Goal: Task Accomplishment & Management: Use online tool/utility

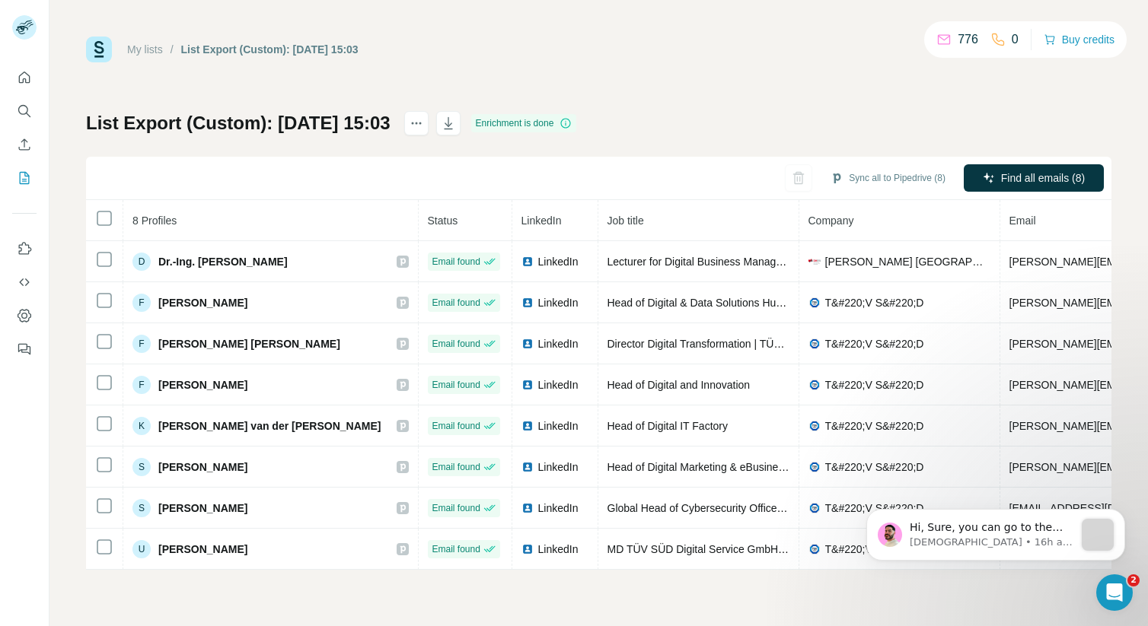
click at [224, 47] on div "List Export (Custom): [DATE] 15:03" at bounding box center [269, 49] width 177 height 15
click at [151, 49] on link "My lists" at bounding box center [145, 49] width 36 height 12
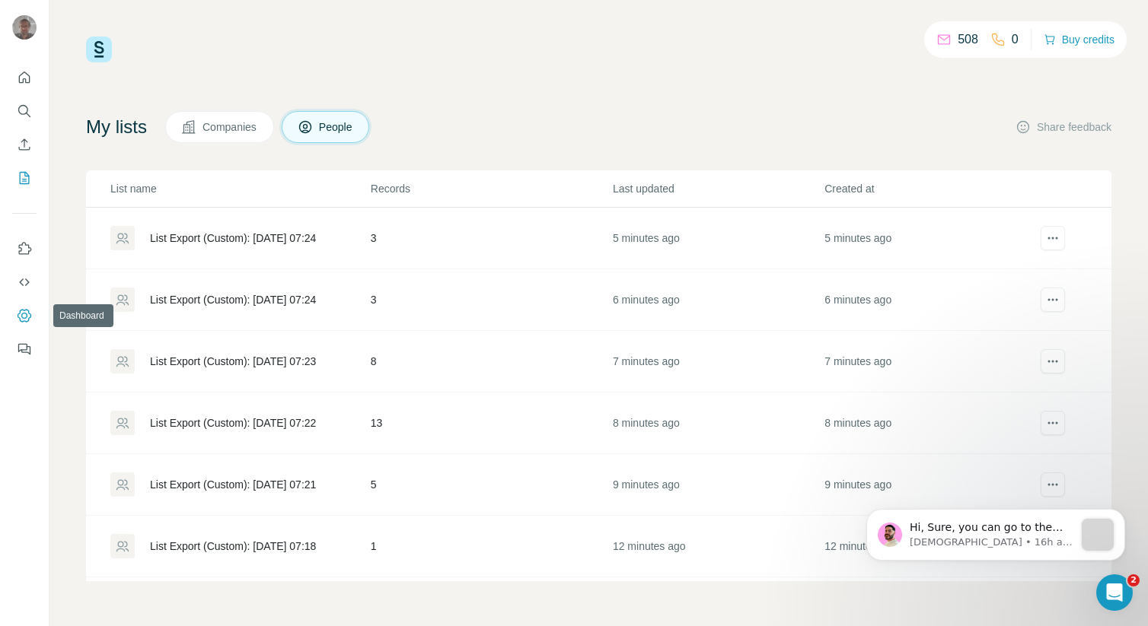
click at [27, 310] on icon "Dashboard" at bounding box center [25, 315] width 14 height 13
click at [1060, 234] on button "actions" at bounding box center [1052, 238] width 24 height 24
click at [279, 239] on div "List Export (Custom): [DATE] 07:24" at bounding box center [233, 238] width 166 height 15
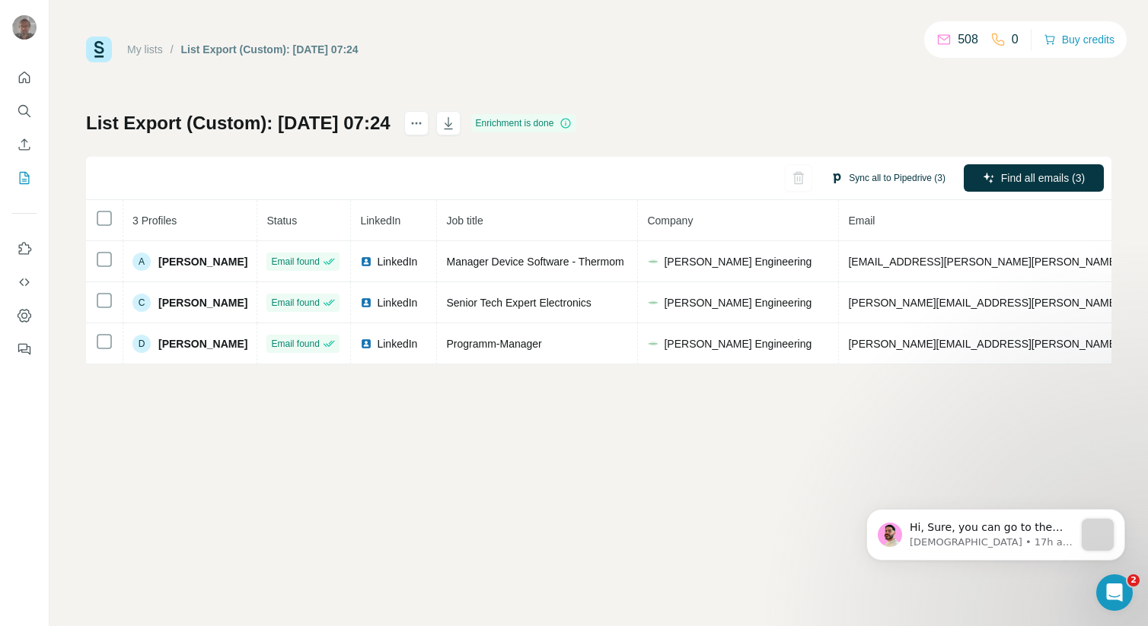
click at [884, 167] on button "Sync all to Pipedrive (3)" at bounding box center [888, 178] width 136 height 23
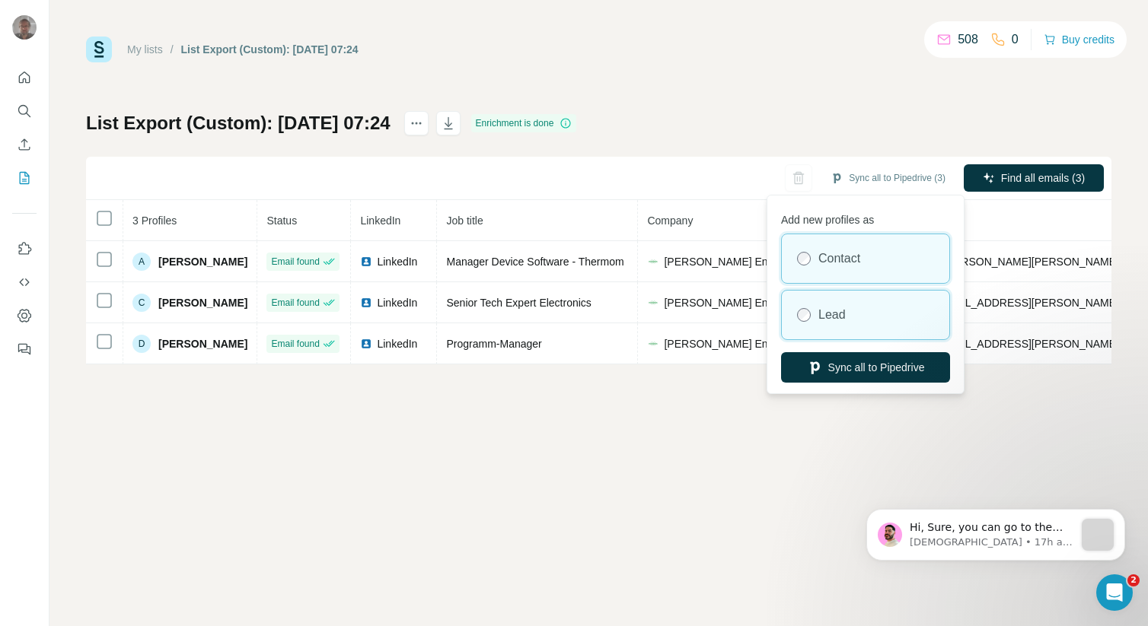
click at [831, 311] on label "Lead" at bounding box center [831, 315] width 27 height 18
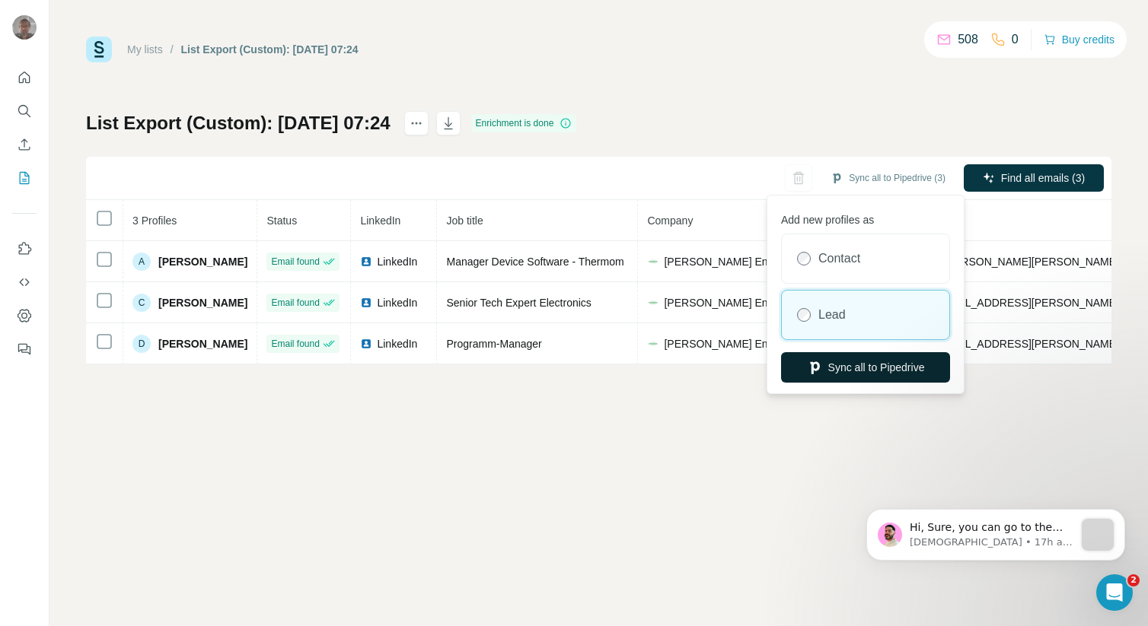
click at [862, 369] on button "Sync all to Pipedrive" at bounding box center [865, 367] width 169 height 30
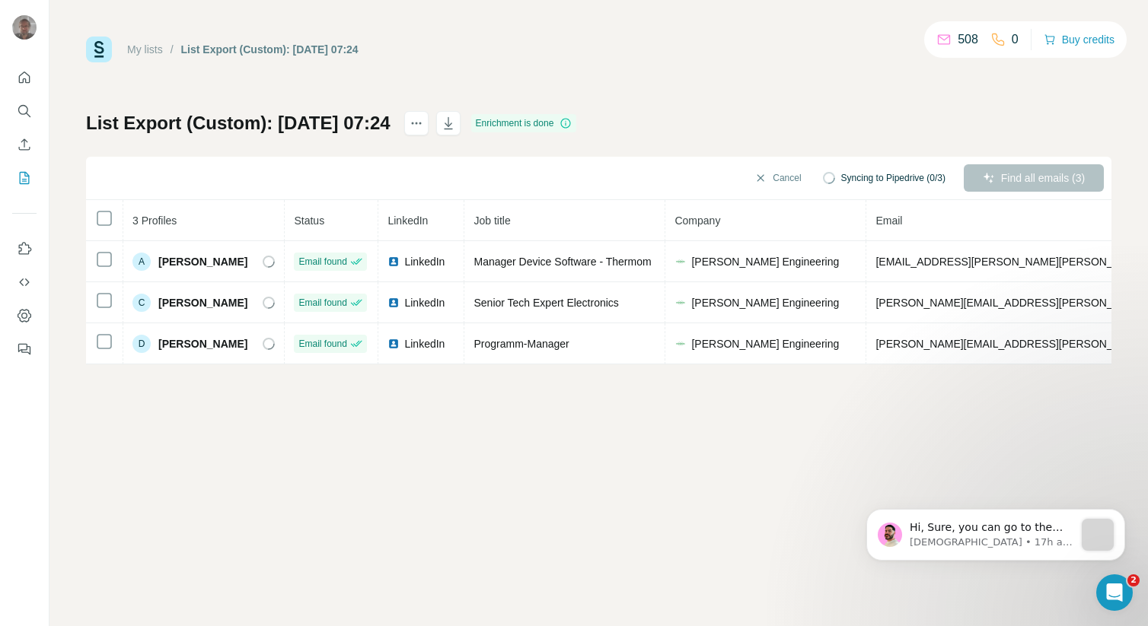
click at [154, 53] on link "My lists" at bounding box center [145, 49] width 36 height 12
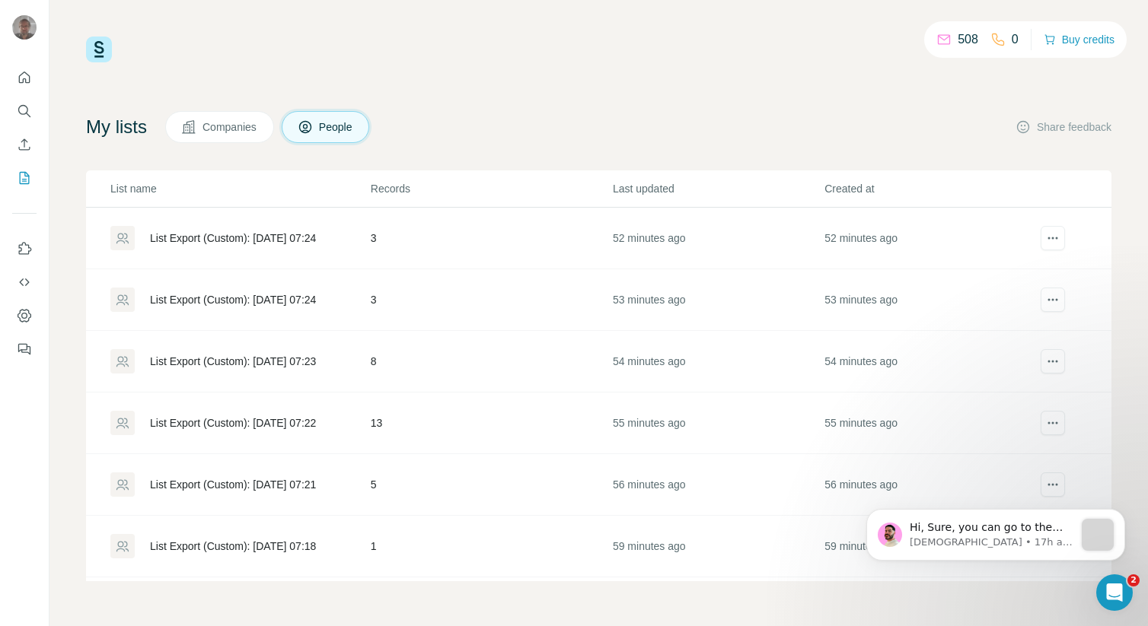
click at [239, 300] on div "List Export (Custom): [DATE] 07:24" at bounding box center [233, 299] width 166 height 15
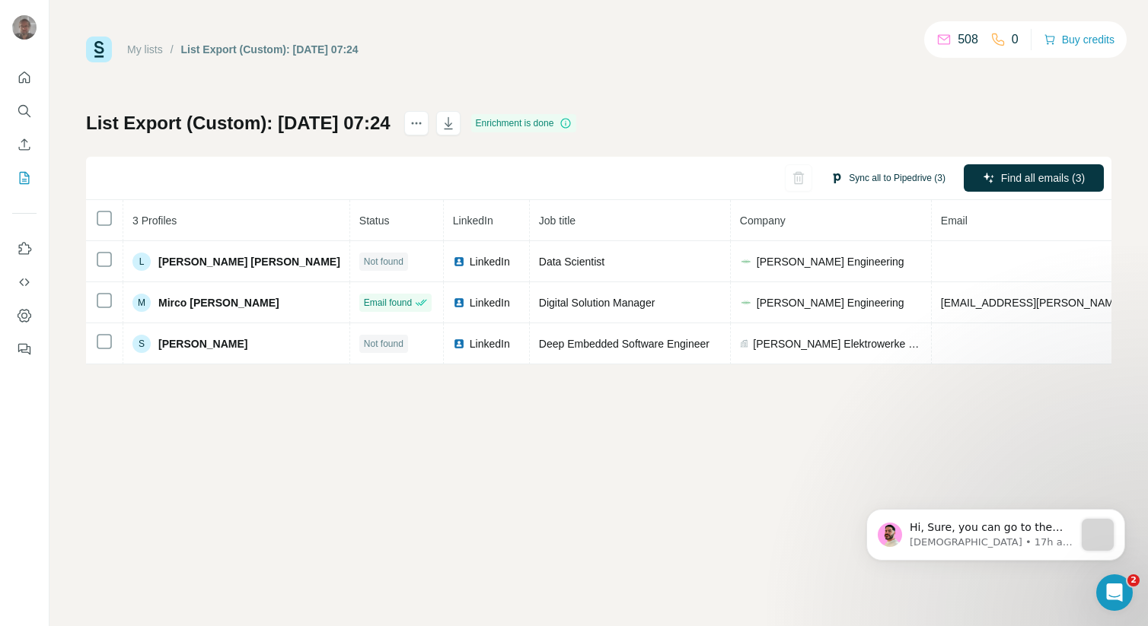
click at [877, 180] on button "Sync all to Pipedrive (3)" at bounding box center [888, 178] width 136 height 23
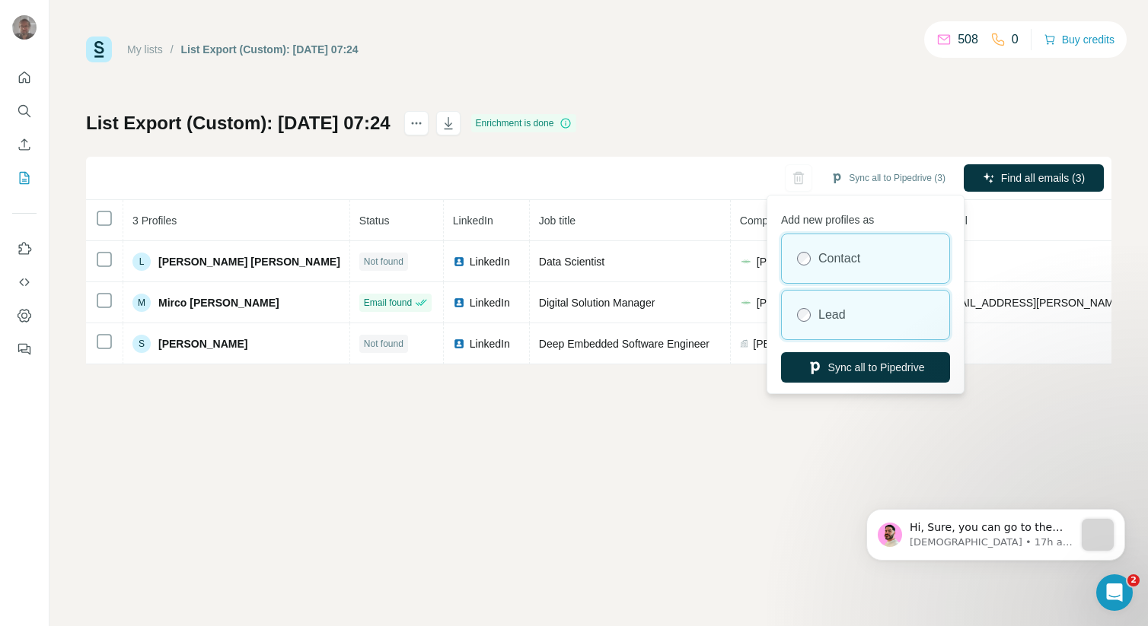
click at [806, 305] on div "Lead" at bounding box center [865, 315] width 167 height 49
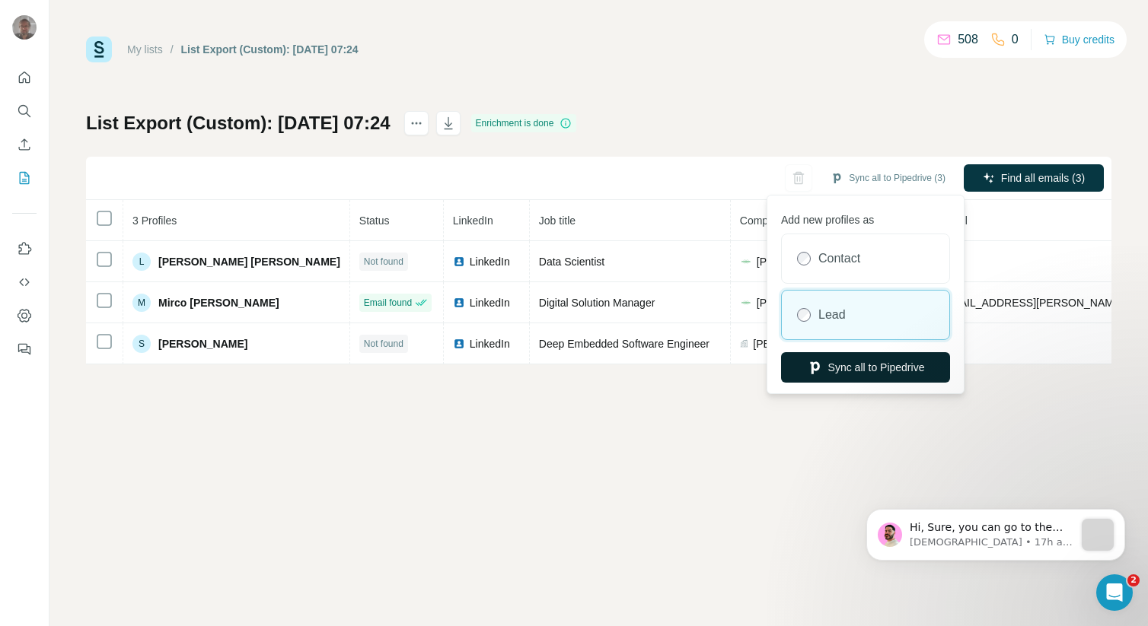
click at [844, 371] on button "Sync all to Pipedrive" at bounding box center [865, 367] width 169 height 30
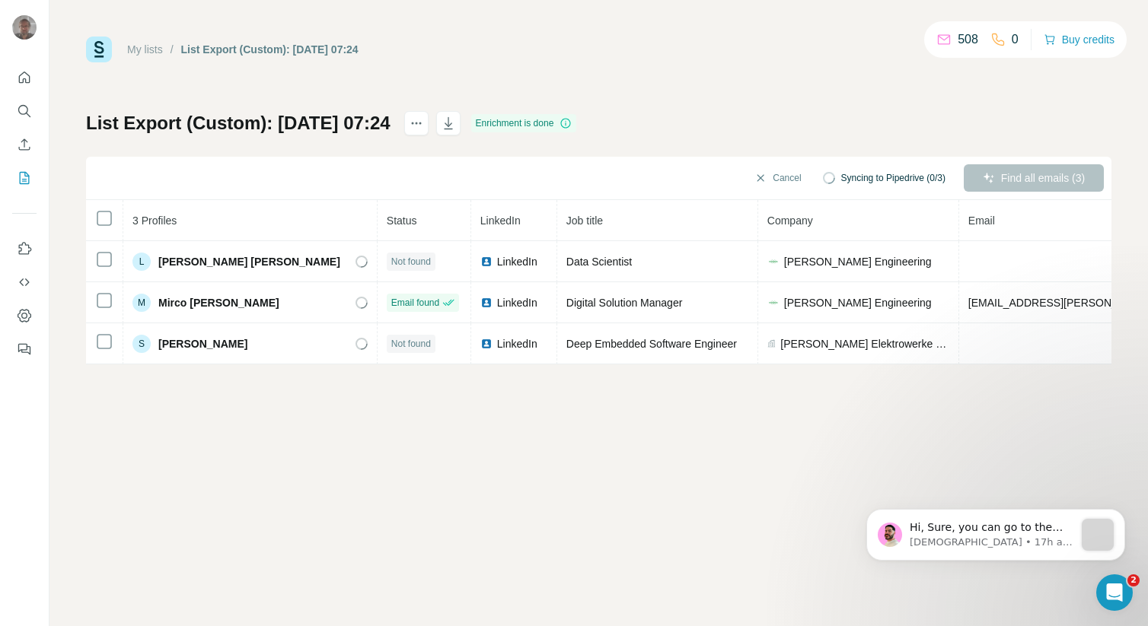
click at [155, 49] on link "My lists" at bounding box center [145, 49] width 36 height 12
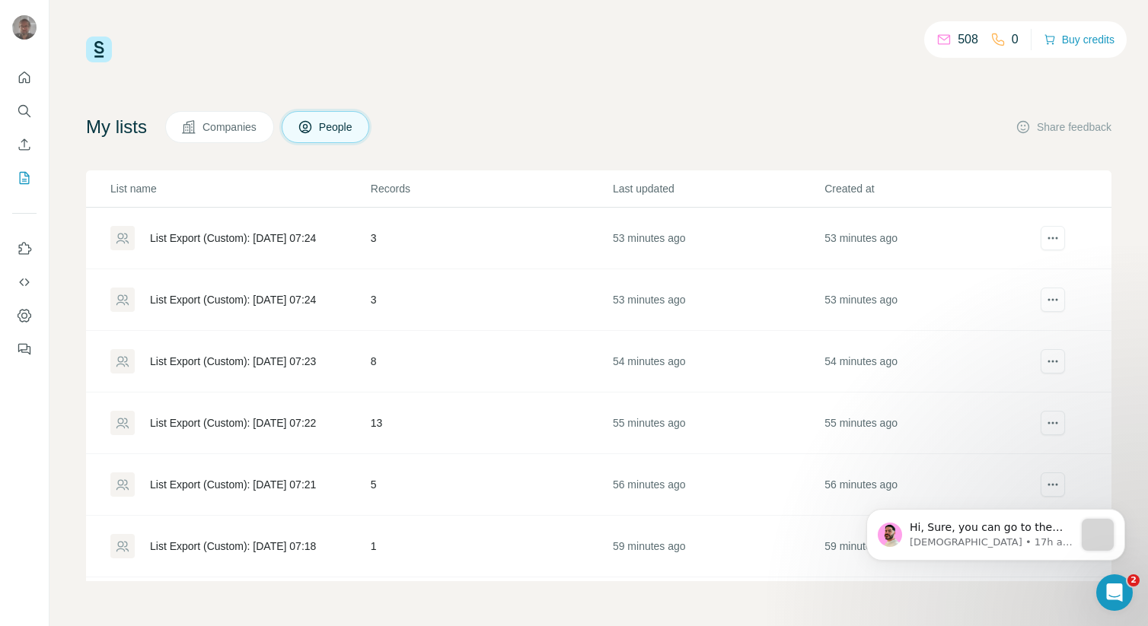
click at [262, 361] on div "List Export (Custom): [DATE] 07:23" at bounding box center [233, 361] width 166 height 15
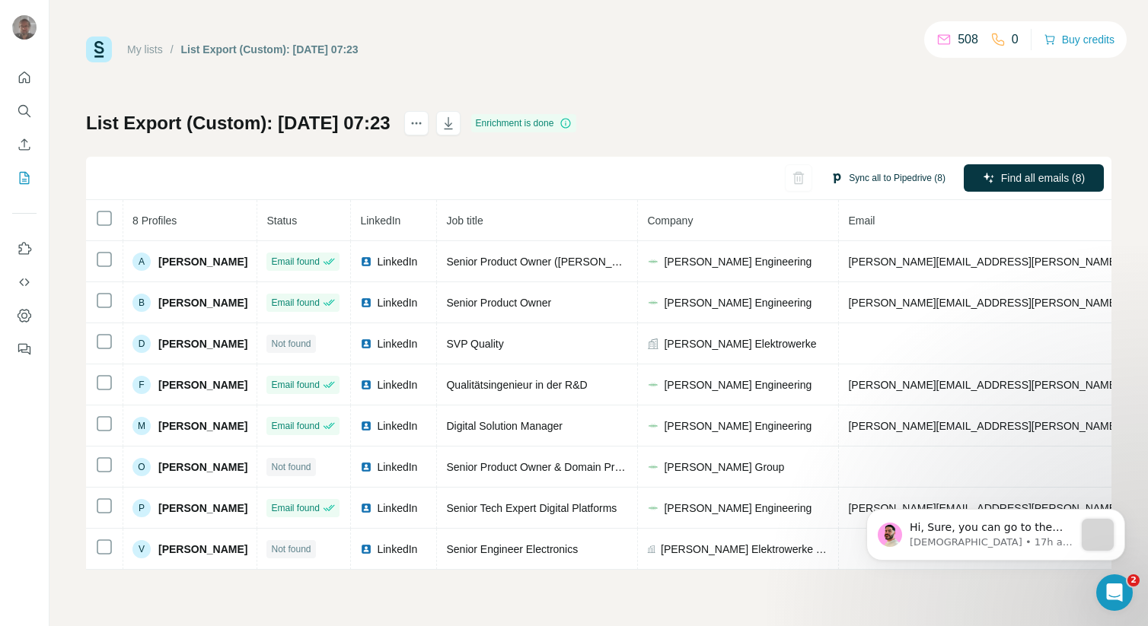
click at [848, 181] on button "Sync all to Pipedrive (8)" at bounding box center [888, 178] width 136 height 23
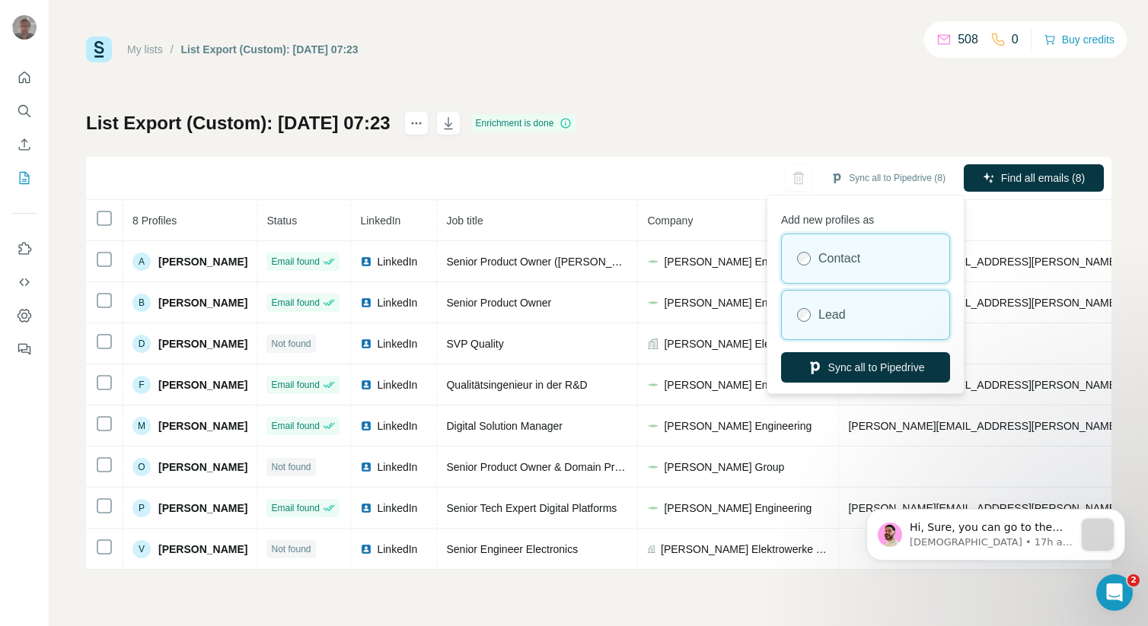
click at [815, 311] on div "Lead" at bounding box center [865, 315] width 167 height 49
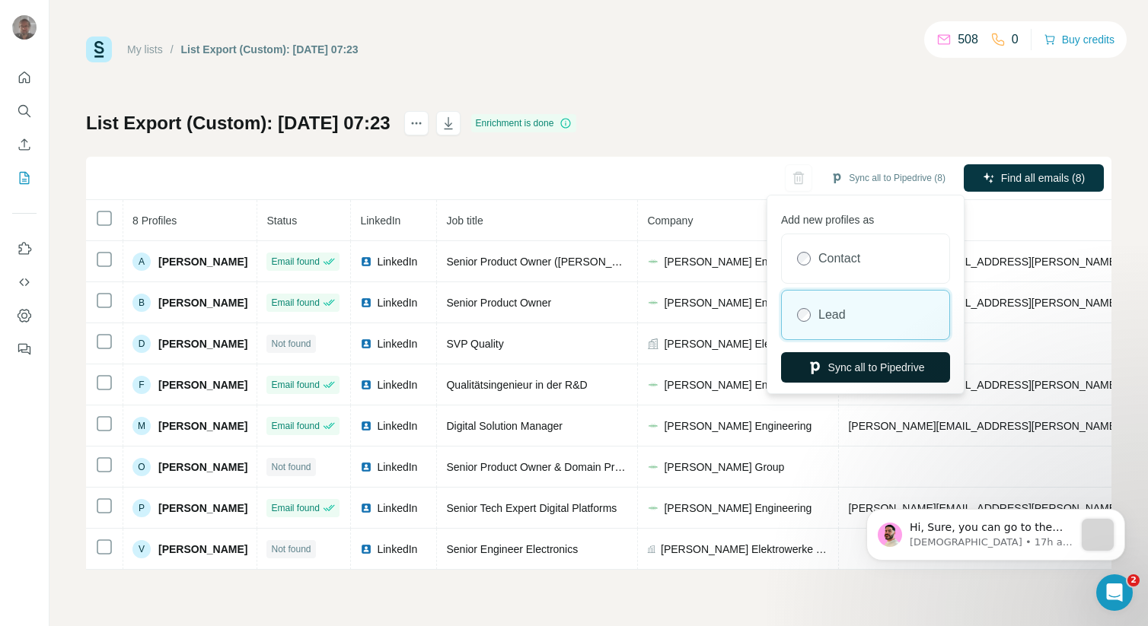
click at [838, 366] on button "Sync all to Pipedrive" at bounding box center [865, 367] width 169 height 30
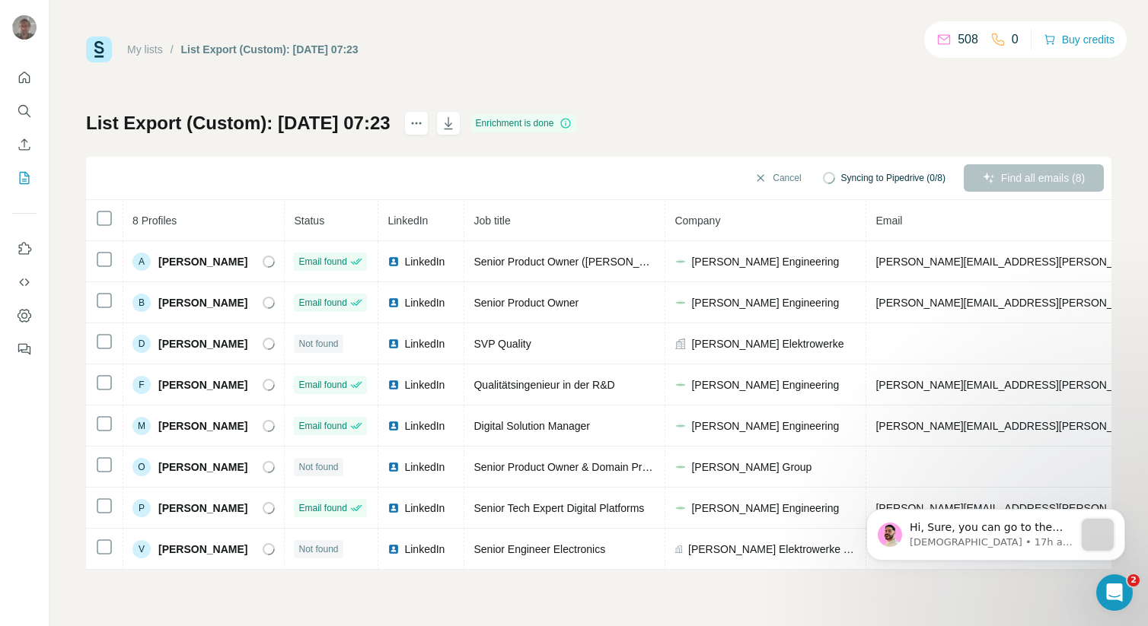
click at [153, 47] on link "My lists" at bounding box center [145, 49] width 36 height 12
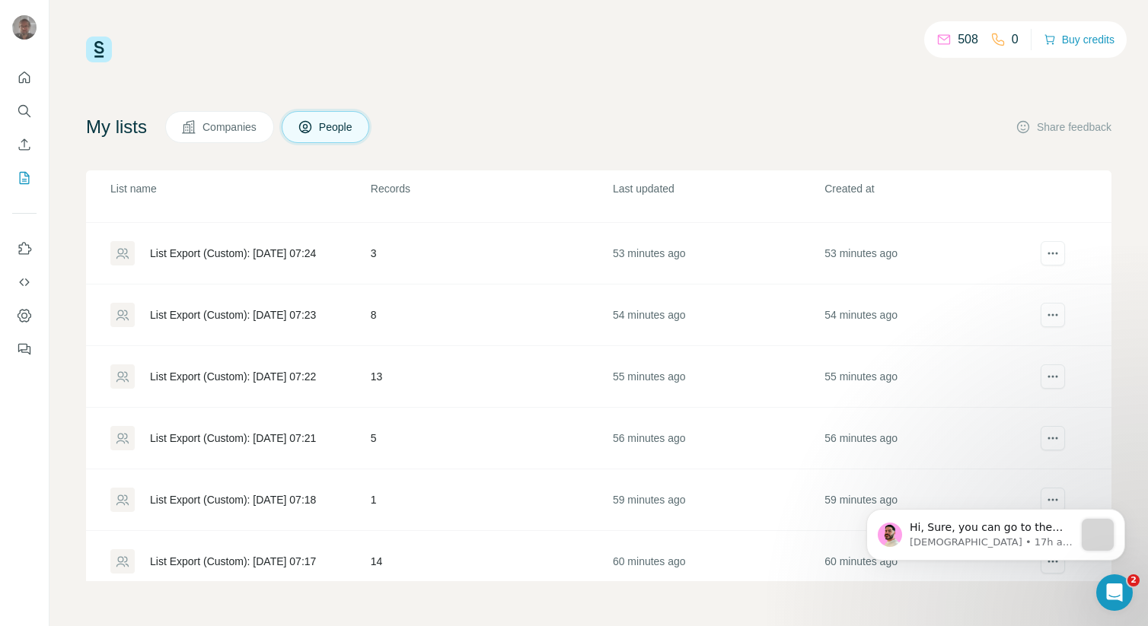
scroll to position [55, 0]
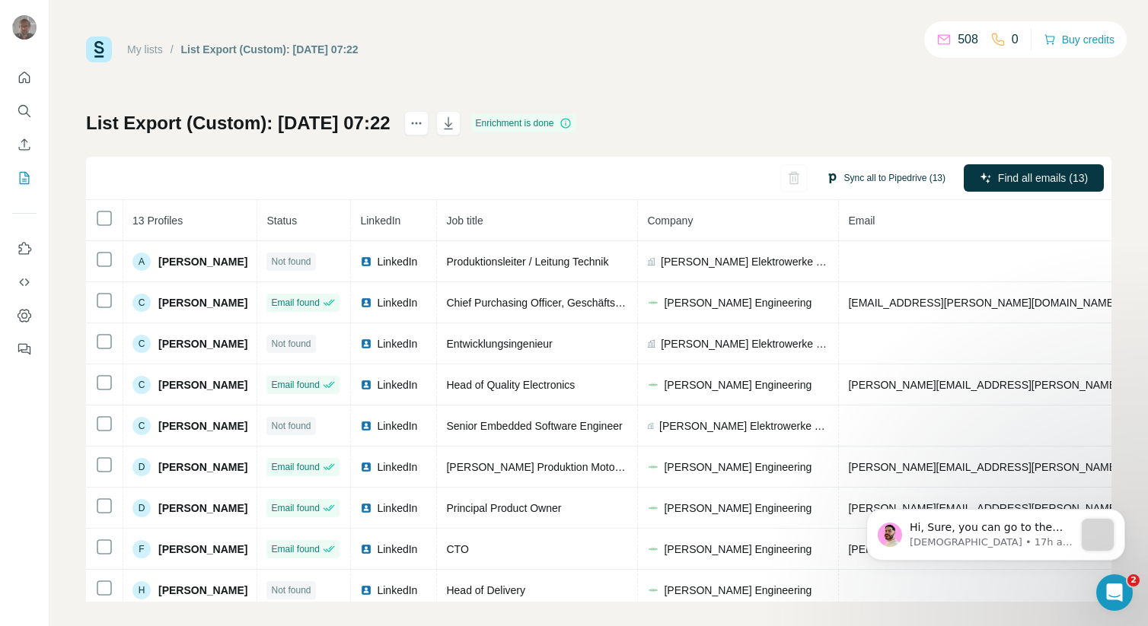
click at [847, 175] on button "Sync all to Pipedrive (13)" at bounding box center [885, 178] width 141 height 23
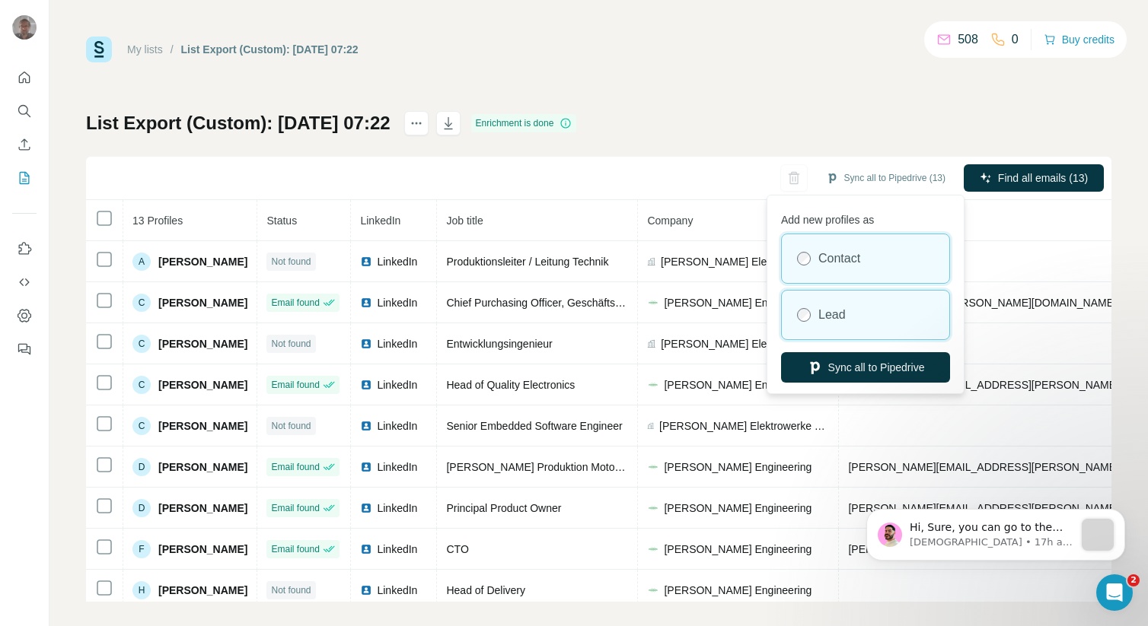
click at [832, 311] on label "Lead" at bounding box center [831, 315] width 27 height 18
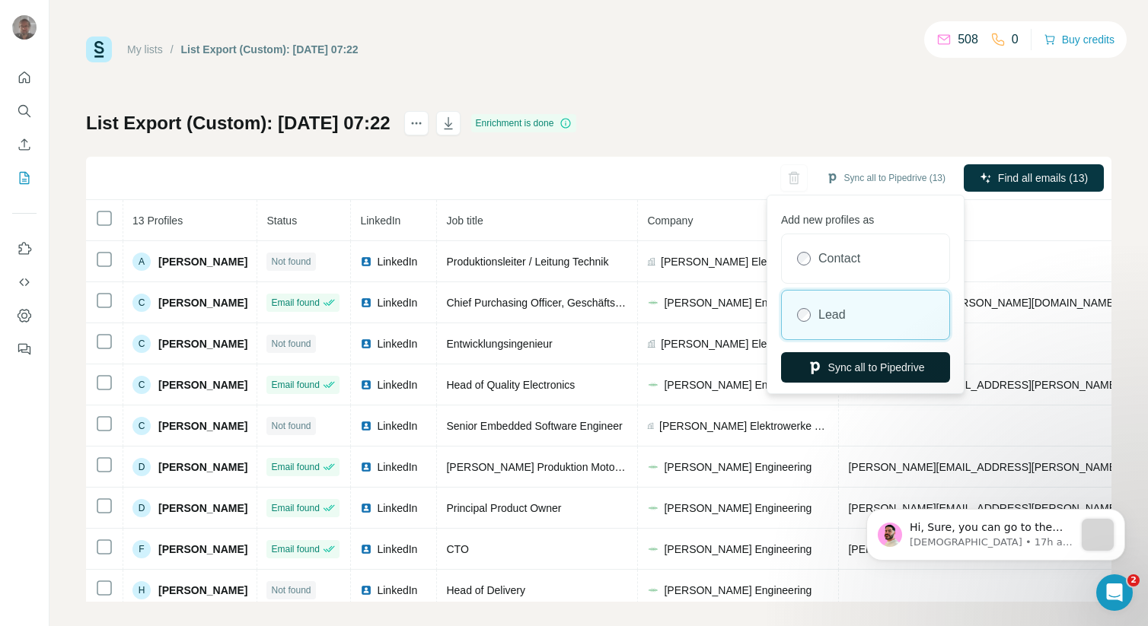
click at [849, 365] on button "Sync all to Pipedrive" at bounding box center [865, 367] width 169 height 30
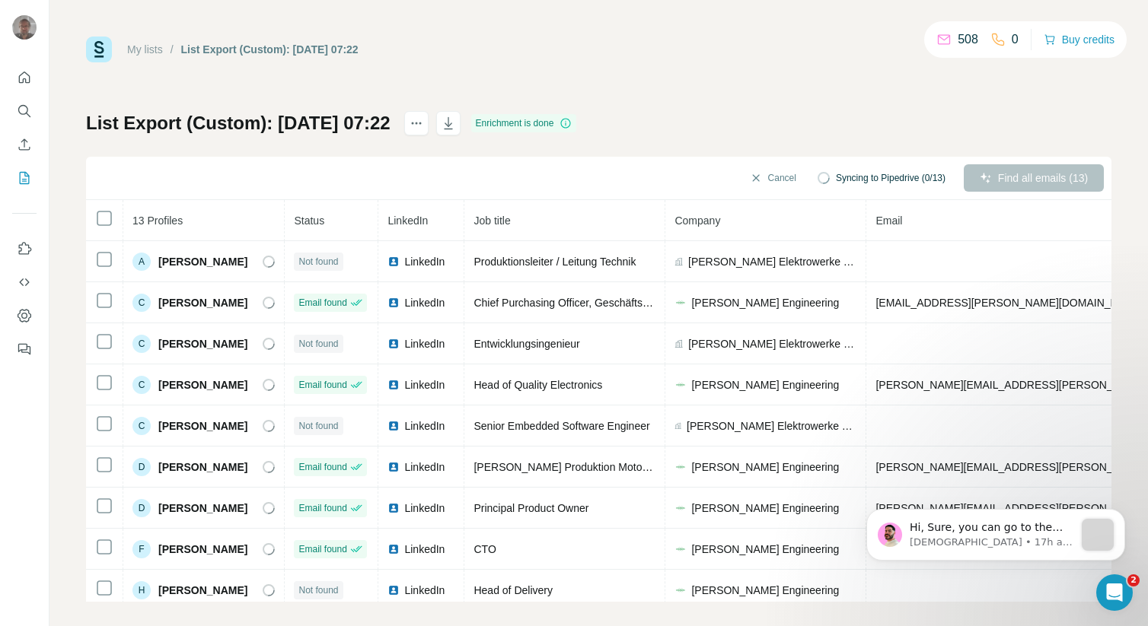
click at [151, 48] on link "My lists" at bounding box center [145, 49] width 36 height 12
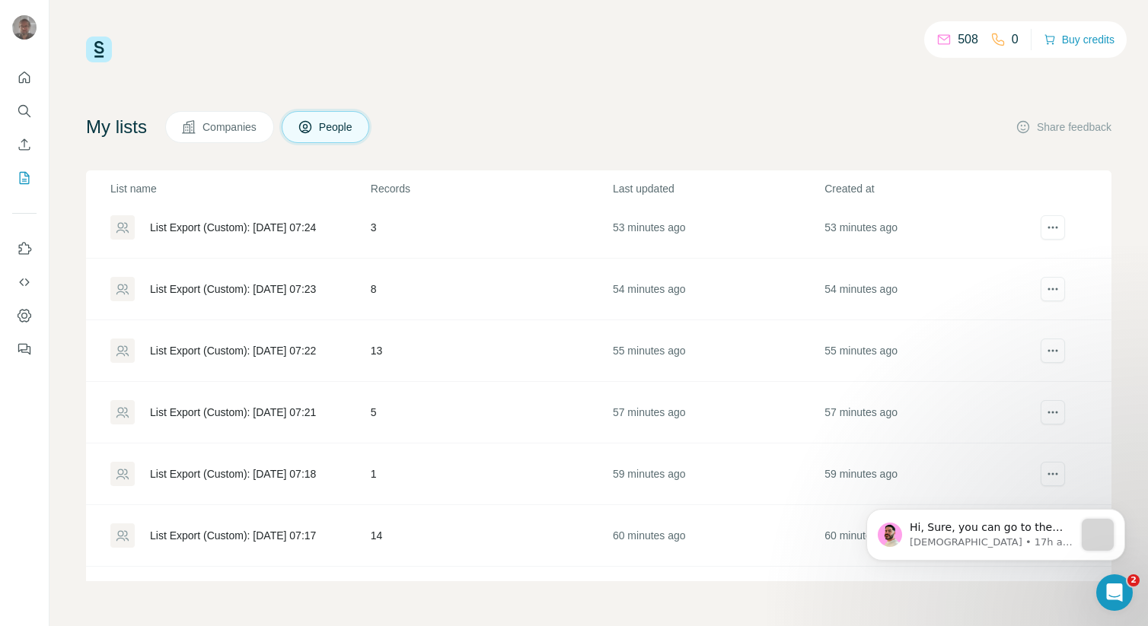
scroll to position [85, 0]
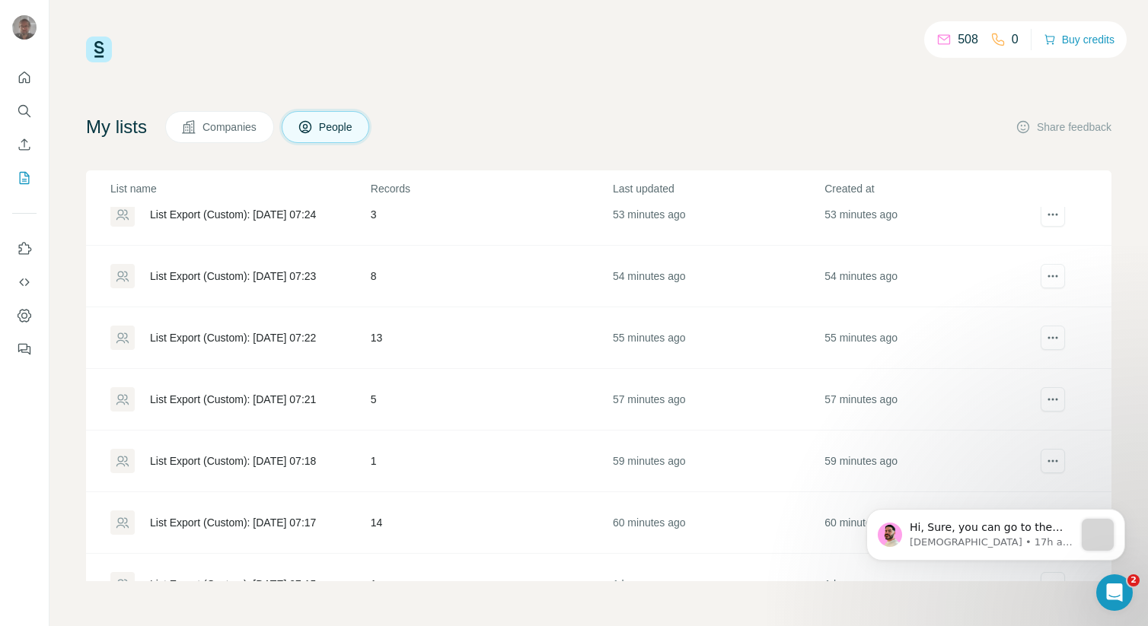
click at [226, 393] on div "List Export (Custom): [DATE] 07:21" at bounding box center [233, 399] width 166 height 15
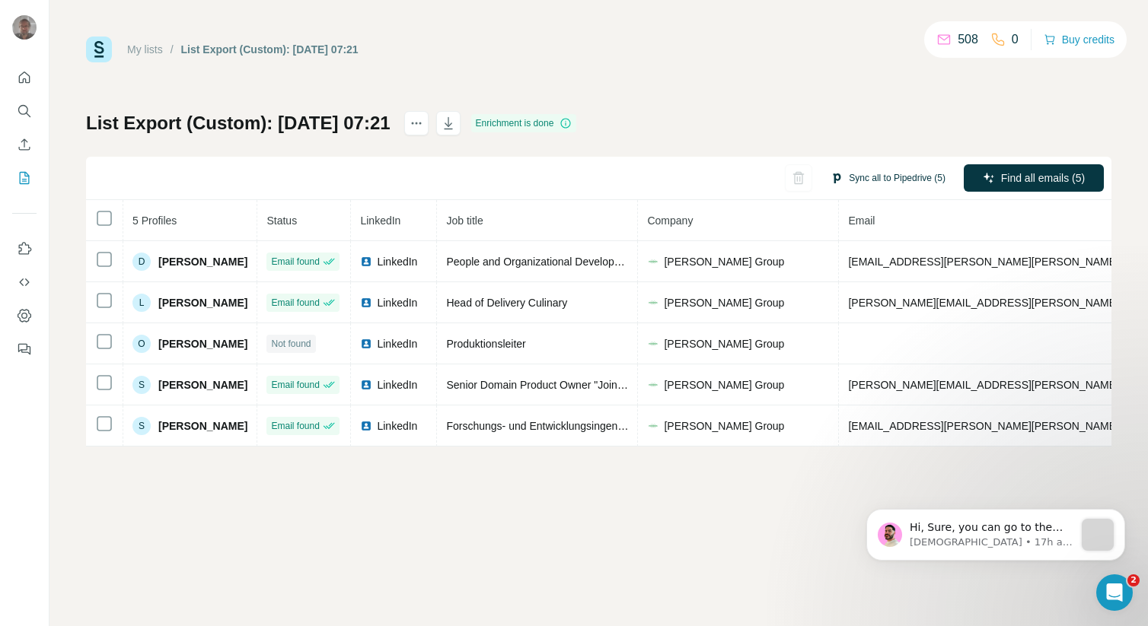
click at [855, 180] on button "Sync all to Pipedrive (5)" at bounding box center [888, 178] width 136 height 23
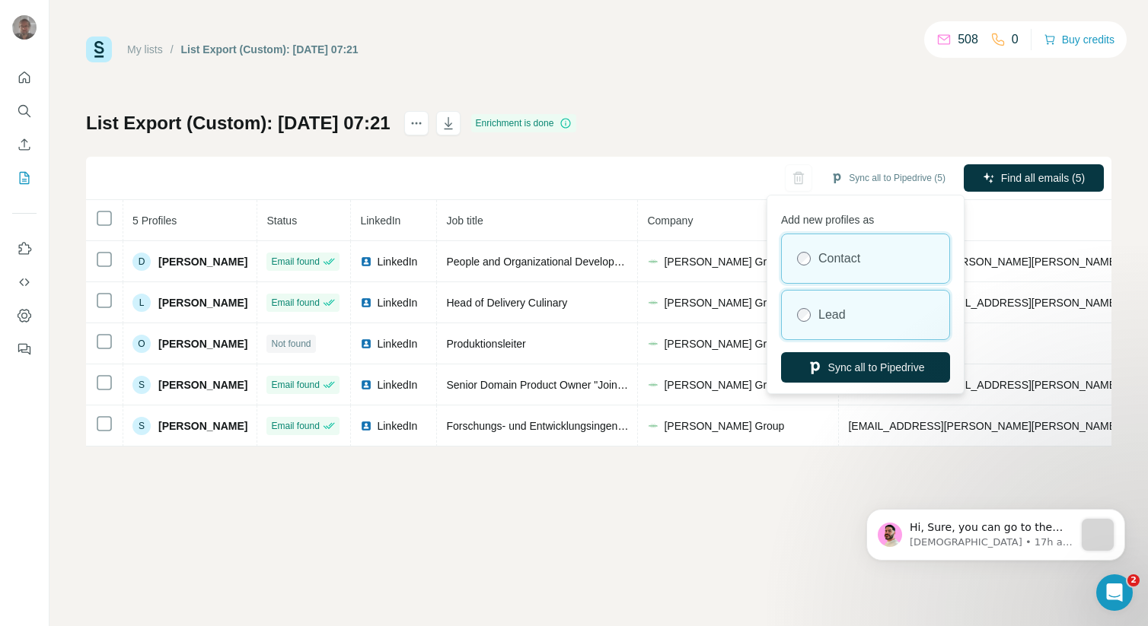
click at [825, 323] on label "Lead" at bounding box center [831, 315] width 27 height 18
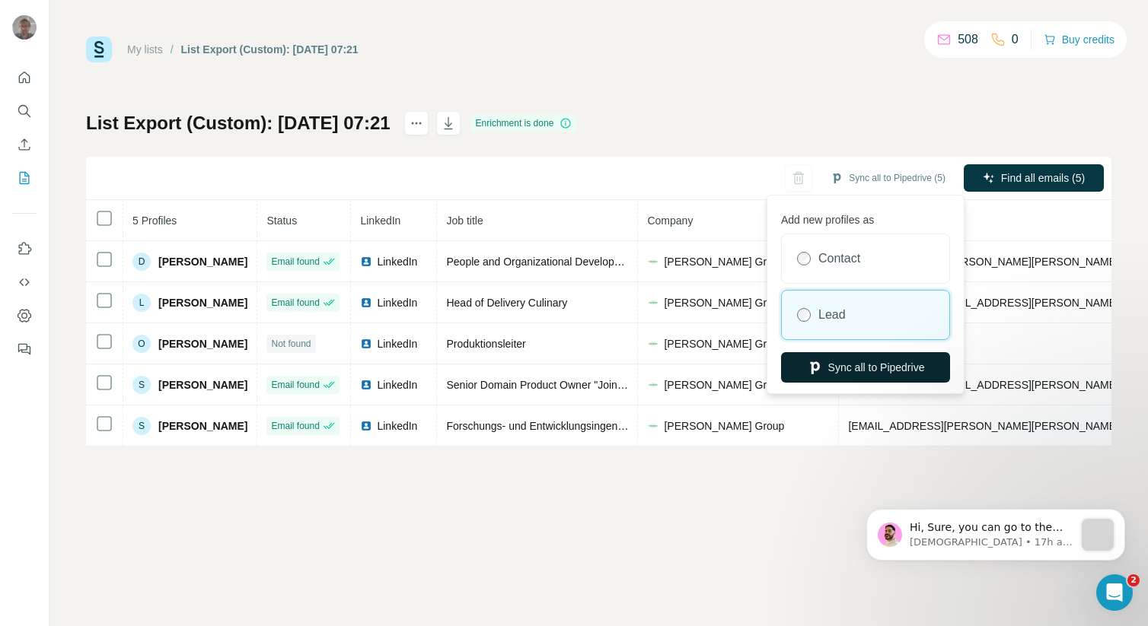
click at [843, 364] on button "Sync all to Pipedrive" at bounding box center [865, 367] width 169 height 30
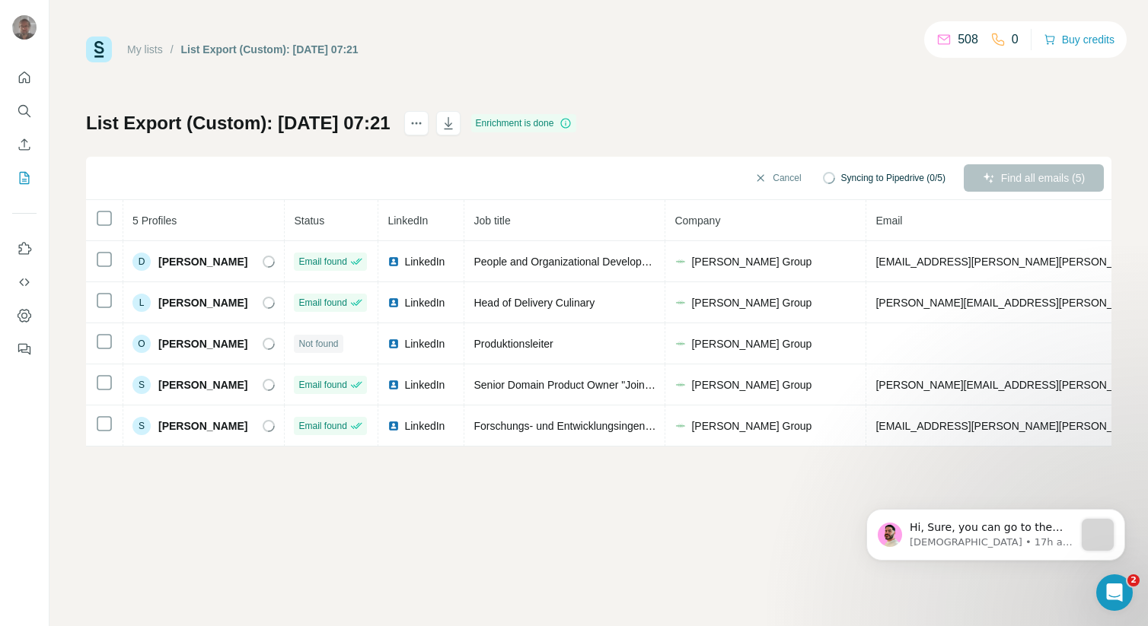
click at [148, 49] on link "My lists" at bounding box center [145, 49] width 36 height 12
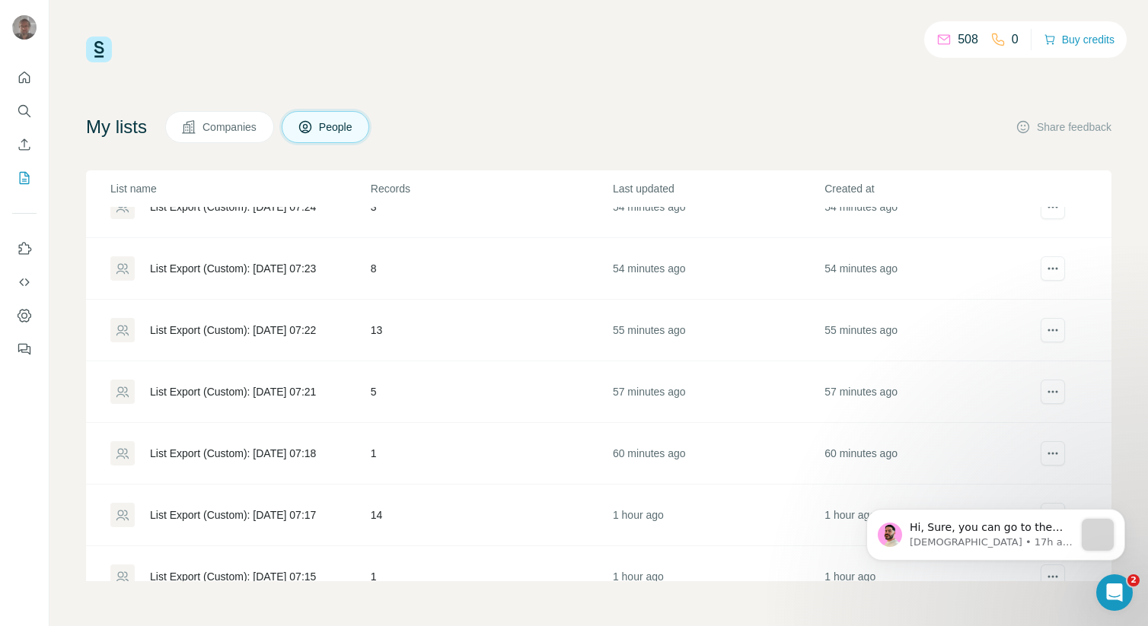
scroll to position [102, 0]
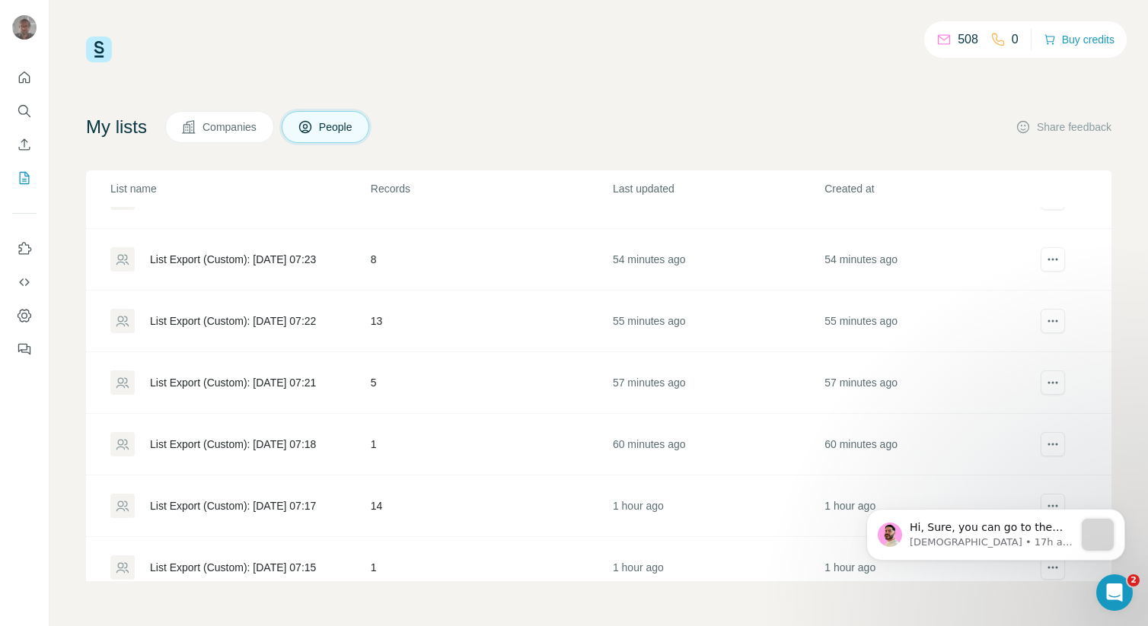
click at [209, 449] on div "List Export (Custom): [DATE] 07:18" at bounding box center [233, 444] width 166 height 15
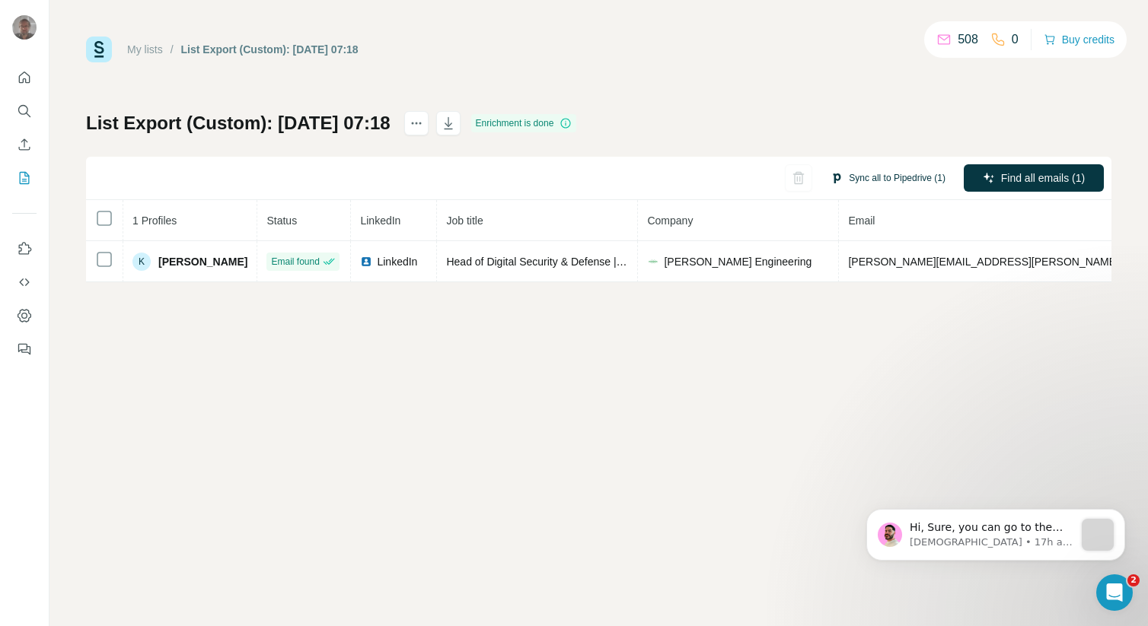
click at [853, 183] on button "Sync all to Pipedrive (1)" at bounding box center [888, 178] width 136 height 23
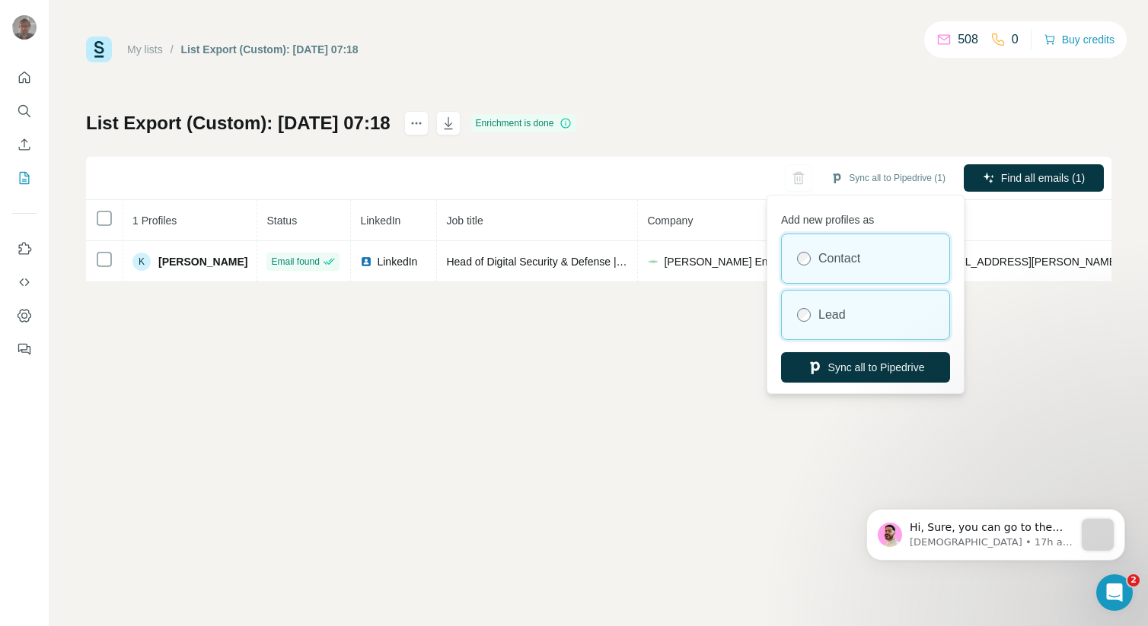
click at [841, 318] on label "Lead" at bounding box center [831, 315] width 27 height 18
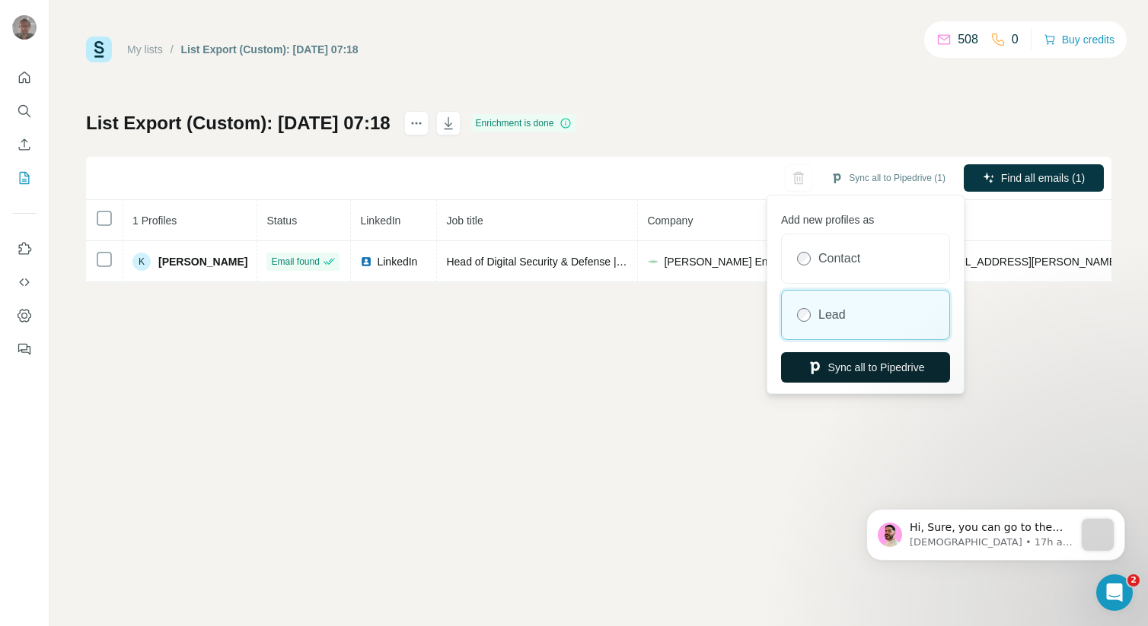
click at [852, 362] on button "Sync all to Pipedrive" at bounding box center [865, 367] width 169 height 30
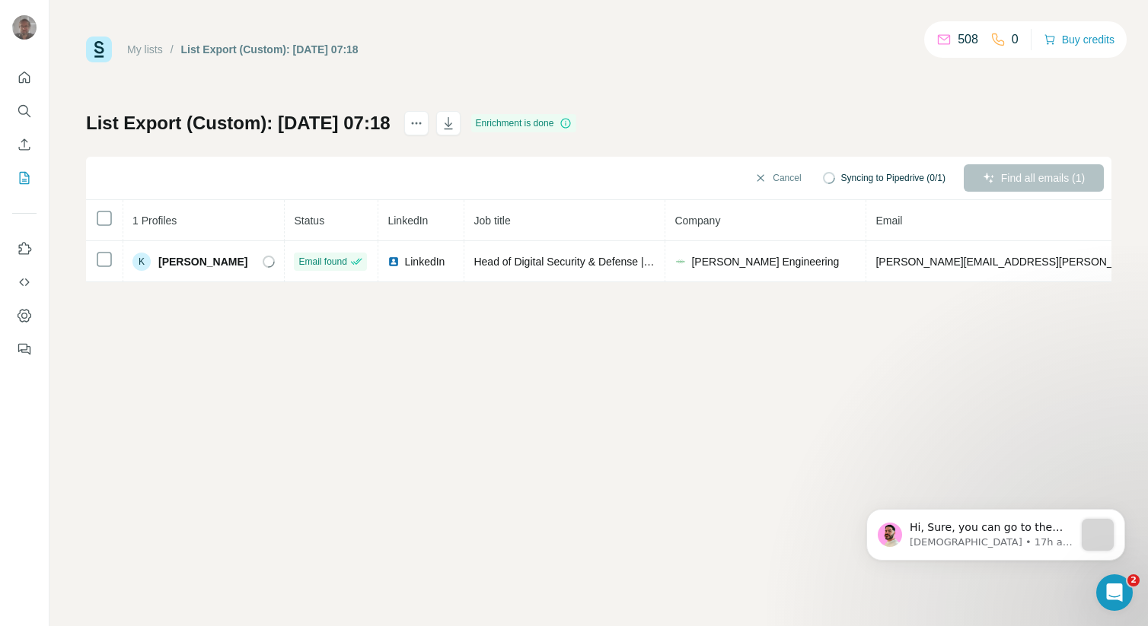
click at [168, 55] on ul "My lists / List Export (Custom): [DATE] 07:18" at bounding box center [242, 49] width 231 height 15
click at [149, 49] on link "My lists" at bounding box center [145, 49] width 36 height 12
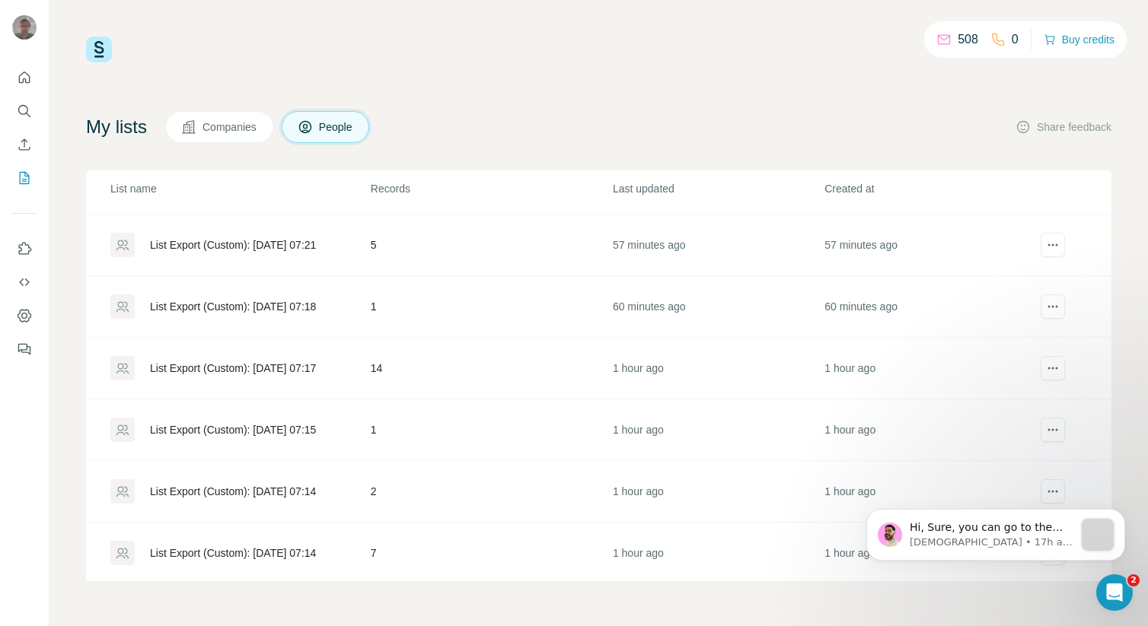
scroll to position [243, 0]
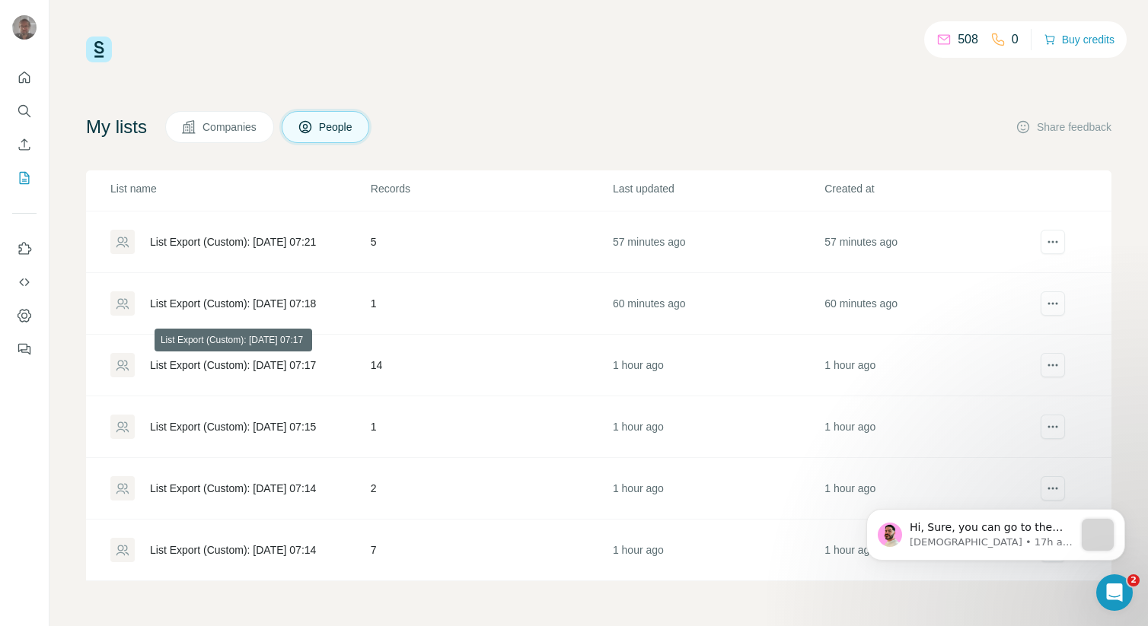
click at [264, 368] on div "List Export (Custom): [DATE] 07:17" at bounding box center [233, 365] width 166 height 15
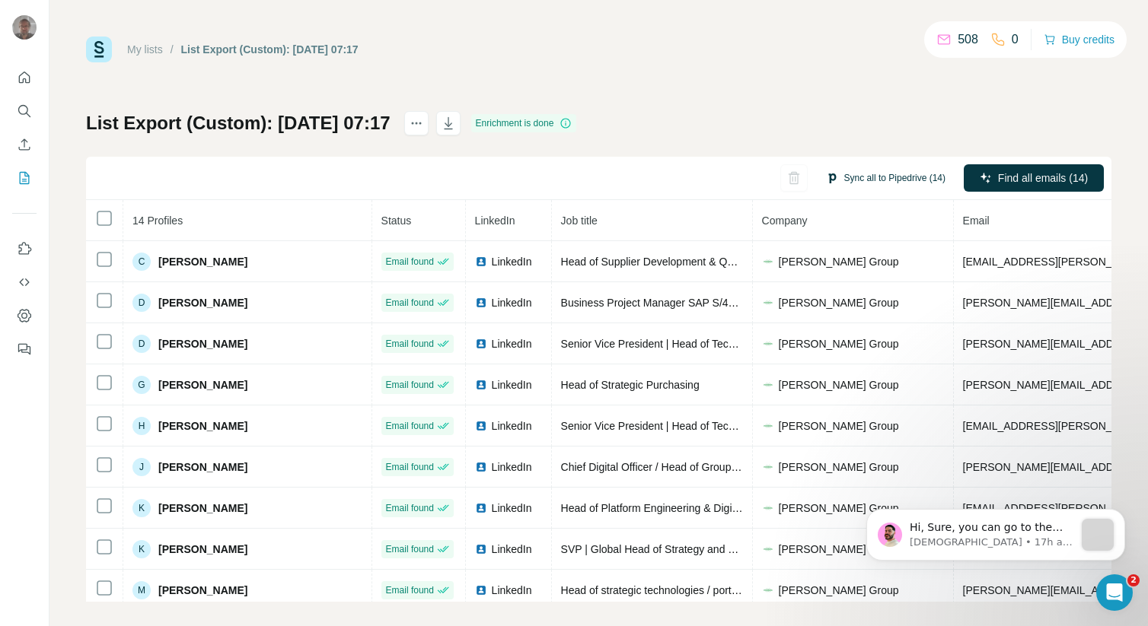
click at [863, 183] on button "Sync all to Pipedrive (14)" at bounding box center [885, 178] width 141 height 23
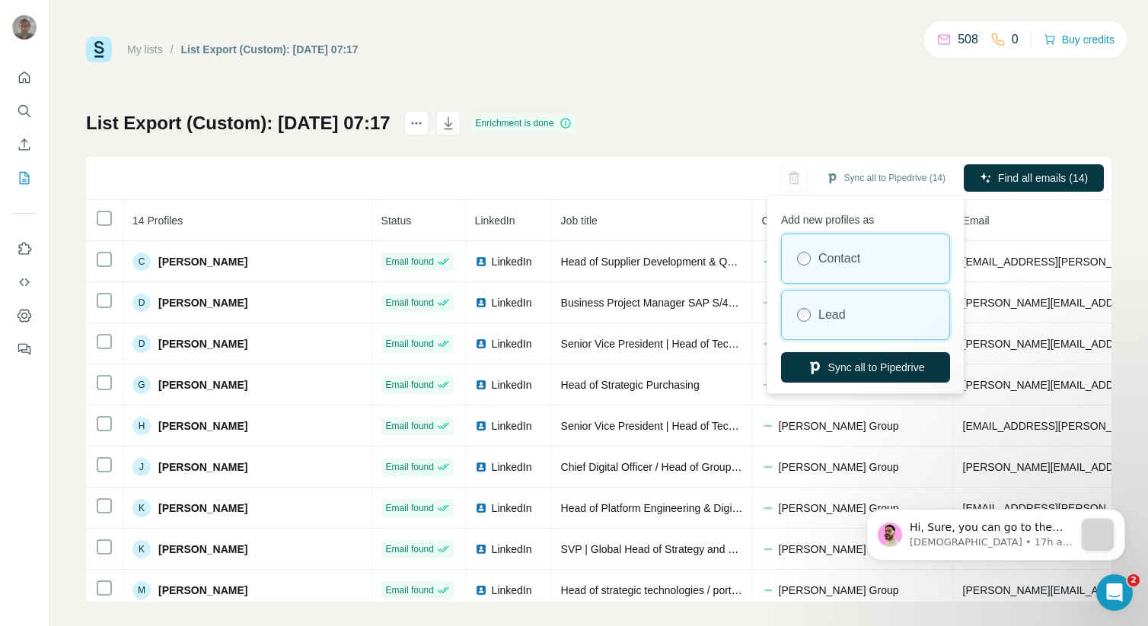
click at [831, 303] on div "Lead" at bounding box center [865, 315] width 167 height 49
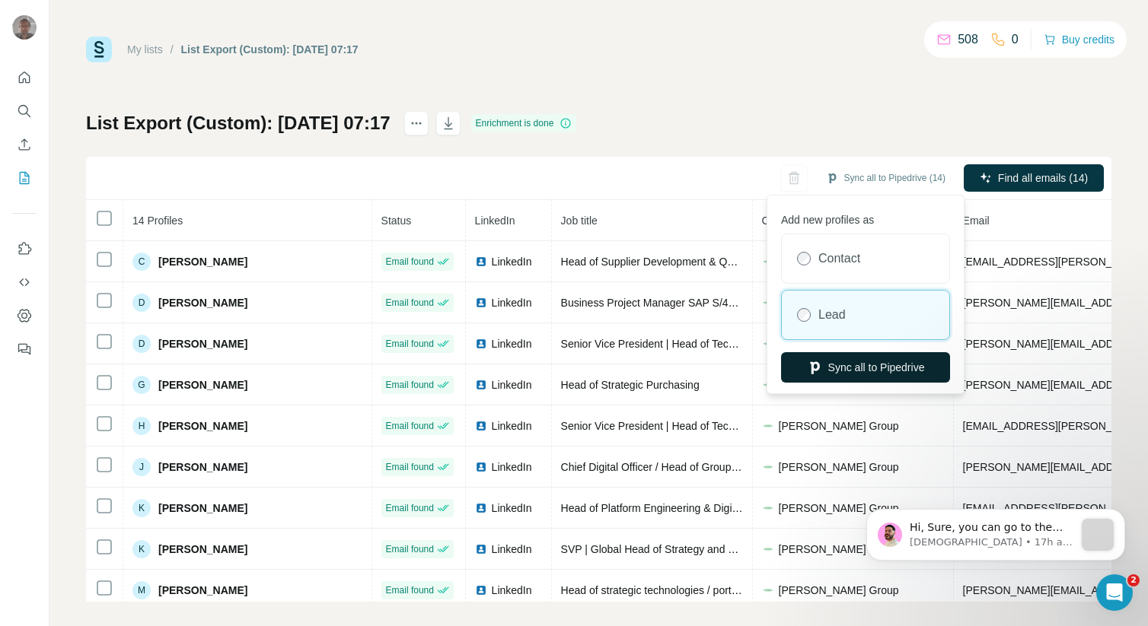
click at [852, 380] on button "Sync all to Pipedrive" at bounding box center [865, 367] width 169 height 30
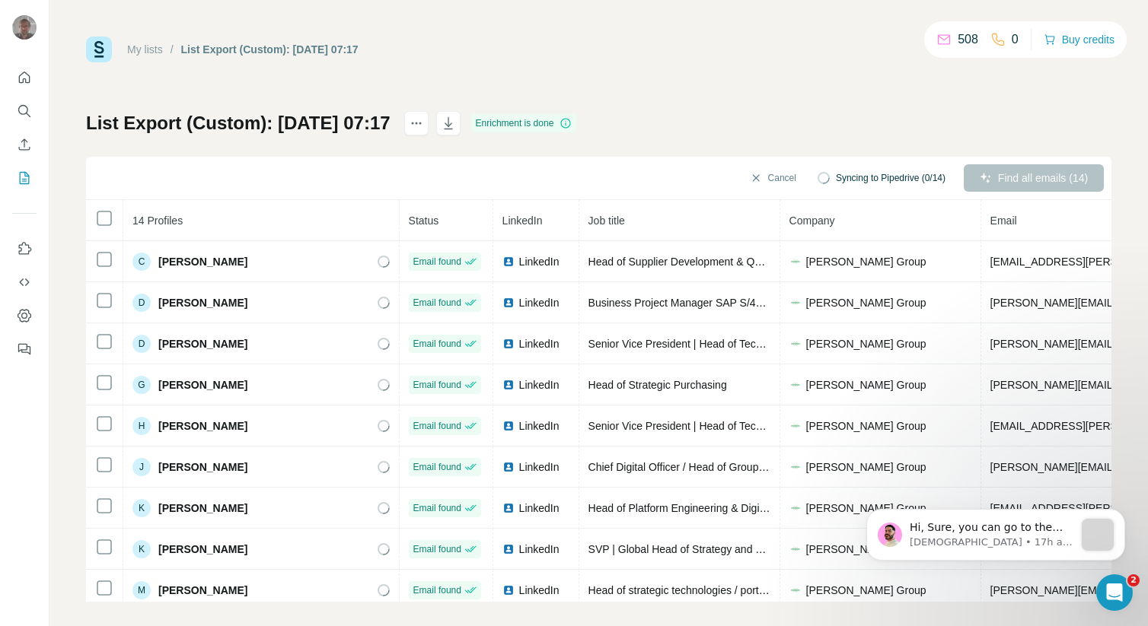
click at [163, 52] on link "My lists" at bounding box center [145, 49] width 36 height 12
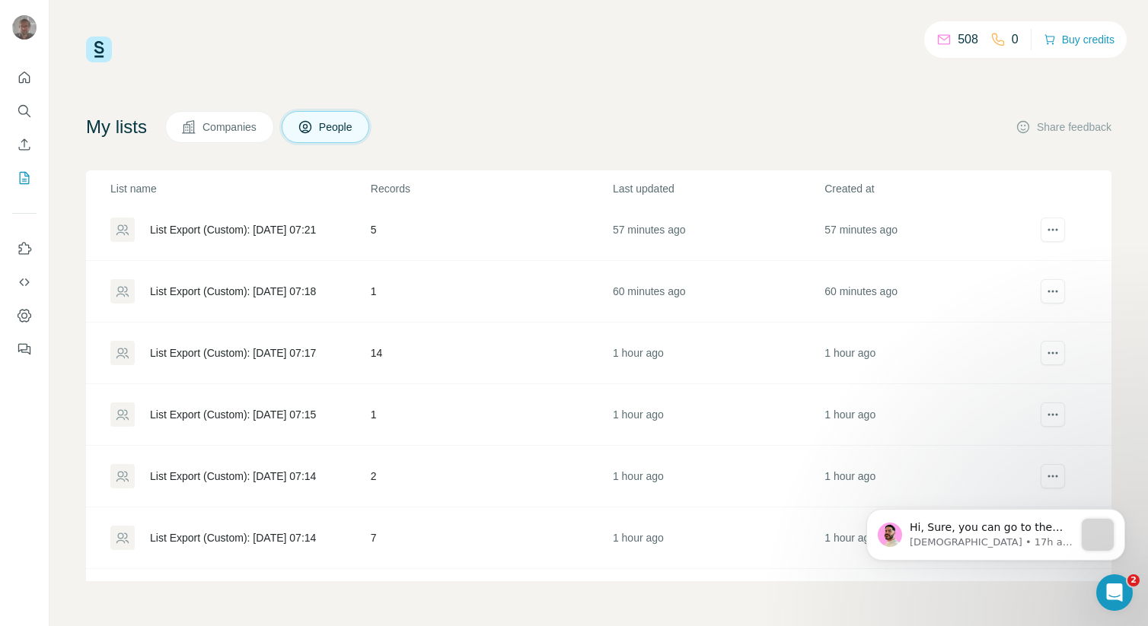
scroll to position [276, 0]
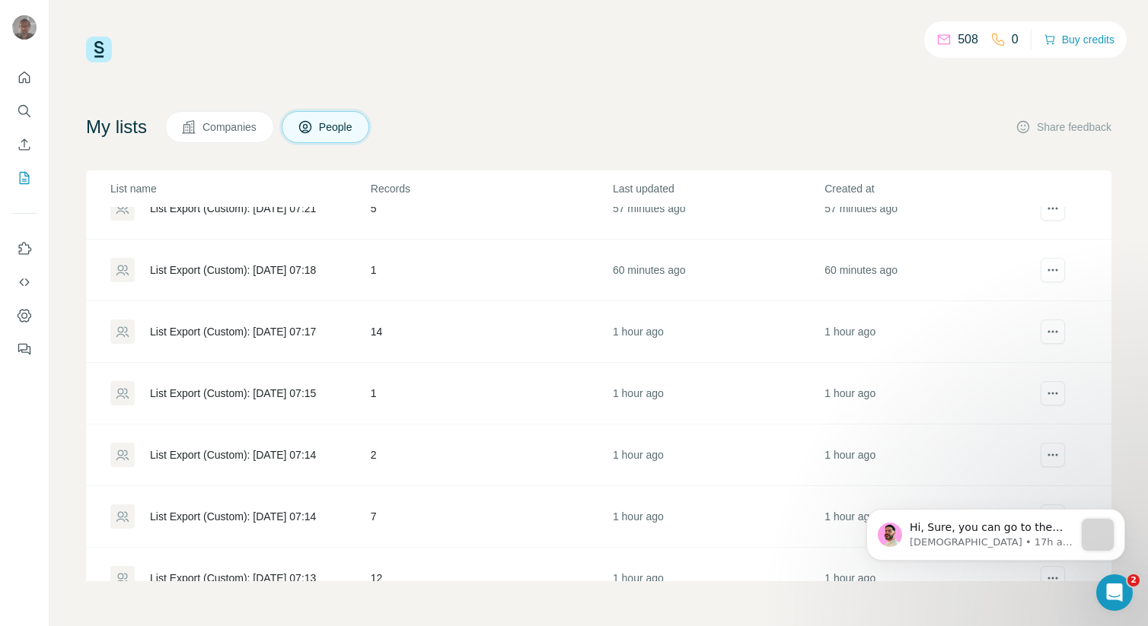
click at [261, 392] on div "List Export (Custom): [DATE] 07:15" at bounding box center [233, 393] width 166 height 15
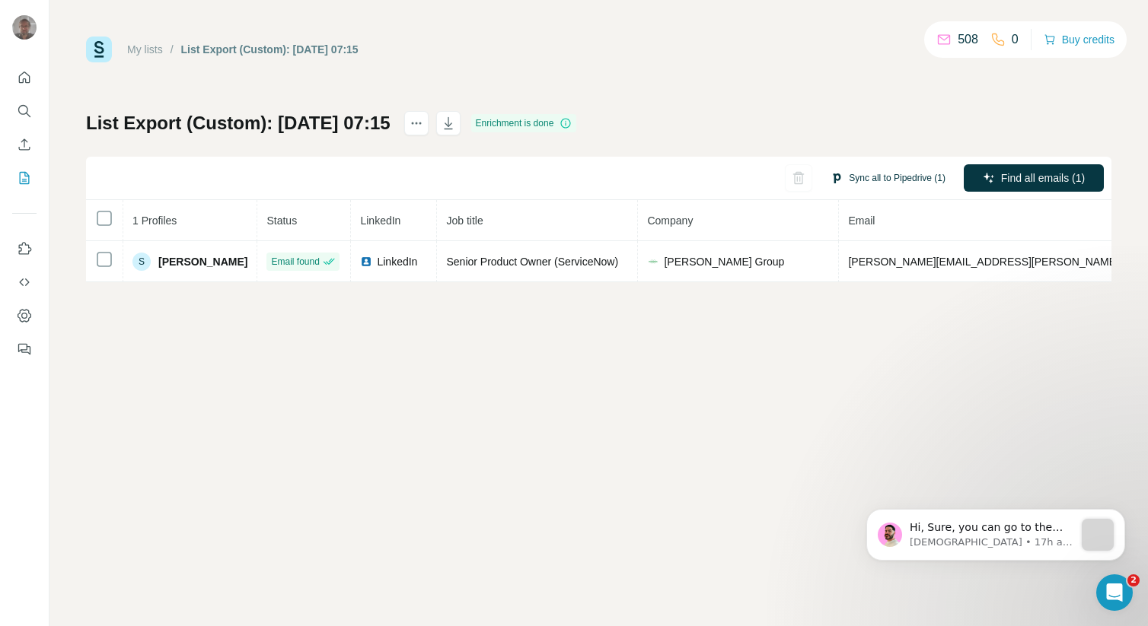
click at [856, 180] on button "Sync all to Pipedrive (1)" at bounding box center [888, 178] width 136 height 23
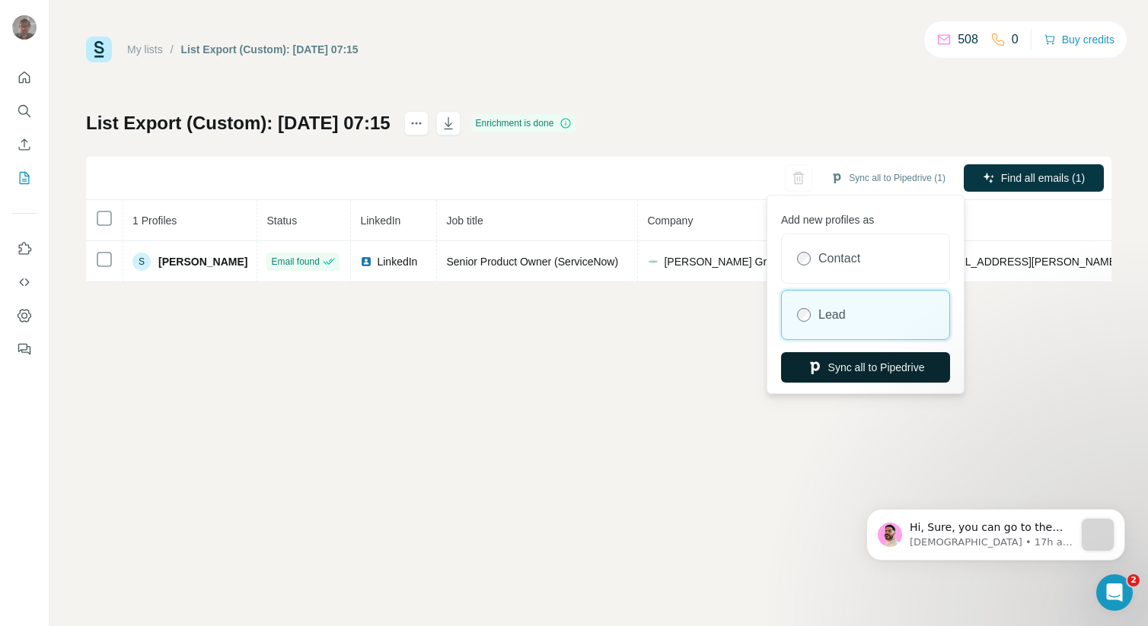
click at [826, 366] on button "Sync all to Pipedrive" at bounding box center [865, 367] width 169 height 30
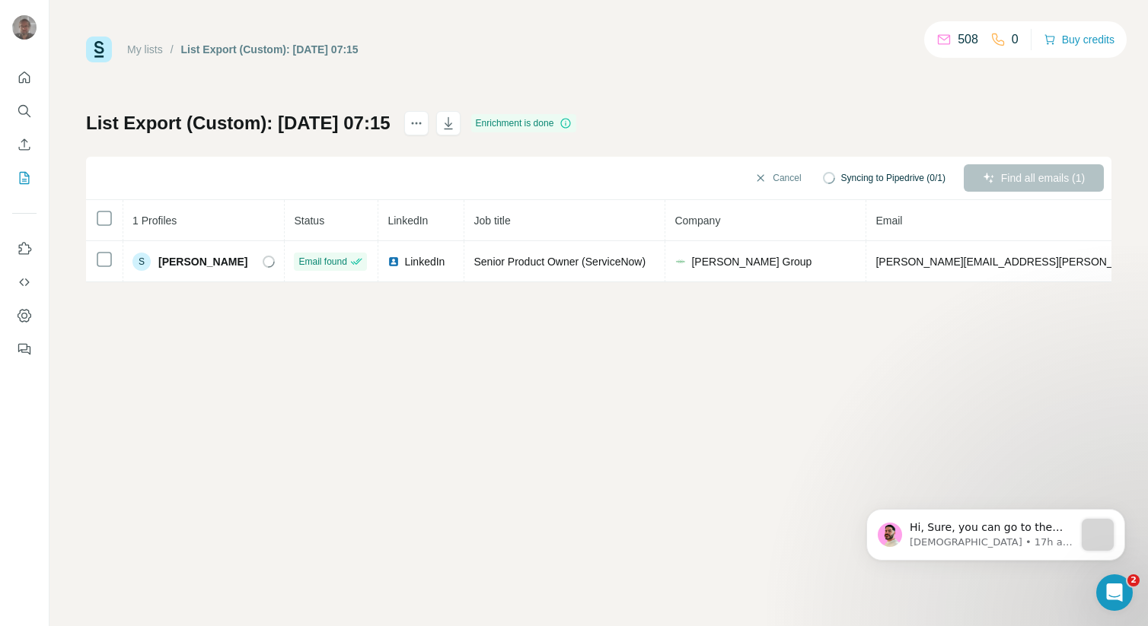
click at [145, 55] on link "My lists" at bounding box center [145, 49] width 36 height 12
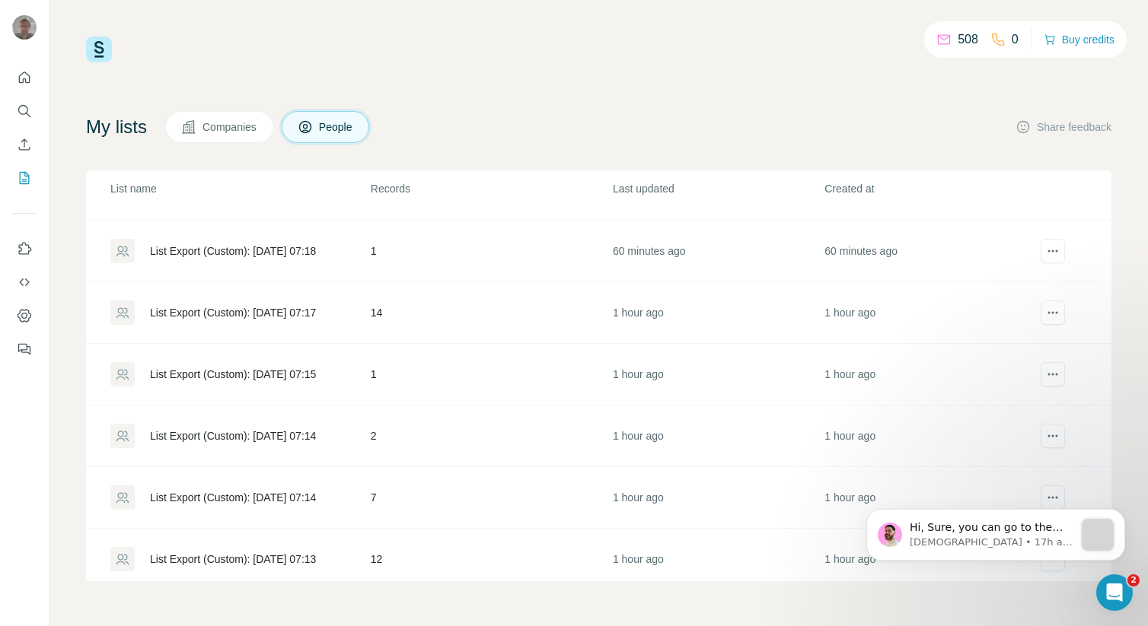
scroll to position [311, 0]
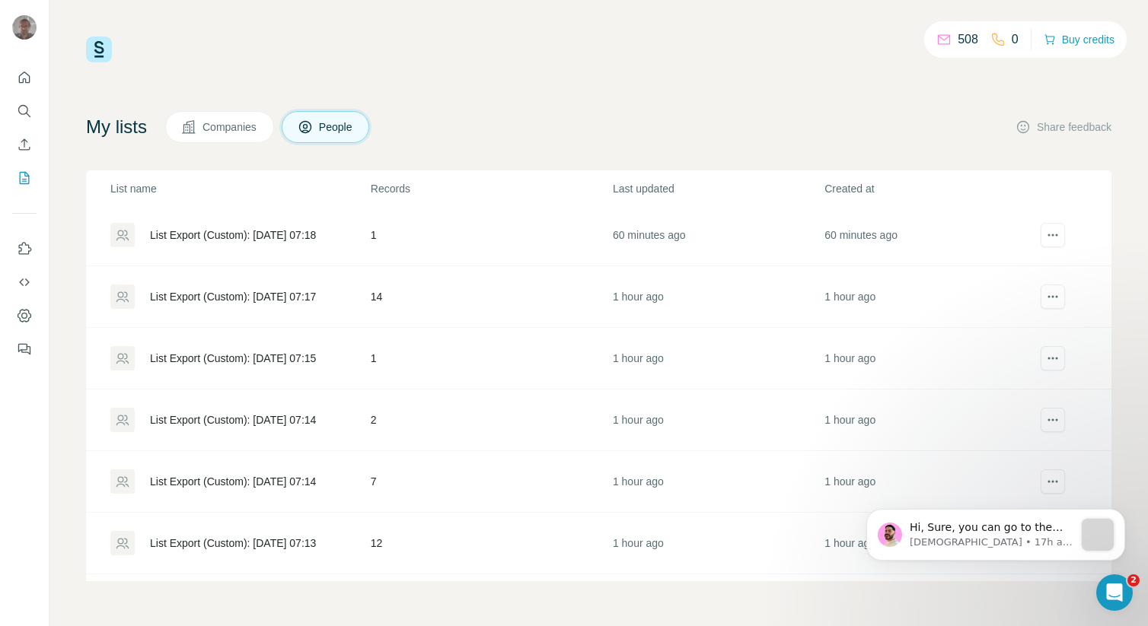
click at [247, 420] on div "List Export (Custom): [DATE] 07:14" at bounding box center [233, 420] width 166 height 15
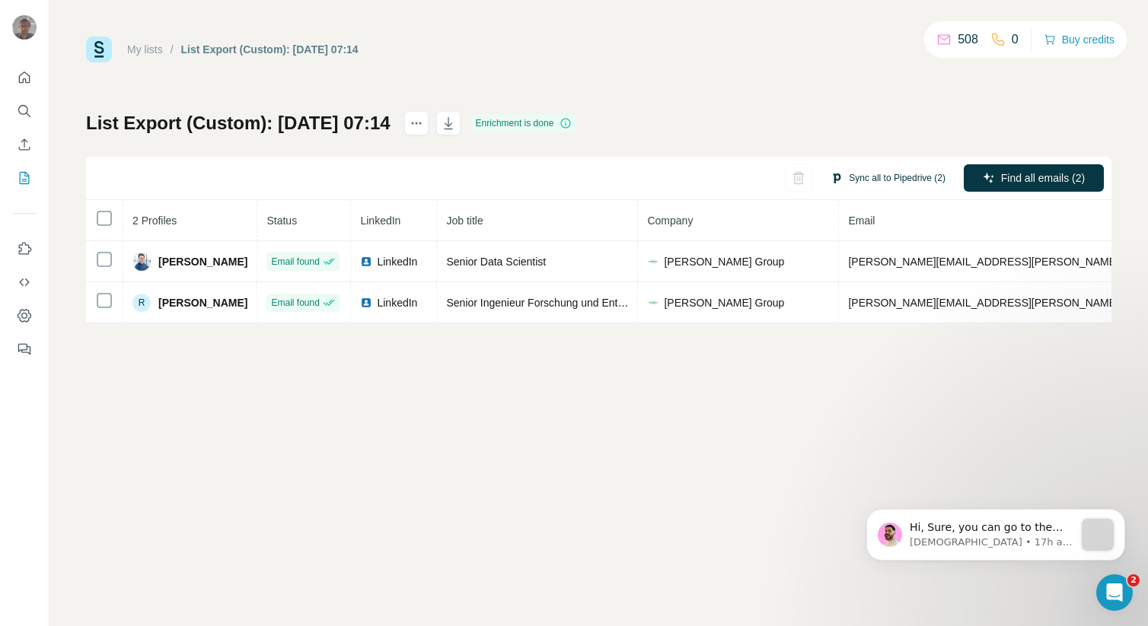
click at [833, 177] on icon "button" at bounding box center [836, 178] width 12 height 12
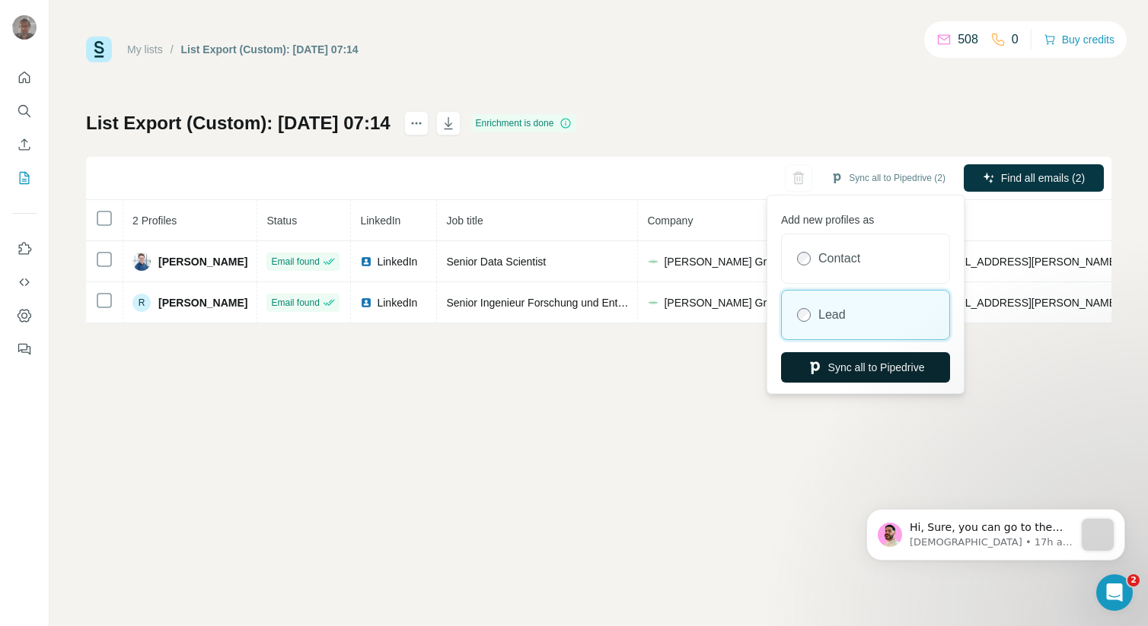
click at [826, 375] on button "Sync all to Pipedrive" at bounding box center [865, 367] width 169 height 30
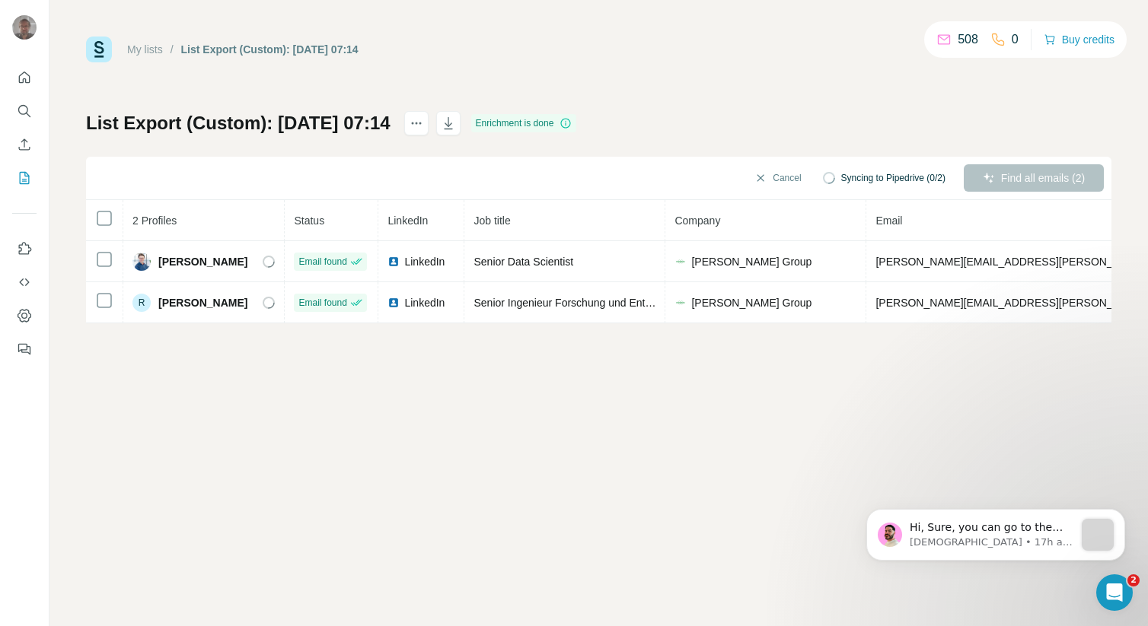
click at [149, 49] on link "My lists" at bounding box center [145, 49] width 36 height 12
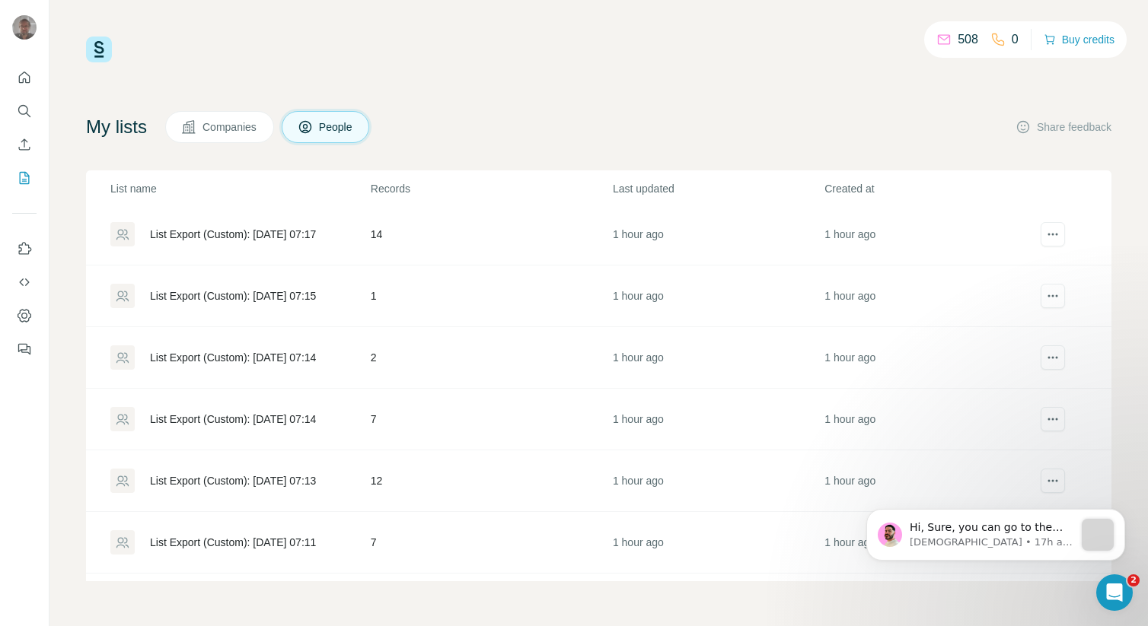
scroll to position [386, 0]
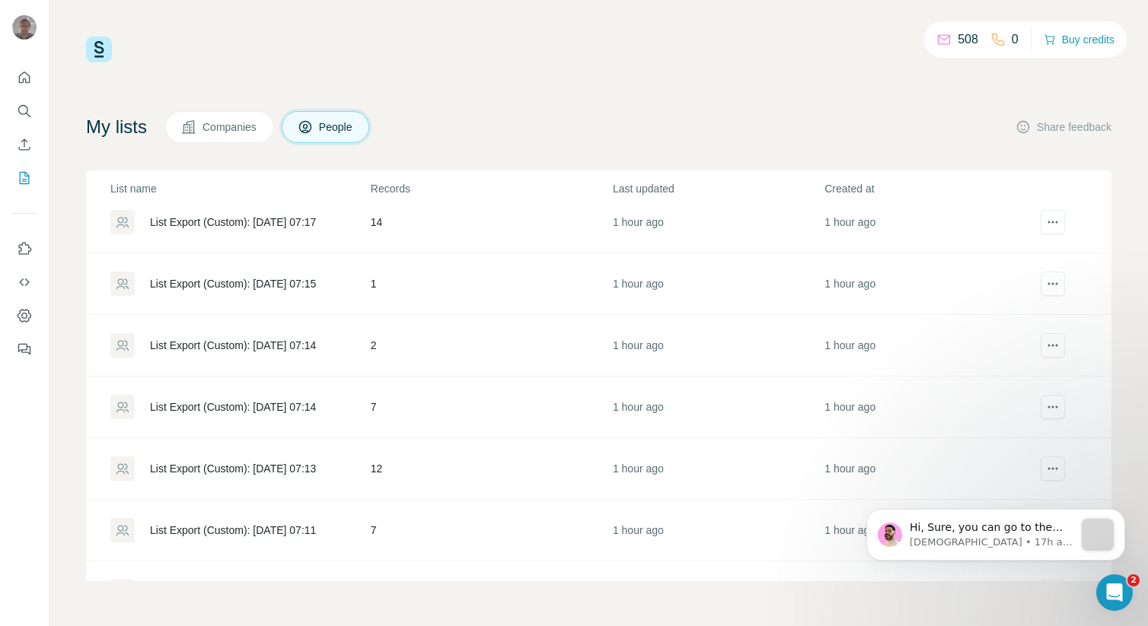
click at [232, 407] on div "List Export (Custom): [DATE] 07:14" at bounding box center [233, 407] width 166 height 15
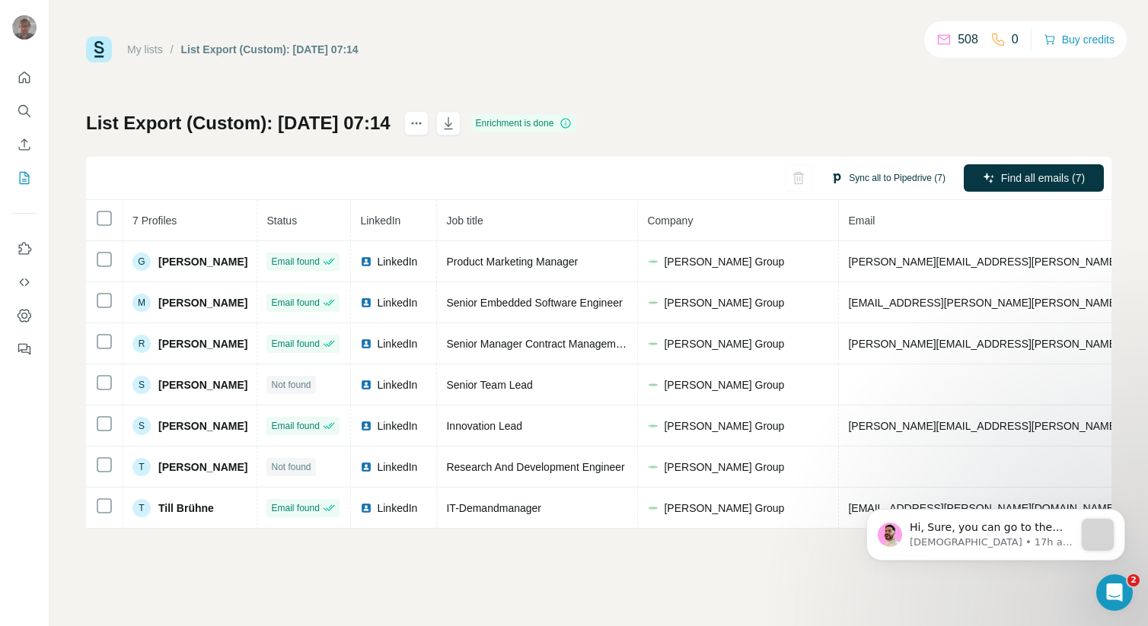
click at [848, 180] on button "Sync all to Pipedrive (7)" at bounding box center [888, 178] width 136 height 23
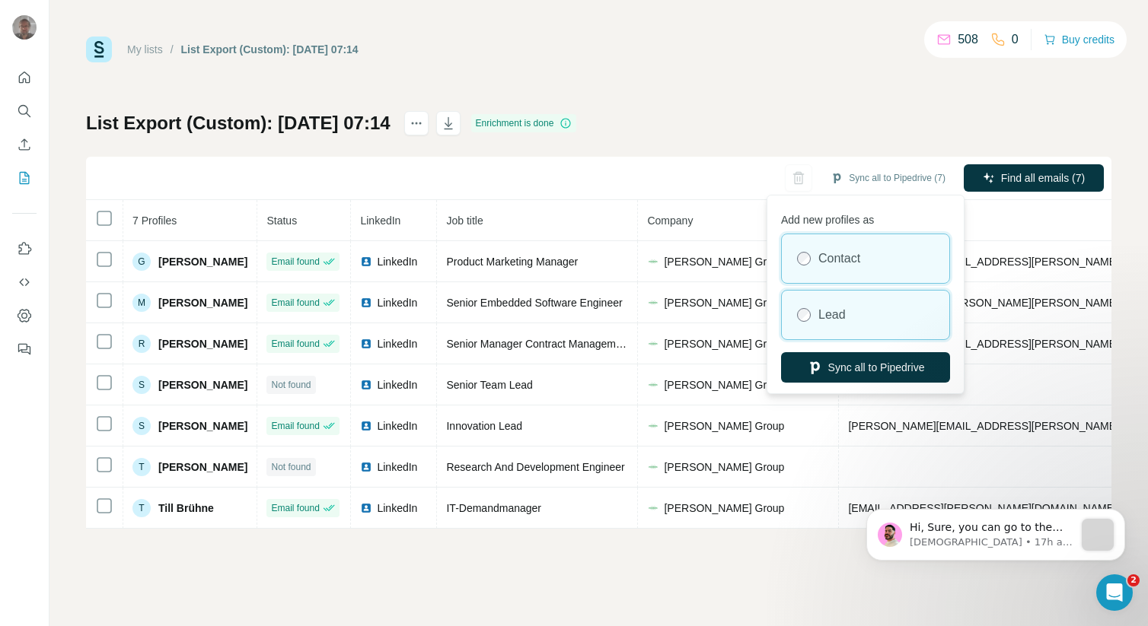
click at [830, 314] on label "Lead" at bounding box center [831, 315] width 27 height 18
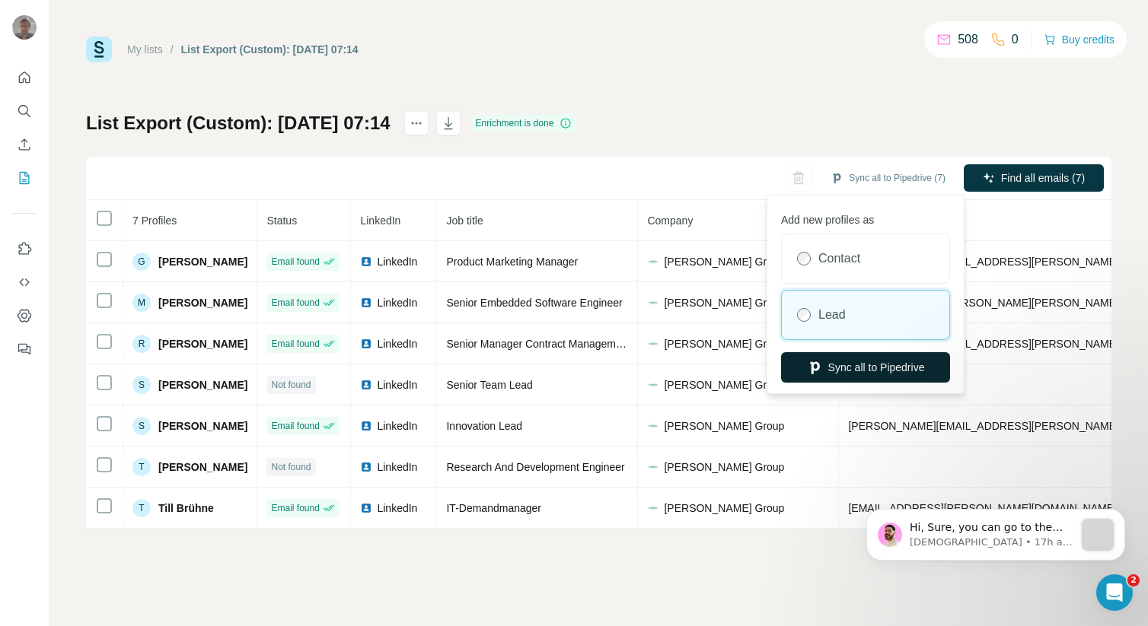
click at [846, 368] on button "Sync all to Pipedrive" at bounding box center [865, 367] width 169 height 30
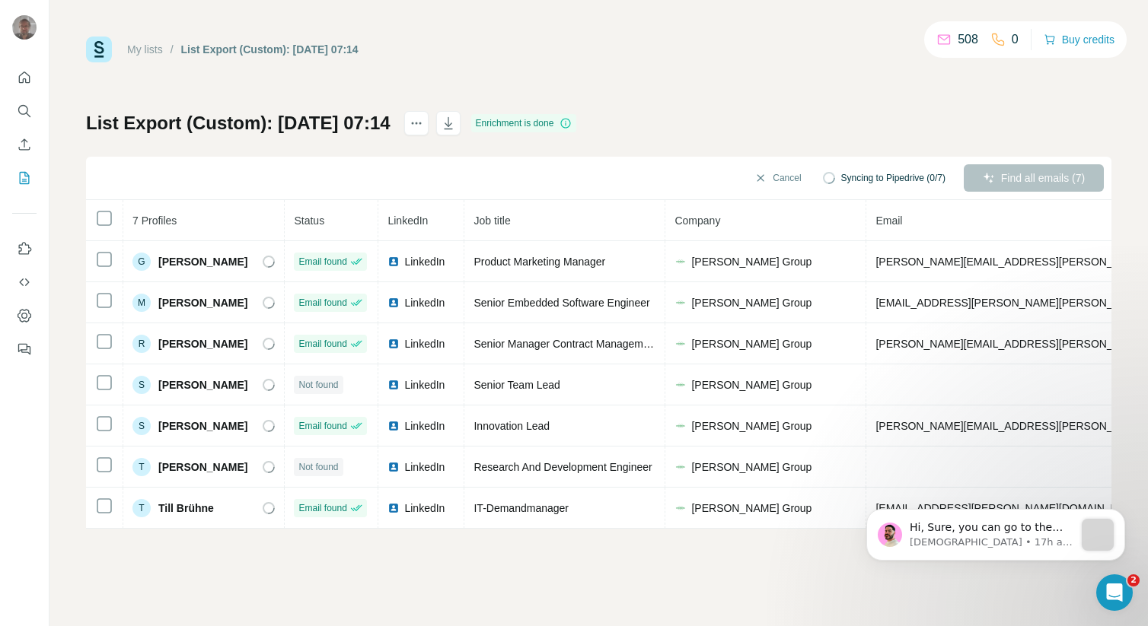
click at [155, 43] on link "My lists" at bounding box center [145, 49] width 36 height 12
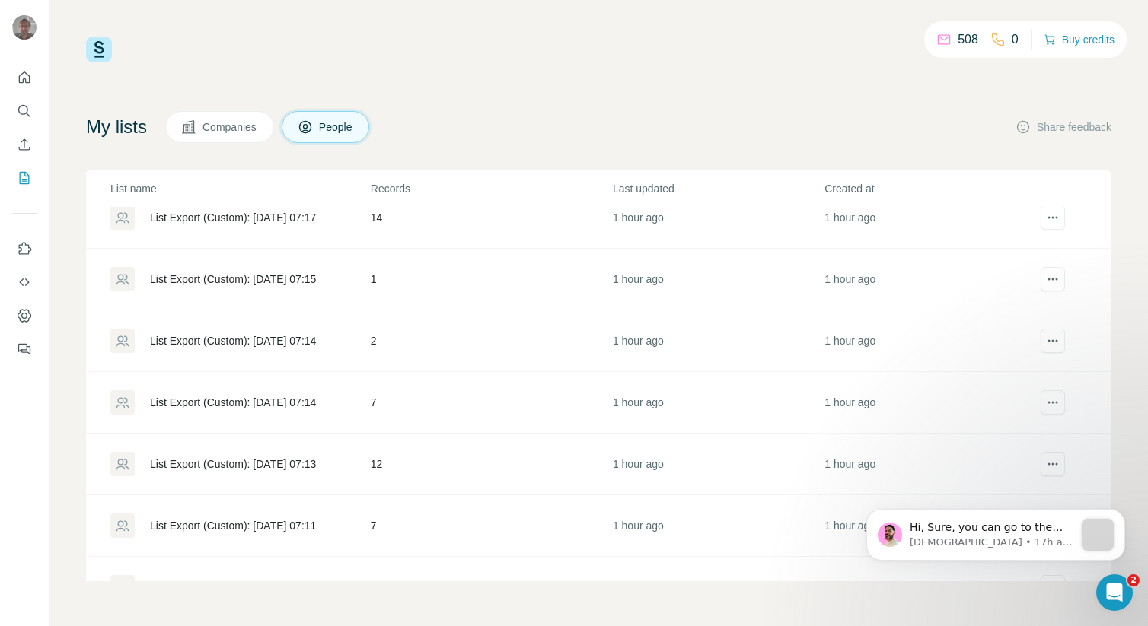
scroll to position [413, 0]
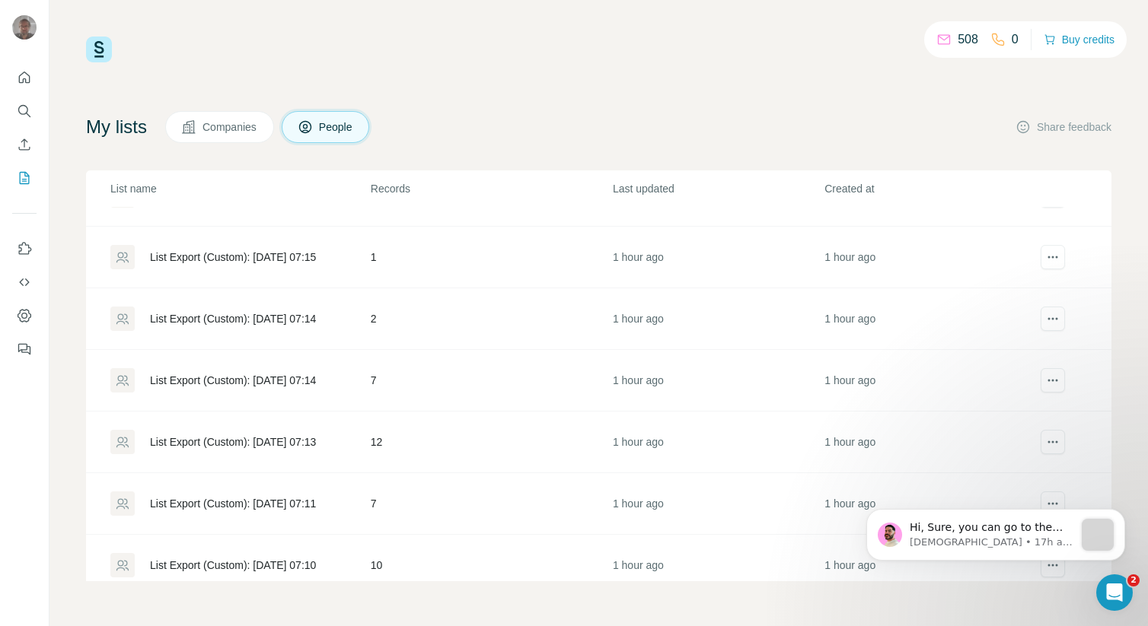
click at [248, 438] on div "List Export (Custom): [DATE] 07:13" at bounding box center [233, 442] width 166 height 15
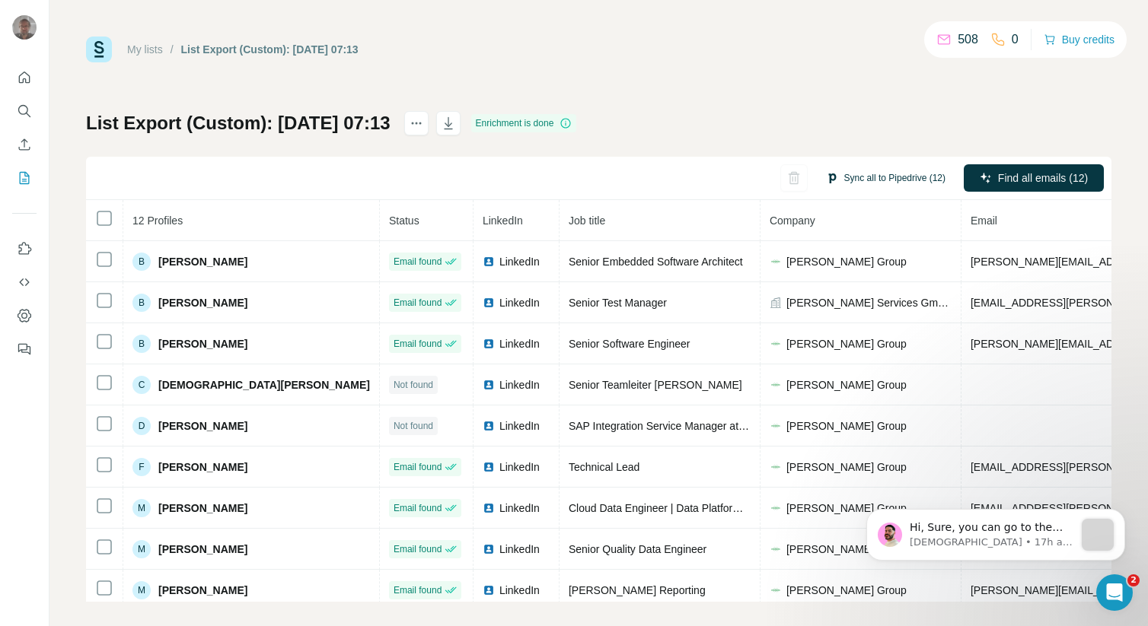
click at [895, 181] on button "Sync all to Pipedrive (12)" at bounding box center [885, 178] width 141 height 23
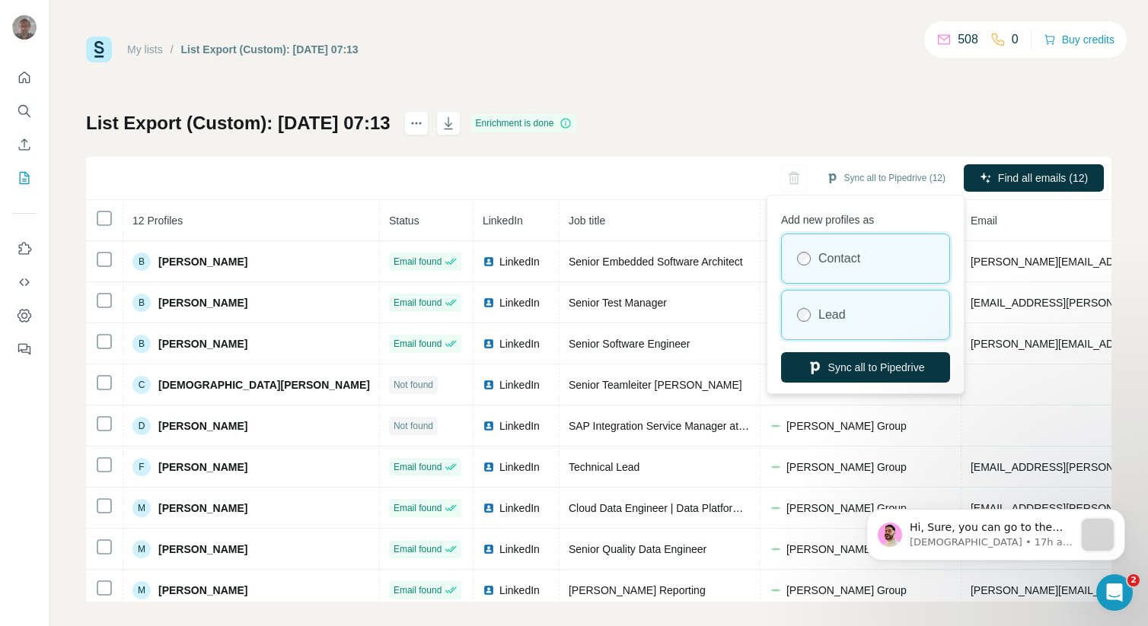
click at [836, 306] on label "Lead" at bounding box center [831, 315] width 27 height 18
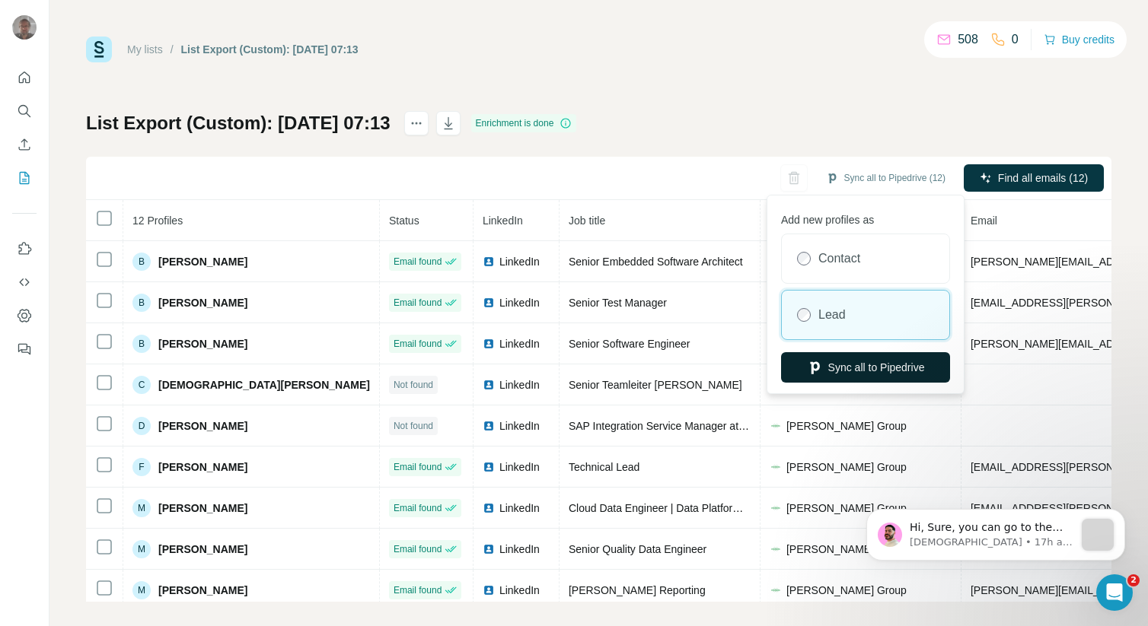
click at [853, 362] on button "Sync all to Pipedrive" at bounding box center [865, 367] width 169 height 30
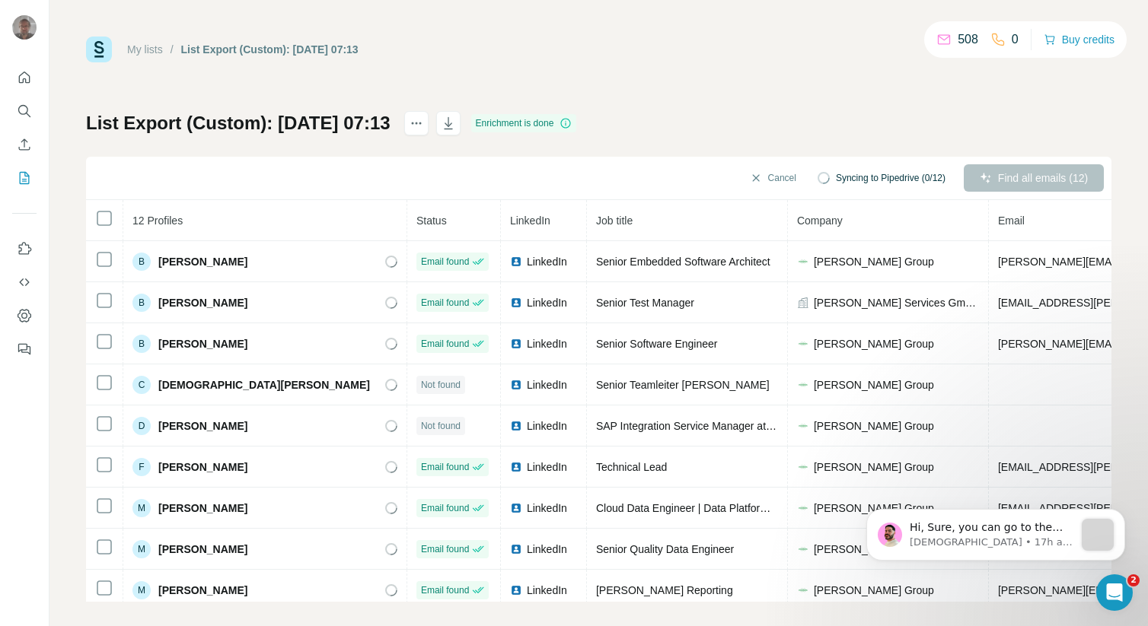
click at [158, 52] on link "My lists" at bounding box center [145, 49] width 36 height 12
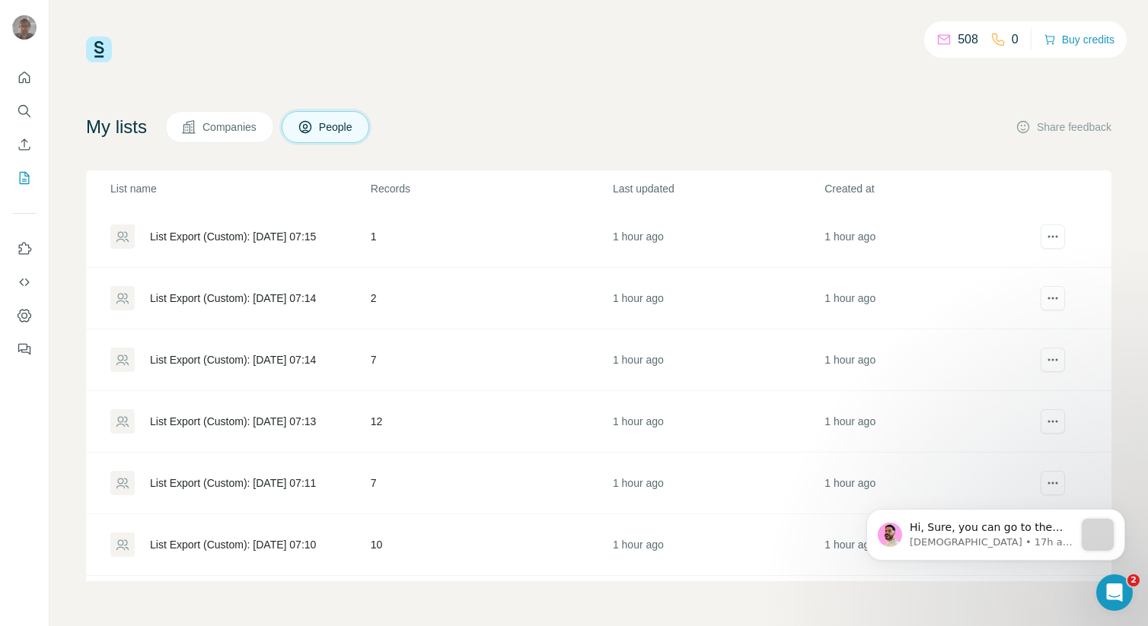
scroll to position [440, 0]
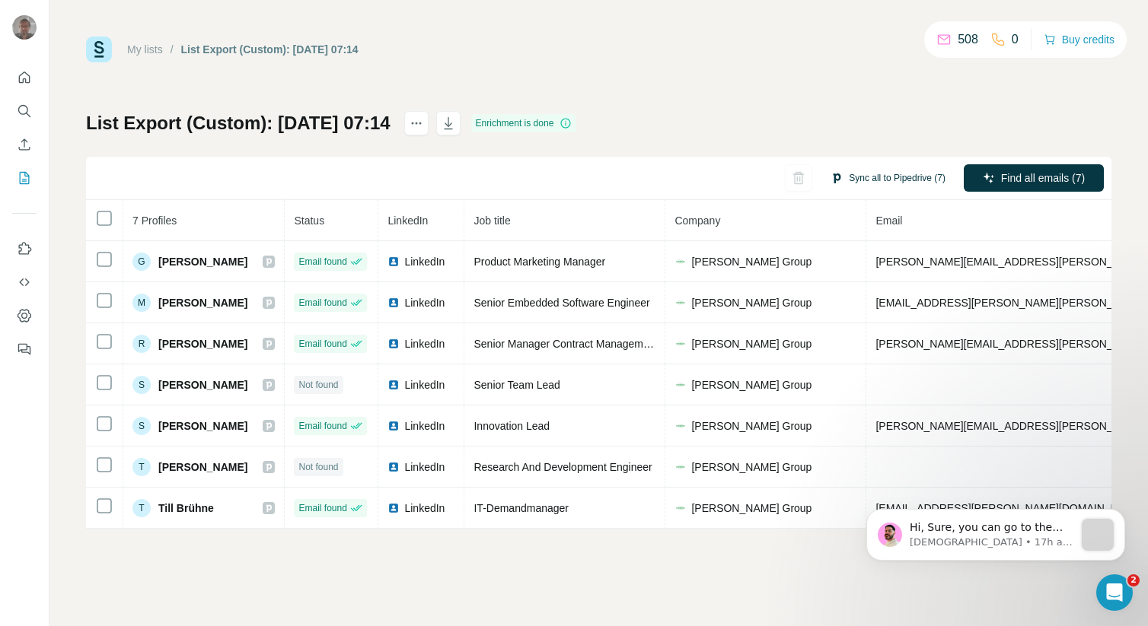
click at [846, 172] on button "Sync all to Pipedrive (7)" at bounding box center [888, 178] width 136 height 23
click at [763, 155] on div "List Export (Custom): [DATE] 07:14 Enrichment is done Sync all to Pipedrive (7)…" at bounding box center [598, 320] width 1025 height 418
click at [147, 46] on link "My lists" at bounding box center [145, 49] width 36 height 12
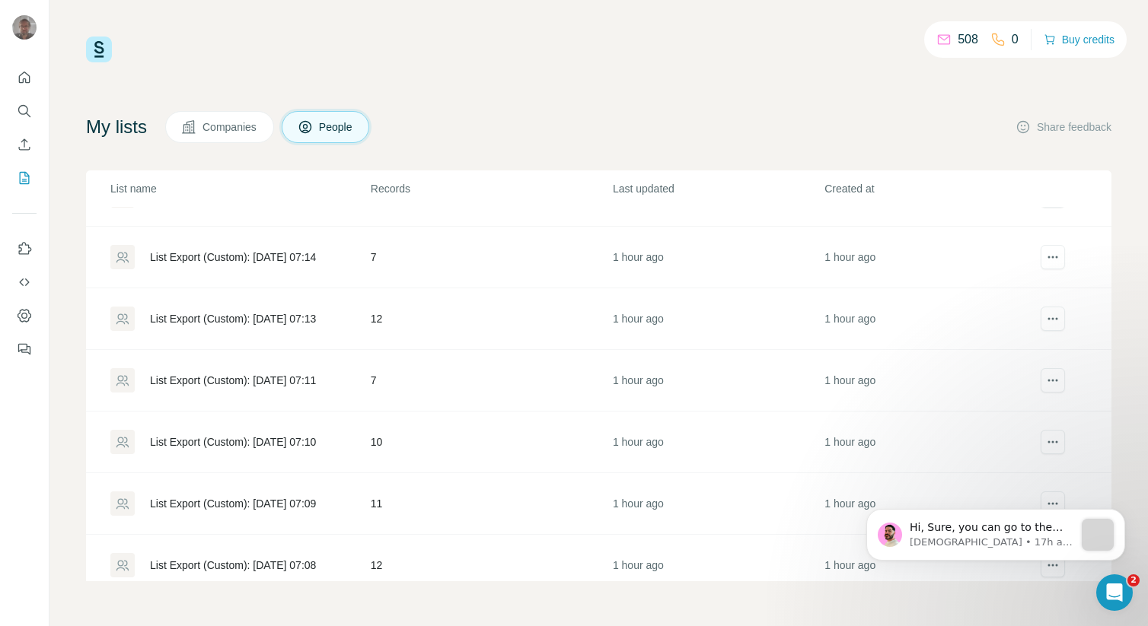
scroll to position [537, 0]
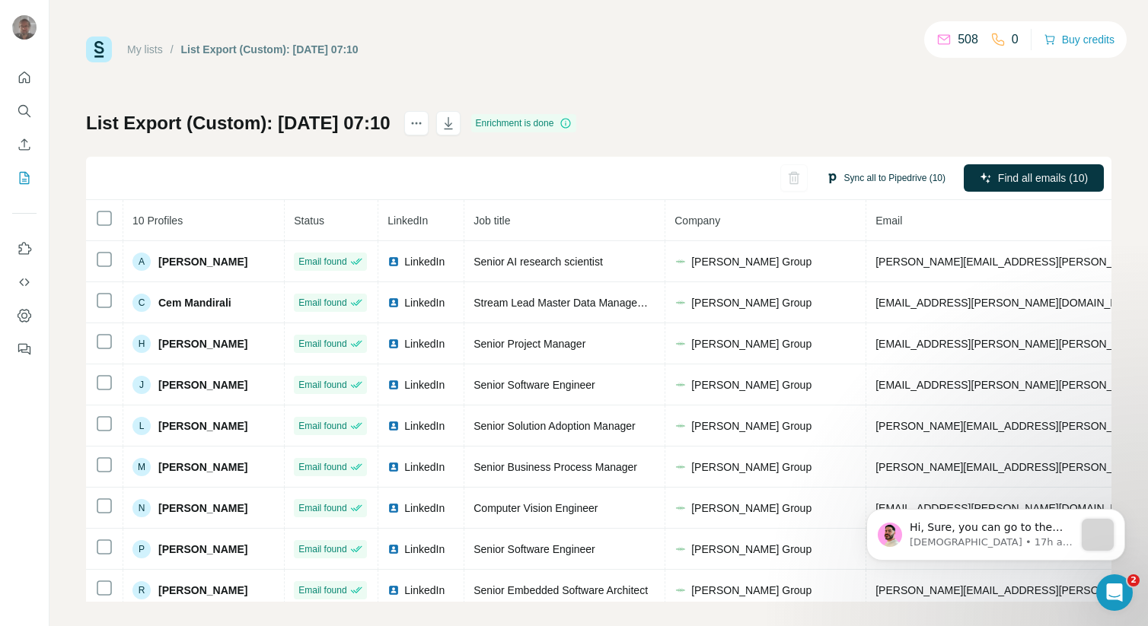
click at [860, 181] on button "Sync all to Pipedrive (10)" at bounding box center [885, 178] width 141 height 23
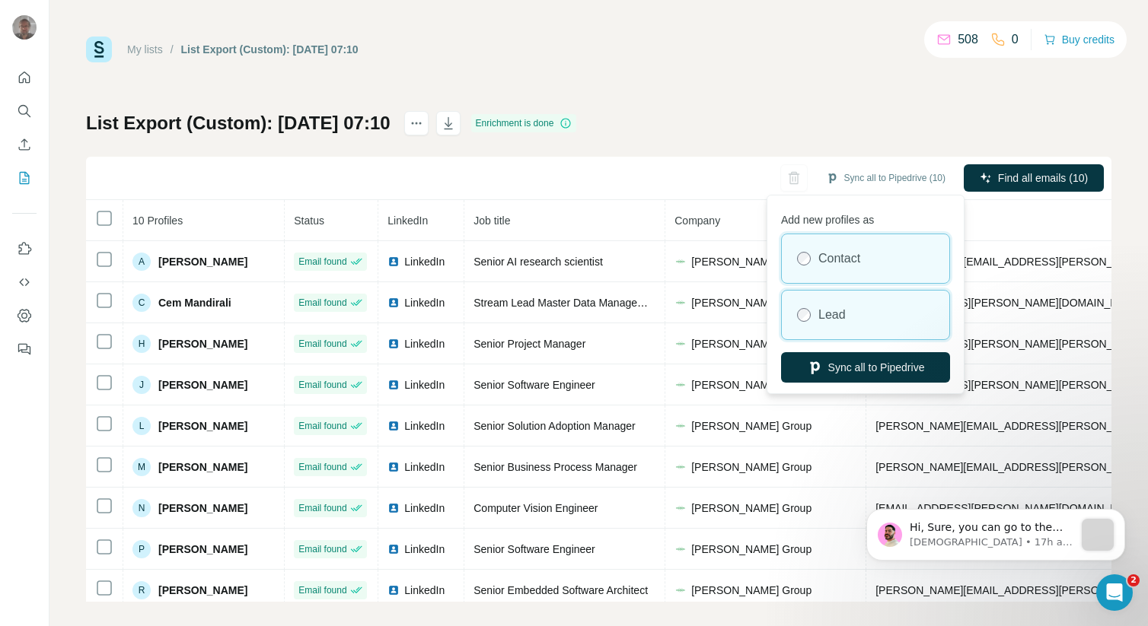
click at [833, 310] on label "Lead" at bounding box center [831, 315] width 27 height 18
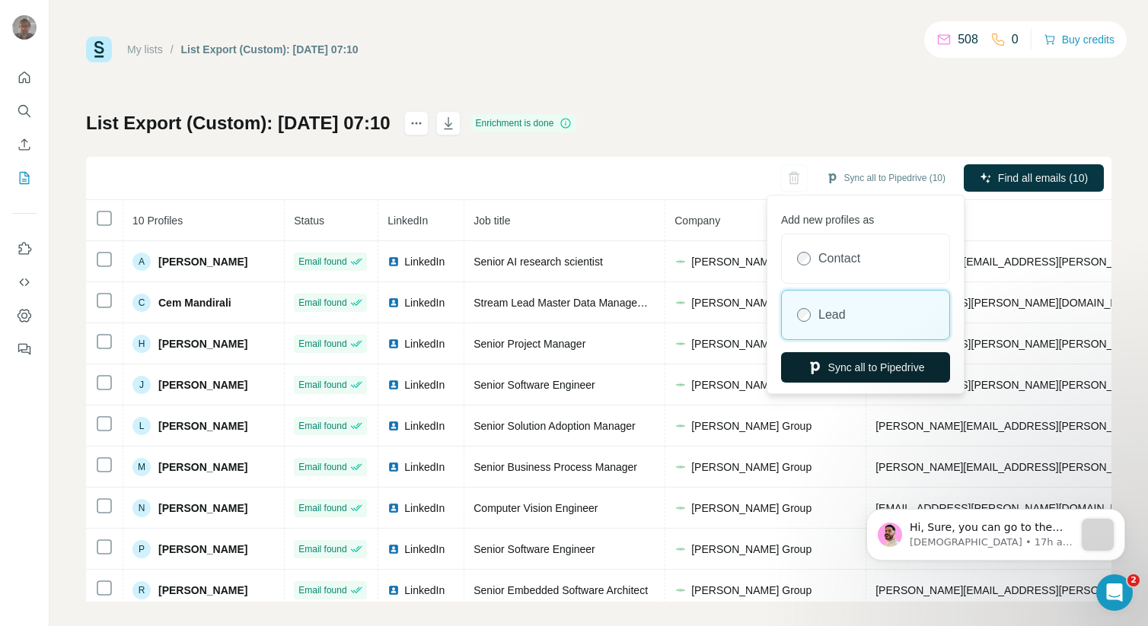
click at [846, 371] on button "Sync all to Pipedrive" at bounding box center [865, 367] width 169 height 30
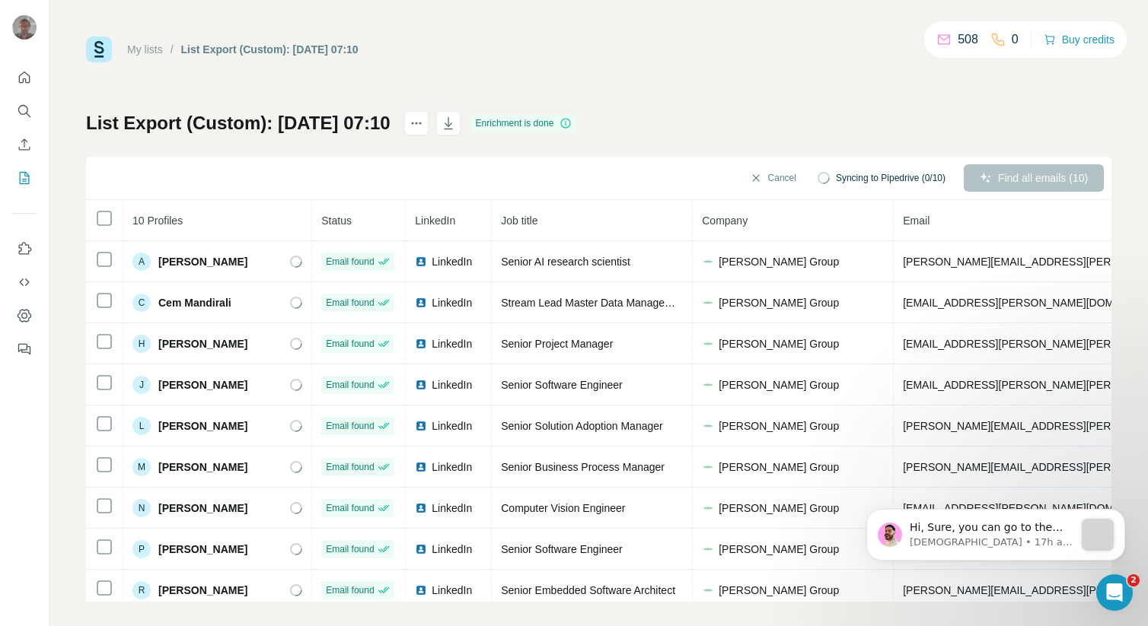
click at [162, 49] on link "My lists" at bounding box center [145, 49] width 36 height 12
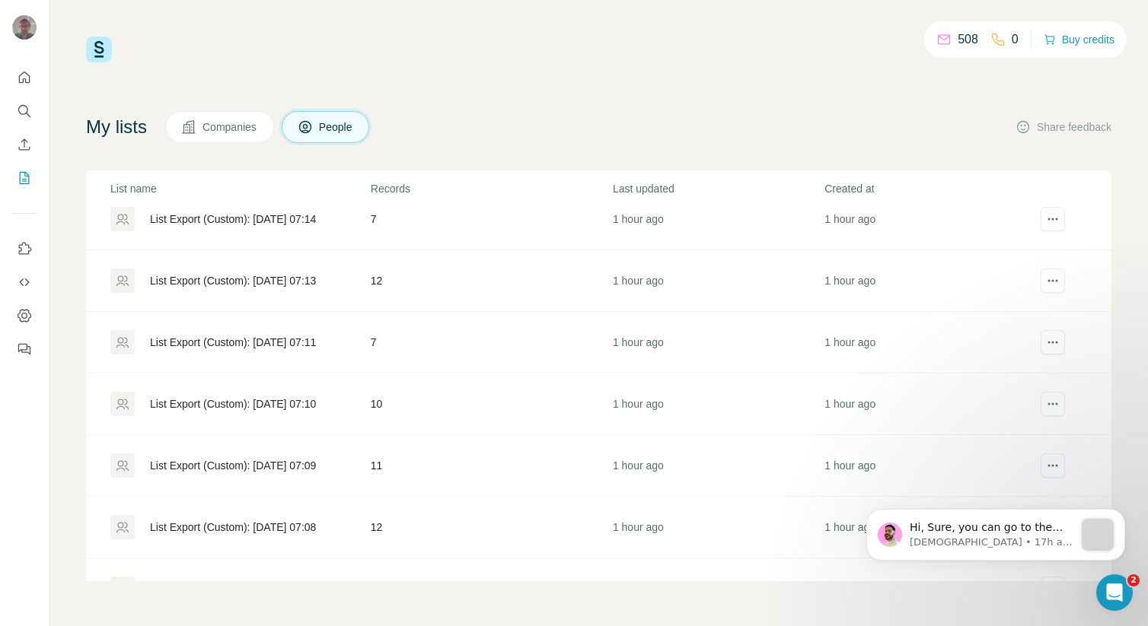
scroll to position [597, 0]
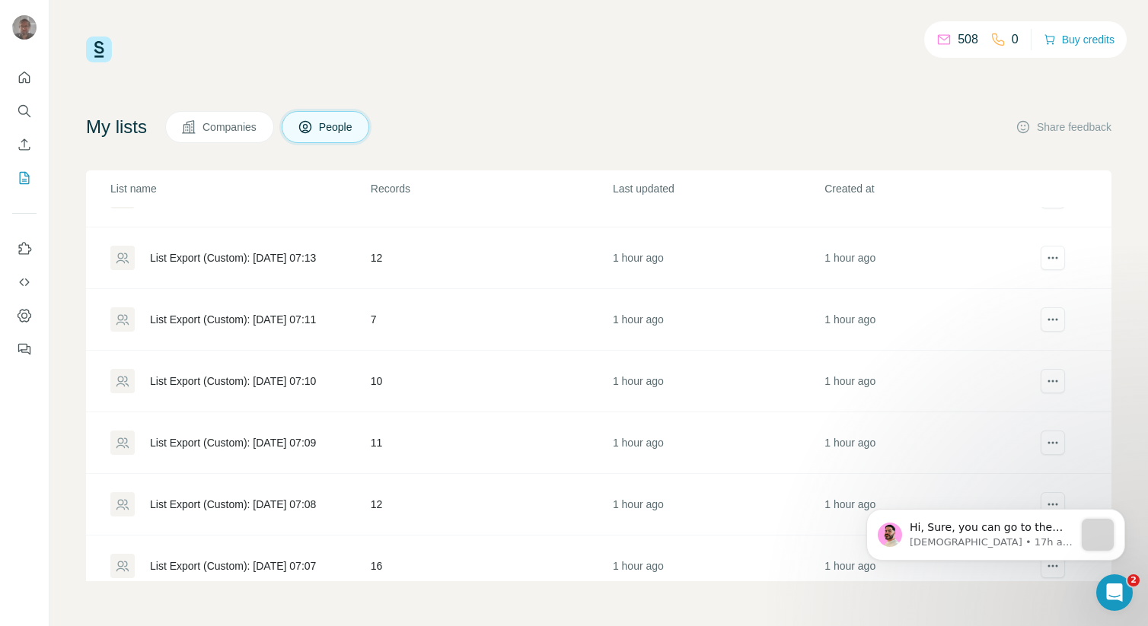
click at [279, 441] on div "List Export (Custom): [DATE] 07:09" at bounding box center [233, 442] width 166 height 15
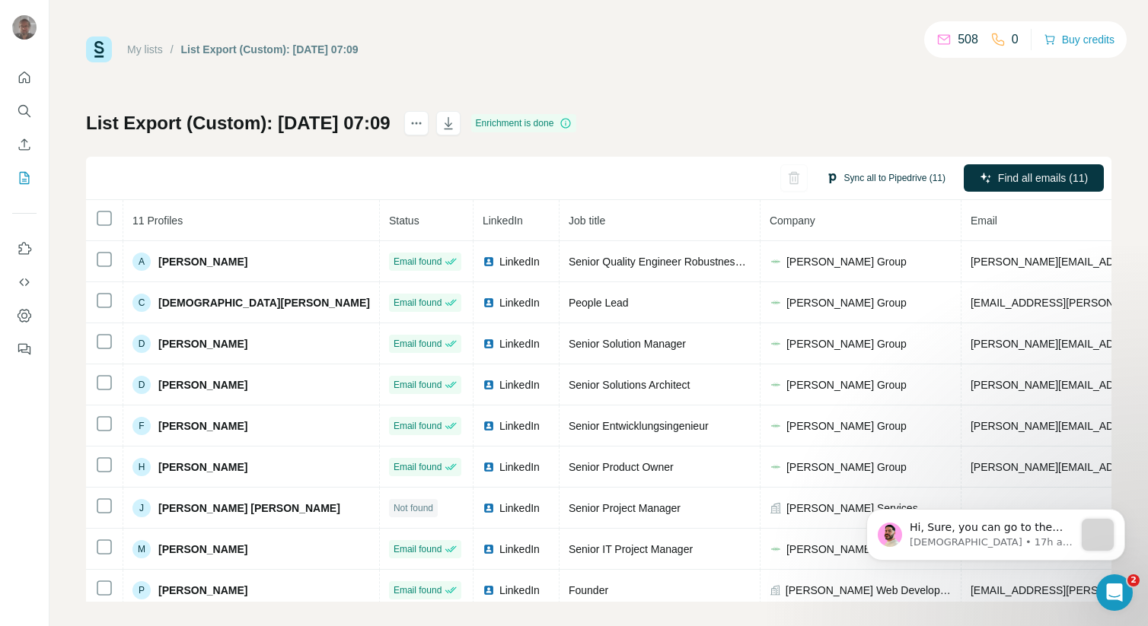
click at [882, 177] on button "Sync all to Pipedrive (11)" at bounding box center [885, 178] width 141 height 23
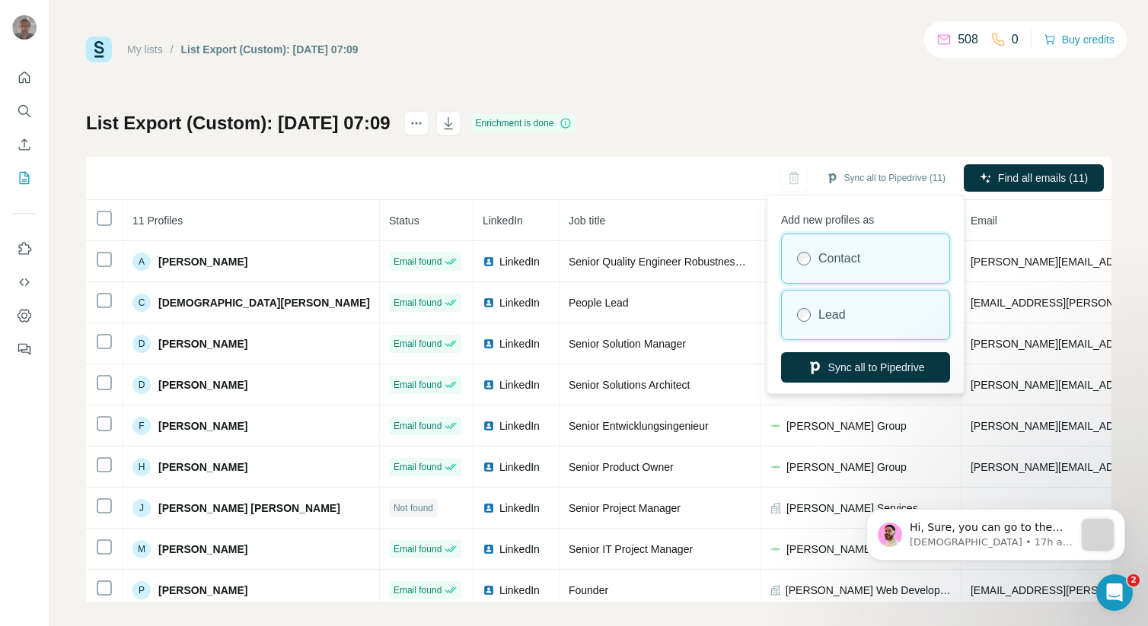
click at [852, 298] on div "Lead" at bounding box center [865, 315] width 167 height 49
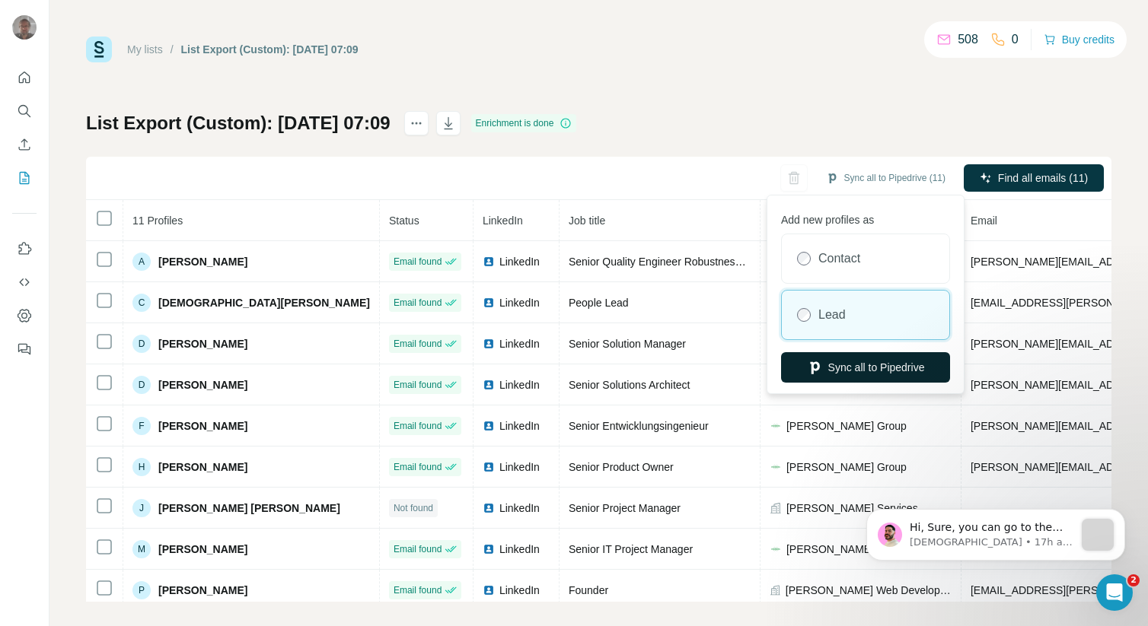
click at [851, 367] on button "Sync all to Pipedrive" at bounding box center [865, 367] width 169 height 30
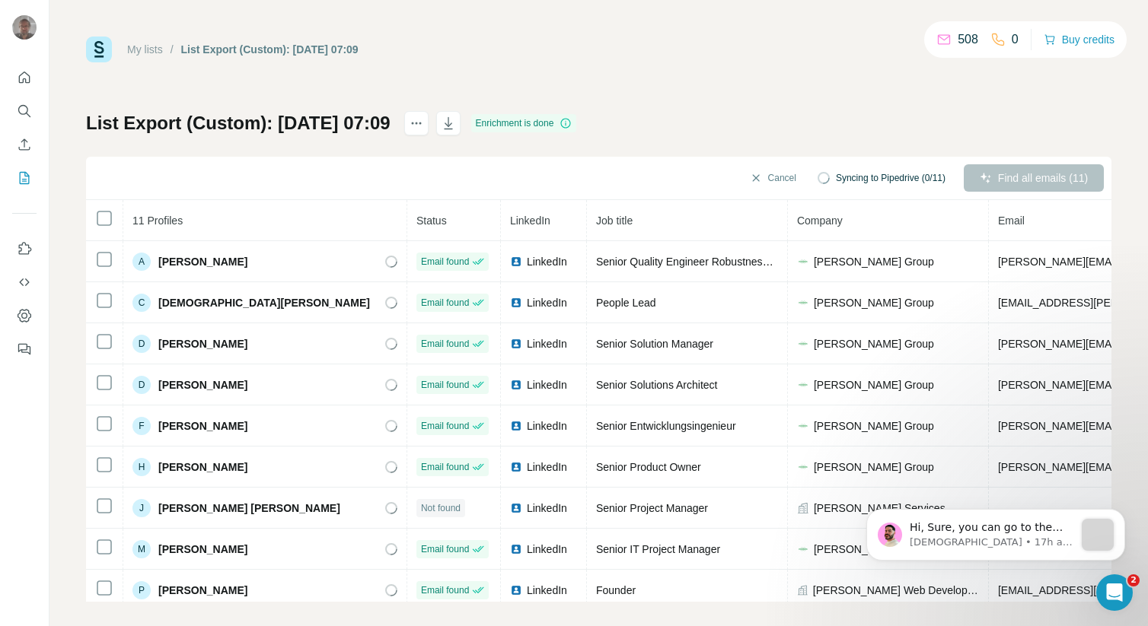
click at [148, 47] on link "My lists" at bounding box center [145, 49] width 36 height 12
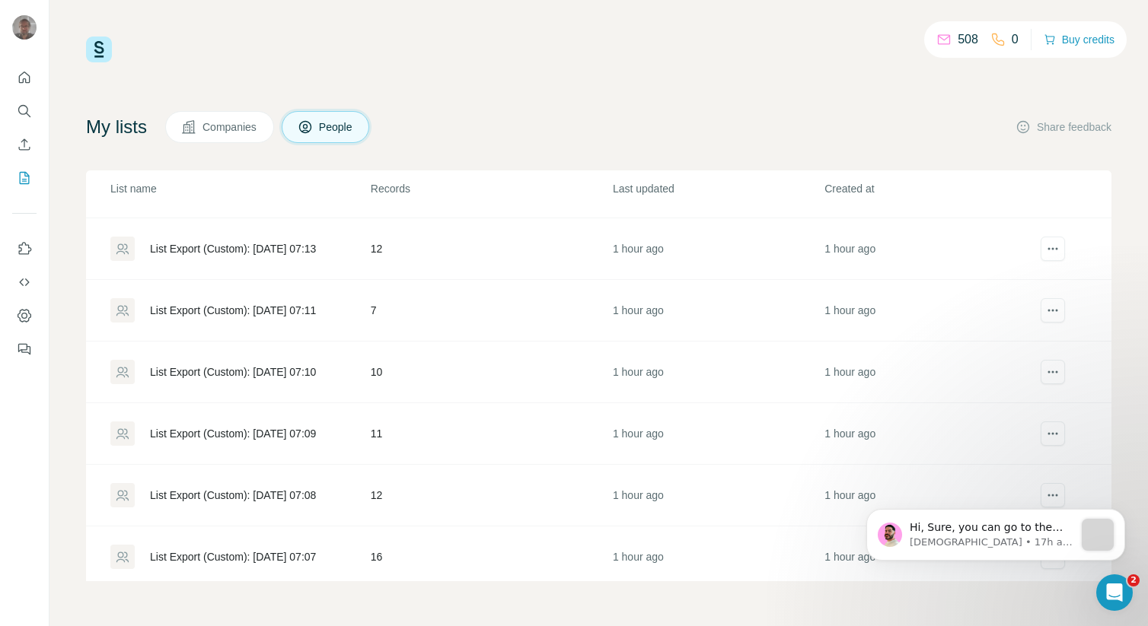
scroll to position [642, 0]
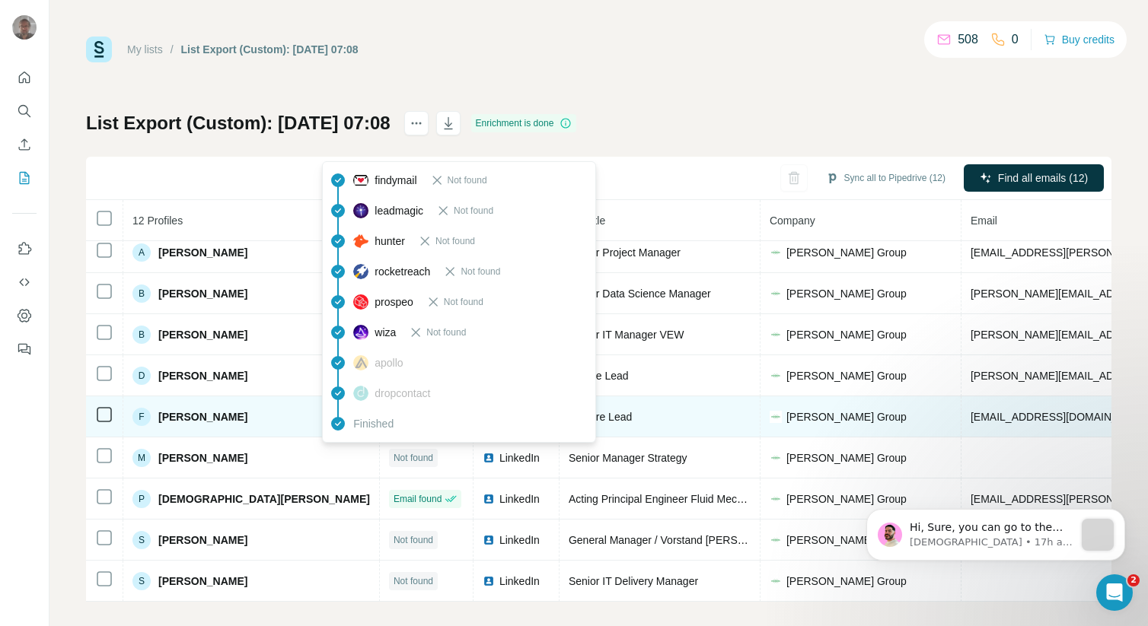
scroll to position [132, 0]
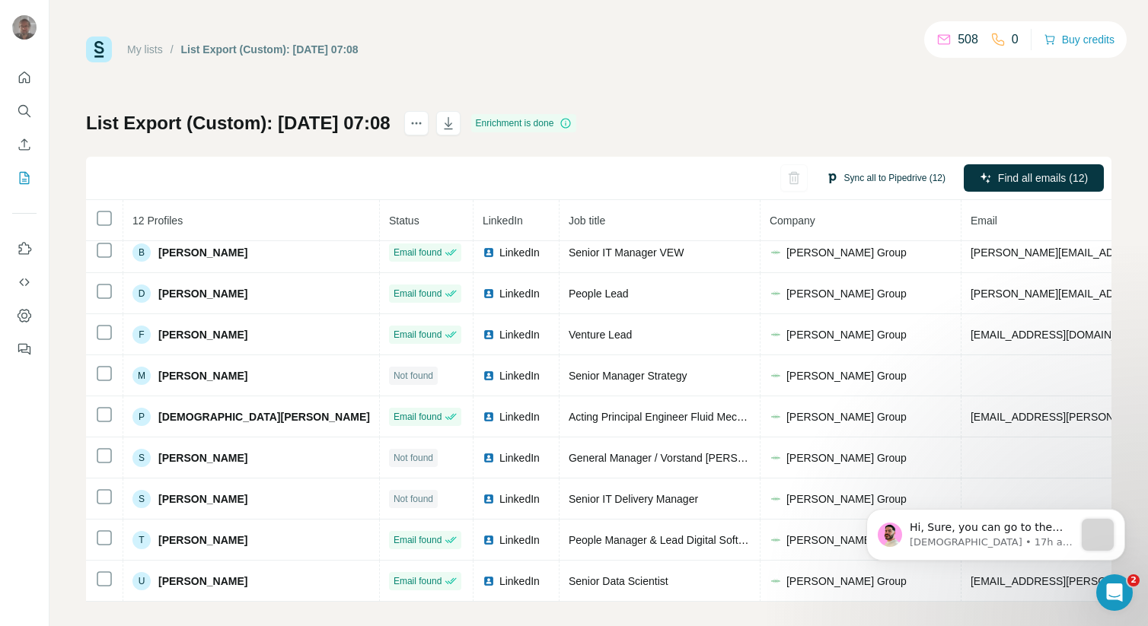
click at [876, 177] on button "Sync all to Pipedrive (12)" at bounding box center [885, 178] width 141 height 23
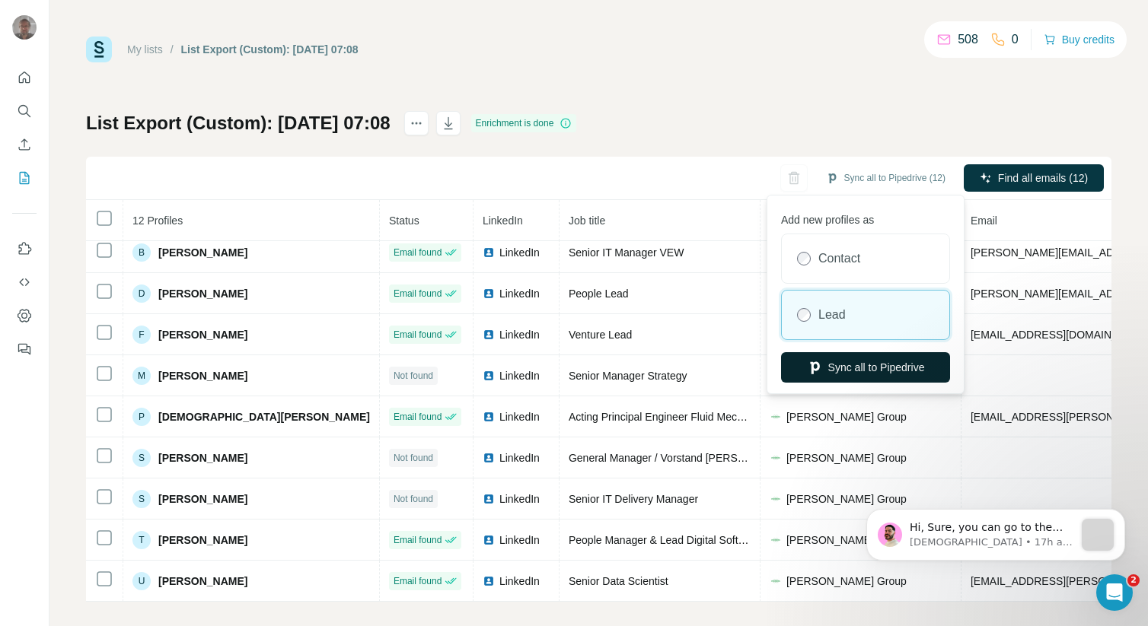
click at [828, 370] on button "Sync all to Pipedrive" at bounding box center [865, 367] width 169 height 30
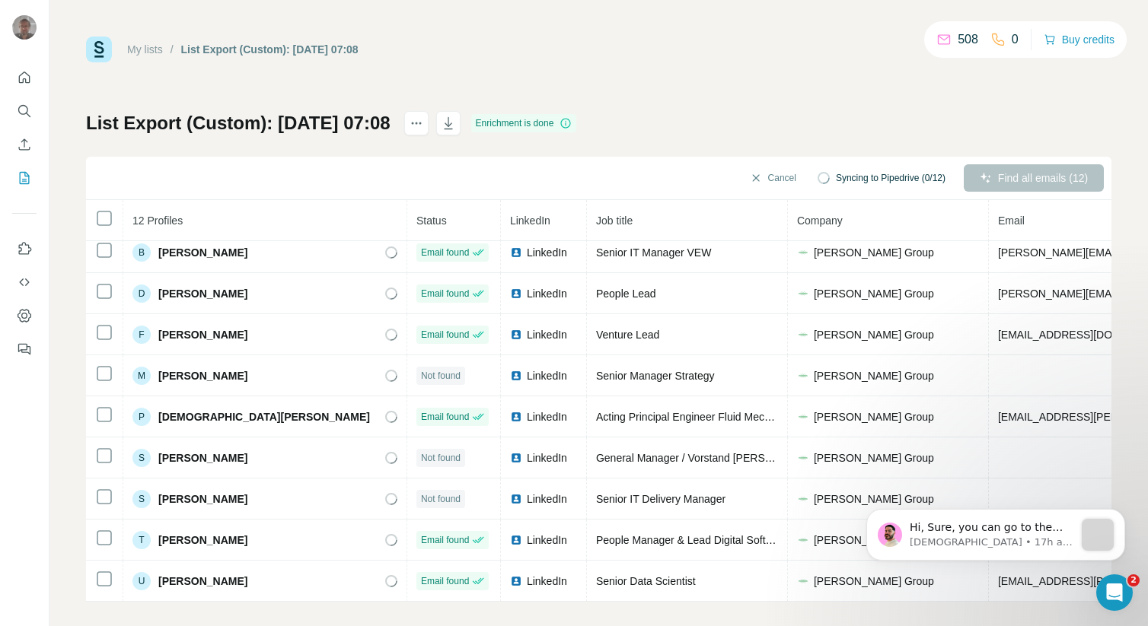
click at [142, 53] on link "My lists" at bounding box center [145, 49] width 36 height 12
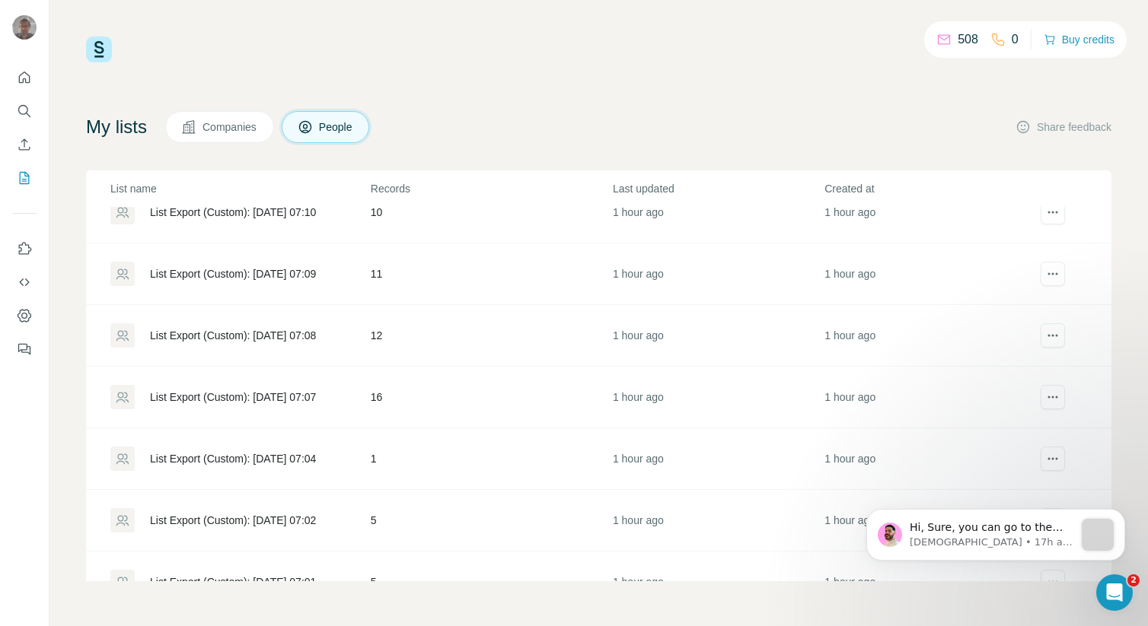
scroll to position [767, 0]
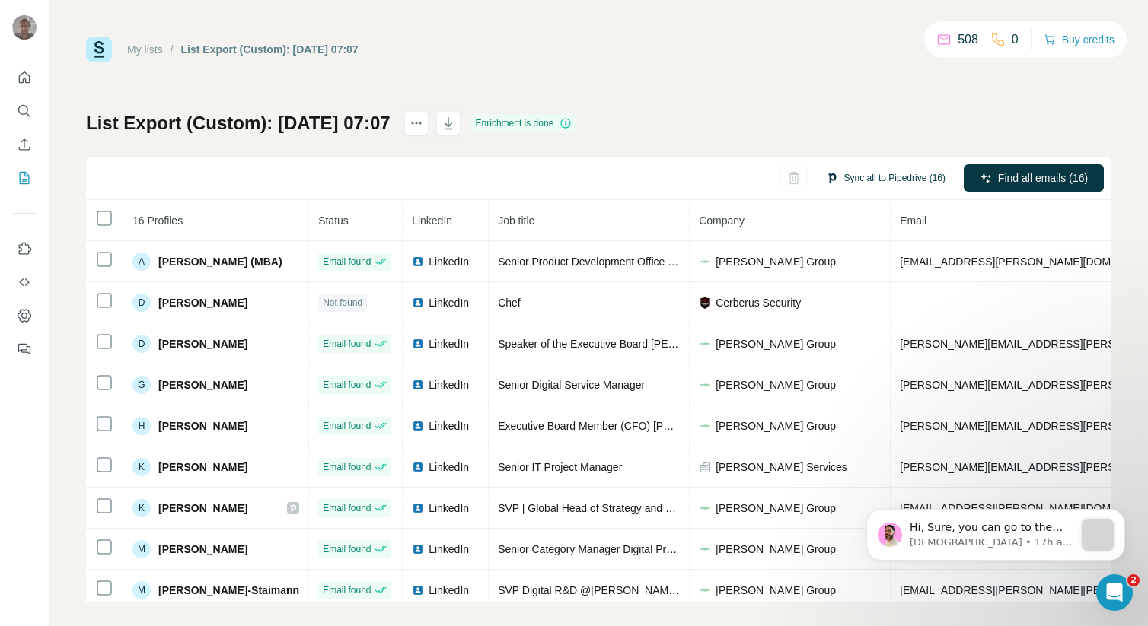
click at [881, 177] on button "Sync all to Pipedrive (16)" at bounding box center [885, 178] width 141 height 23
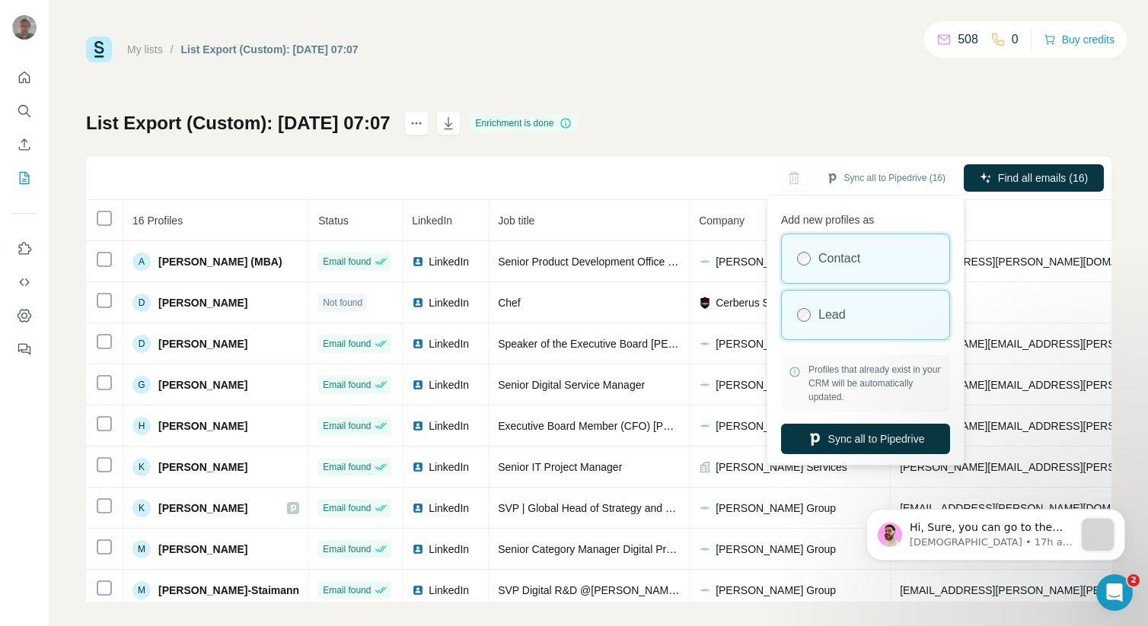
click at [830, 304] on div "Lead" at bounding box center [865, 315] width 167 height 49
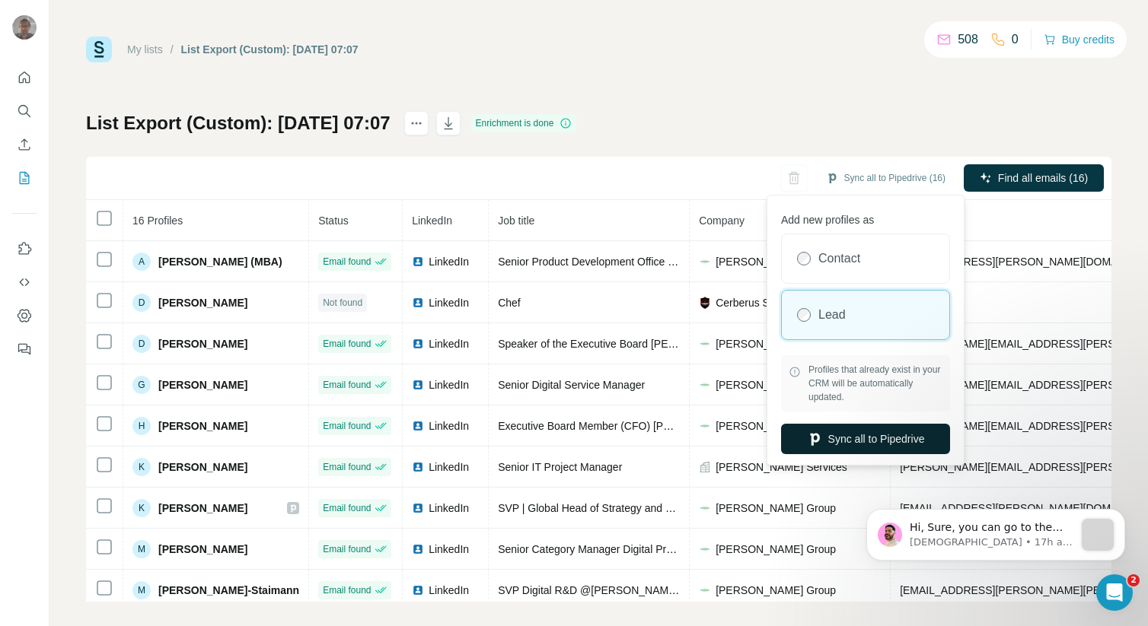
click at [857, 448] on button "Sync all to Pipedrive" at bounding box center [865, 439] width 169 height 30
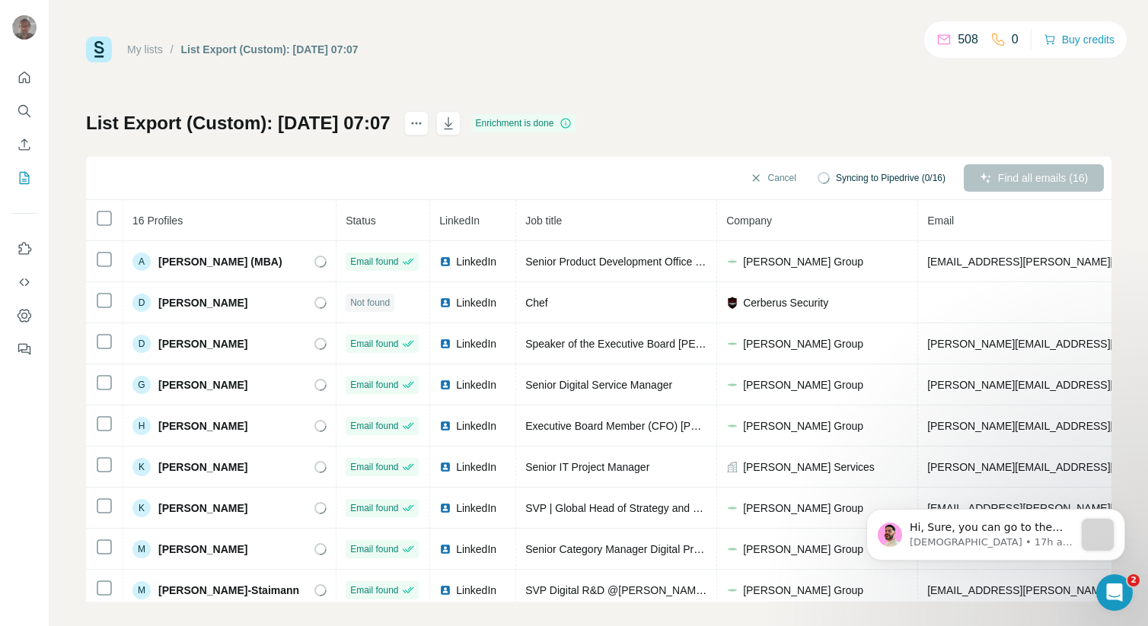
click at [143, 38] on div "My lists / List Export (Custom): [DATE] 07:07" at bounding box center [222, 50] width 272 height 26
click at [143, 43] on link "My lists" at bounding box center [145, 49] width 36 height 12
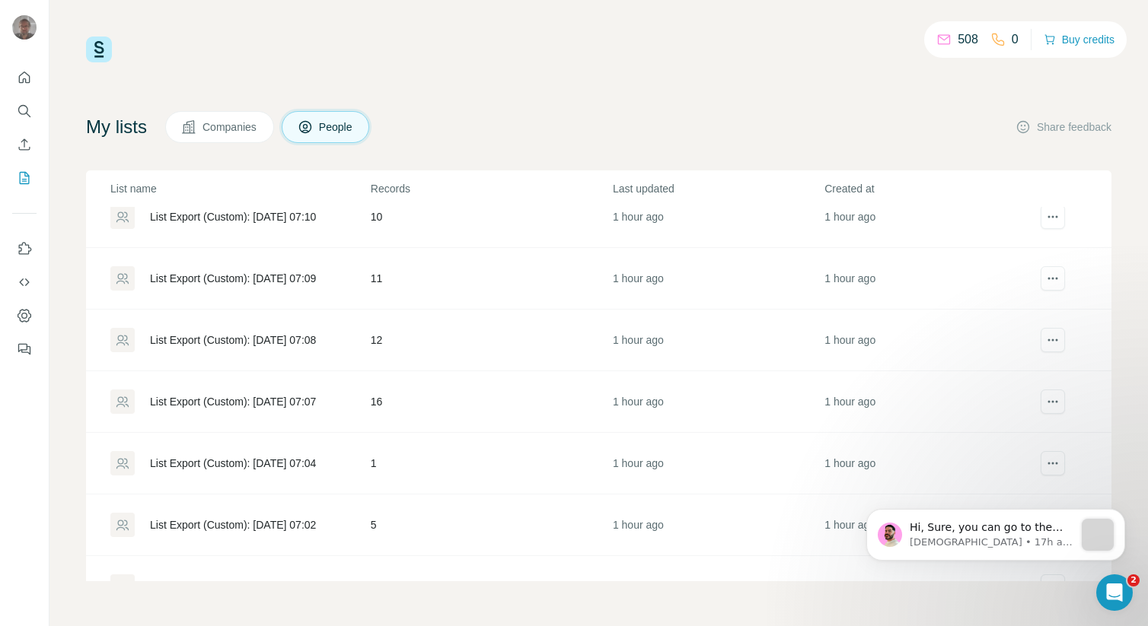
scroll to position [769, 0]
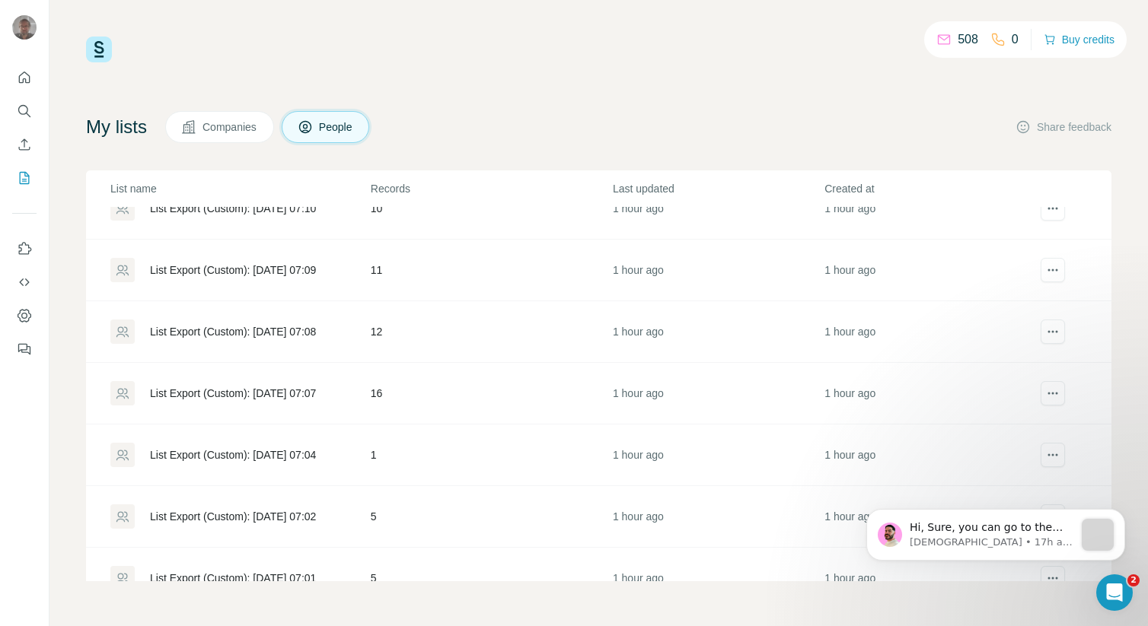
click at [218, 450] on div "List Export (Custom): [DATE] 07:04" at bounding box center [233, 455] width 166 height 15
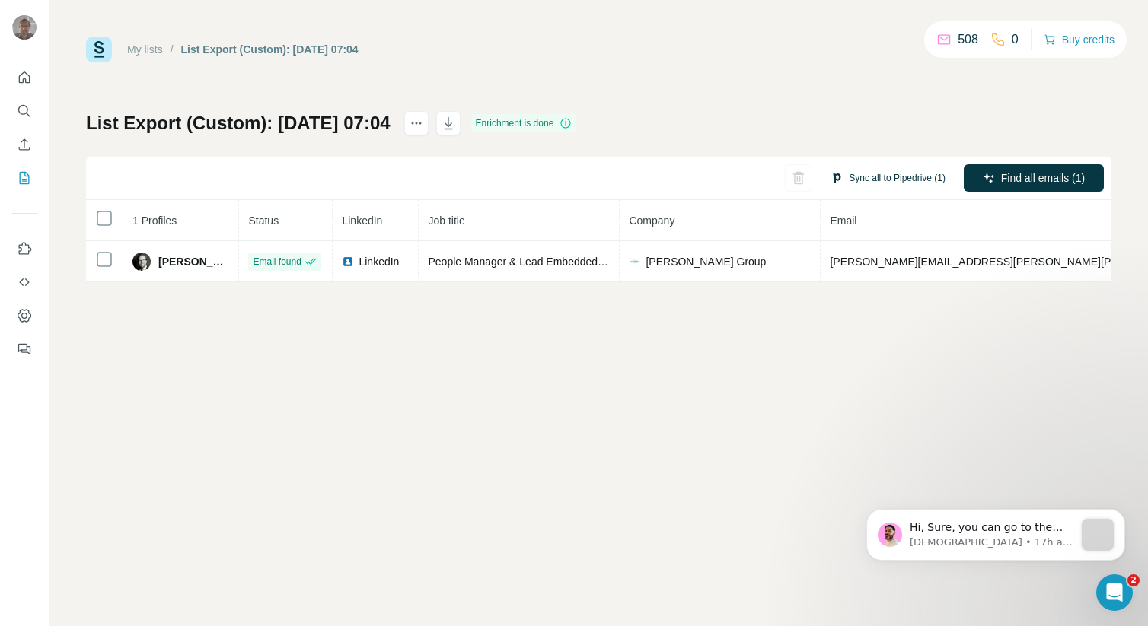
click at [846, 183] on button "Sync all to Pipedrive (1)" at bounding box center [888, 178] width 136 height 23
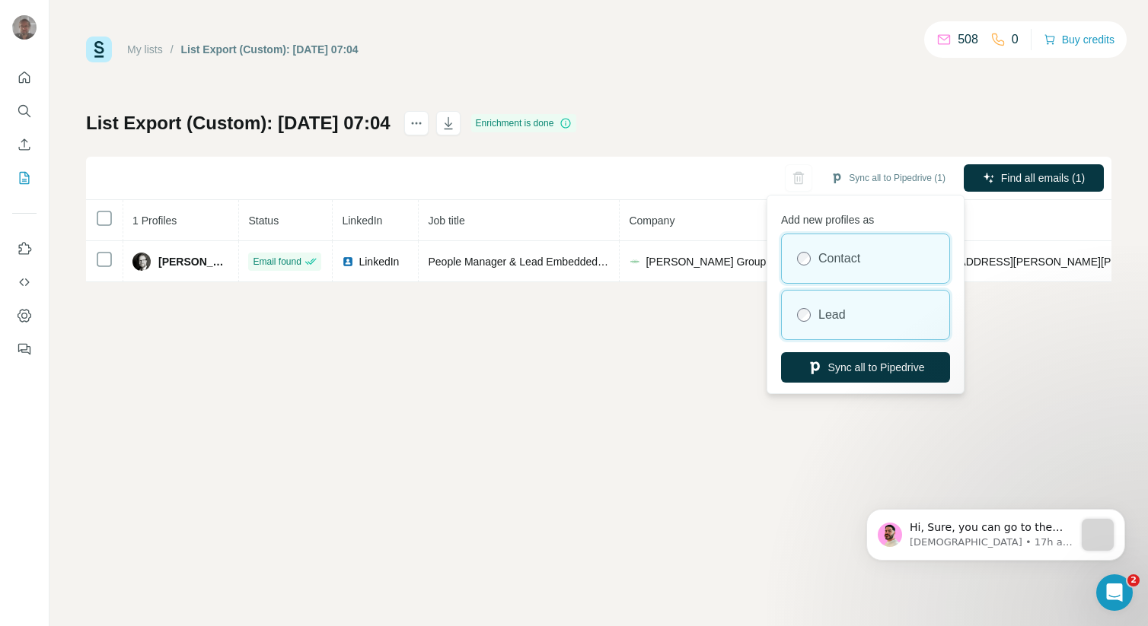
click at [830, 315] on label "Lead" at bounding box center [831, 315] width 27 height 18
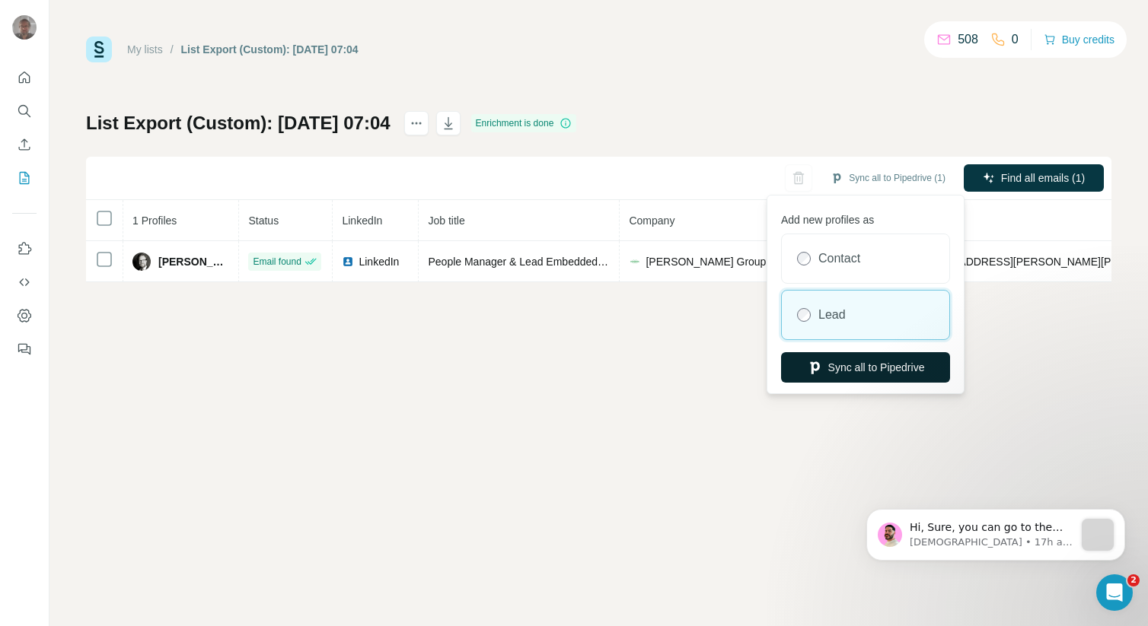
click at [852, 364] on button "Sync all to Pipedrive" at bounding box center [865, 367] width 169 height 30
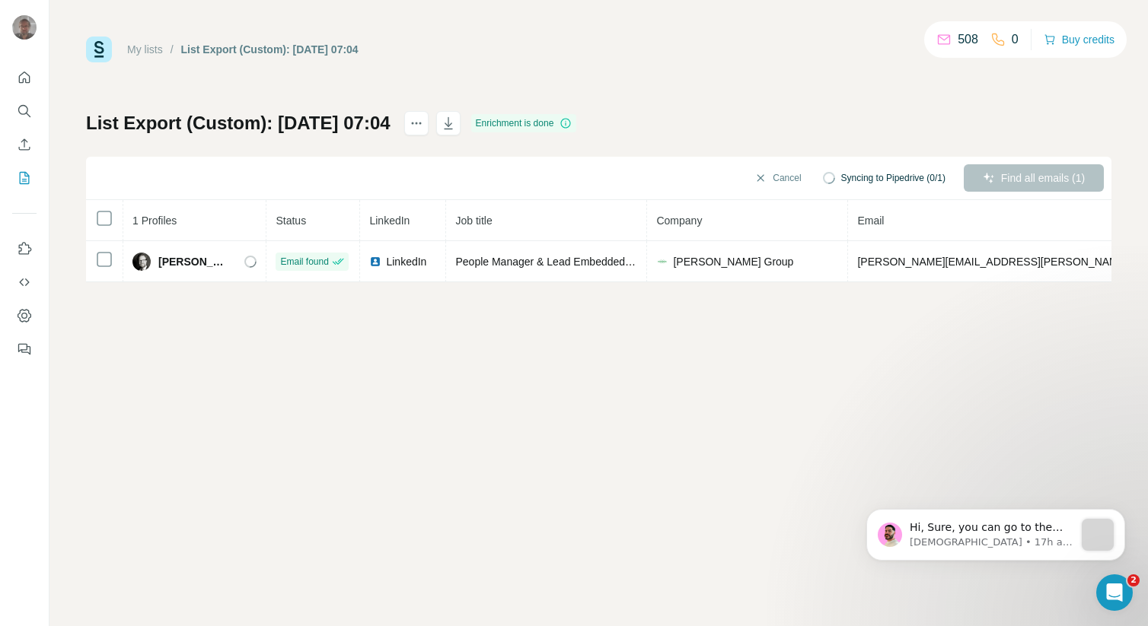
click at [157, 57] on div "My lists / List Export (Custom): [DATE] 07:04" at bounding box center [222, 50] width 272 height 26
click at [155, 54] on link "My lists" at bounding box center [145, 49] width 36 height 12
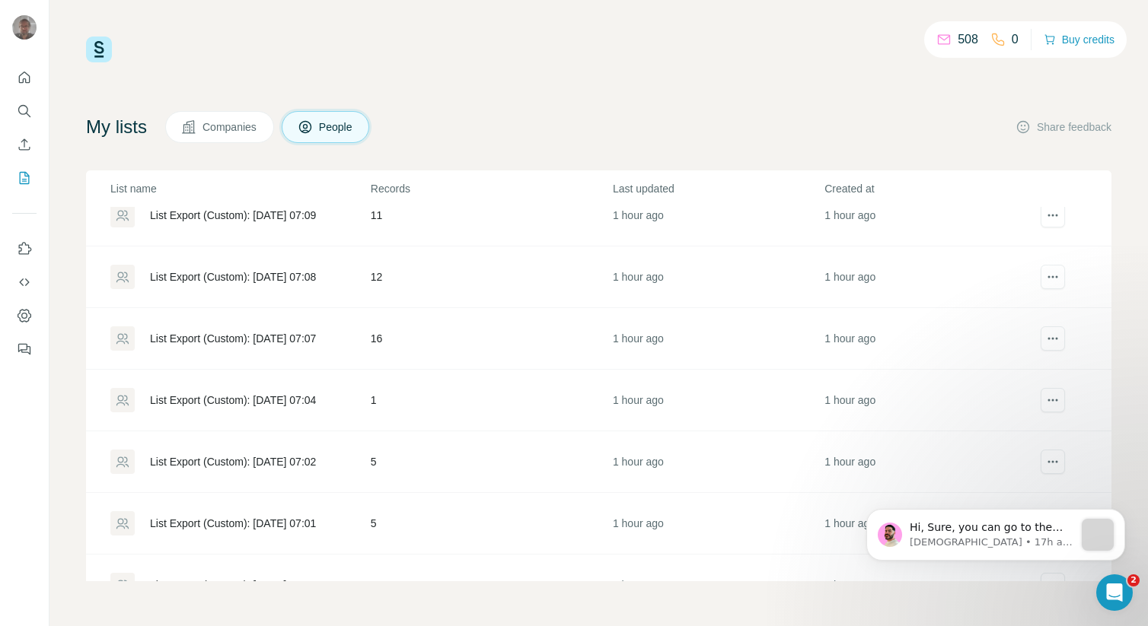
scroll to position [827, 0]
click at [236, 458] on div "List Export (Custom): [DATE] 07:02" at bounding box center [233, 459] width 166 height 15
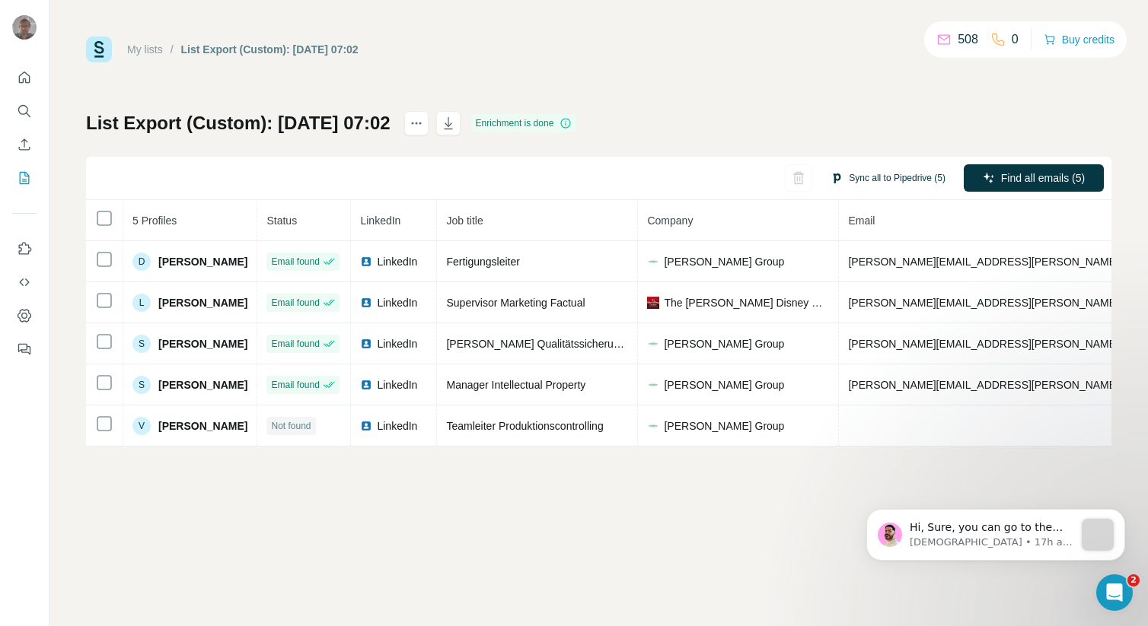
click at [924, 189] on button "Sync all to Pipedrive (5)" at bounding box center [888, 178] width 136 height 23
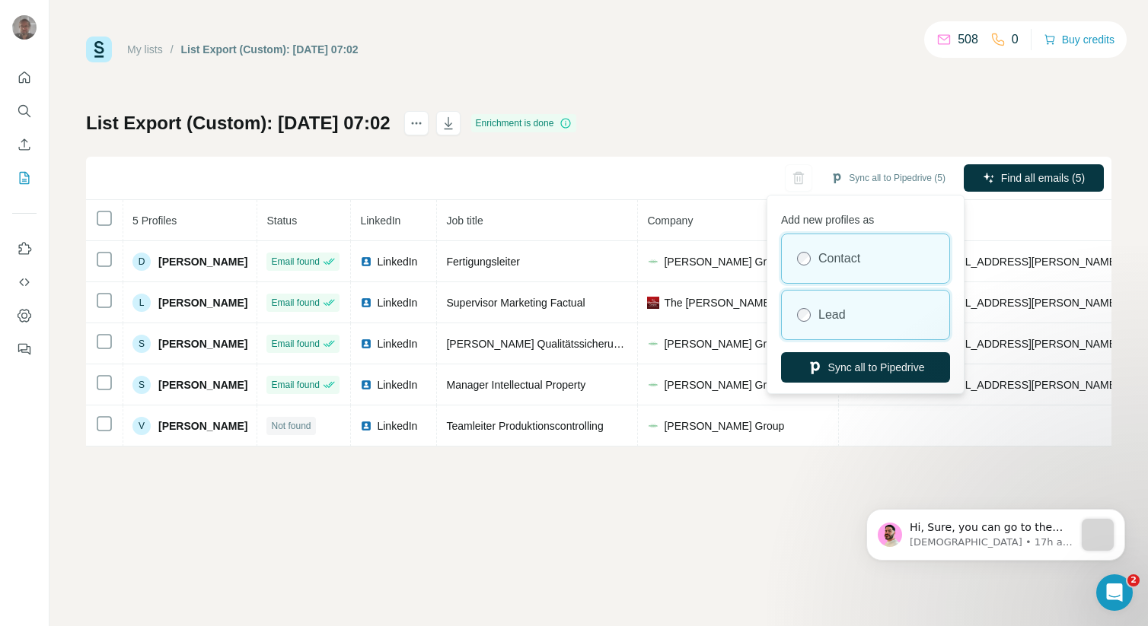
click at [824, 304] on div "Lead" at bounding box center [865, 315] width 167 height 49
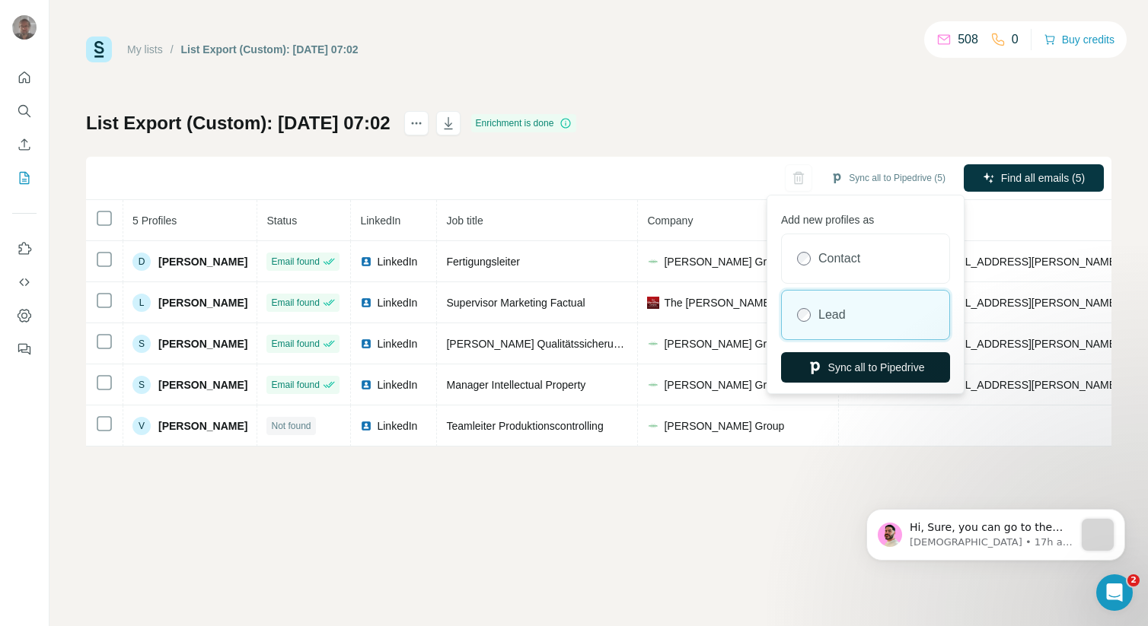
click at [845, 367] on button "Sync all to Pipedrive" at bounding box center [865, 367] width 169 height 30
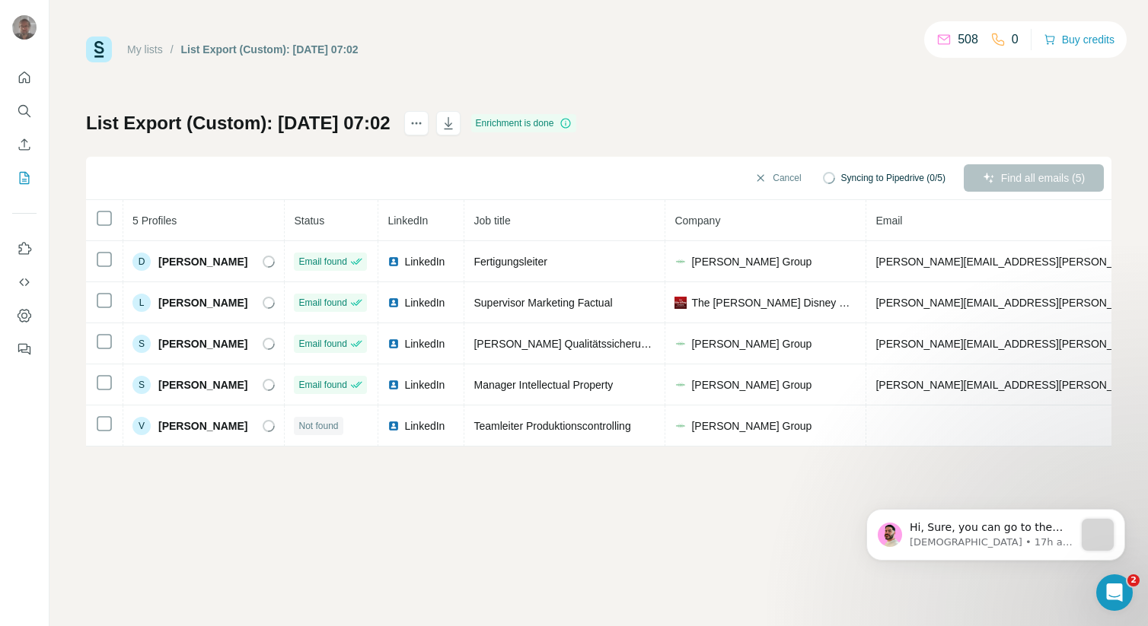
click at [161, 56] on link "My lists" at bounding box center [145, 49] width 36 height 12
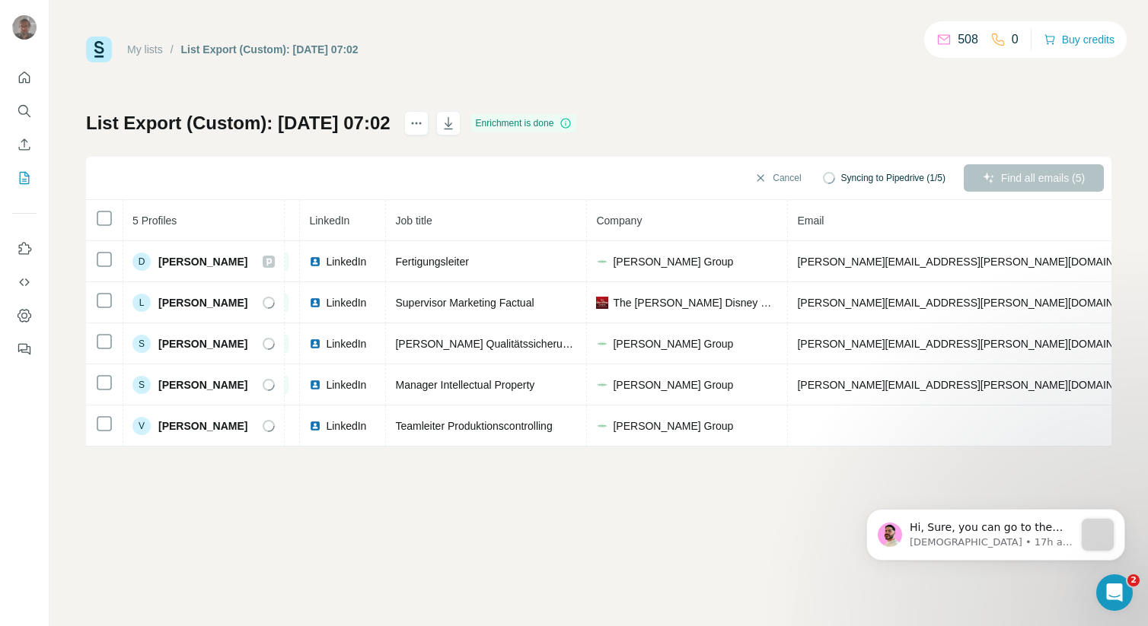
scroll to position [0, 225]
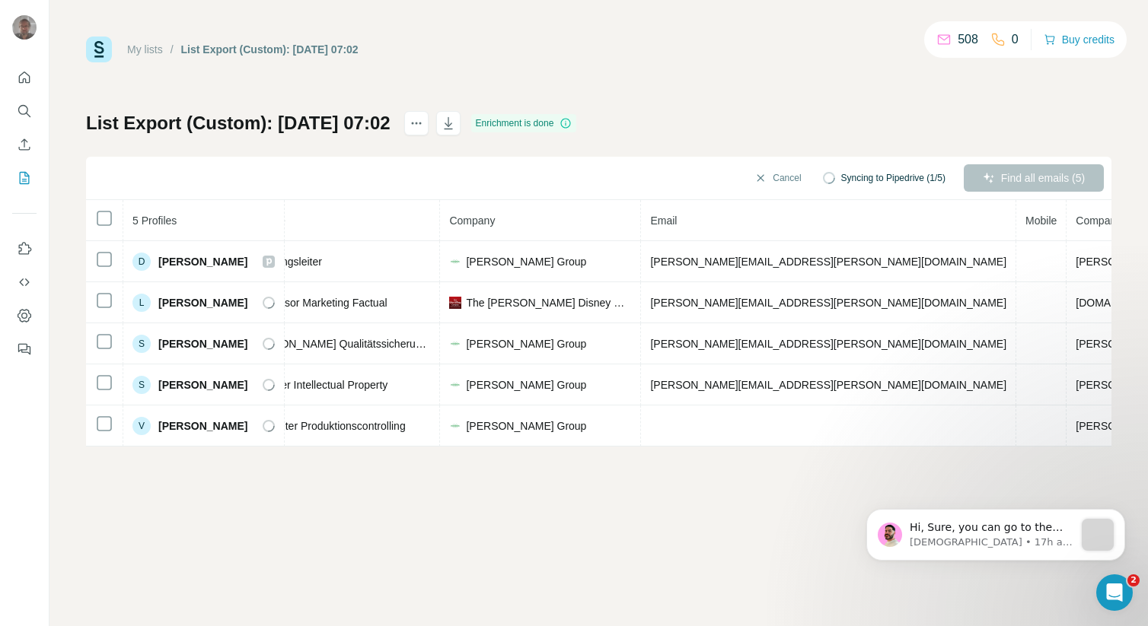
click at [152, 44] on link "My lists" at bounding box center [145, 49] width 36 height 12
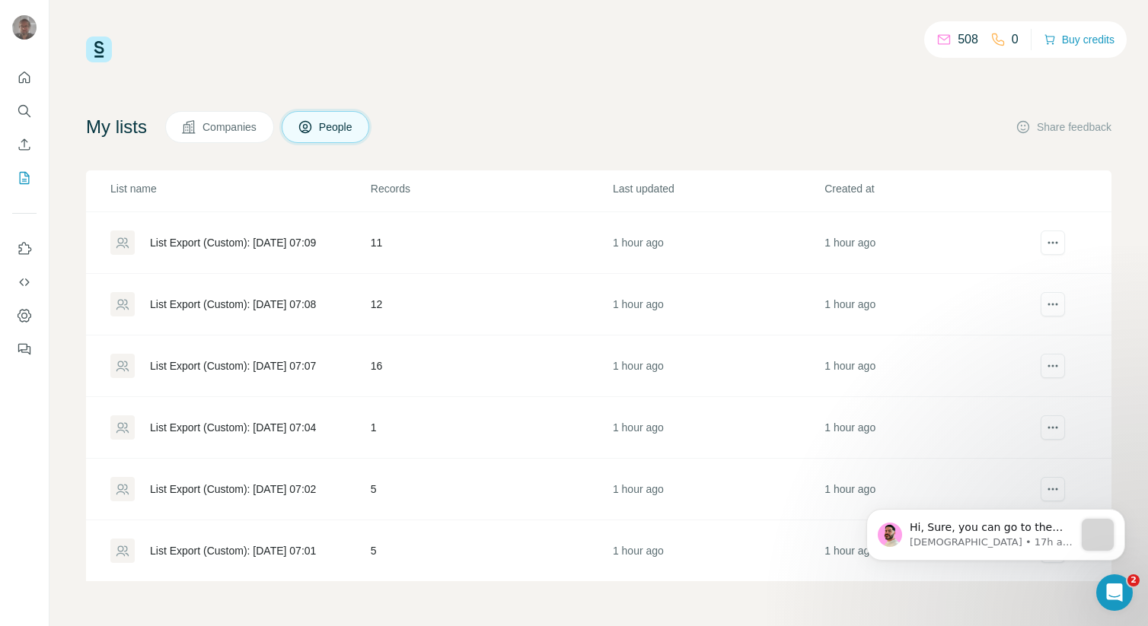
scroll to position [806, 0]
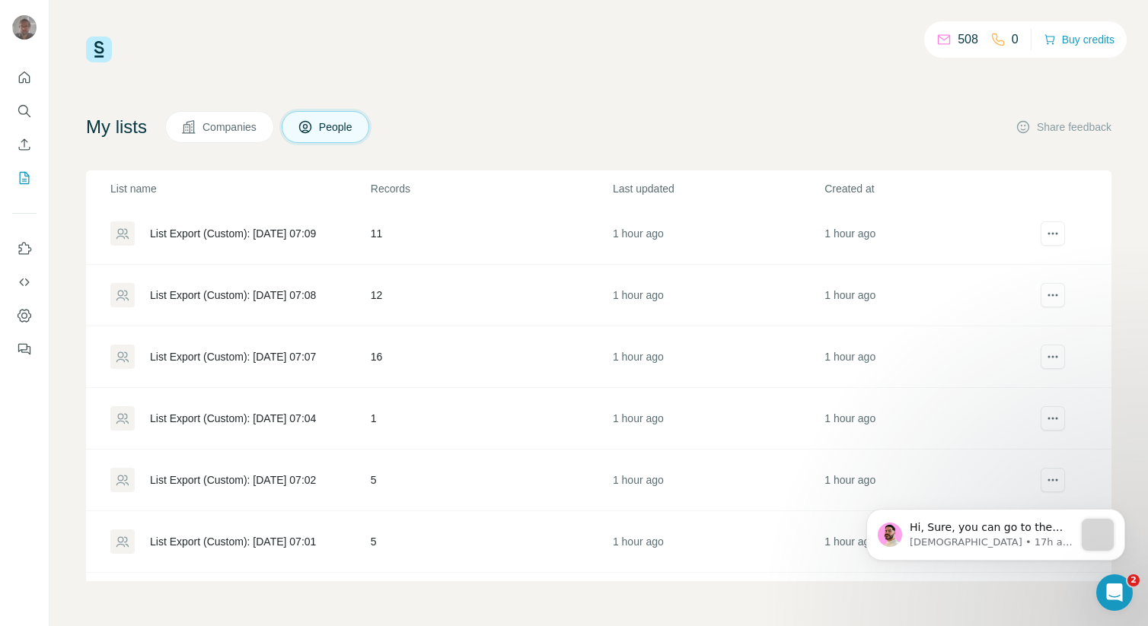
click at [238, 416] on div "List Export (Custom): [DATE] 07:04" at bounding box center [233, 418] width 166 height 15
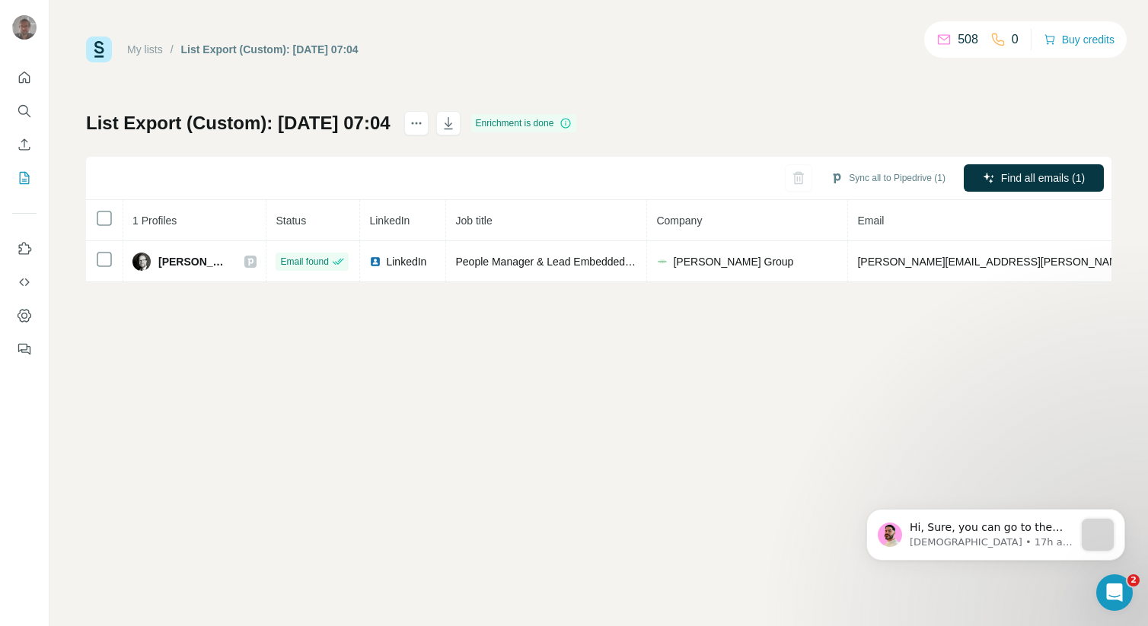
click at [149, 49] on link "My lists" at bounding box center [145, 49] width 36 height 12
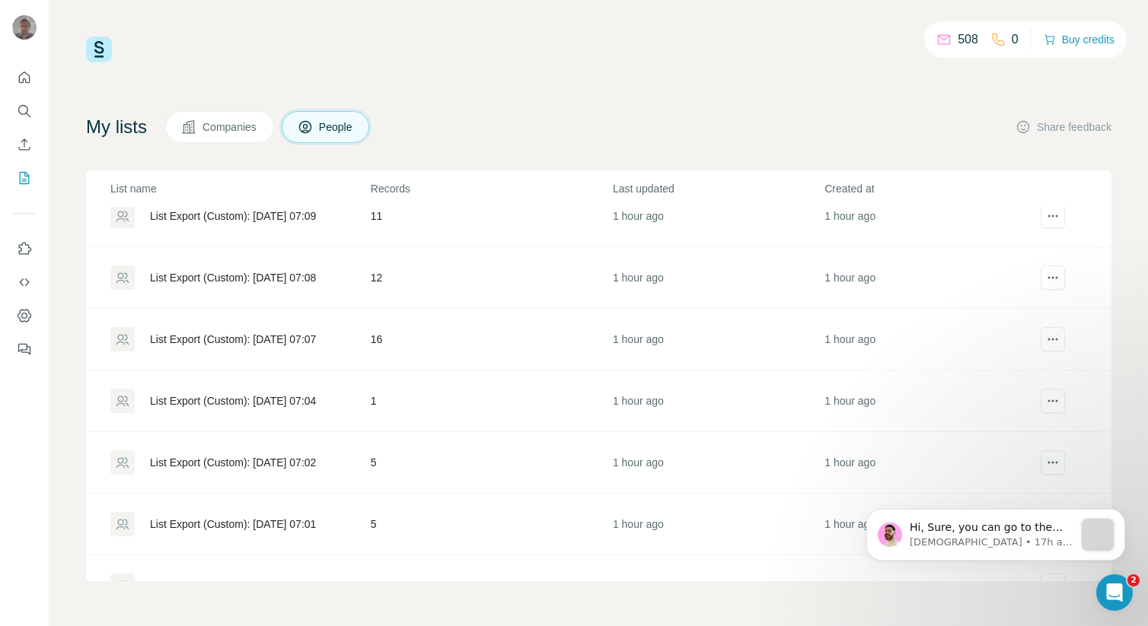
scroll to position [828, 0]
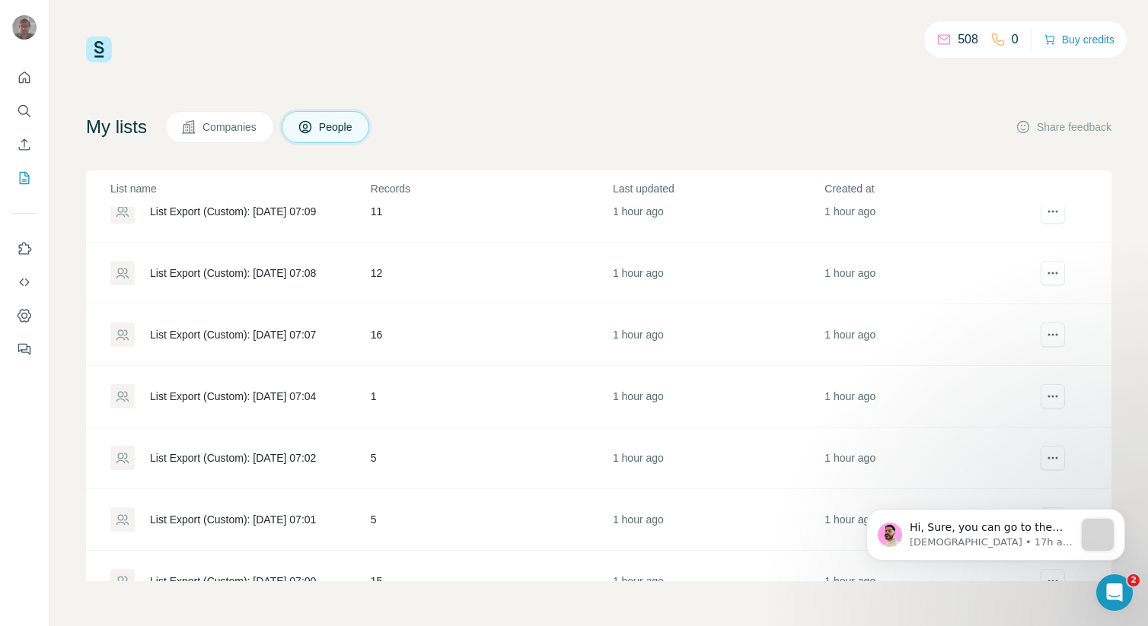
click at [247, 460] on div "List Export (Custom): [DATE] 07:02" at bounding box center [233, 458] width 166 height 15
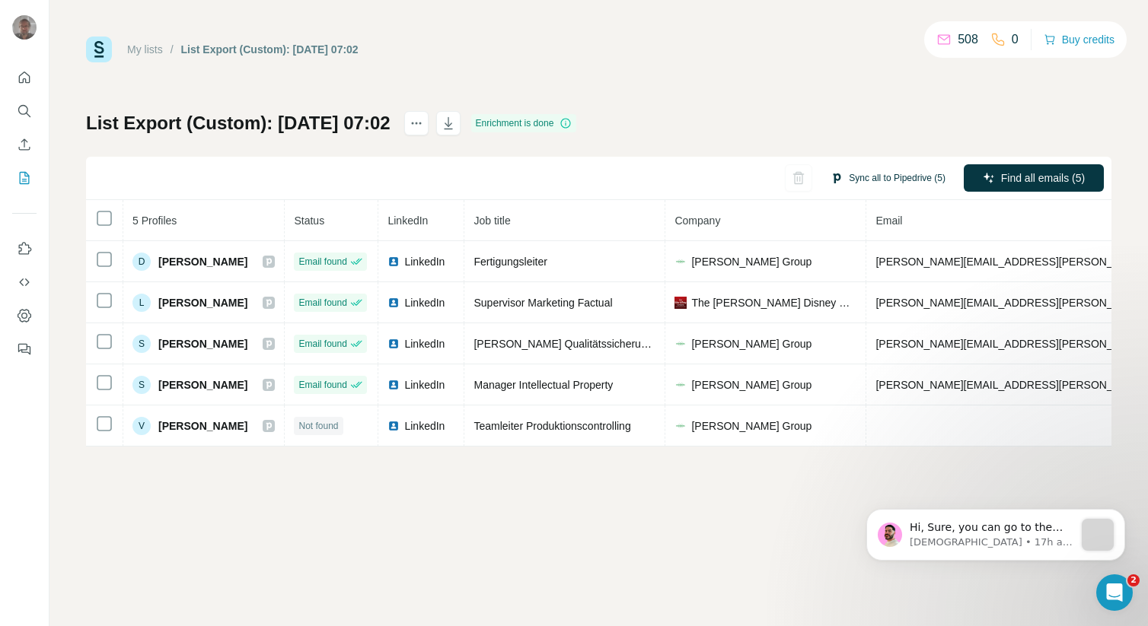
click at [873, 178] on button "Sync all to Pipedrive (5)" at bounding box center [888, 178] width 136 height 23
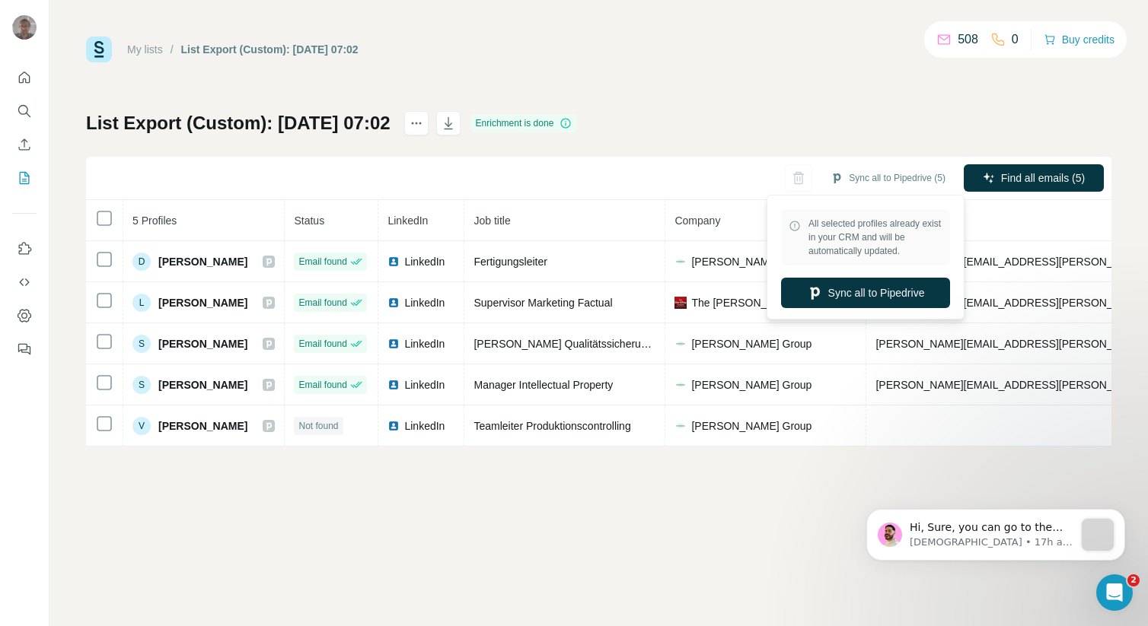
click at [151, 50] on link "My lists" at bounding box center [145, 49] width 36 height 12
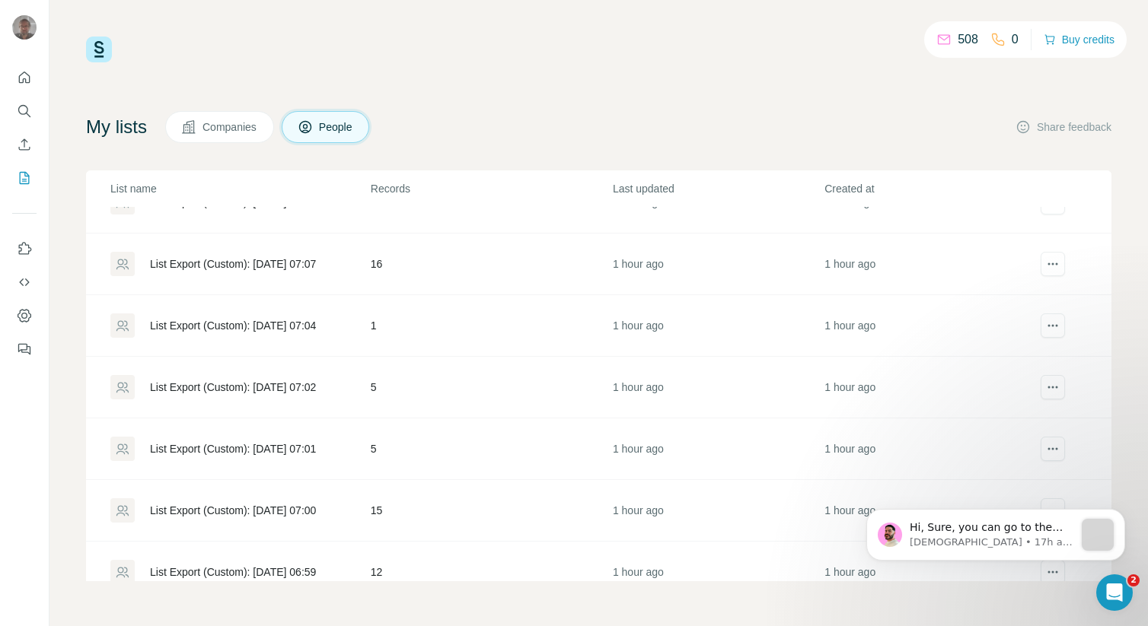
scroll to position [919, 0]
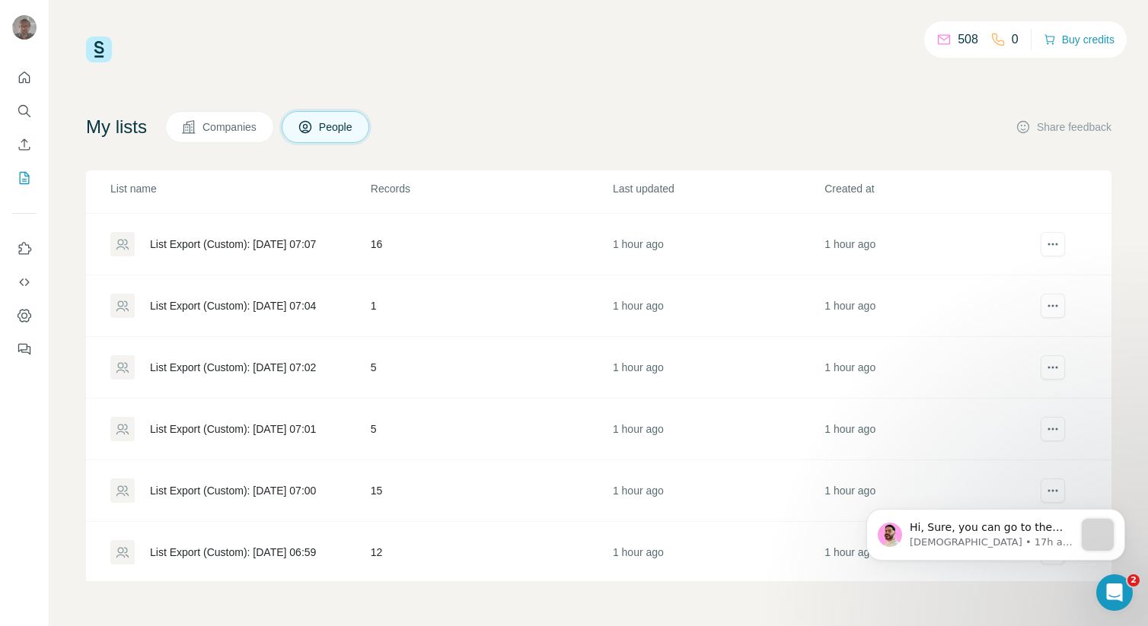
click at [259, 426] on div "List Export (Custom): [DATE] 07:01" at bounding box center [233, 429] width 166 height 15
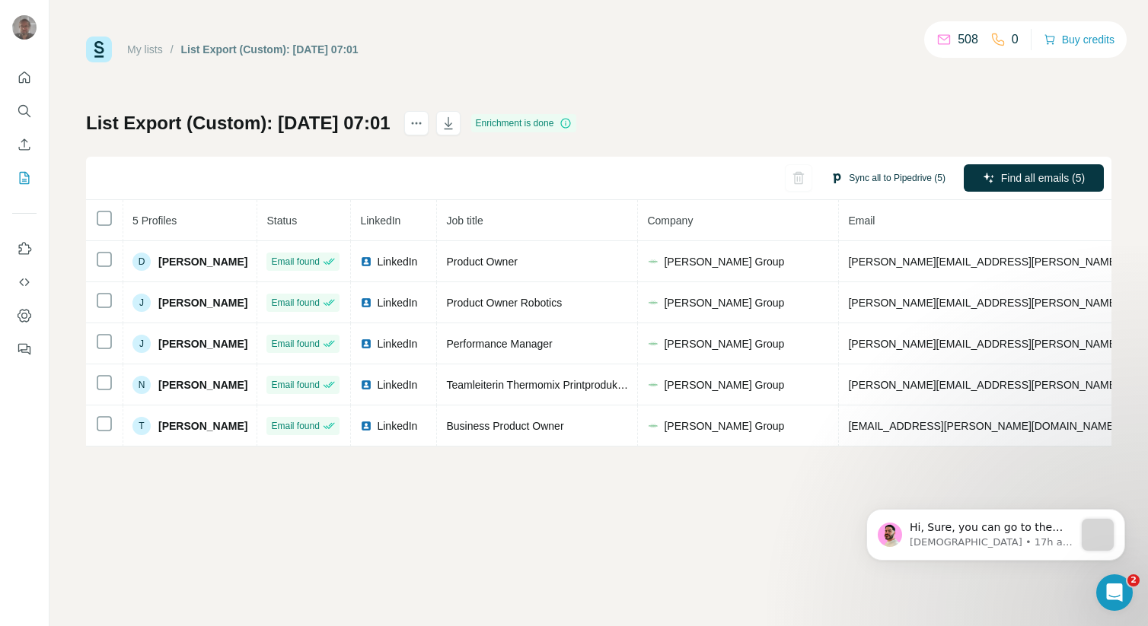
click at [866, 169] on button "Sync all to Pipedrive (5)" at bounding box center [888, 178] width 136 height 23
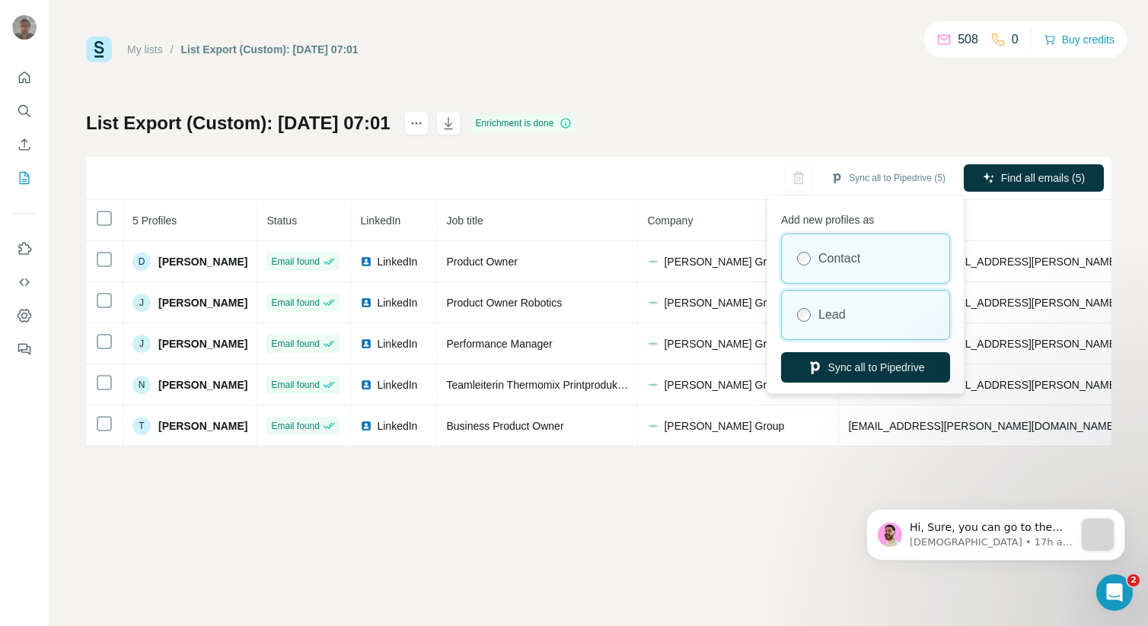
click at [838, 301] on div "Lead" at bounding box center [865, 315] width 167 height 49
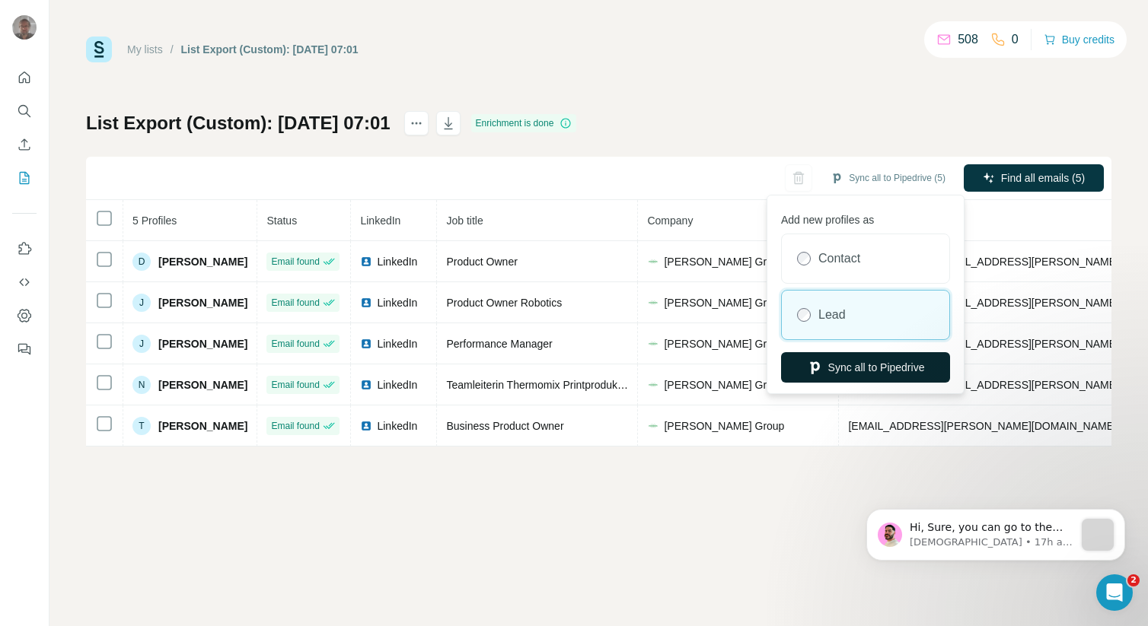
click at [849, 378] on button "Sync all to Pipedrive" at bounding box center [865, 367] width 169 height 30
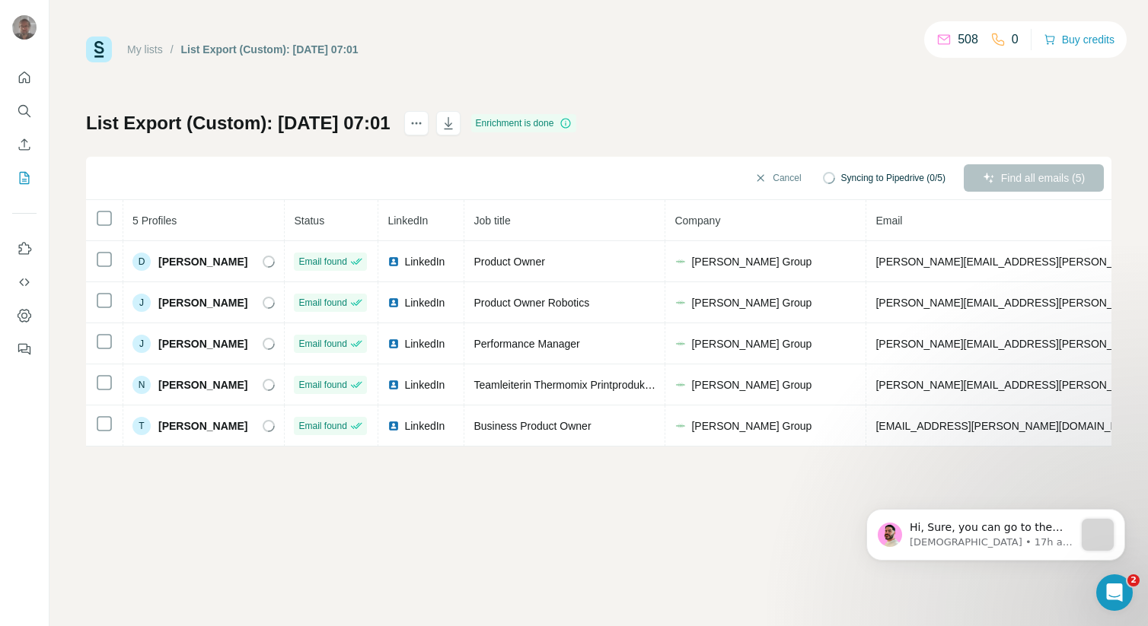
click at [161, 45] on link "My lists" at bounding box center [145, 49] width 36 height 12
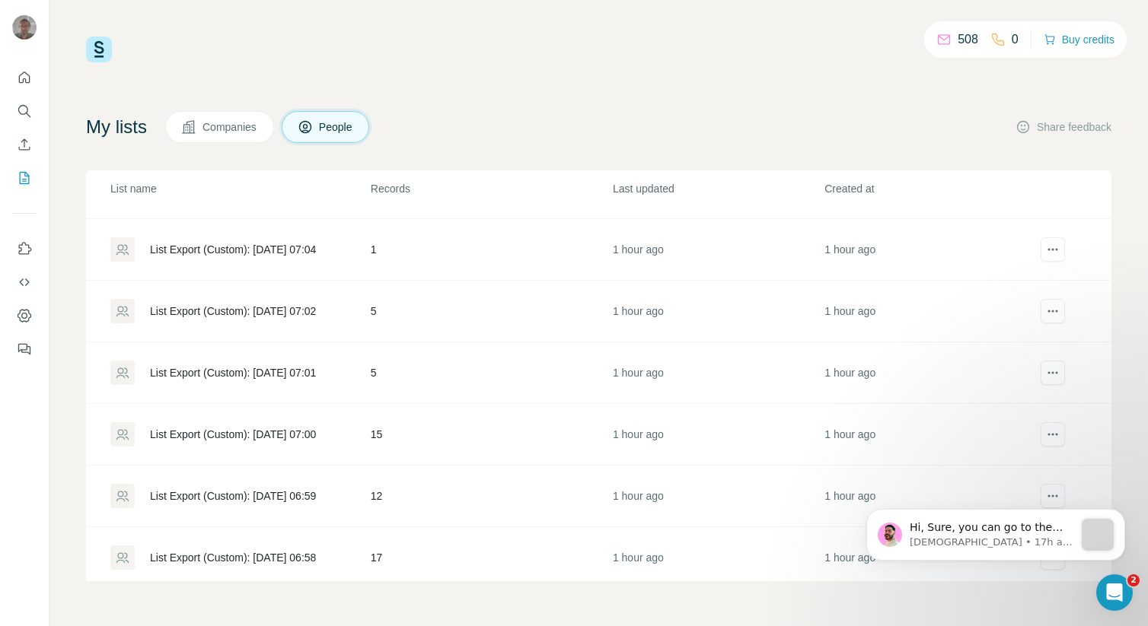
scroll to position [980, 0]
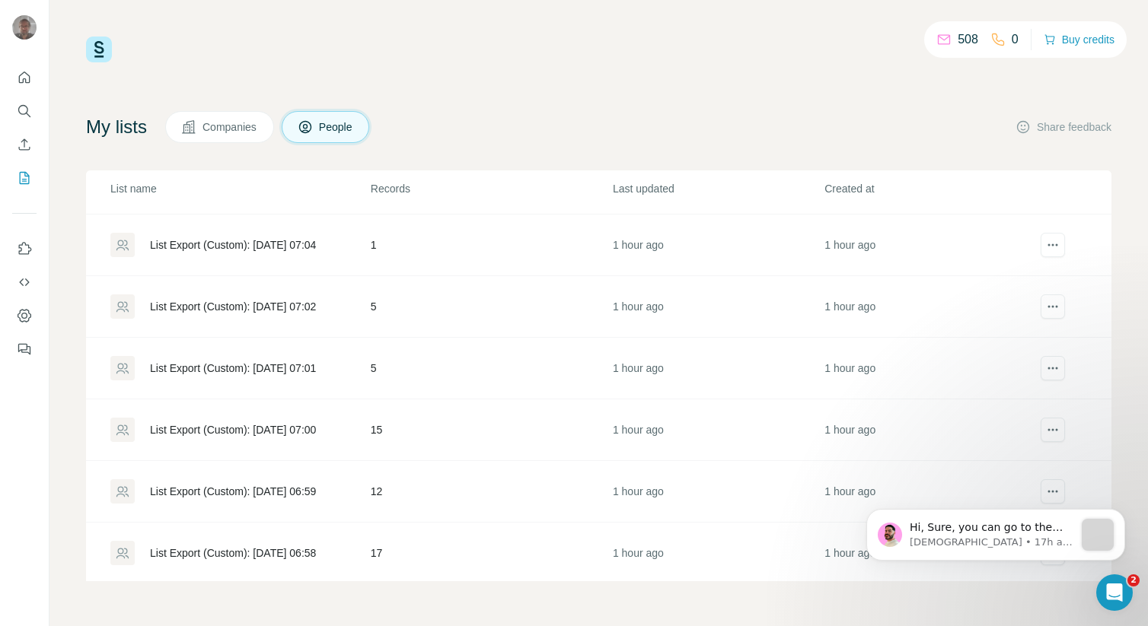
click at [244, 433] on div "List Export (Custom): [DATE] 07:00" at bounding box center [233, 429] width 166 height 15
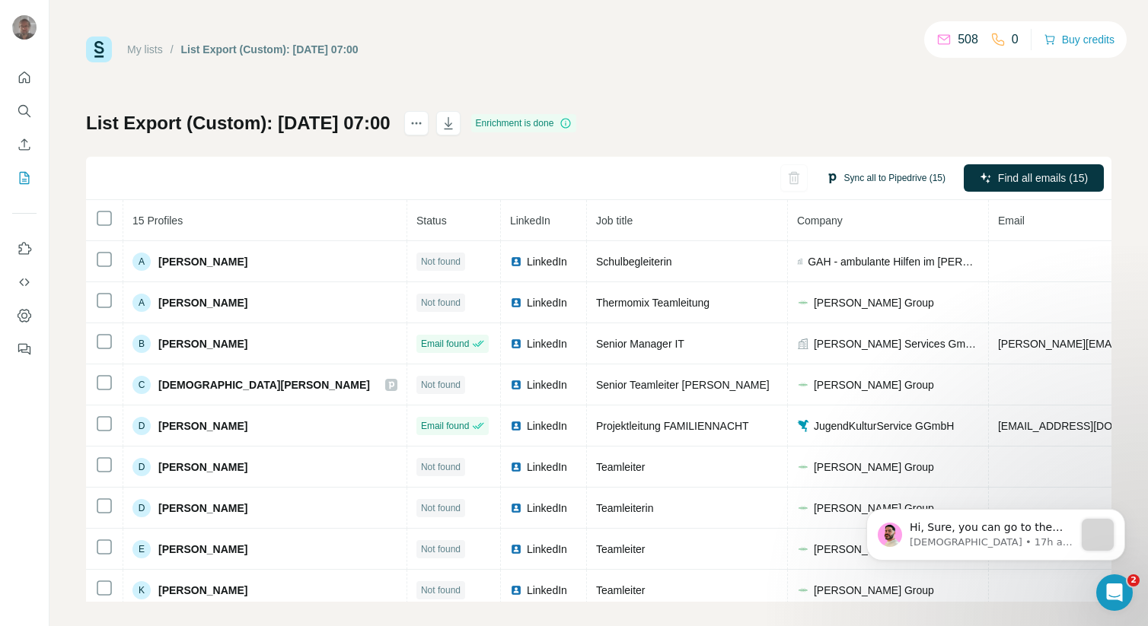
click at [845, 180] on button "Sync all to Pipedrive (15)" at bounding box center [885, 178] width 141 height 23
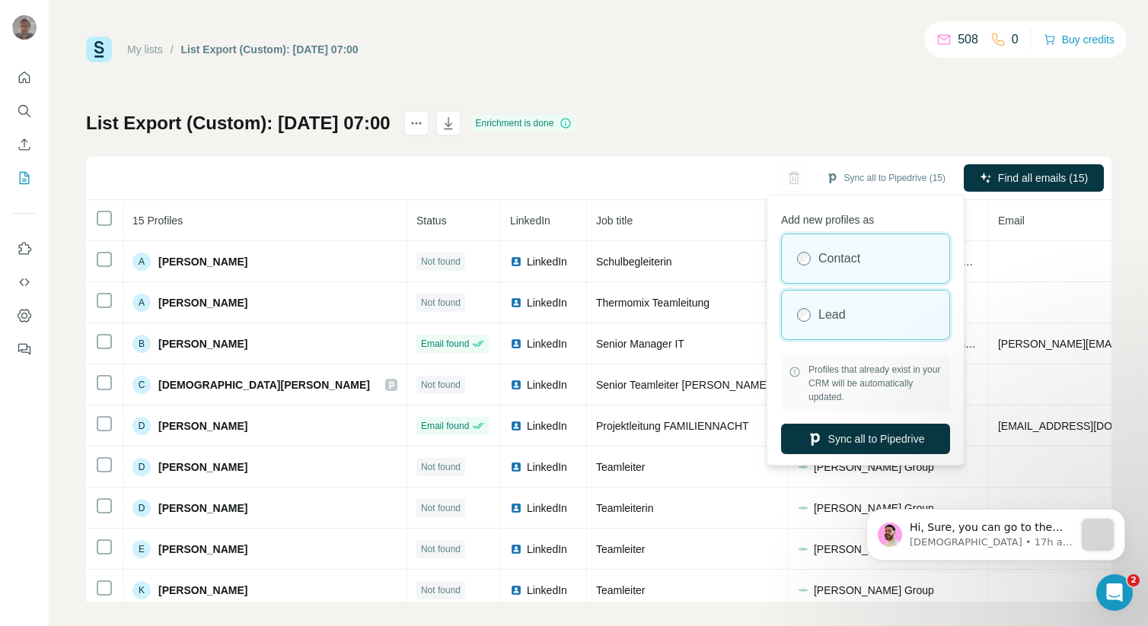
click at [820, 304] on div "Lead" at bounding box center [865, 315] width 167 height 49
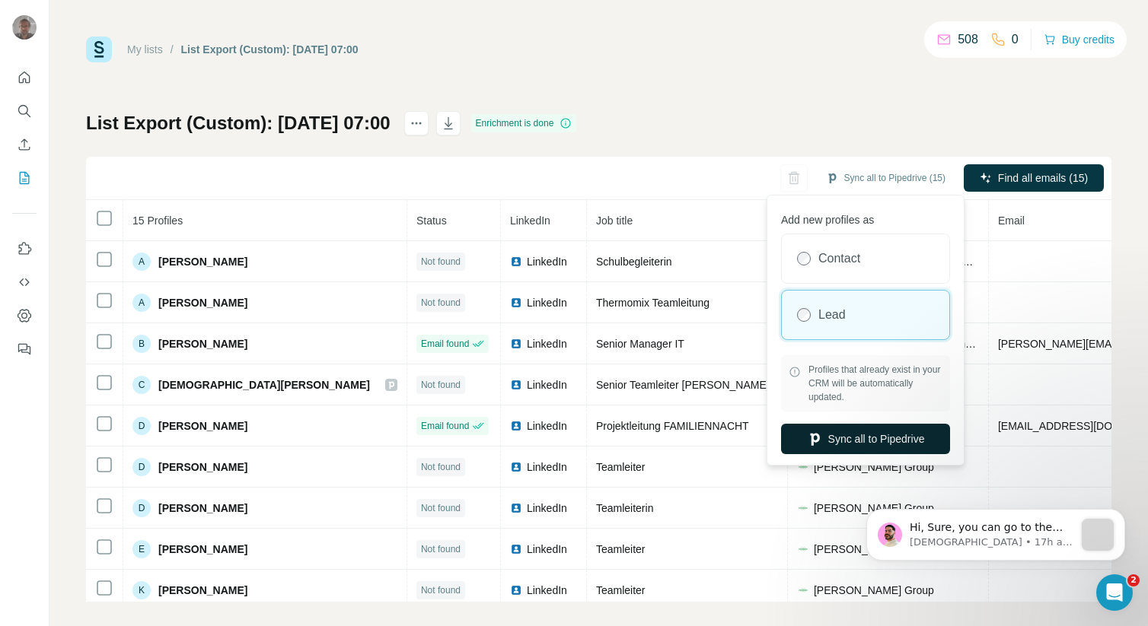
click at [843, 436] on button "Sync all to Pipedrive" at bounding box center [865, 439] width 169 height 30
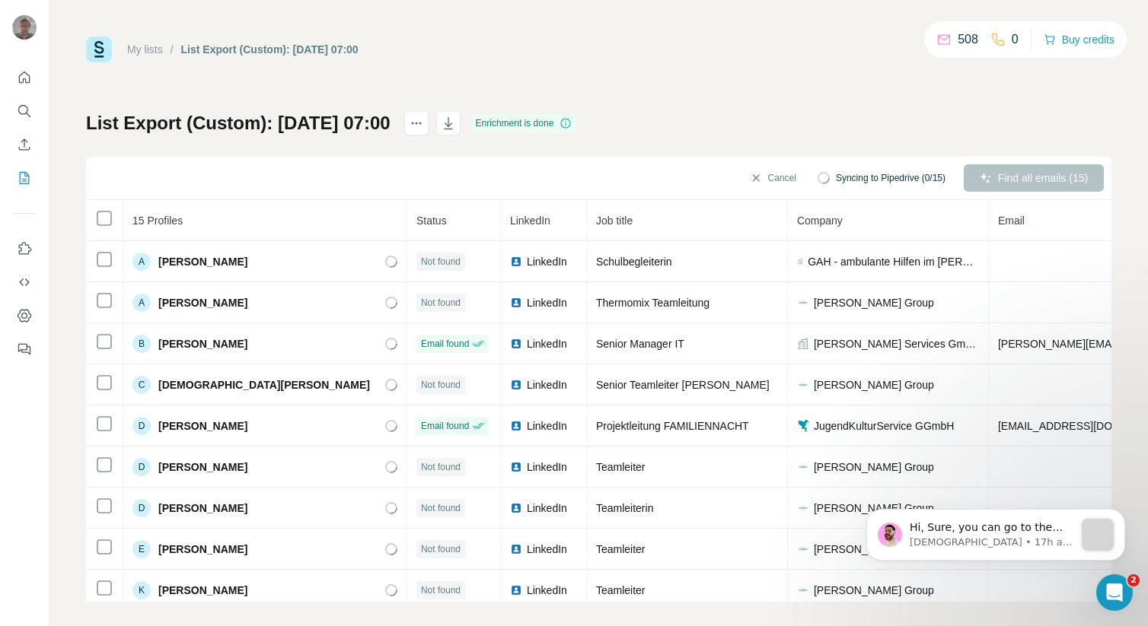
click at [145, 50] on link "My lists" at bounding box center [145, 49] width 36 height 12
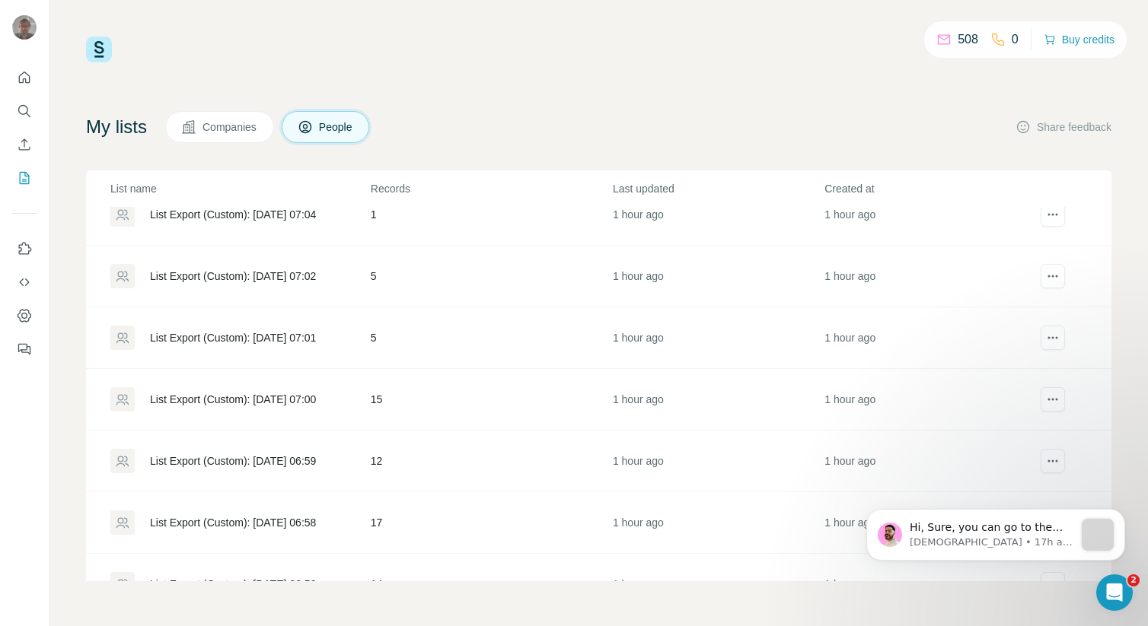
scroll to position [1052, 0]
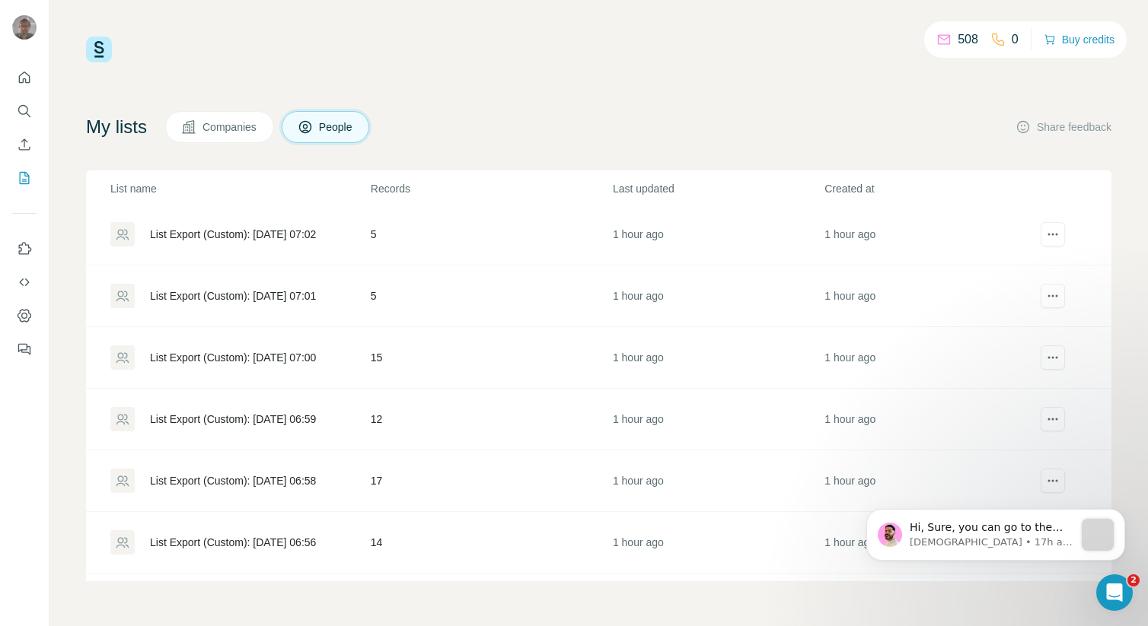
click at [281, 422] on div "List Export (Custom): [DATE] 06:59" at bounding box center [233, 419] width 166 height 15
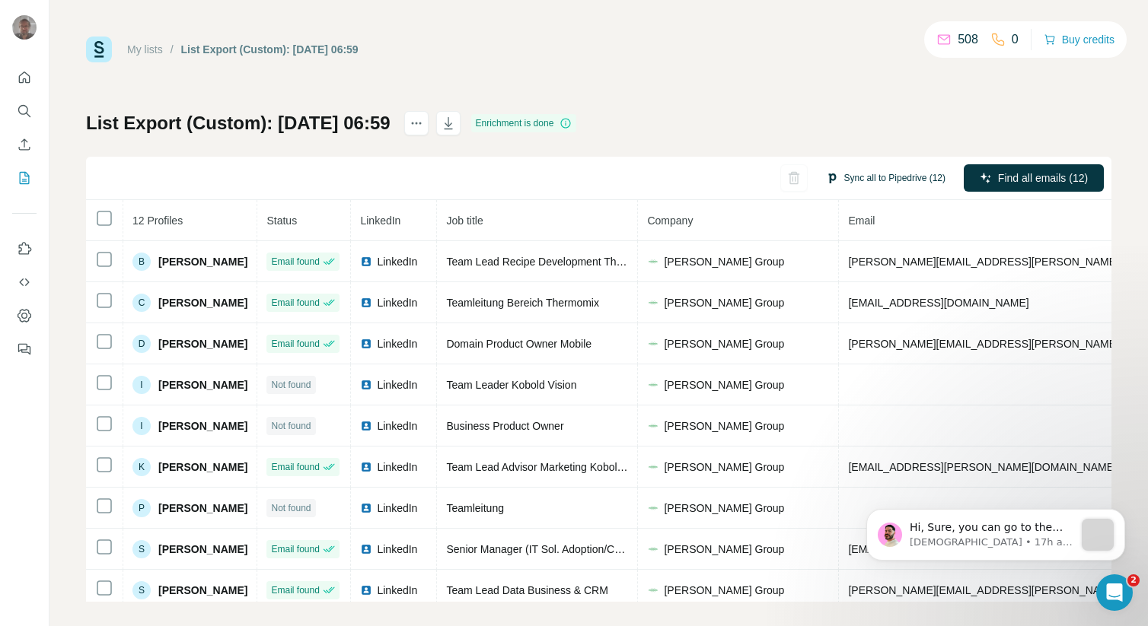
click at [903, 186] on button "Sync all to Pipedrive (12)" at bounding box center [885, 178] width 141 height 23
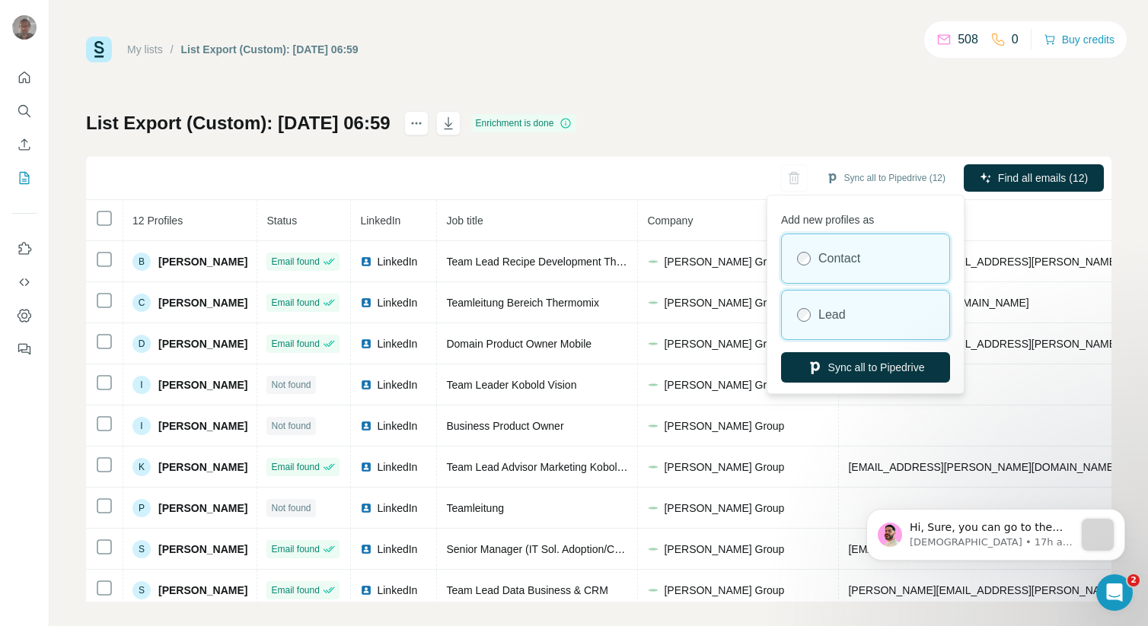
click at [830, 313] on label "Lead" at bounding box center [831, 315] width 27 height 18
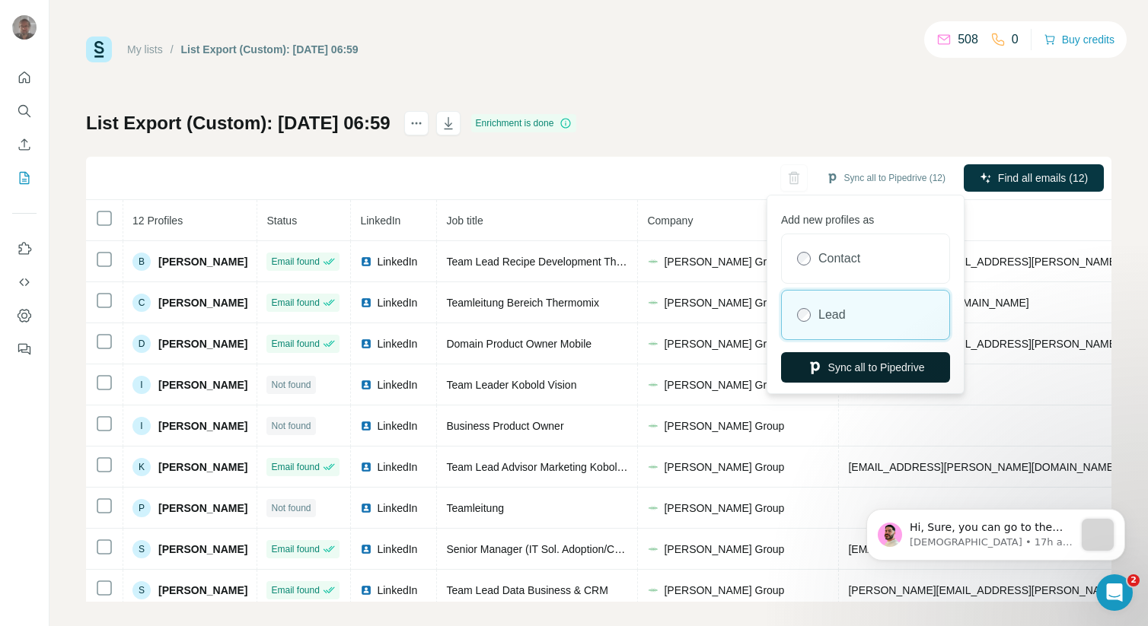
click at [843, 358] on button "Sync all to Pipedrive" at bounding box center [865, 367] width 169 height 30
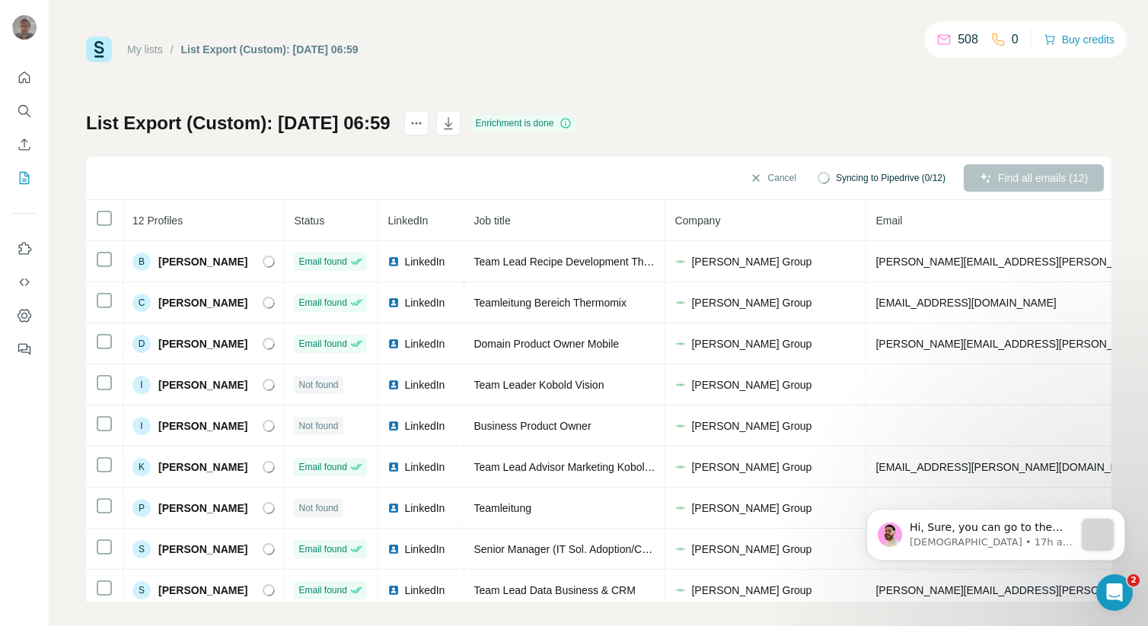
click at [157, 53] on link "My lists" at bounding box center [145, 49] width 36 height 12
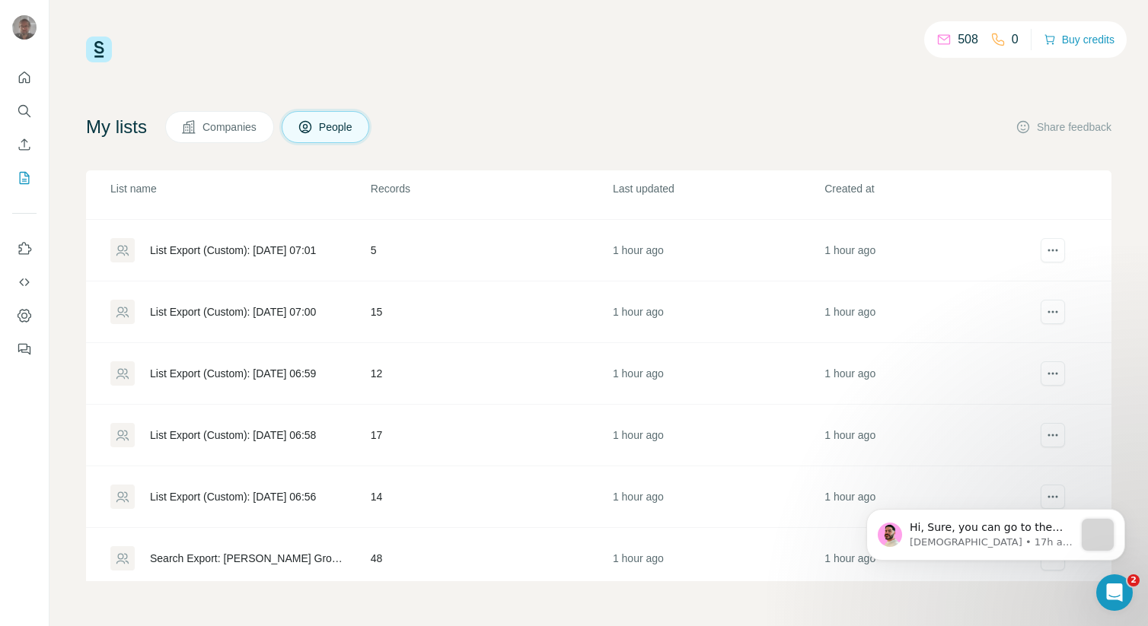
scroll to position [1100, 0]
click at [250, 432] on div "List Export (Custom): [DATE] 06:58" at bounding box center [233, 432] width 166 height 15
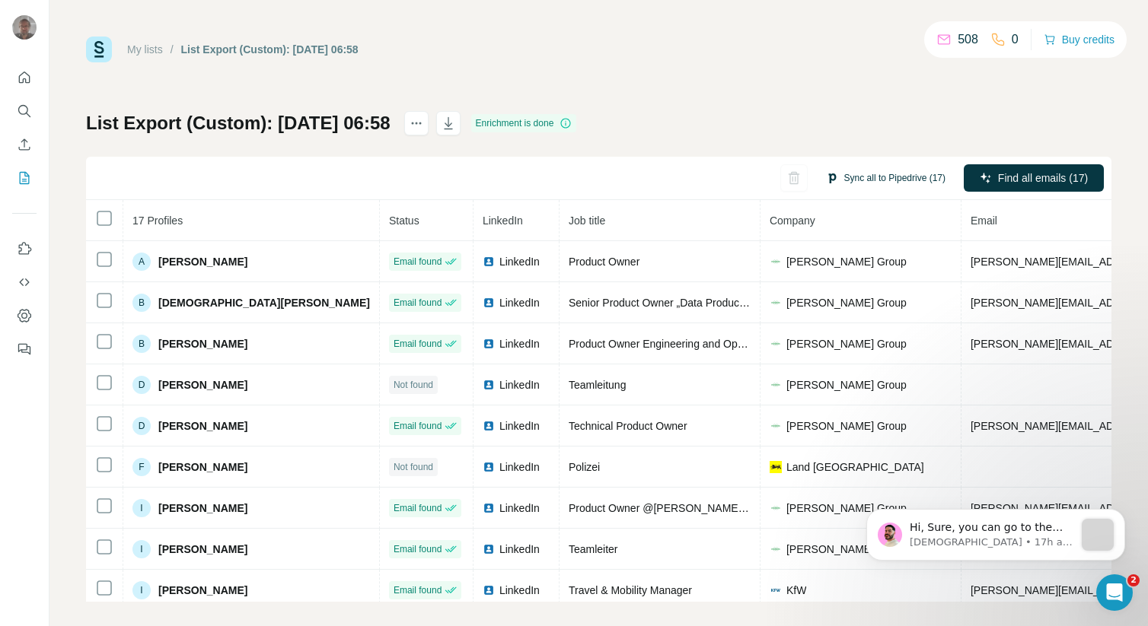
click at [851, 178] on button "Sync all to Pipedrive (17)" at bounding box center [885, 178] width 141 height 23
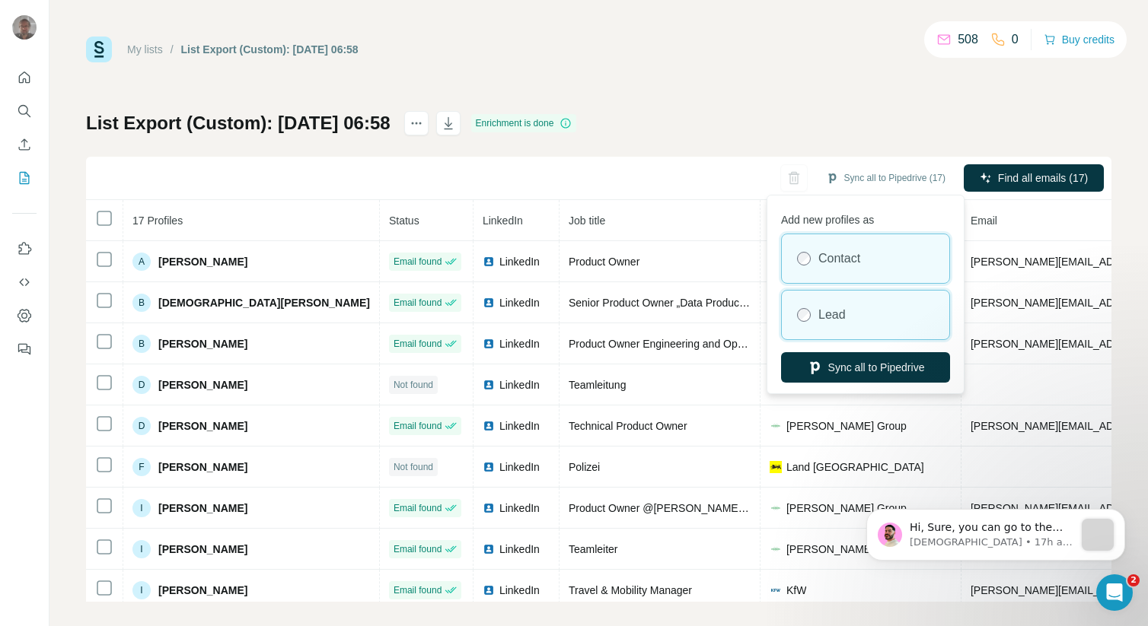
click at [838, 298] on div "Lead" at bounding box center [865, 315] width 167 height 49
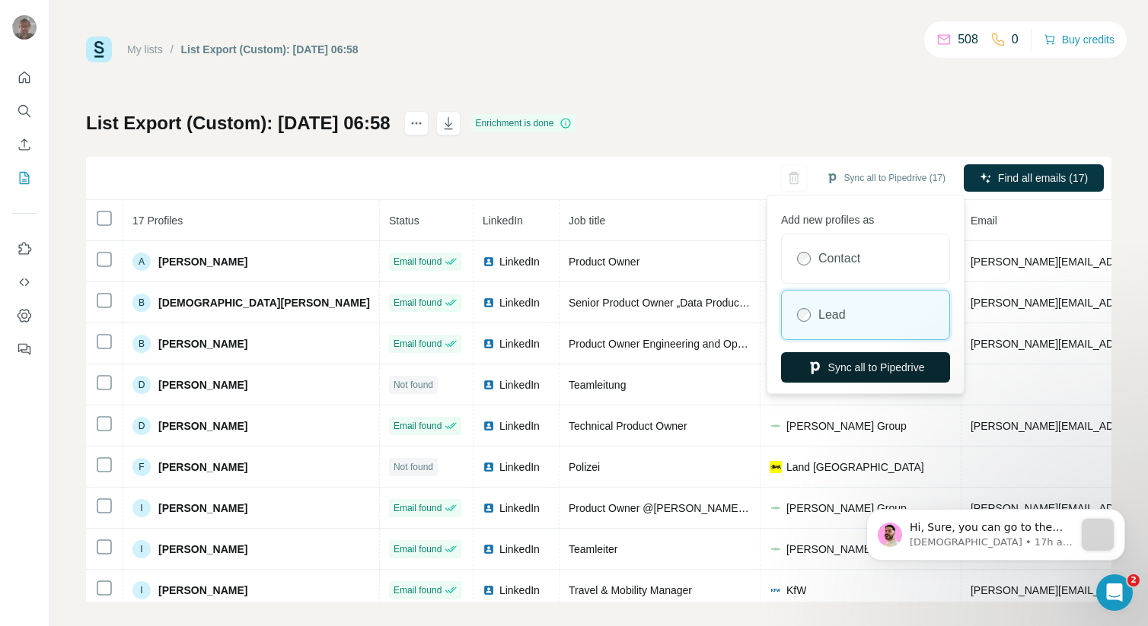
click at [844, 375] on button "Sync all to Pipedrive" at bounding box center [865, 367] width 169 height 30
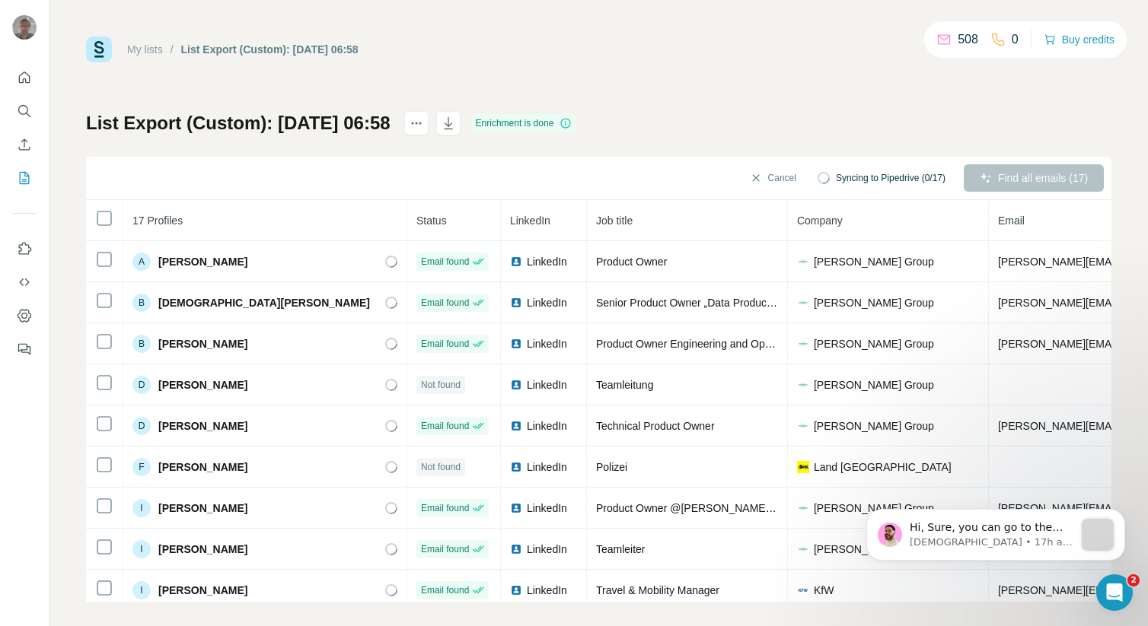
click at [155, 49] on link "My lists" at bounding box center [145, 49] width 36 height 12
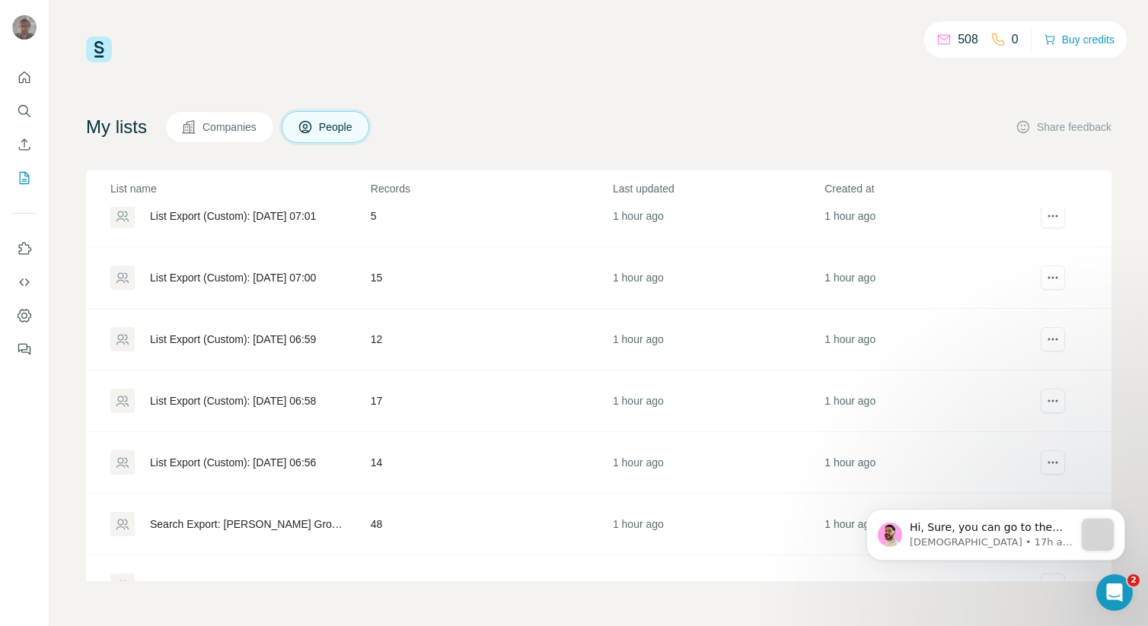
scroll to position [1136, 0]
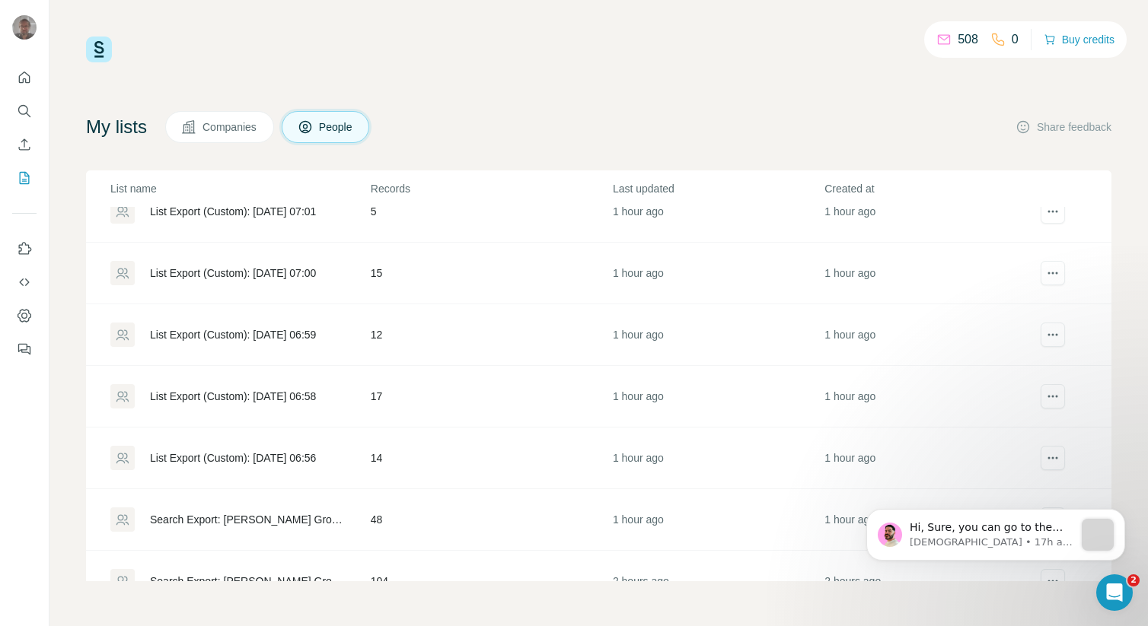
click at [298, 455] on div "List Export (Custom): [DATE] 06:56" at bounding box center [233, 458] width 166 height 15
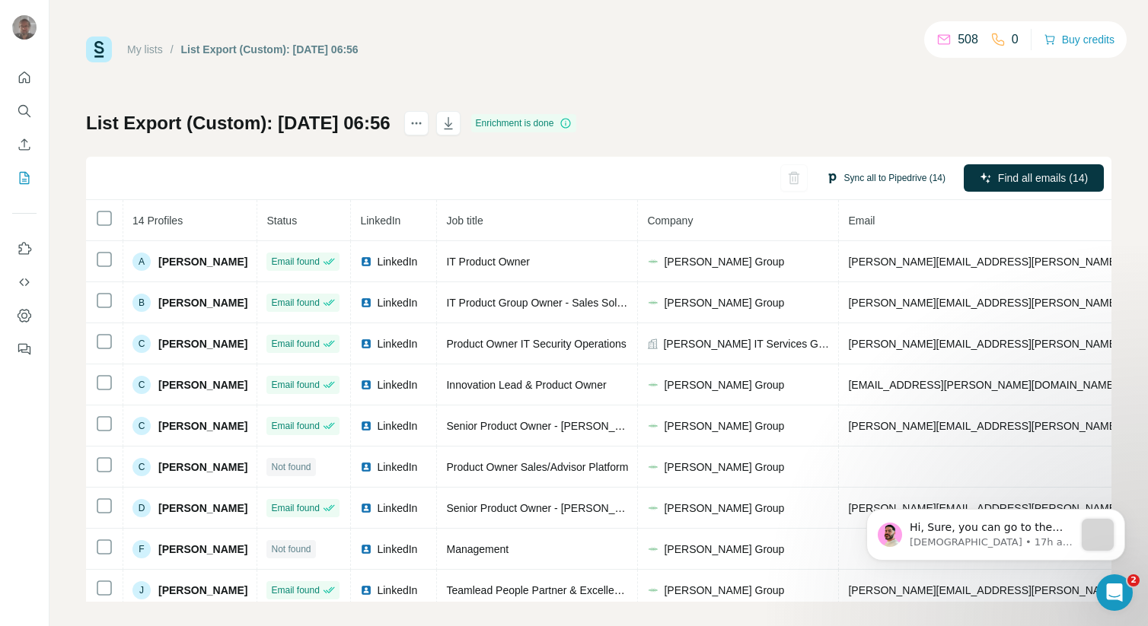
click at [849, 170] on button "Sync all to Pipedrive (14)" at bounding box center [885, 178] width 141 height 23
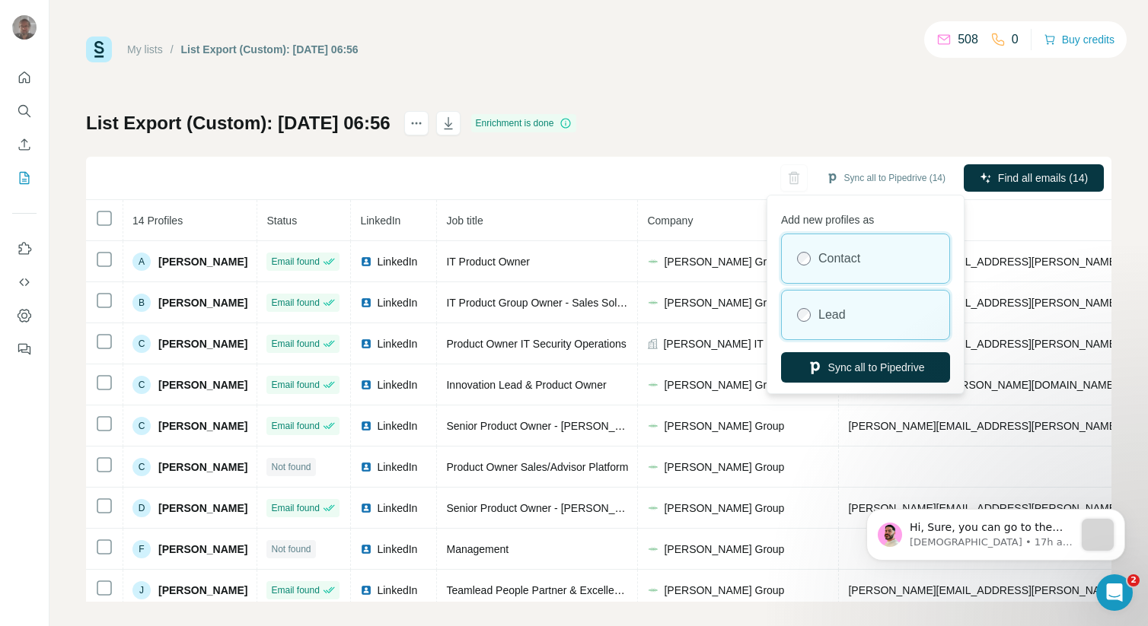
click at [830, 311] on label "Lead" at bounding box center [831, 315] width 27 height 18
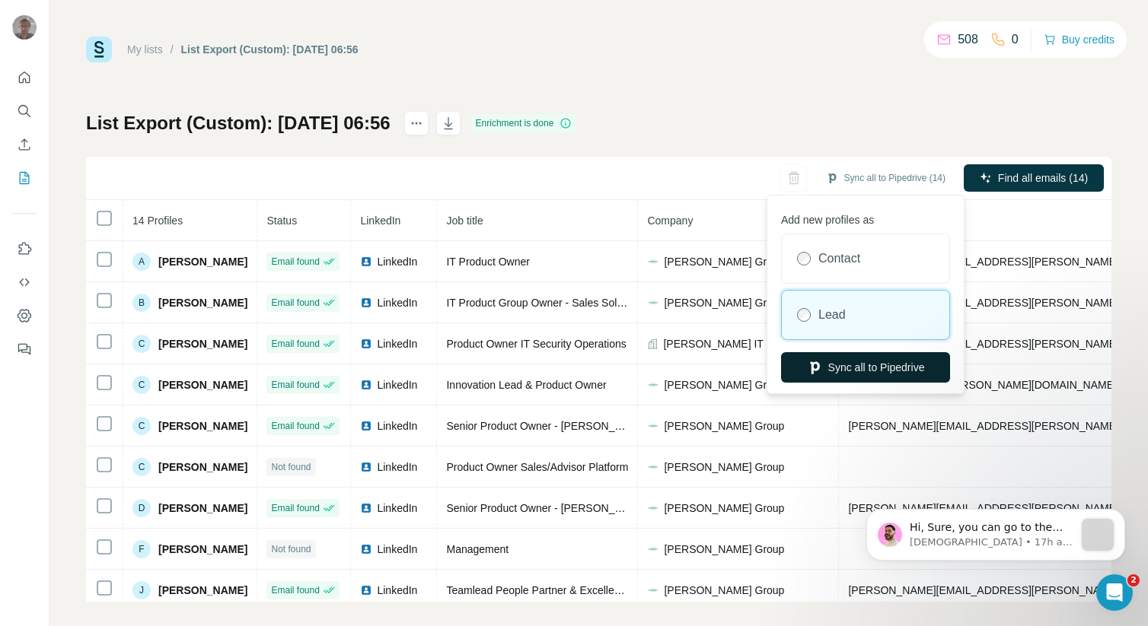
click at [841, 369] on button "Sync all to Pipedrive" at bounding box center [865, 367] width 169 height 30
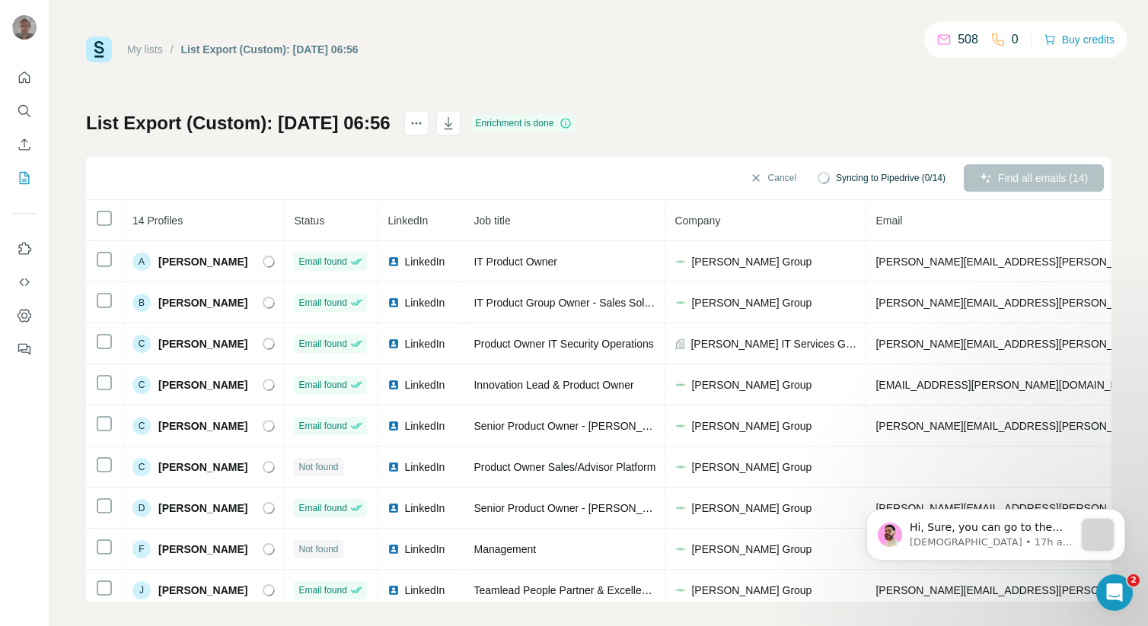
click at [148, 52] on link "My lists" at bounding box center [145, 49] width 36 height 12
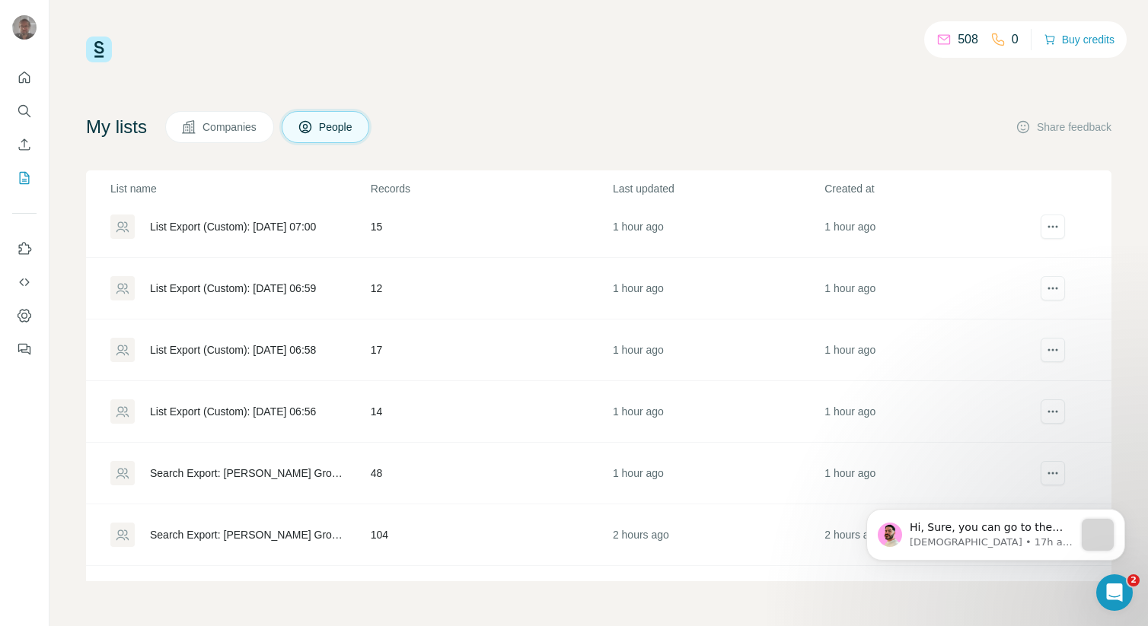
scroll to position [1204, 0]
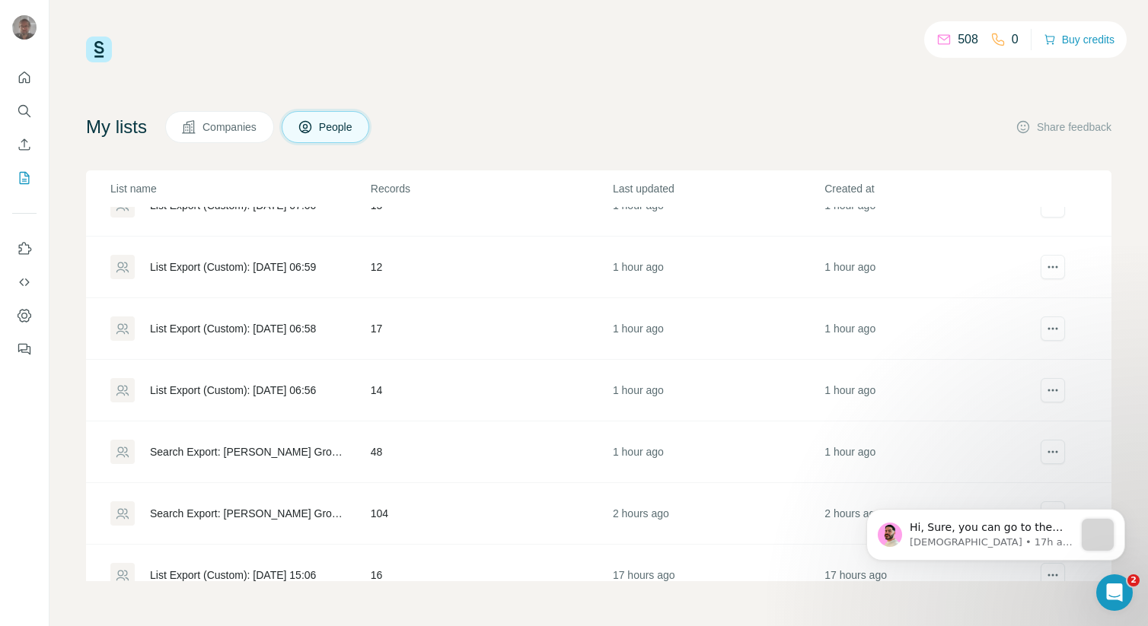
click at [260, 382] on div "List Export (Custom): [DATE] 06:56" at bounding box center [239, 390] width 259 height 24
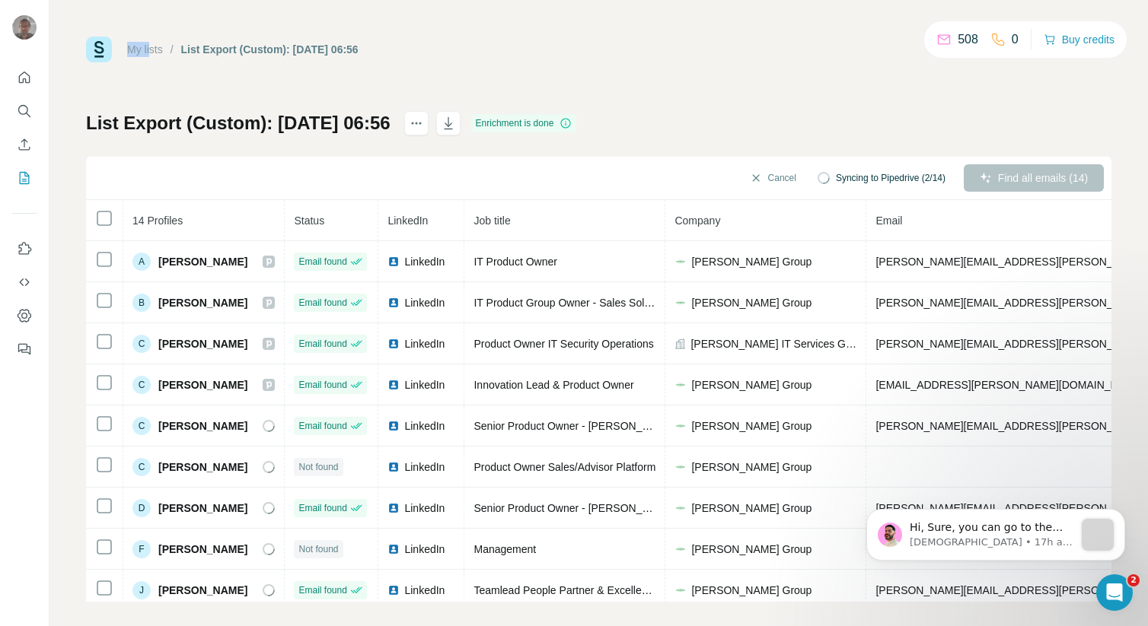
click at [151, 42] on div "My lists" at bounding box center [145, 49] width 36 height 15
click at [151, 53] on link "My lists" at bounding box center [145, 49] width 36 height 12
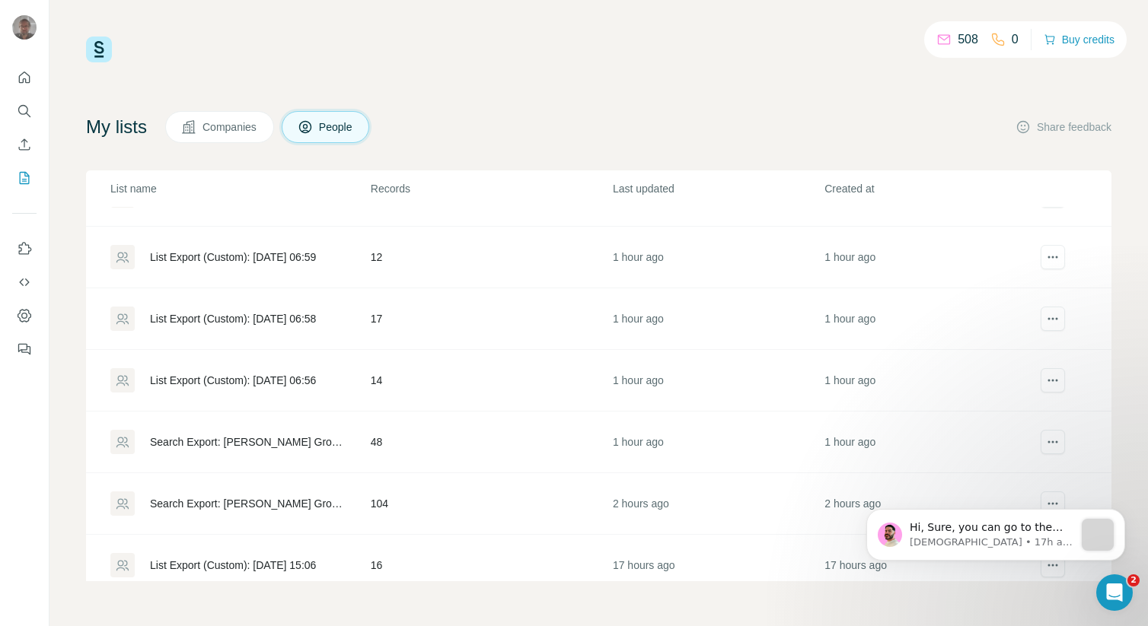
scroll to position [1203, 0]
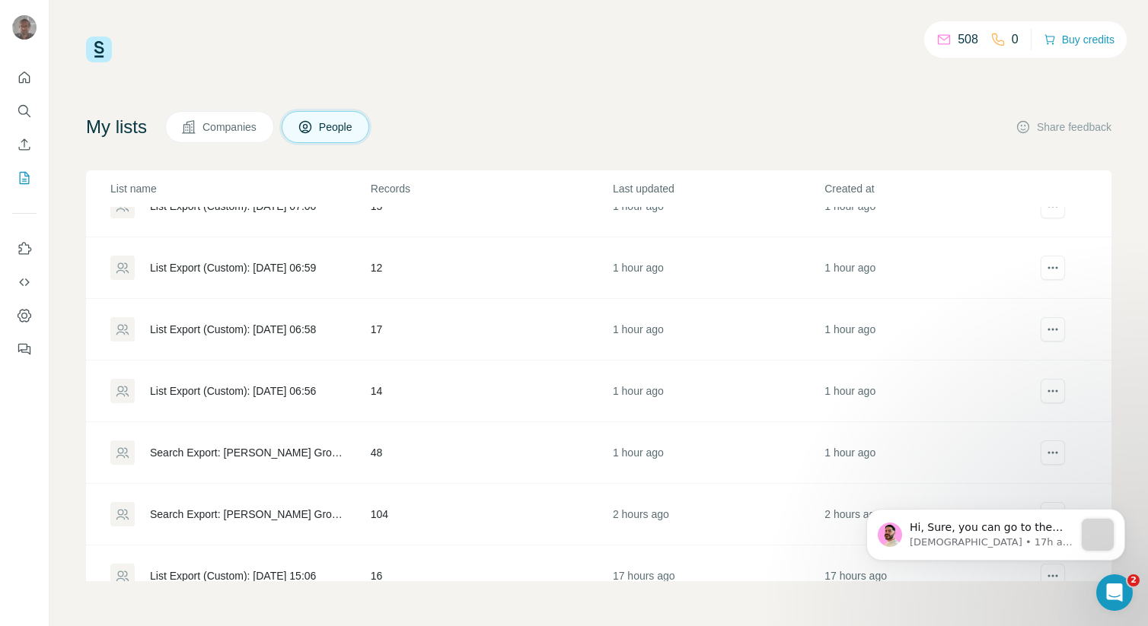
click at [231, 276] on div "List Export (Custom): [DATE] 06:59" at bounding box center [239, 268] width 259 height 24
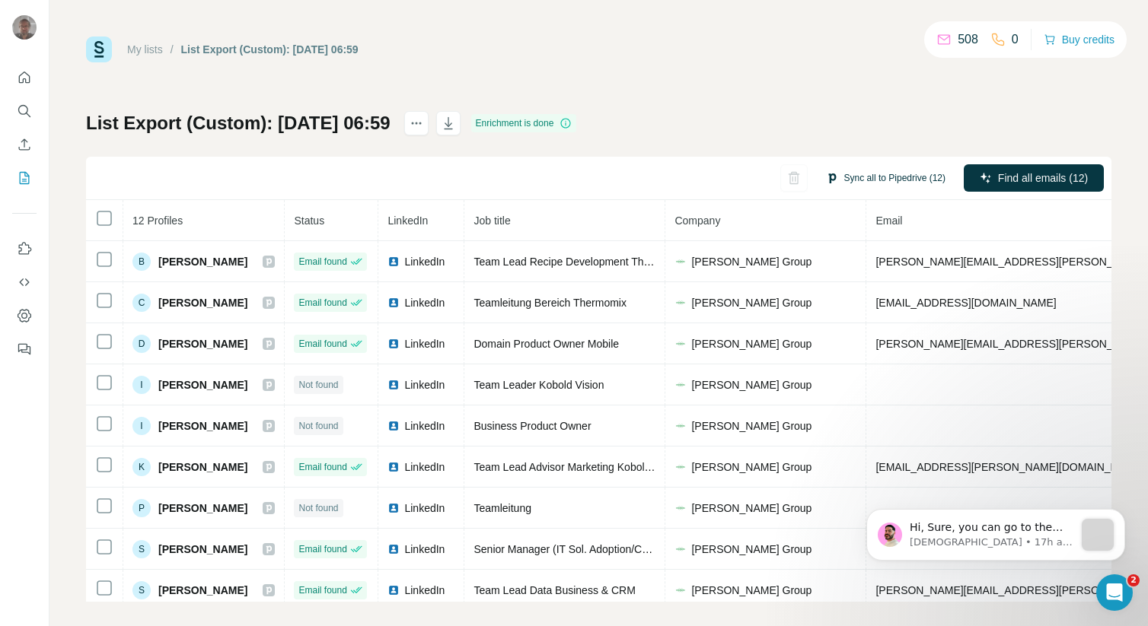
click at [862, 180] on button "Sync all to Pipedrive (12)" at bounding box center [885, 178] width 141 height 23
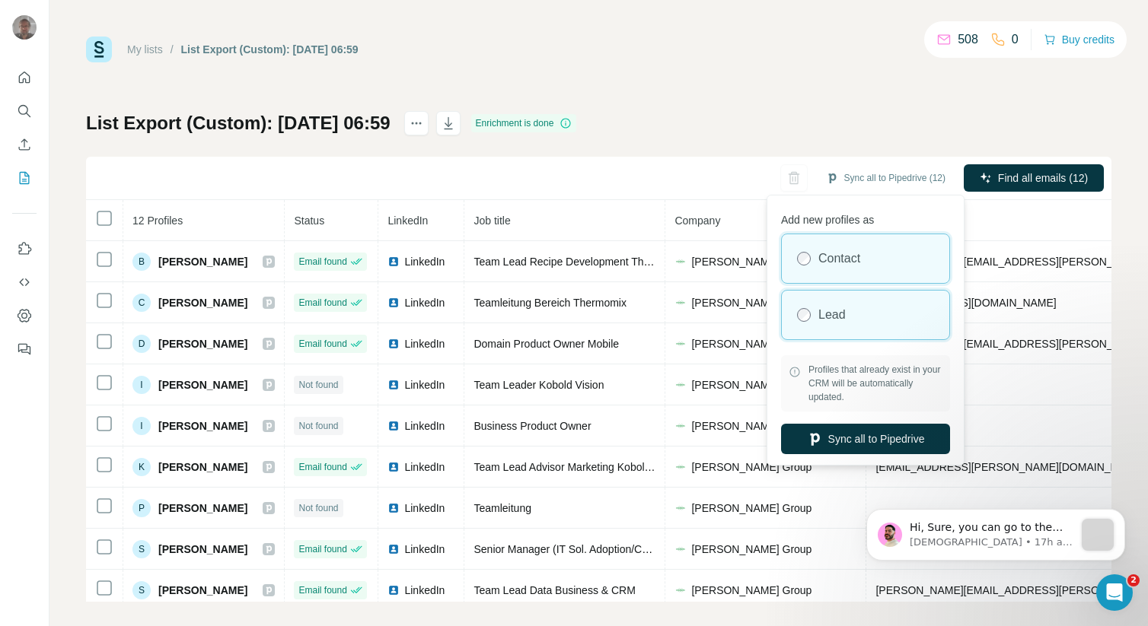
click at [818, 302] on div "Lead" at bounding box center [865, 315] width 167 height 49
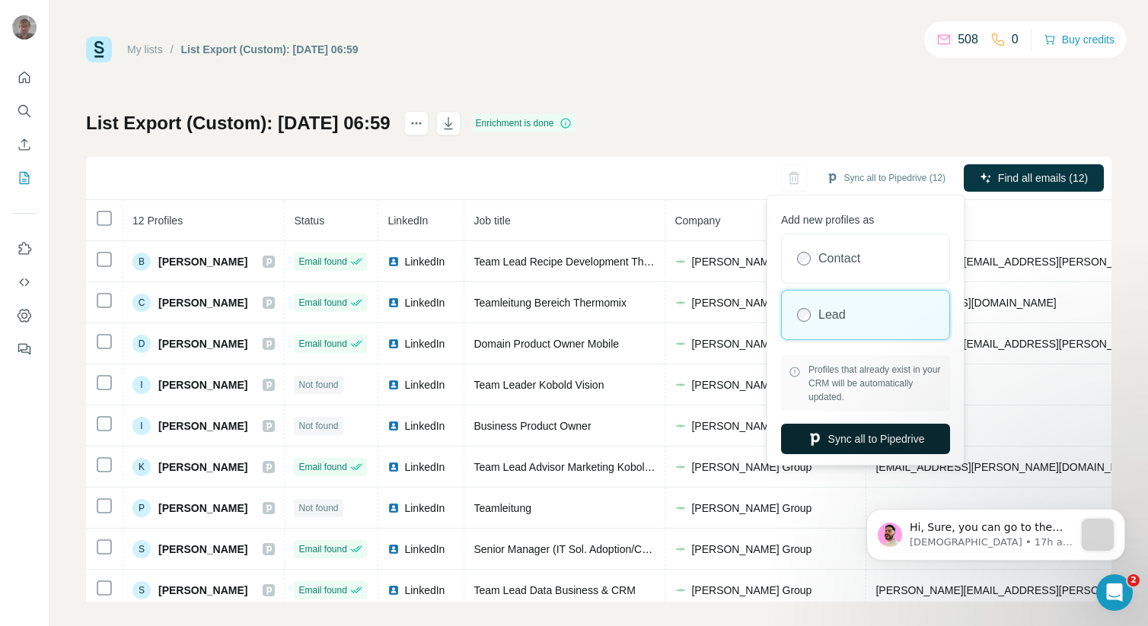
click at [841, 436] on button "Sync all to Pipedrive" at bounding box center [865, 439] width 169 height 30
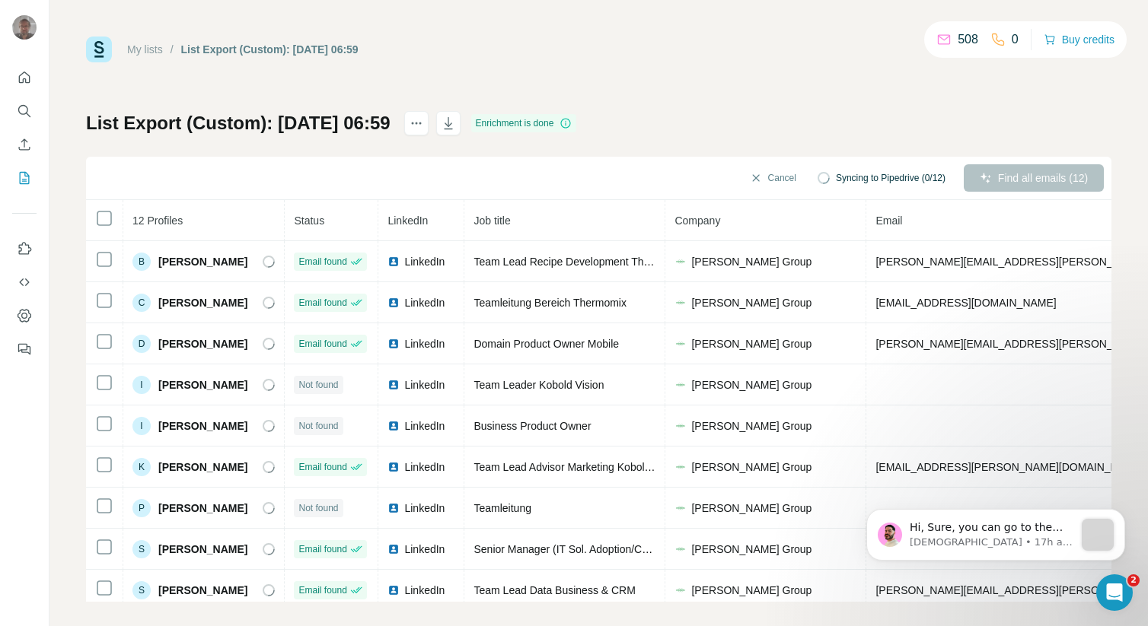
click at [155, 50] on link "My lists" at bounding box center [145, 49] width 36 height 12
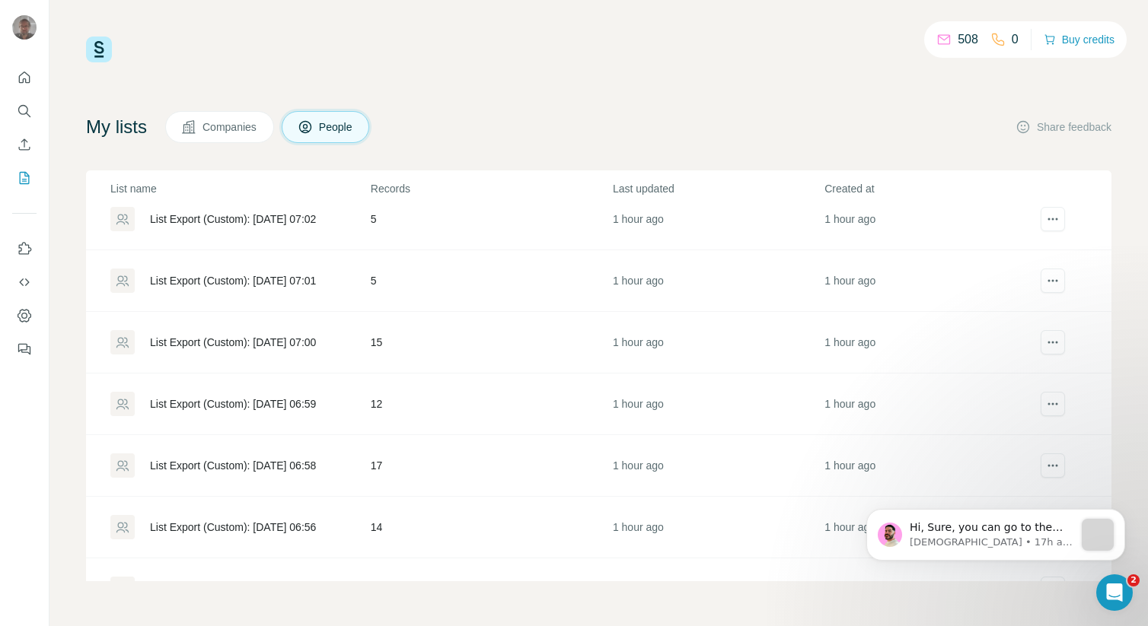
scroll to position [1065, 0]
click at [272, 339] on div "List Export (Custom): [DATE] 07:00" at bounding box center [233, 344] width 166 height 15
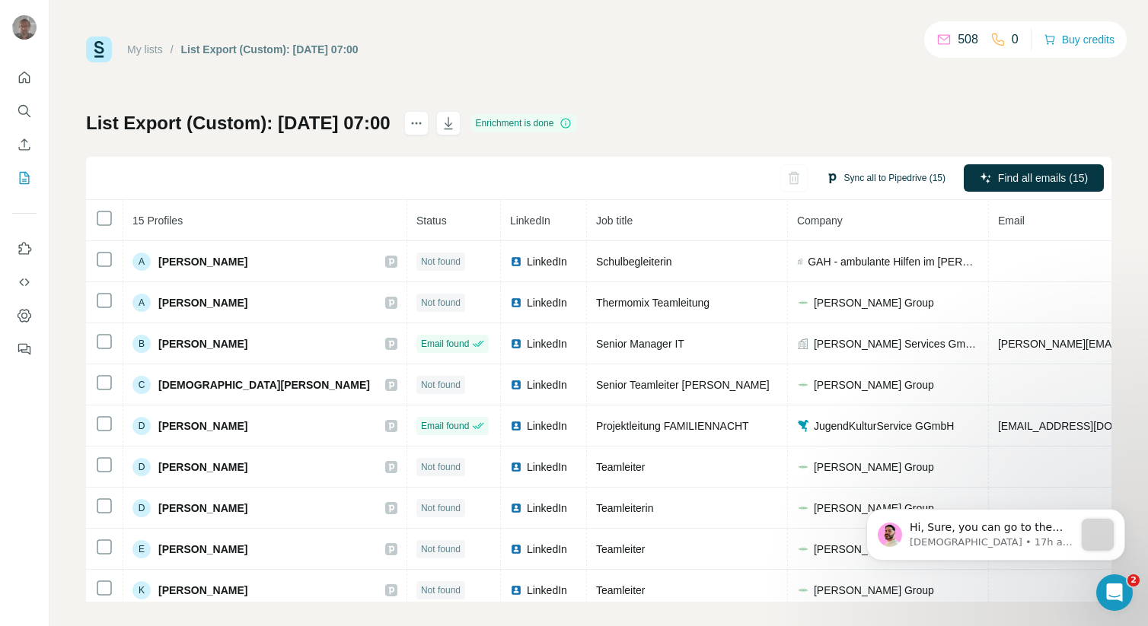
click at [854, 180] on button "Sync all to Pipedrive (15)" at bounding box center [885, 178] width 141 height 23
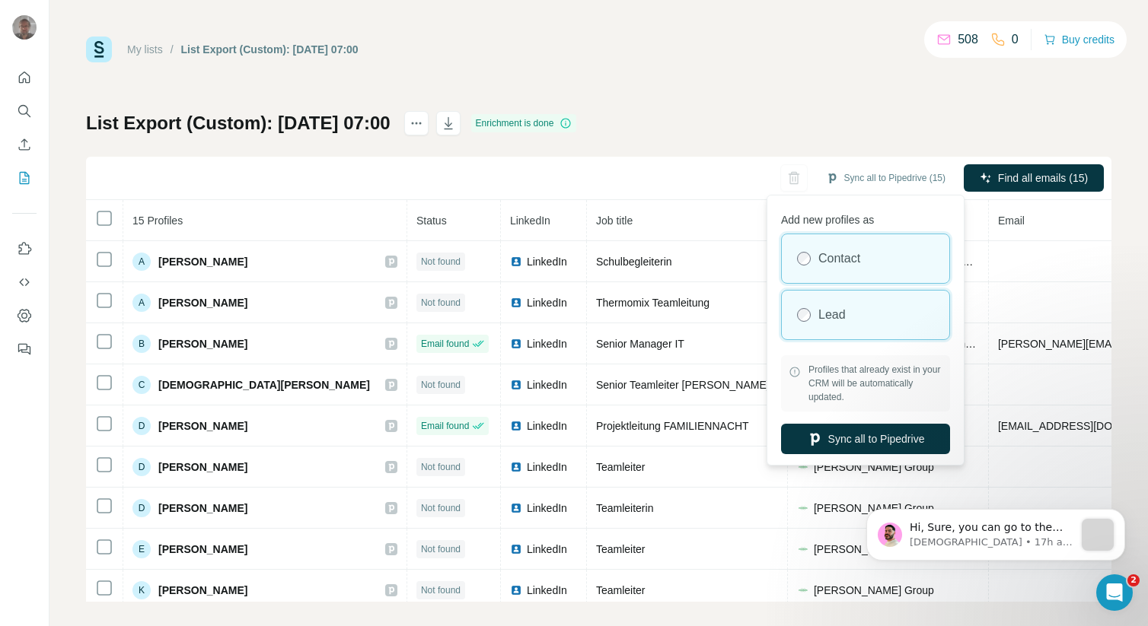
click at [833, 305] on div "Lead" at bounding box center [865, 315] width 167 height 49
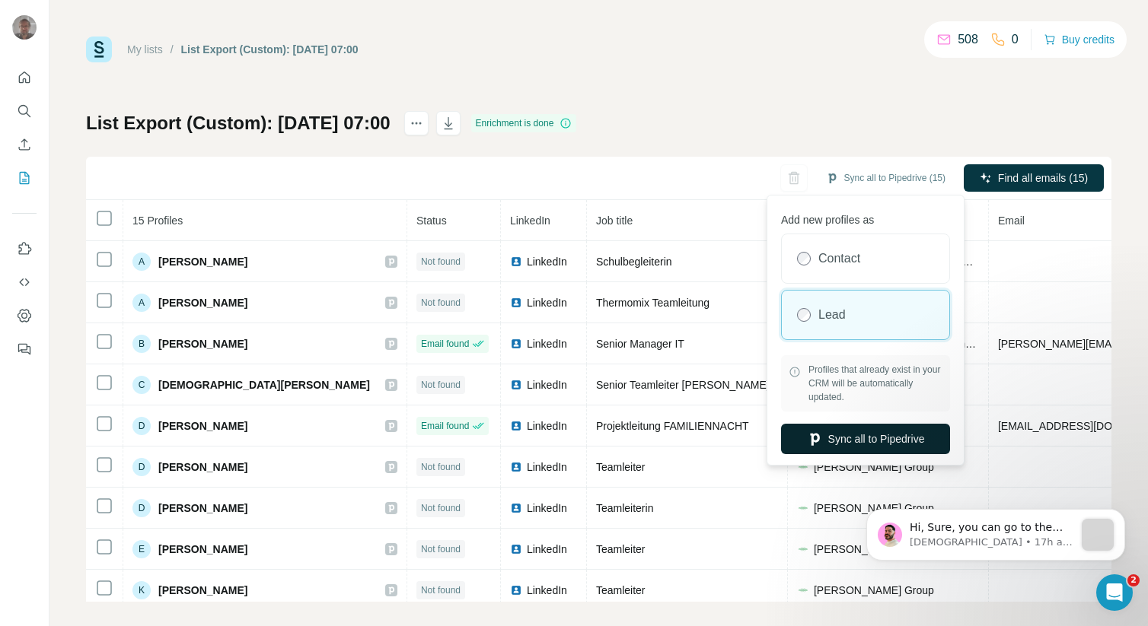
click at [864, 432] on button "Sync all to Pipedrive" at bounding box center [865, 439] width 169 height 30
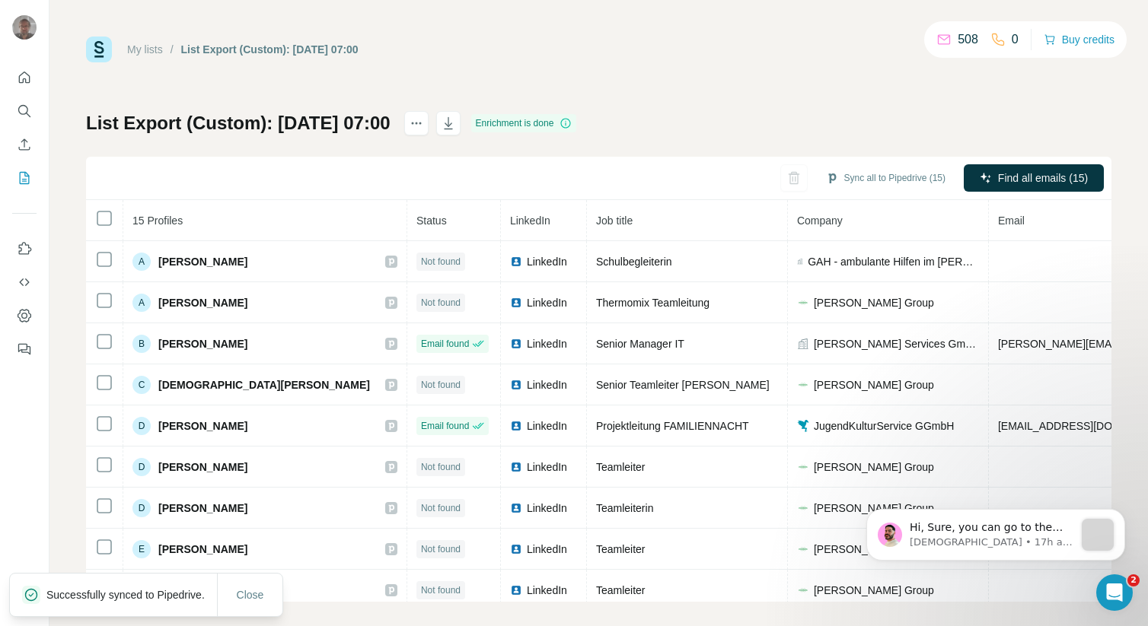
click at [156, 37] on div "My lists / List Export (Custom): [DATE] 07:00" at bounding box center [222, 50] width 272 height 26
click at [155, 46] on link "My lists" at bounding box center [145, 49] width 36 height 12
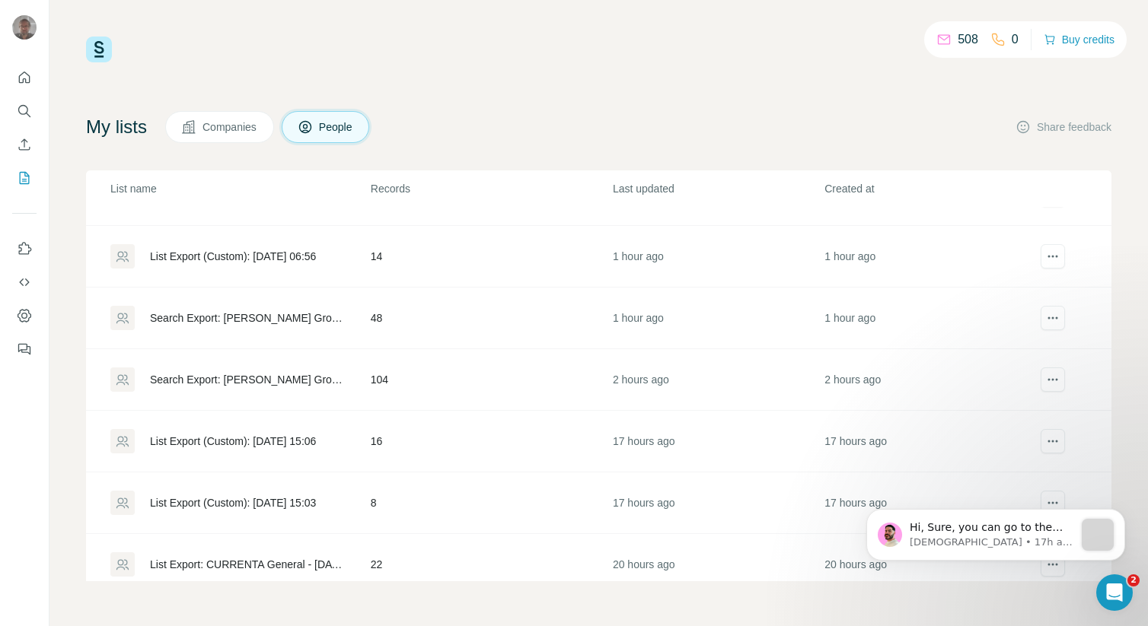
scroll to position [1337, 0]
click at [235, 384] on div "Search Export: [PERSON_NAME] Group, Director, Vice President, CXO, [GEOGRAPHIC_…" at bounding box center [247, 380] width 195 height 15
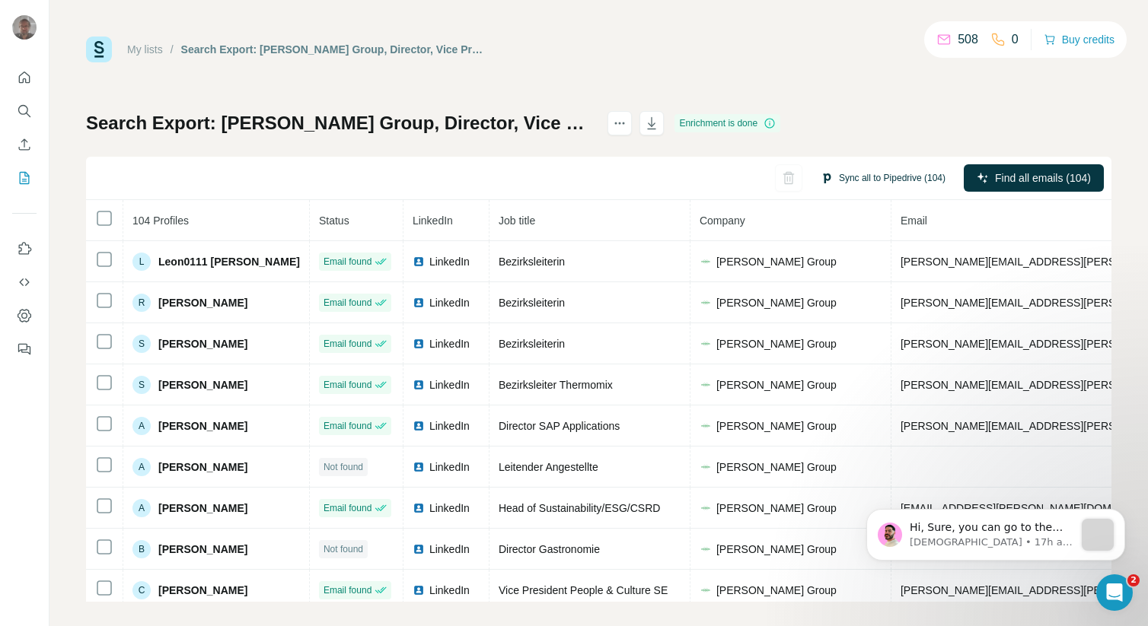
click at [833, 173] on button "Sync all to Pipedrive (104)" at bounding box center [883, 178] width 146 height 23
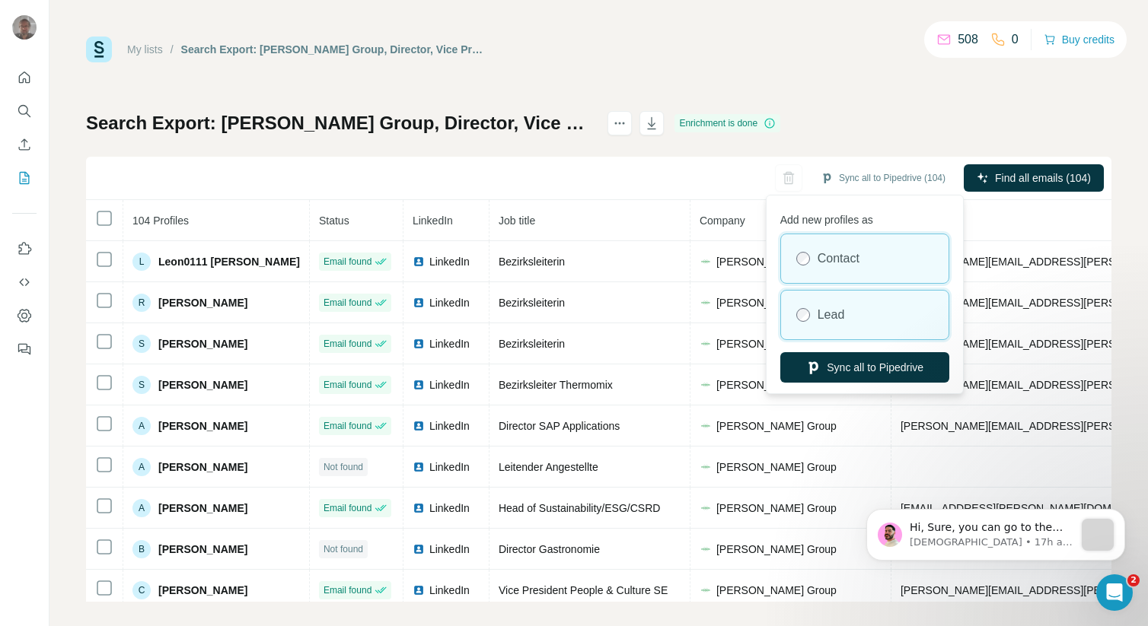
click at [824, 311] on label "Lead" at bounding box center [830, 315] width 27 height 18
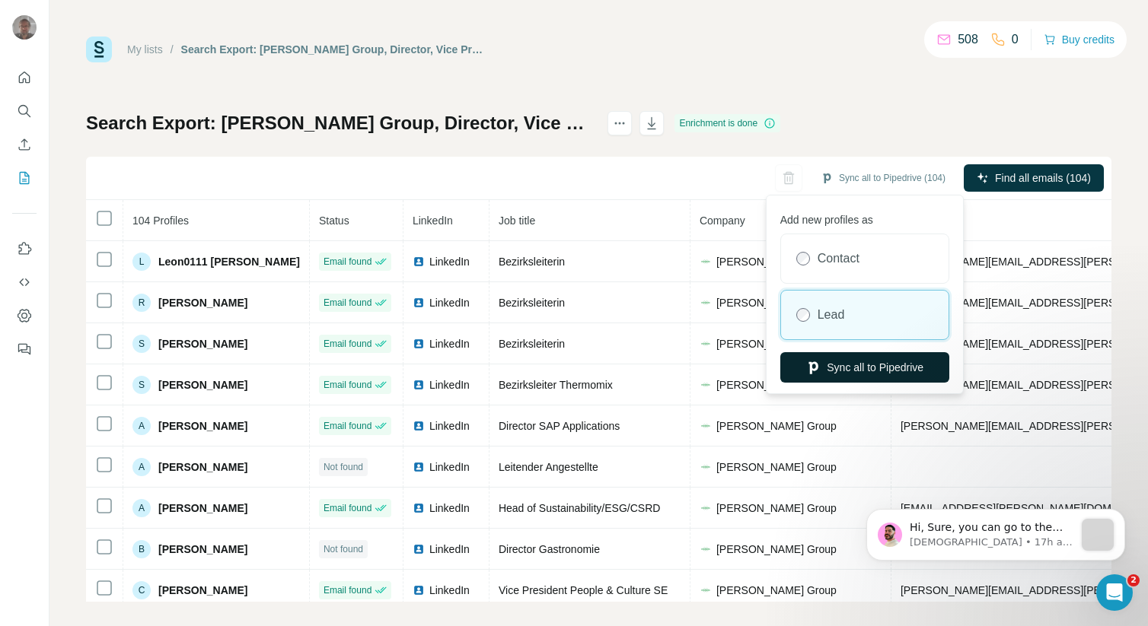
click at [842, 357] on button "Sync all to Pipedrive" at bounding box center [864, 367] width 169 height 30
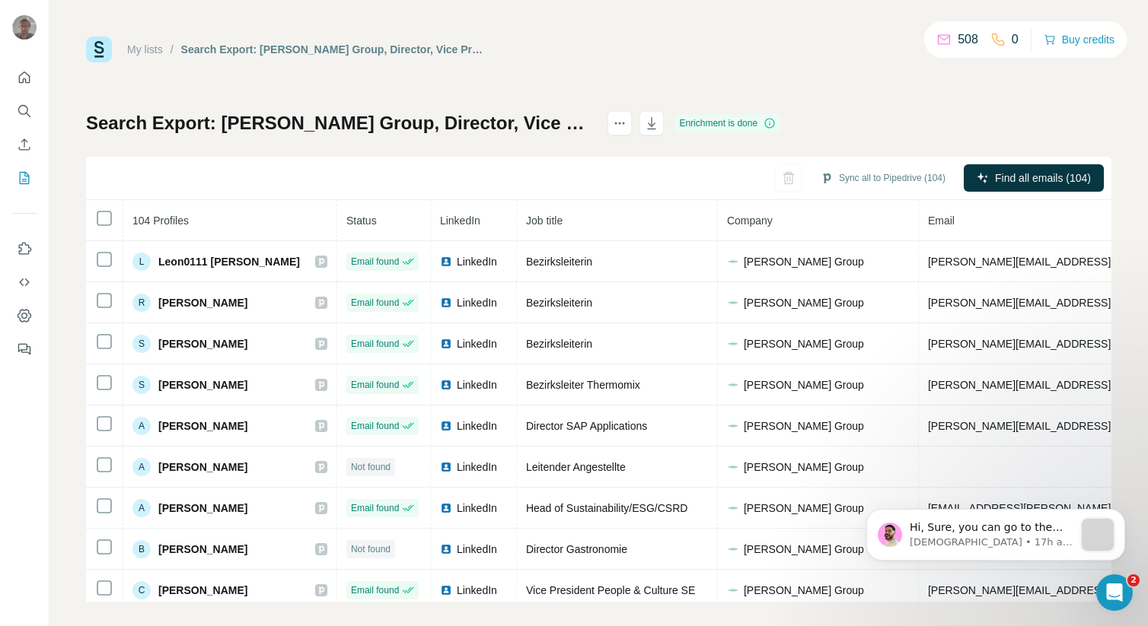
click at [152, 53] on link "My lists" at bounding box center [145, 49] width 36 height 12
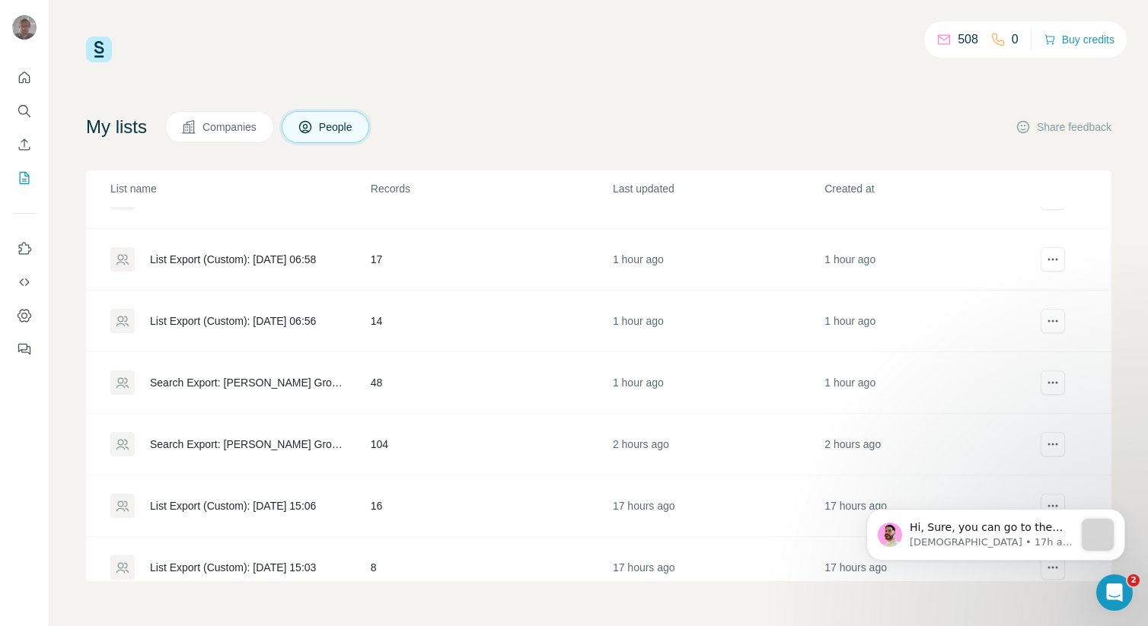
scroll to position [1282, 0]
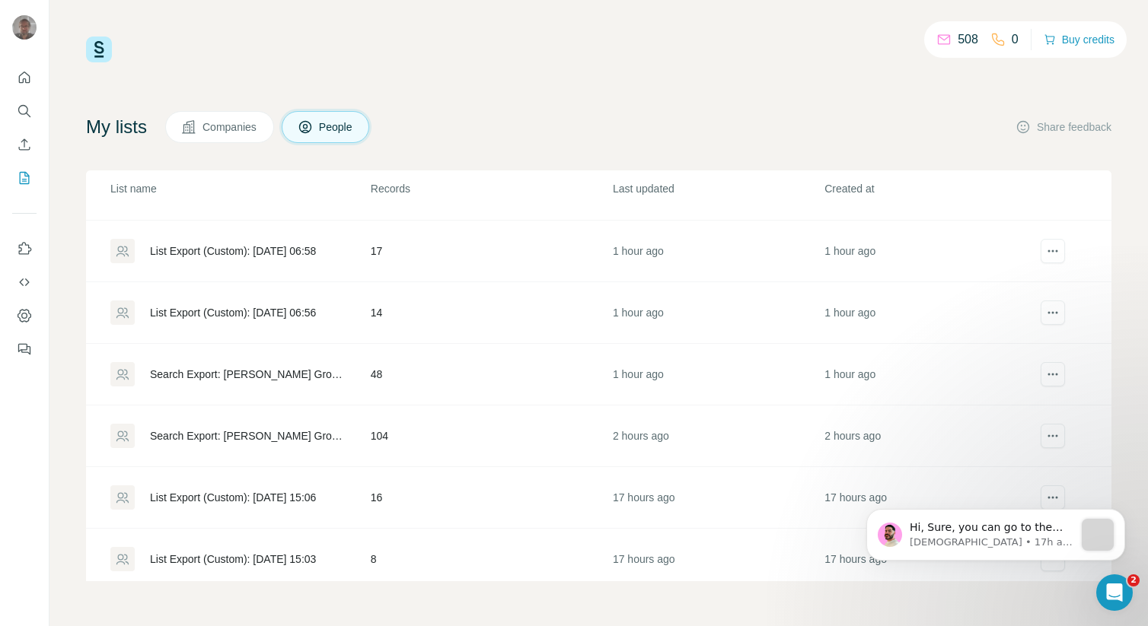
click at [225, 378] on div "Search Export: [PERSON_NAME] Group, Experienced Manager, Strategic, Owner / Par…" at bounding box center [247, 374] width 195 height 15
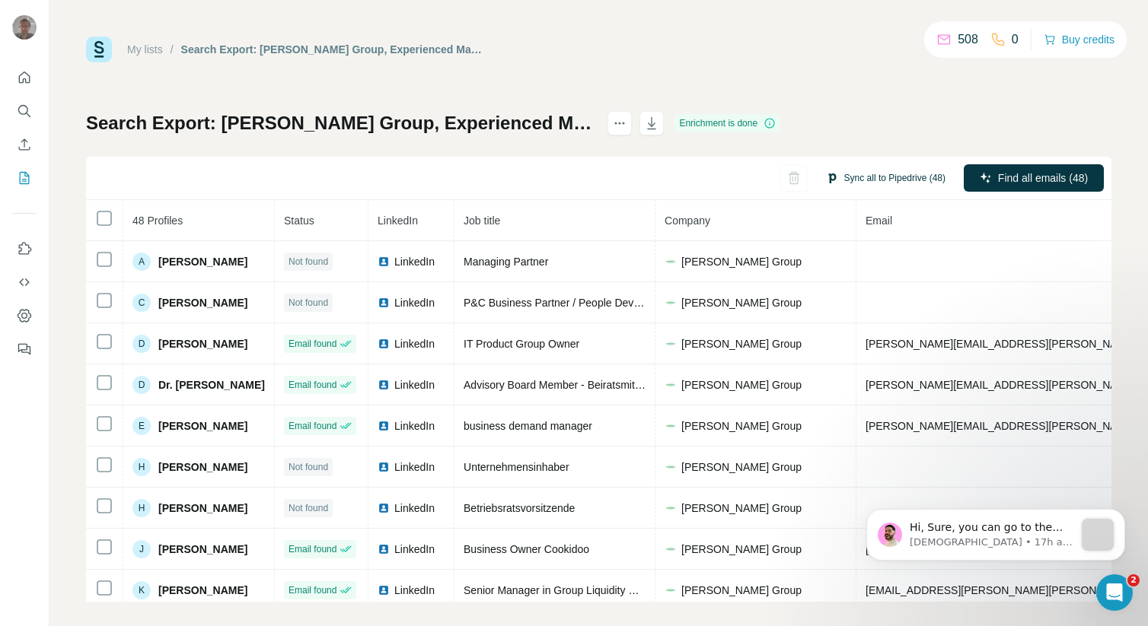
click at [839, 173] on button "Sync all to Pipedrive (48)" at bounding box center [885, 178] width 141 height 23
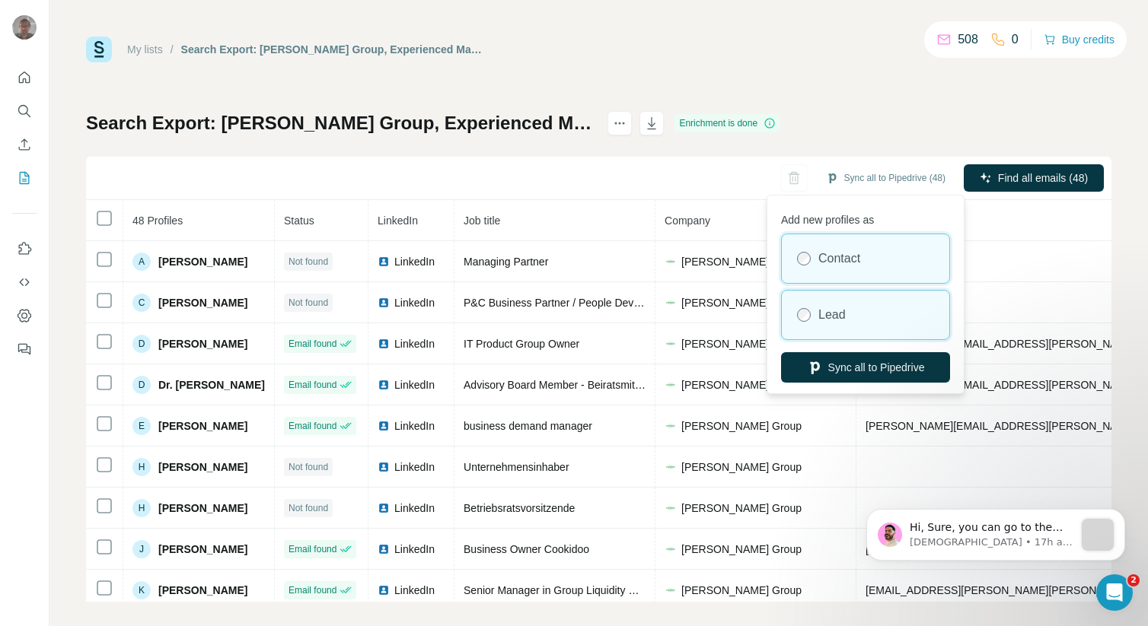
click at [812, 313] on div "Lead" at bounding box center [865, 315] width 167 height 49
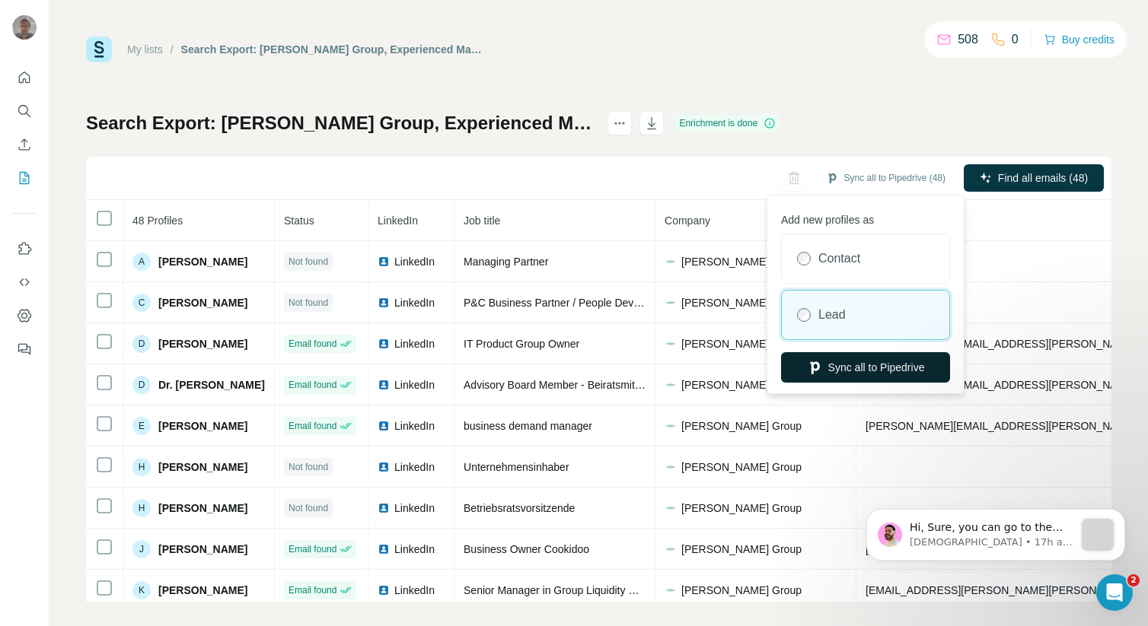
click at [839, 365] on button "Sync all to Pipedrive" at bounding box center [865, 367] width 169 height 30
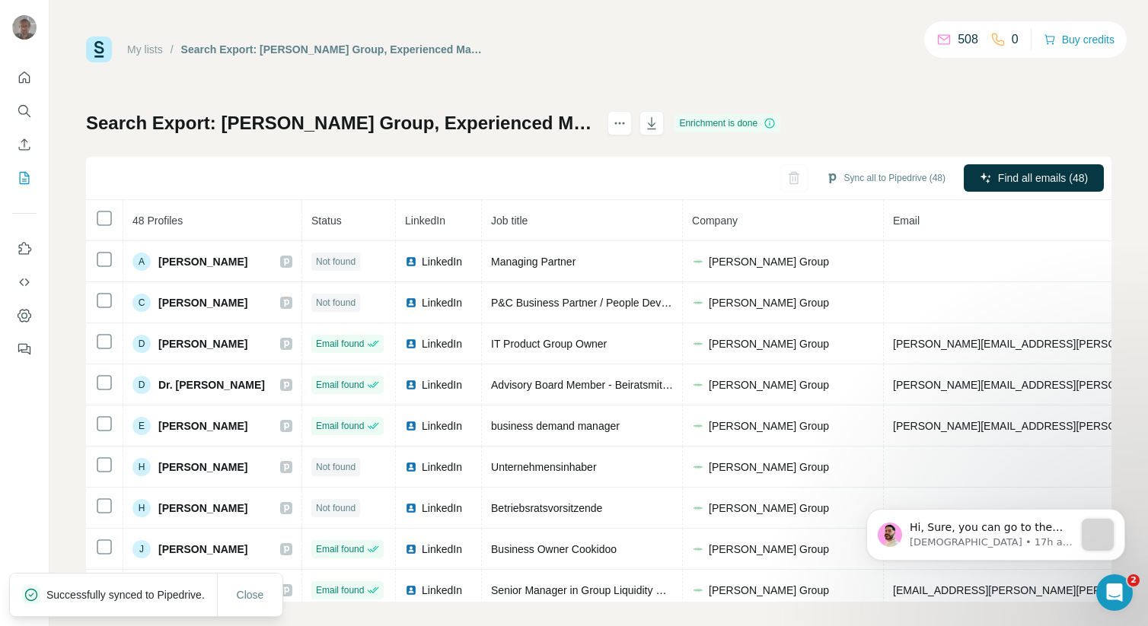
click at [151, 49] on link "My lists" at bounding box center [145, 49] width 36 height 12
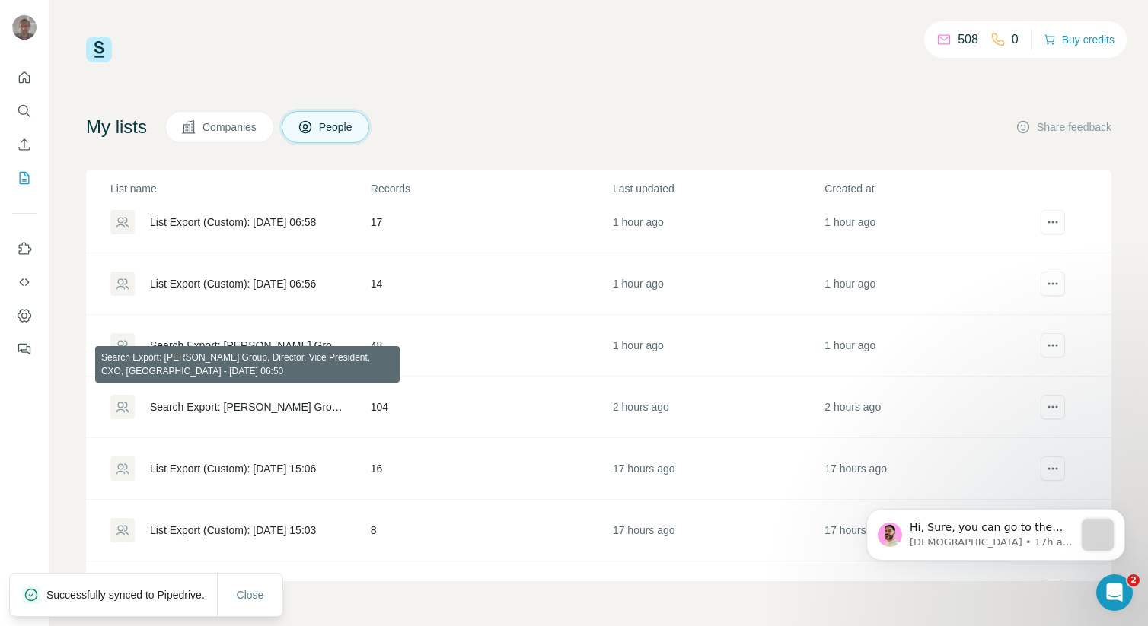
scroll to position [1308, 0]
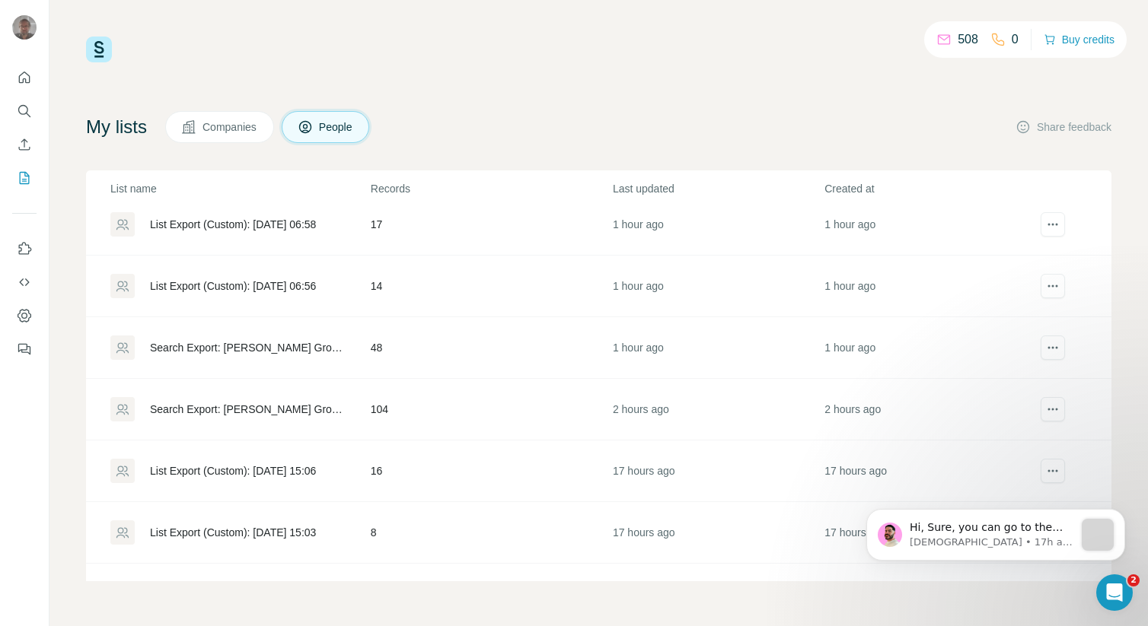
click at [268, 280] on div "List Export (Custom): [DATE] 06:56" at bounding box center [233, 286] width 166 height 15
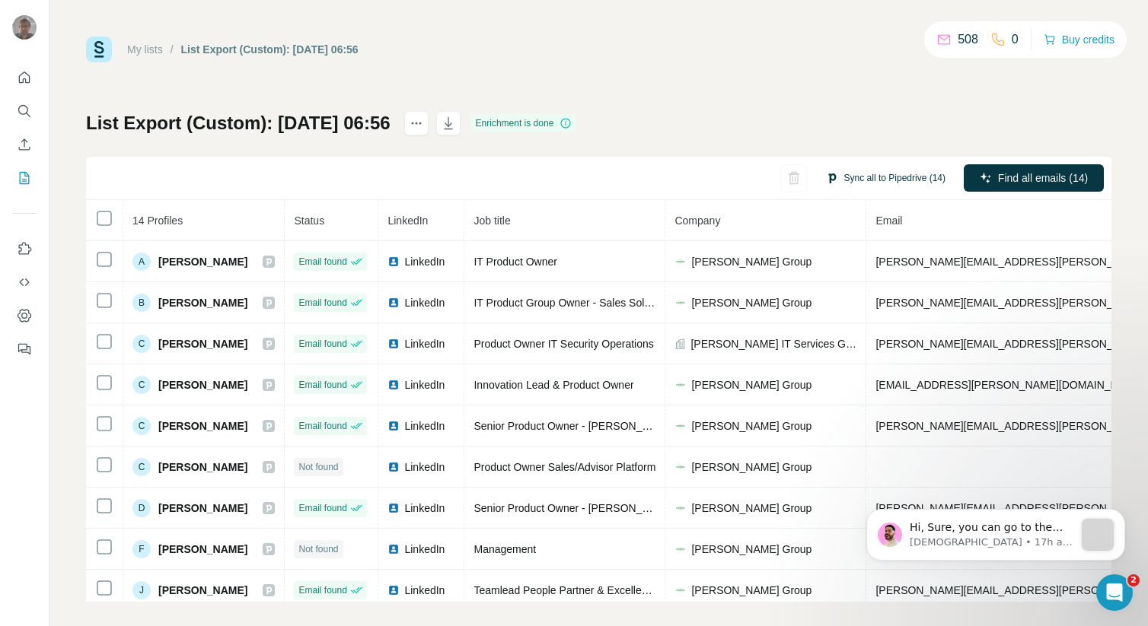
click at [852, 177] on button "Sync all to Pipedrive (14)" at bounding box center [885, 178] width 141 height 23
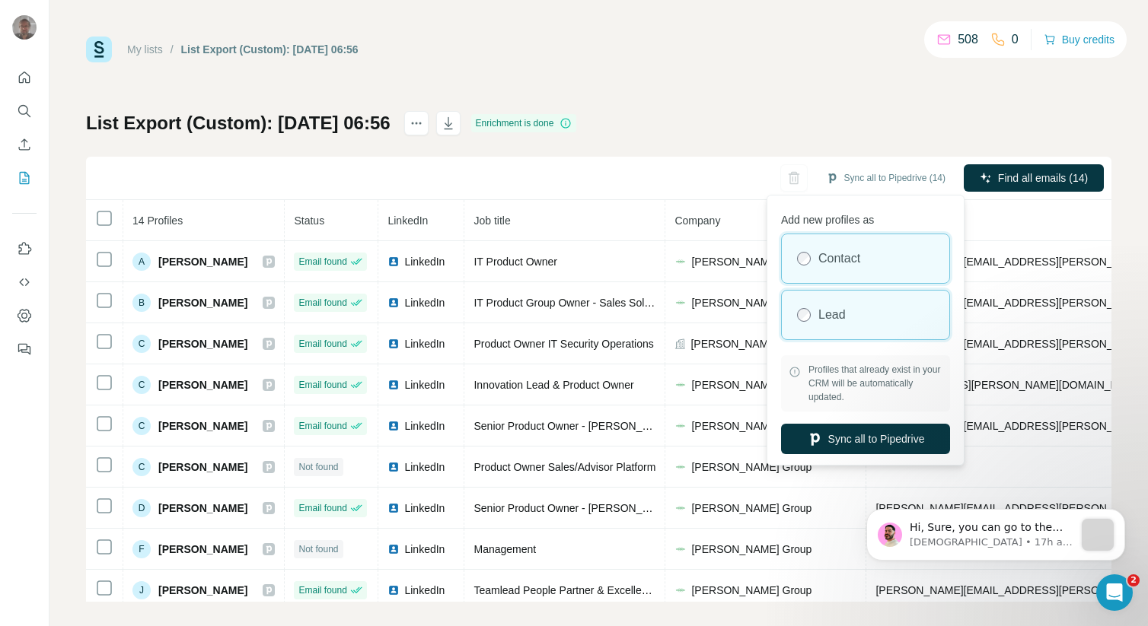
click at [838, 315] on label "Lead" at bounding box center [831, 315] width 27 height 18
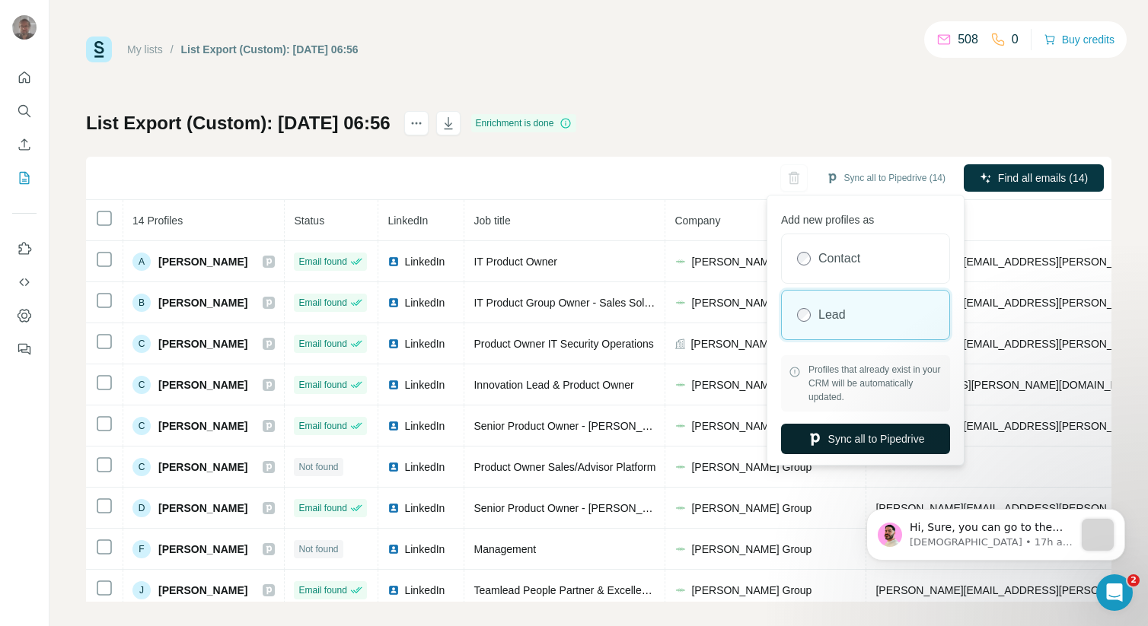
click at [859, 438] on button "Sync all to Pipedrive" at bounding box center [865, 439] width 169 height 30
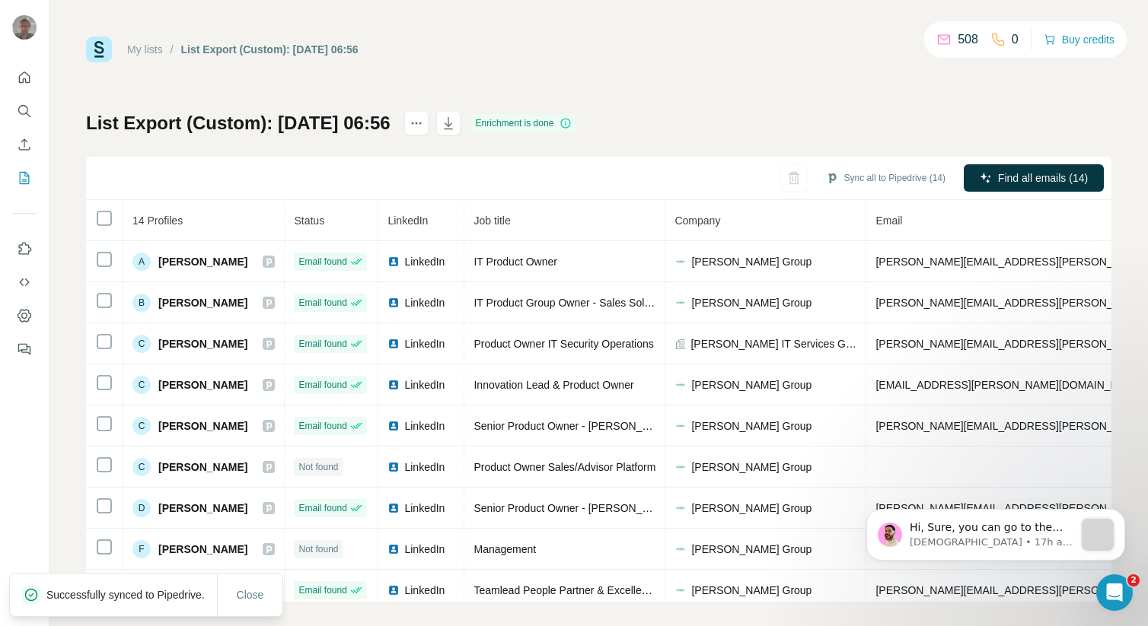
click at [151, 52] on link "My lists" at bounding box center [145, 49] width 36 height 12
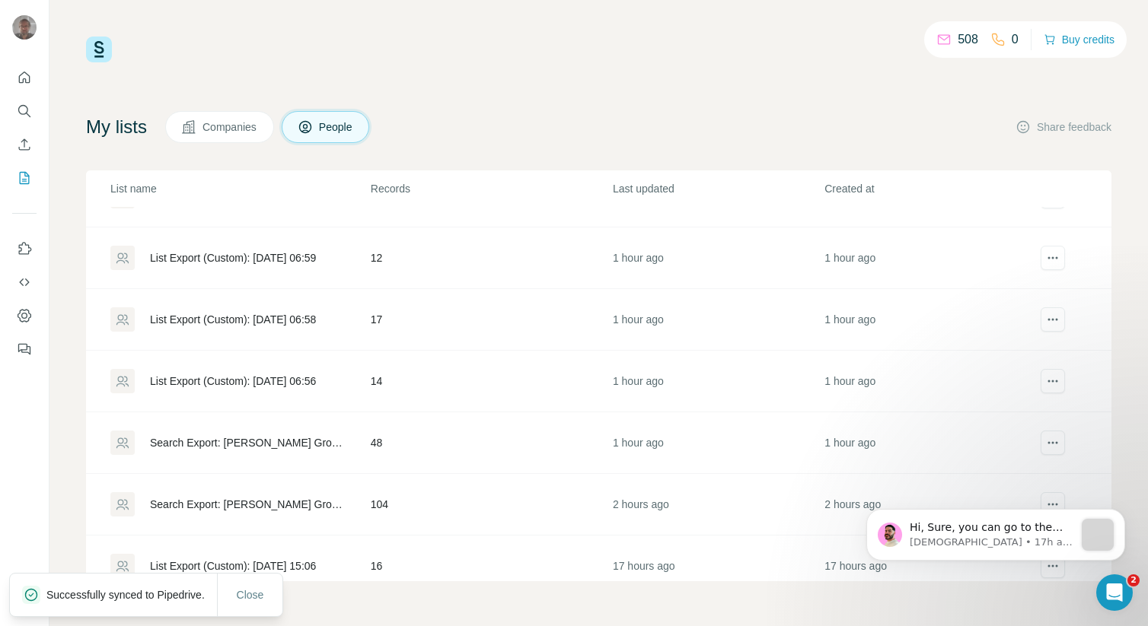
scroll to position [1212, 0]
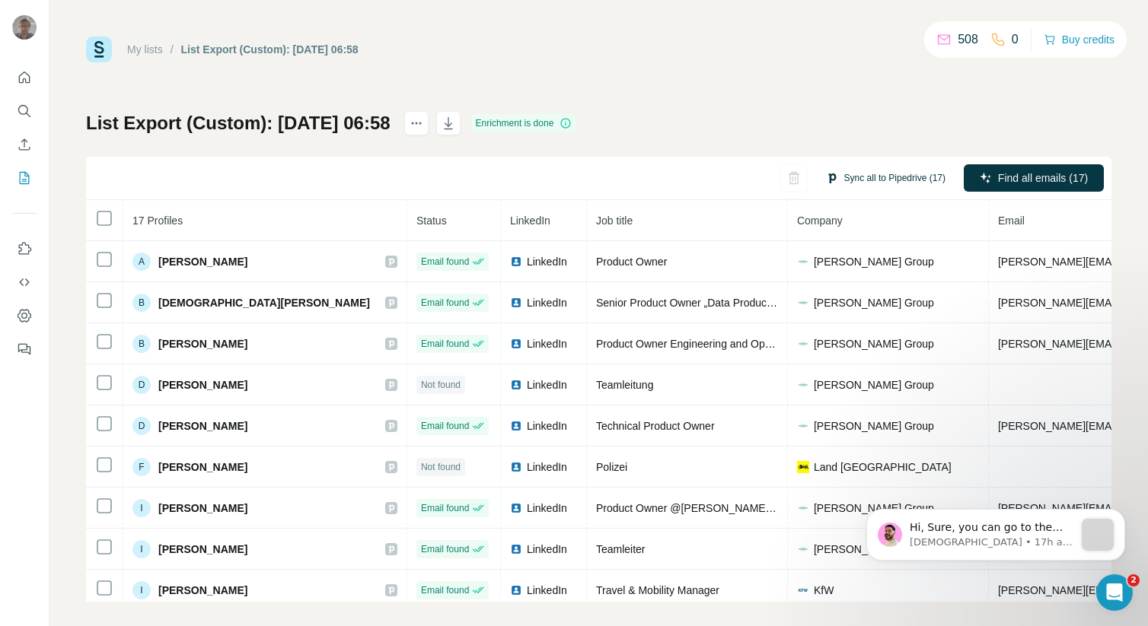
click at [870, 174] on button "Sync all to Pipedrive (17)" at bounding box center [885, 178] width 141 height 23
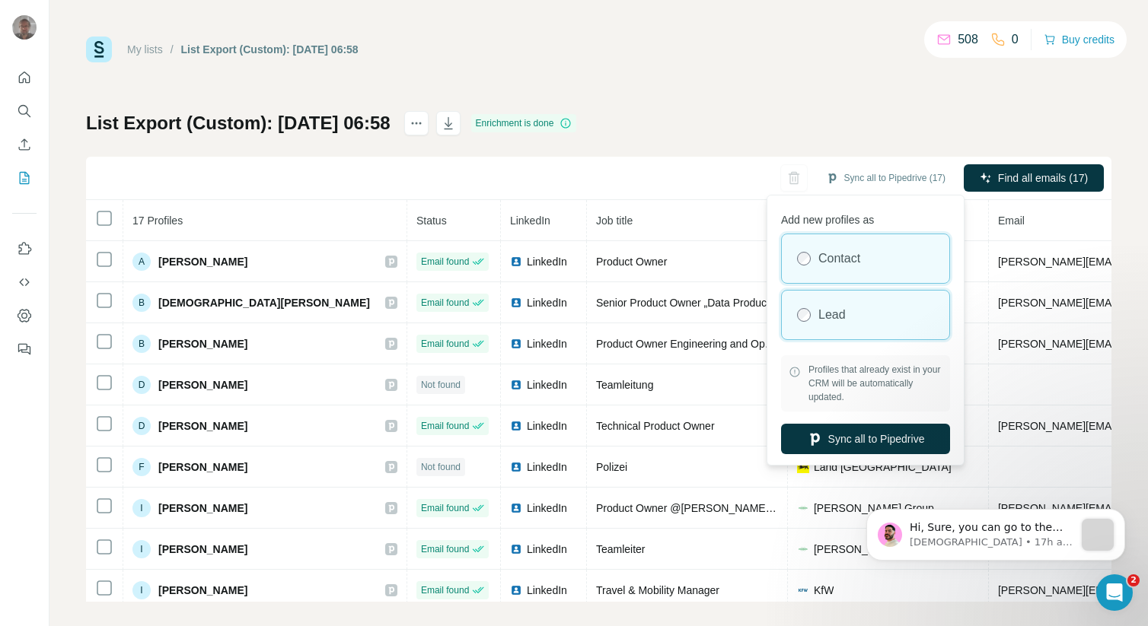
click at [833, 326] on div "Lead" at bounding box center [865, 315] width 167 height 49
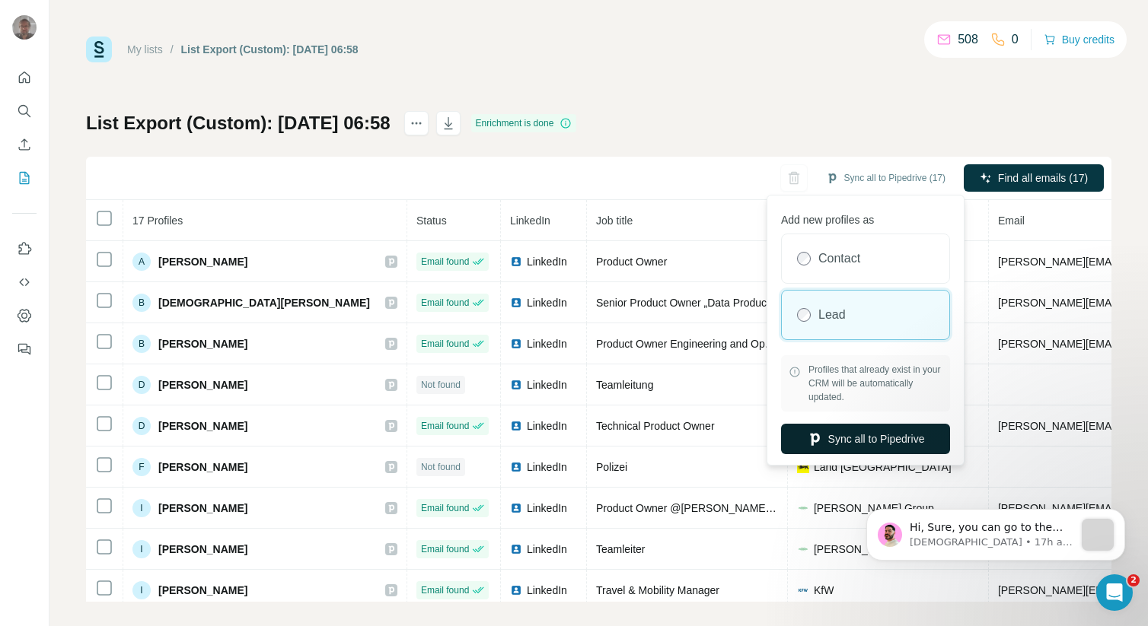
click at [858, 445] on button "Sync all to Pipedrive" at bounding box center [865, 439] width 169 height 30
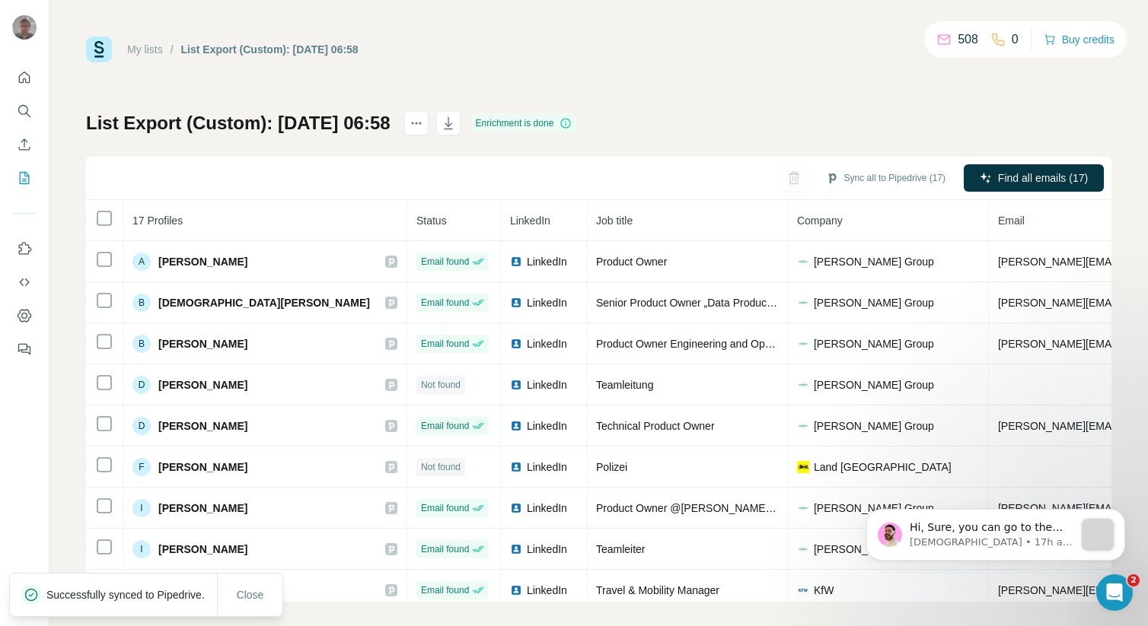
click at [155, 51] on link "My lists" at bounding box center [145, 49] width 36 height 12
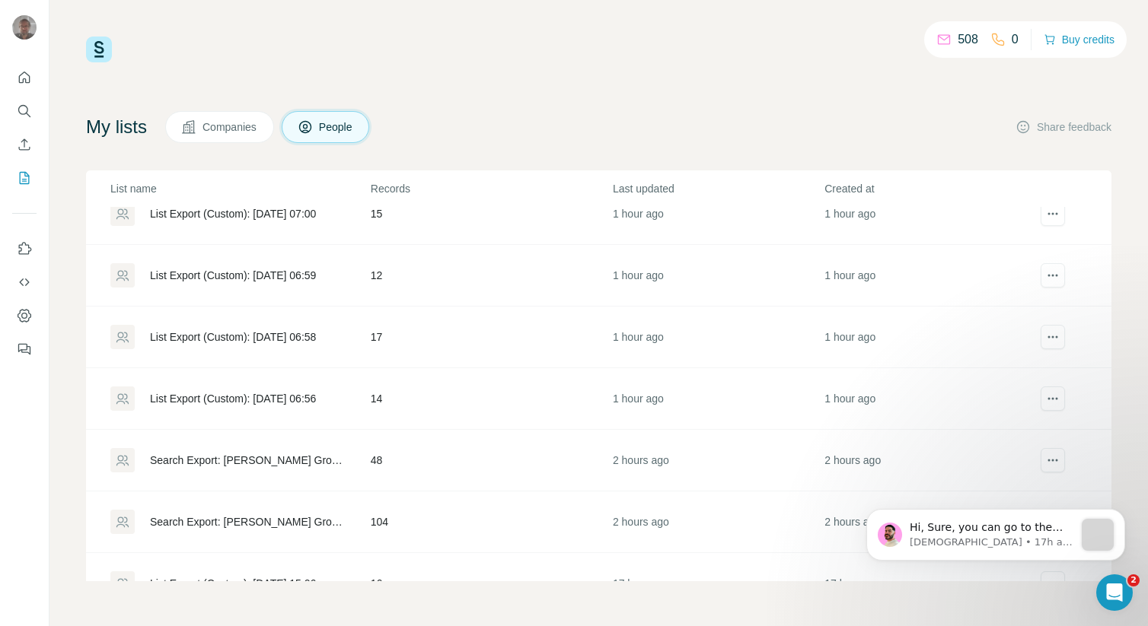
scroll to position [1193, 0]
click at [287, 275] on div "List Export (Custom): [DATE] 06:59" at bounding box center [233, 277] width 166 height 15
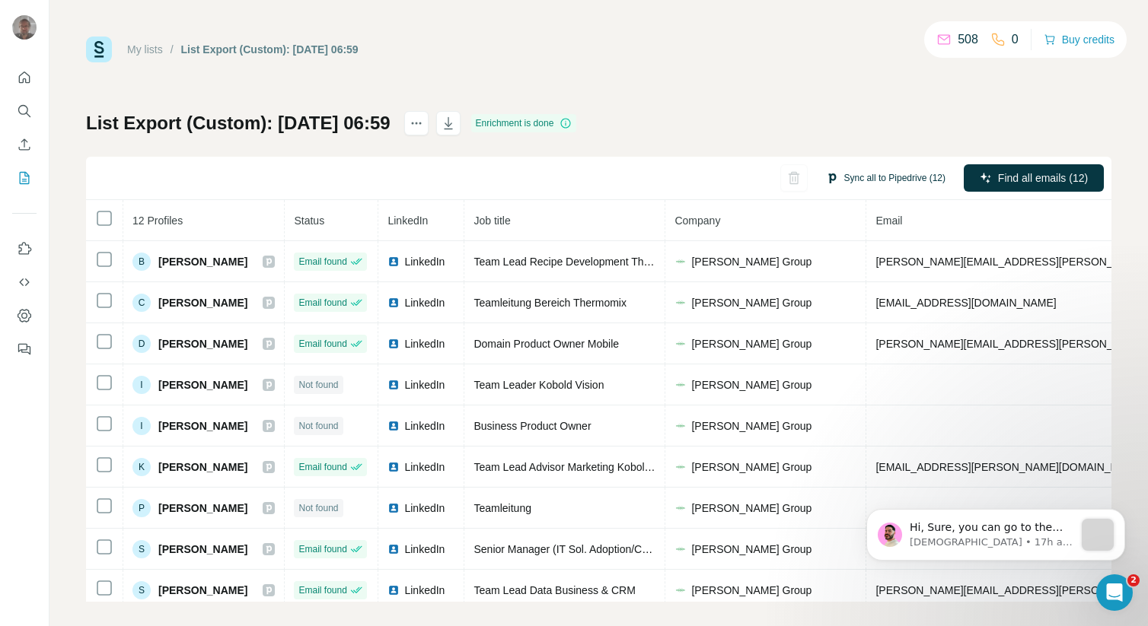
click at [855, 173] on button "Sync all to Pipedrive (12)" at bounding box center [885, 178] width 141 height 23
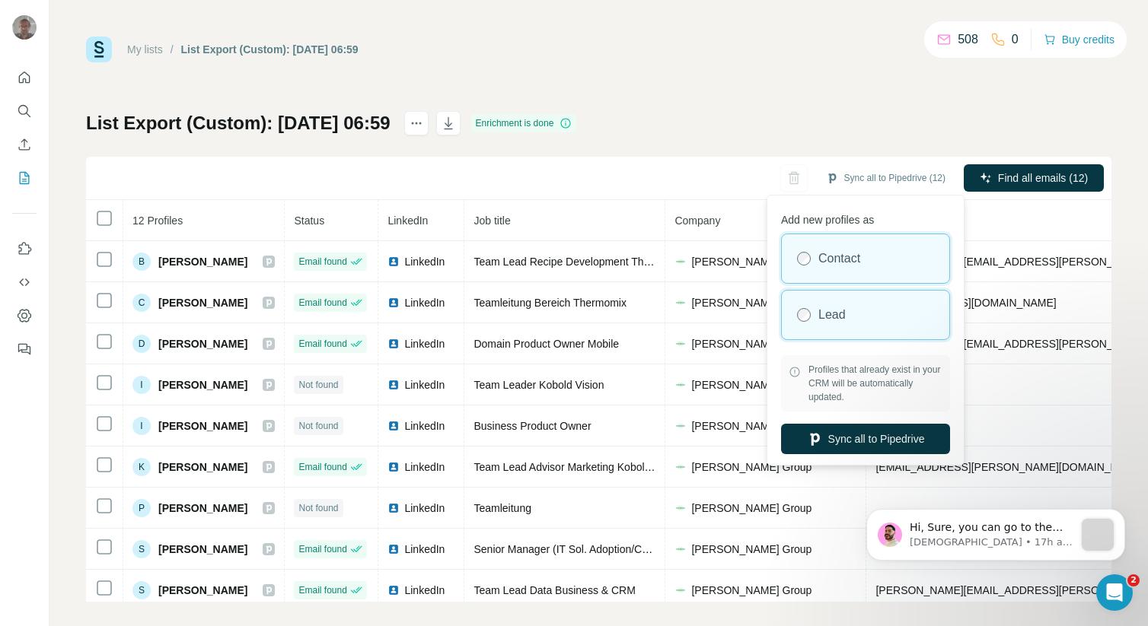
click at [833, 311] on label "Lead" at bounding box center [831, 315] width 27 height 18
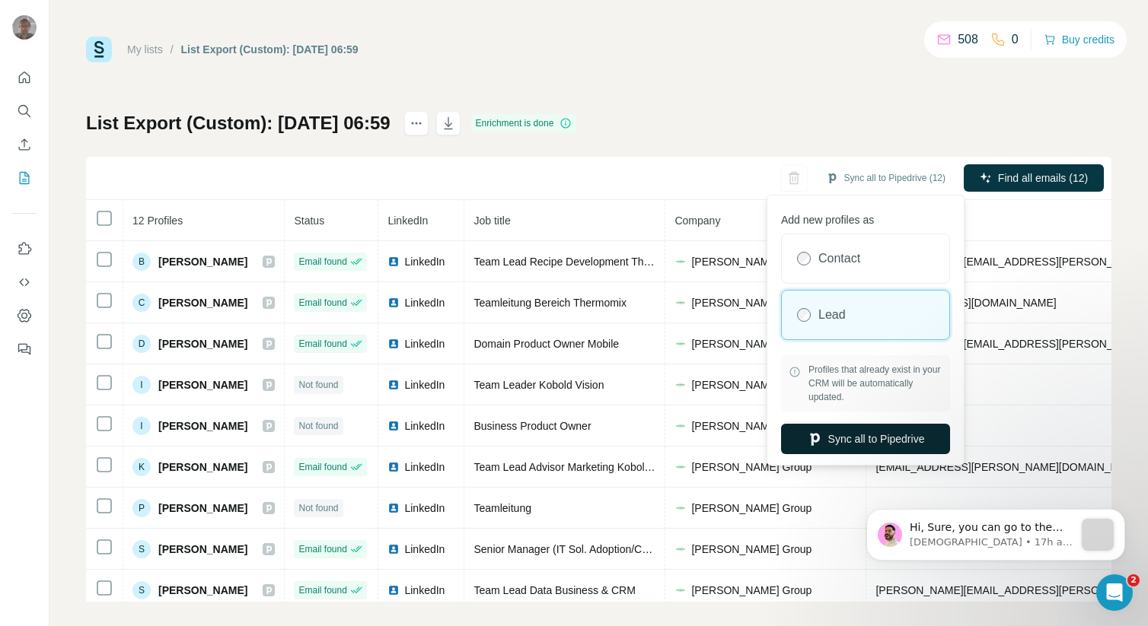
click at [850, 434] on button "Sync all to Pipedrive" at bounding box center [865, 439] width 169 height 30
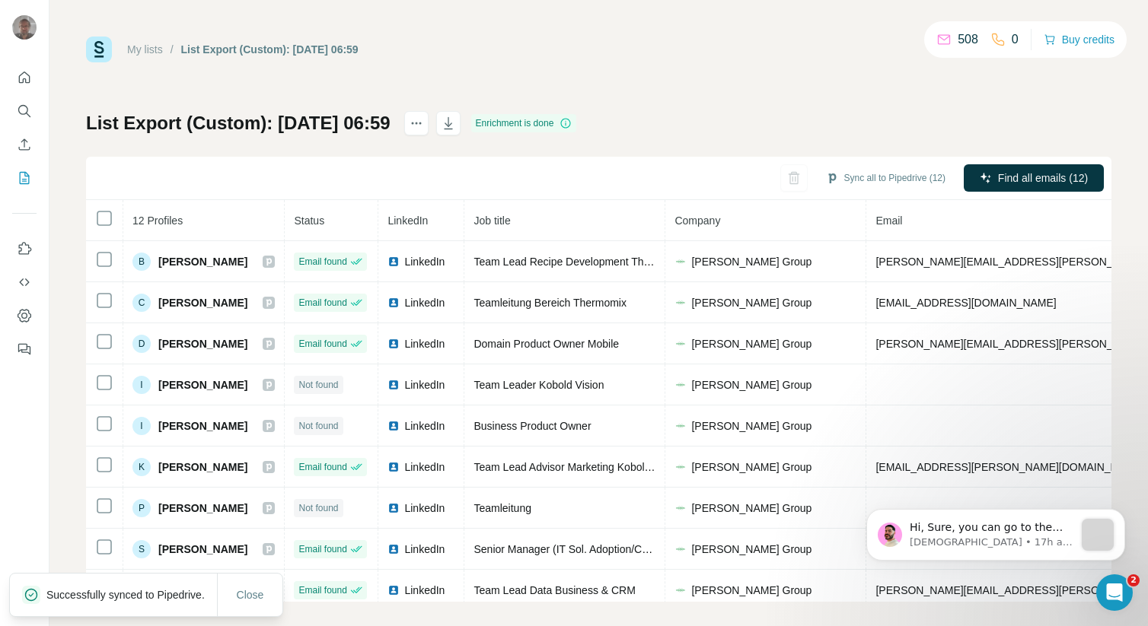
click at [148, 51] on link "My lists" at bounding box center [145, 49] width 36 height 12
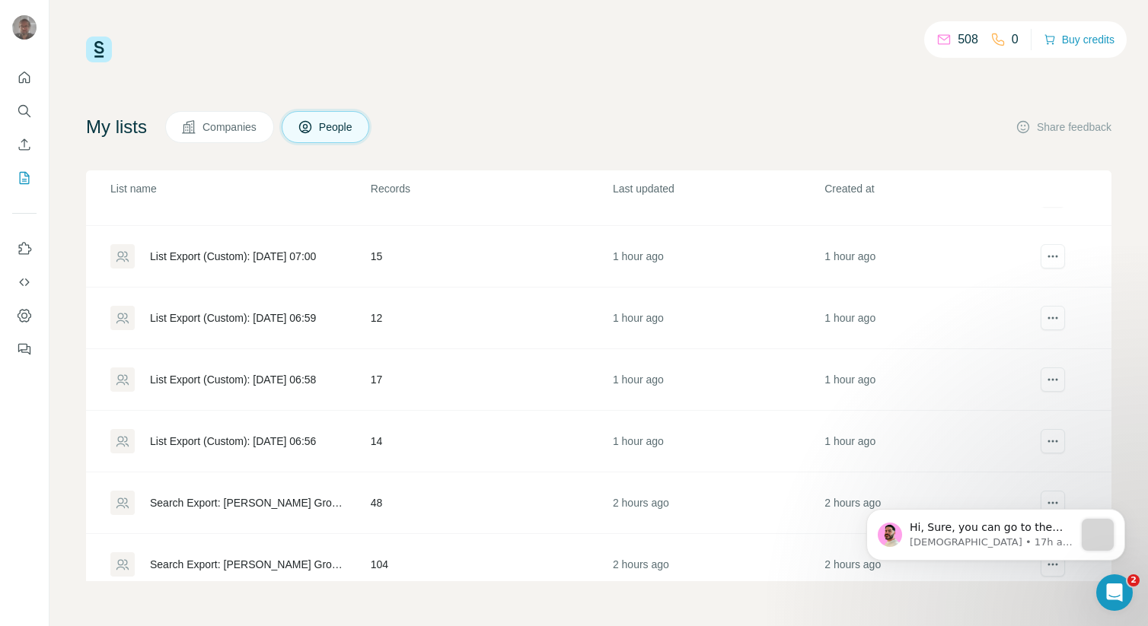
scroll to position [1148, 0]
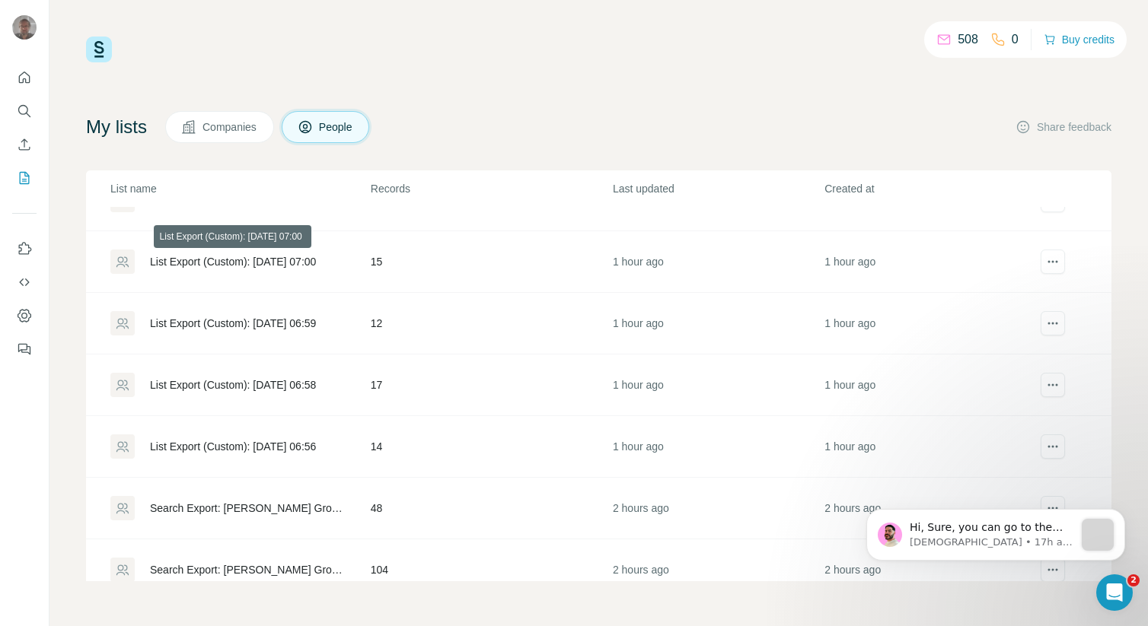
click at [302, 260] on div "List Export (Custom): [DATE] 07:00" at bounding box center [233, 261] width 166 height 15
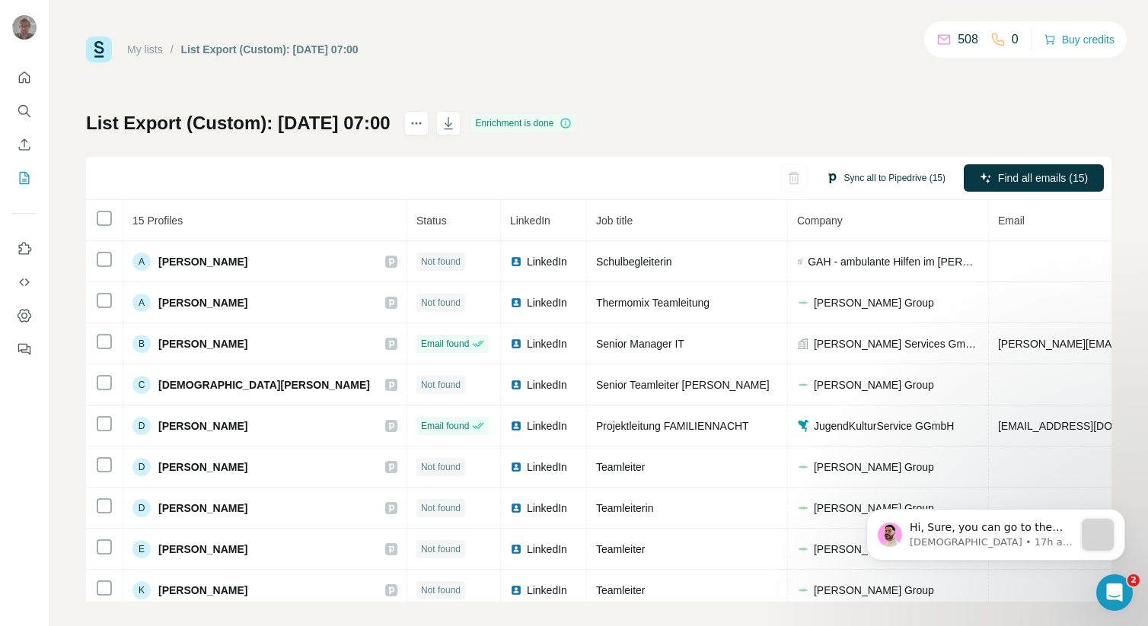
click at [878, 172] on button "Sync all to Pipedrive (15)" at bounding box center [885, 178] width 141 height 23
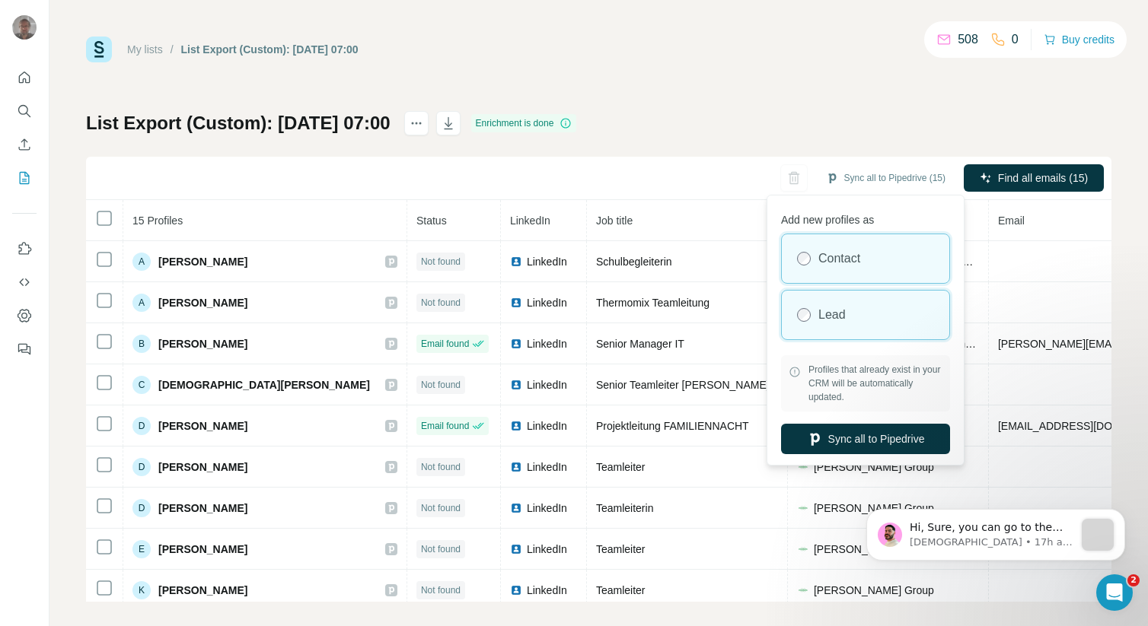
click at [833, 318] on label "Lead" at bounding box center [831, 315] width 27 height 18
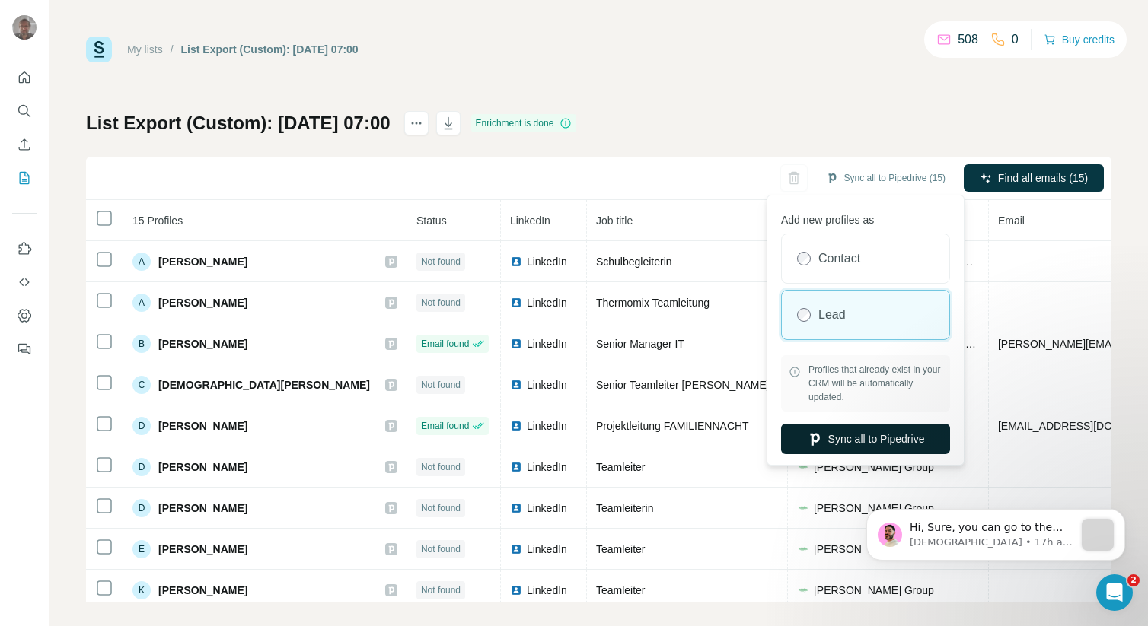
click at [858, 428] on button "Sync all to Pipedrive" at bounding box center [865, 439] width 169 height 30
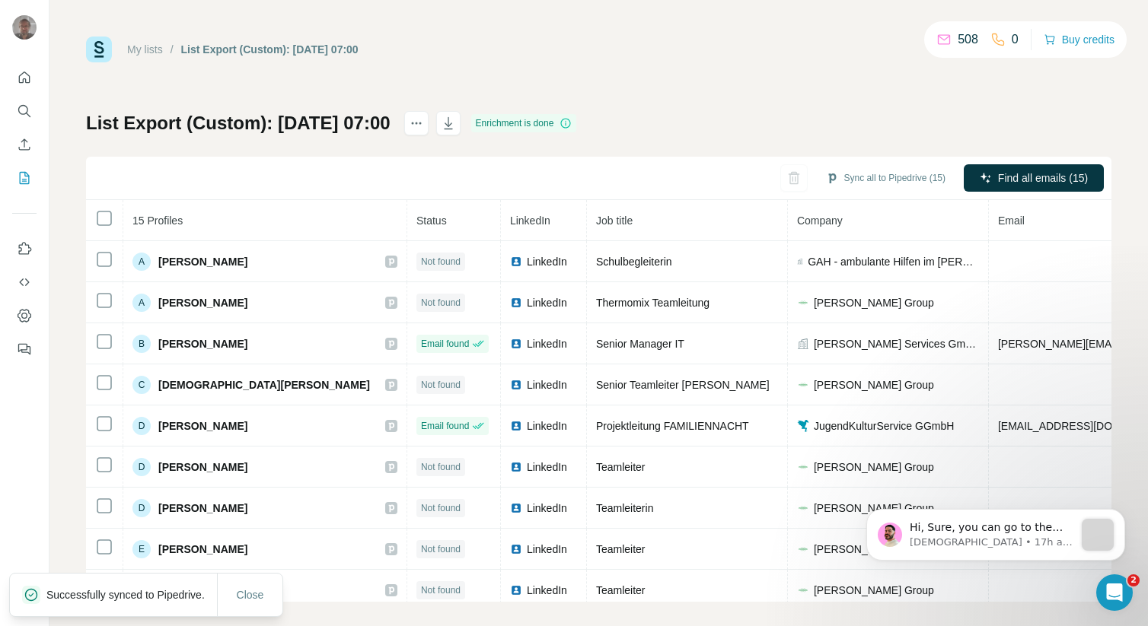
click at [150, 50] on link "My lists" at bounding box center [145, 49] width 36 height 12
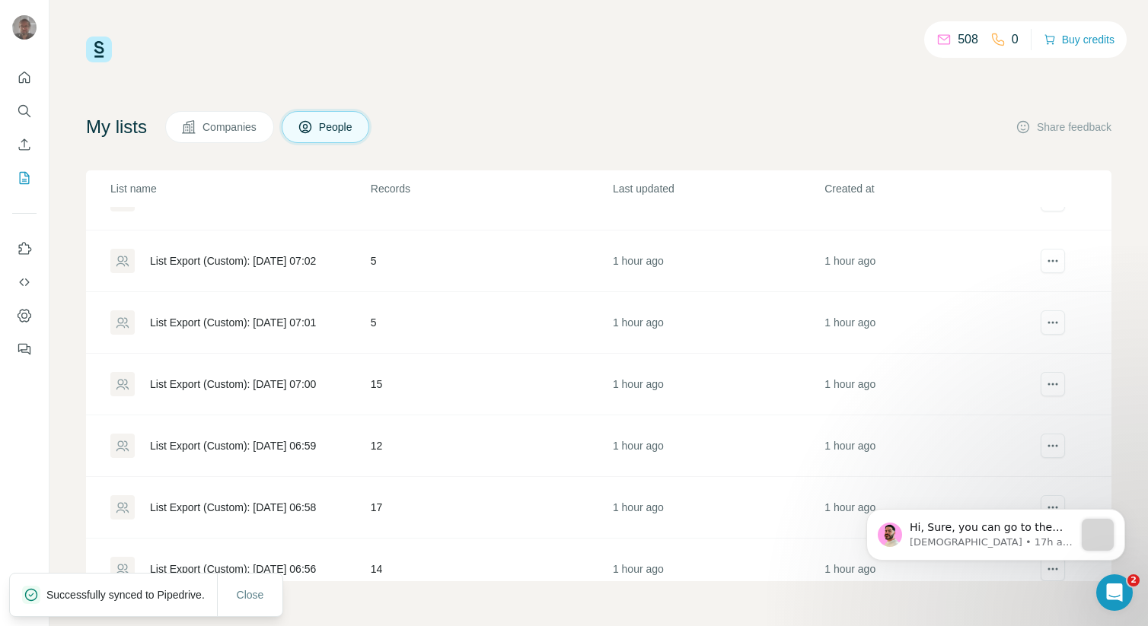
scroll to position [1024, 0]
click at [272, 323] on div "List Export (Custom): [DATE] 07:01" at bounding box center [233, 323] width 166 height 15
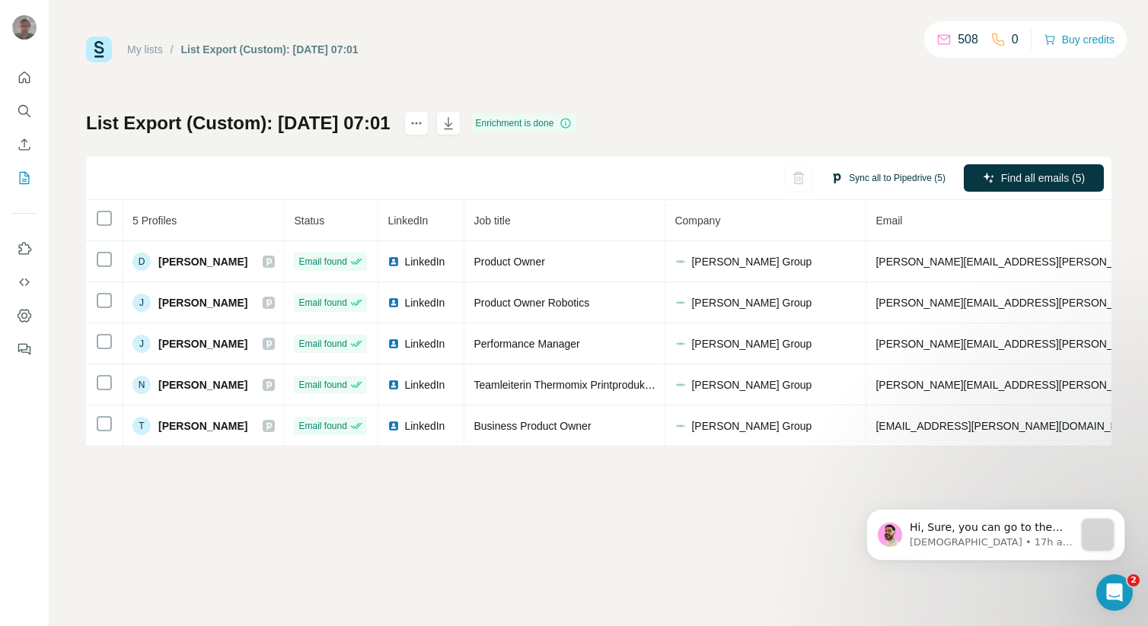
click at [853, 174] on button "Sync all to Pipedrive (5)" at bounding box center [888, 178] width 136 height 23
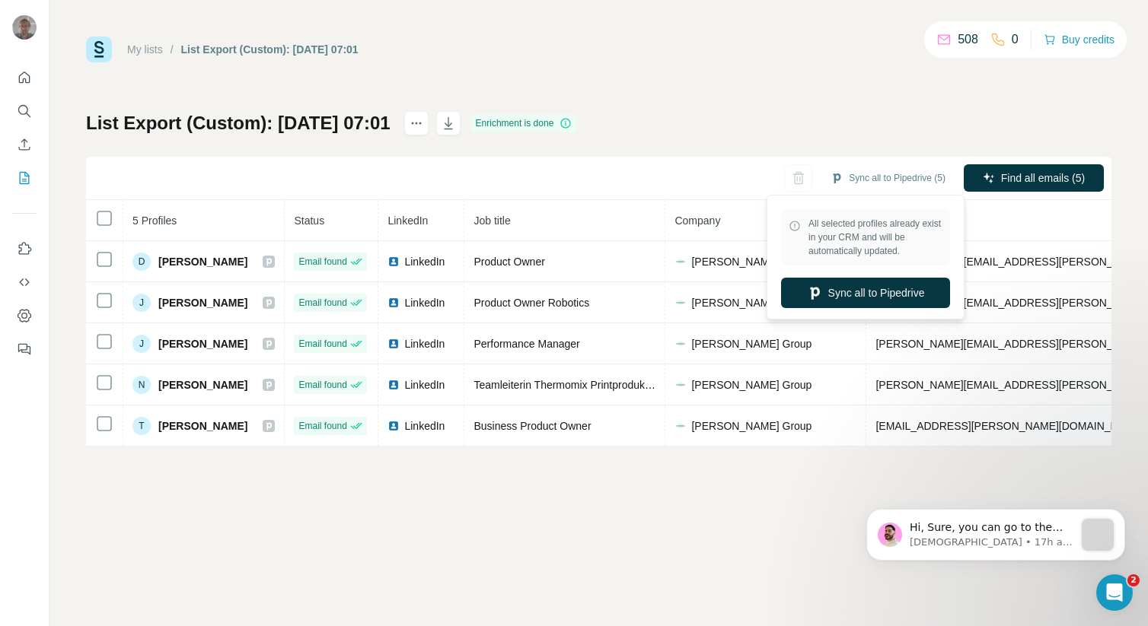
click at [155, 49] on link "My lists" at bounding box center [145, 49] width 36 height 12
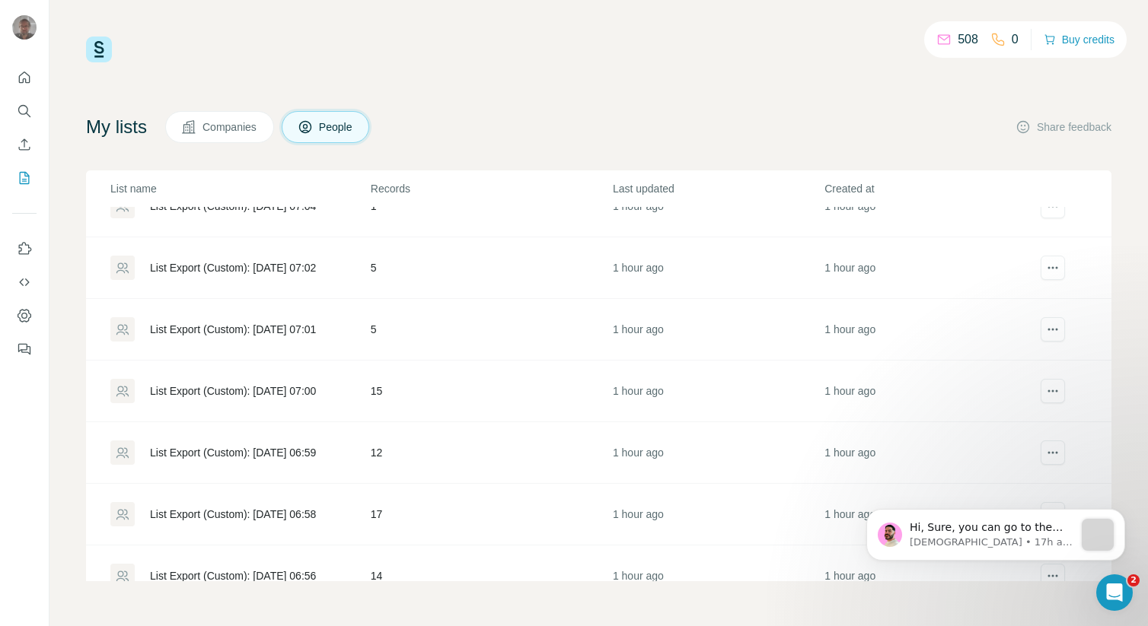
scroll to position [1006, 0]
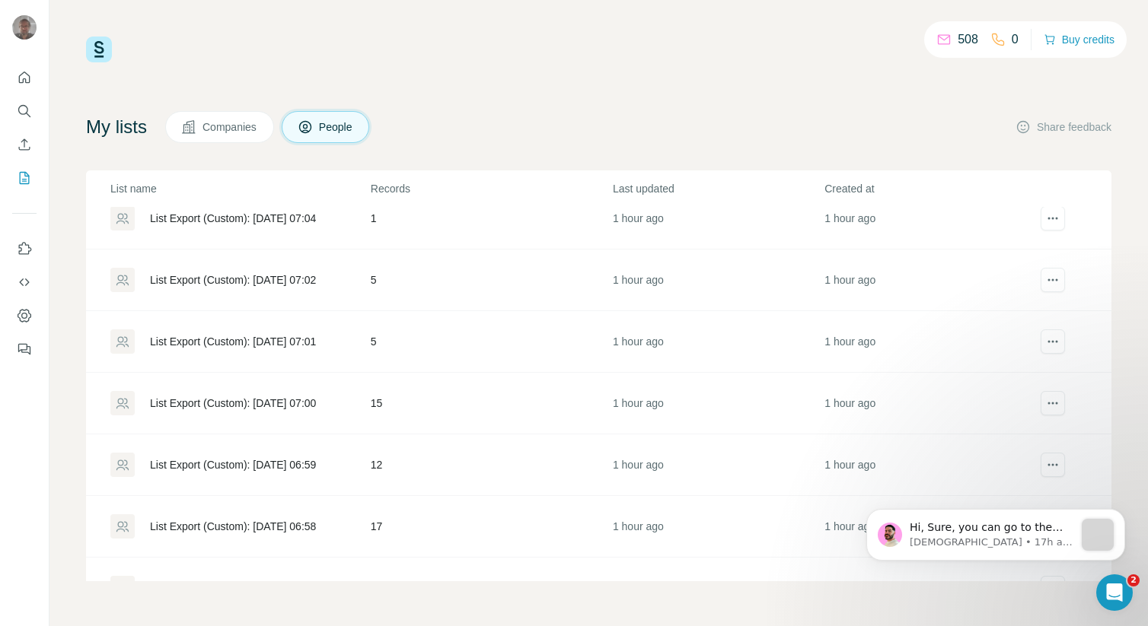
click at [296, 279] on div "List Export (Custom): [DATE] 07:02" at bounding box center [233, 279] width 166 height 15
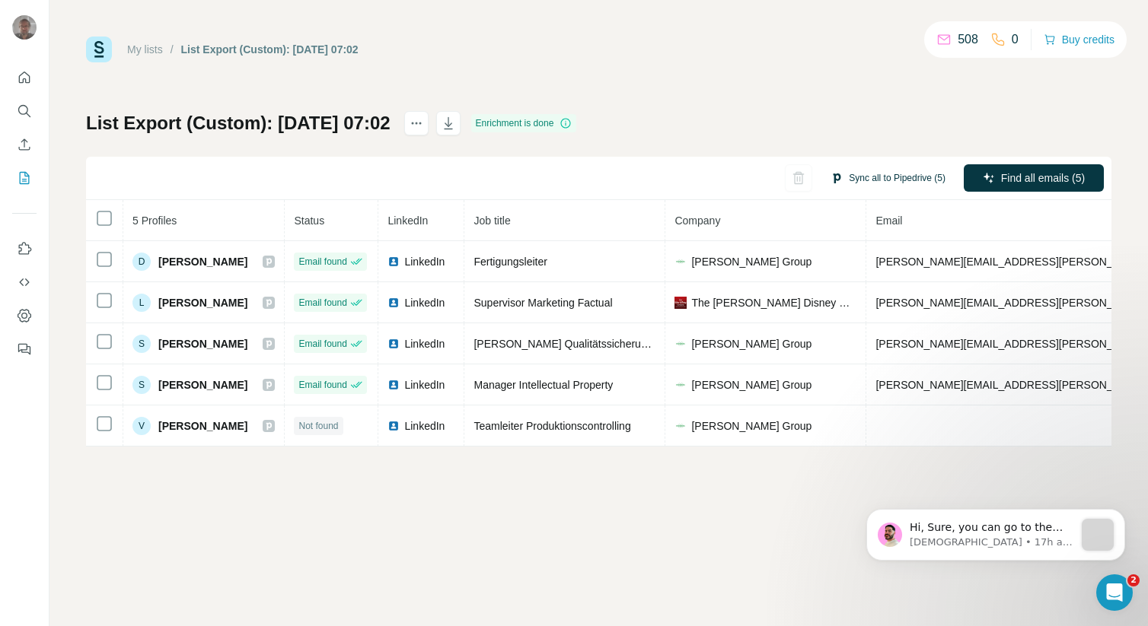
click at [866, 180] on button "Sync all to Pipedrive (5)" at bounding box center [888, 178] width 136 height 23
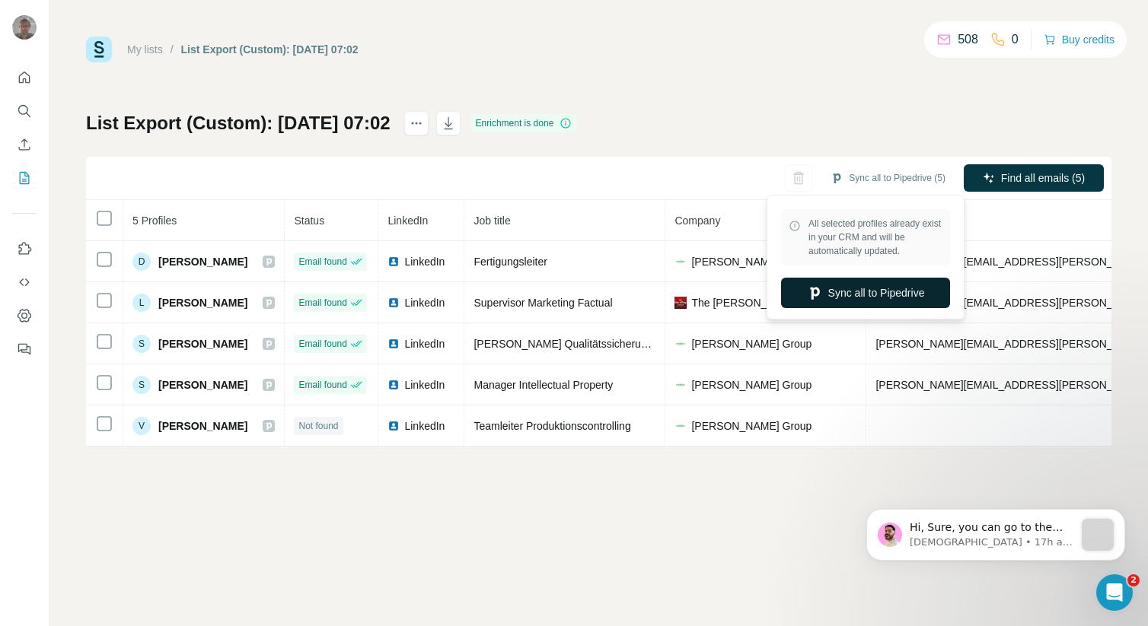
click at [853, 288] on button "Sync all to Pipedrive" at bounding box center [865, 293] width 169 height 30
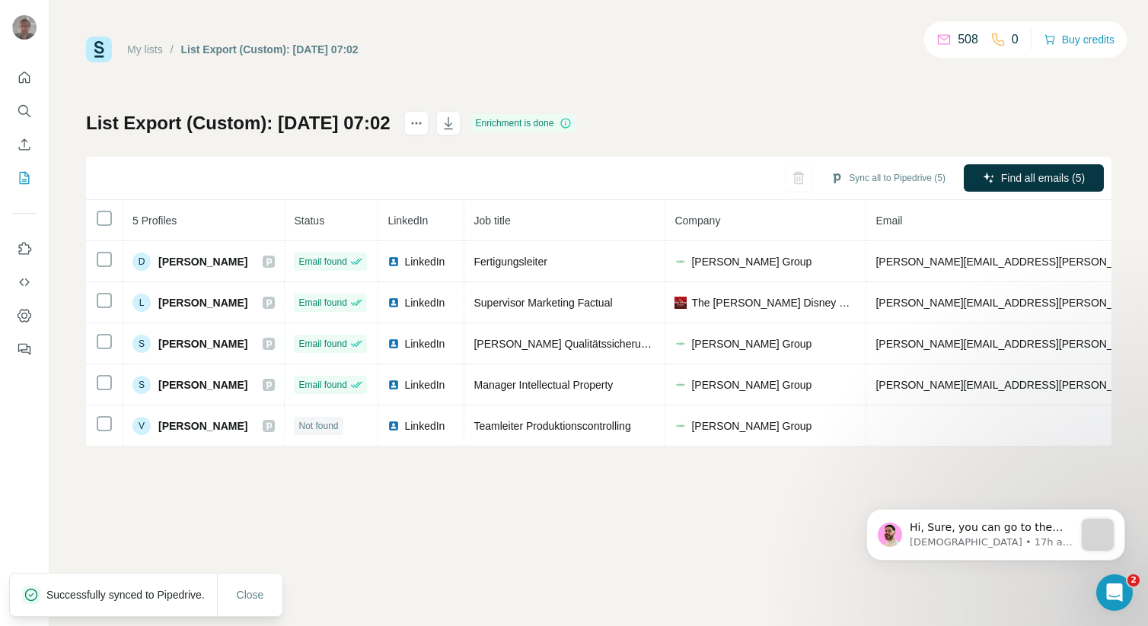
click at [144, 52] on link "My lists" at bounding box center [145, 49] width 36 height 12
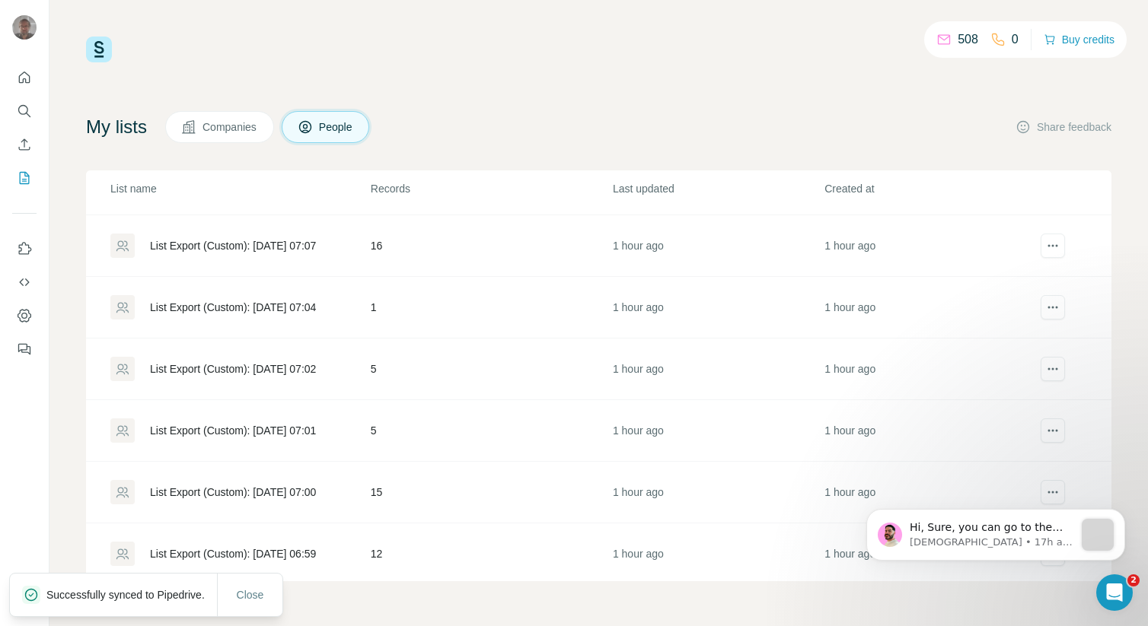
scroll to position [912, 0]
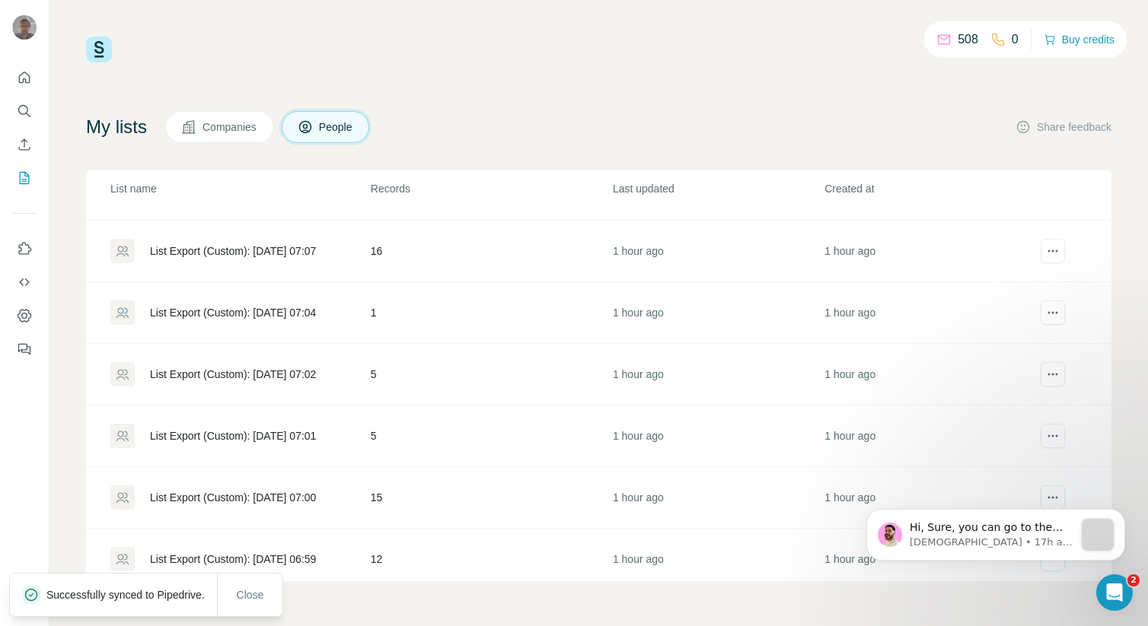
click at [298, 313] on div "List Export (Custom): [DATE] 07:04" at bounding box center [233, 312] width 166 height 15
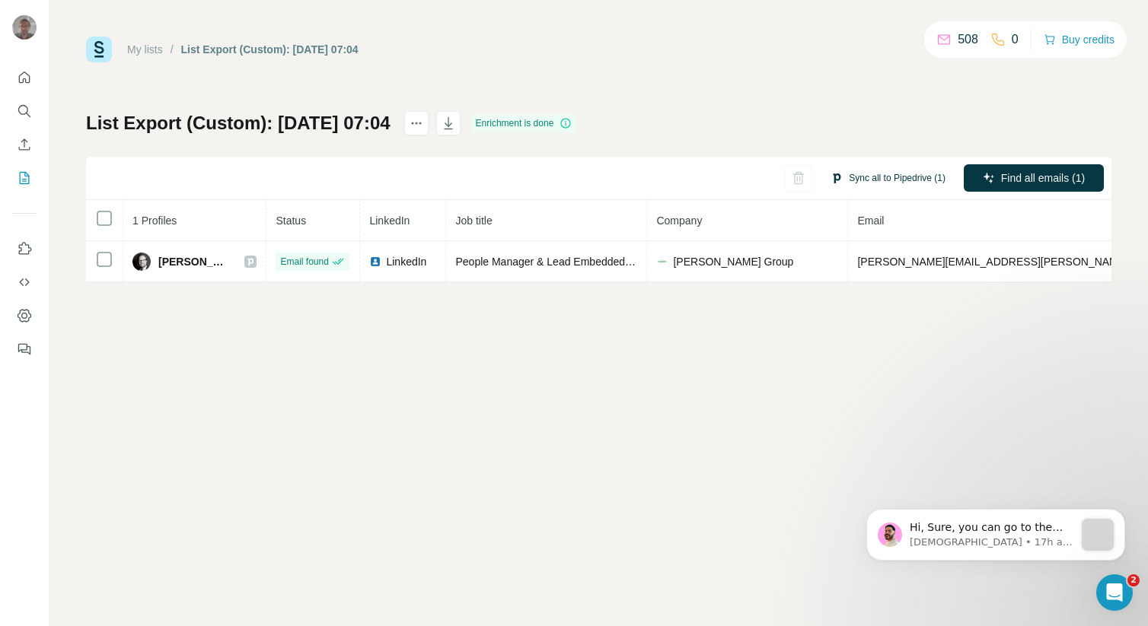
click at [883, 180] on button "Sync all to Pipedrive (1)" at bounding box center [888, 178] width 136 height 23
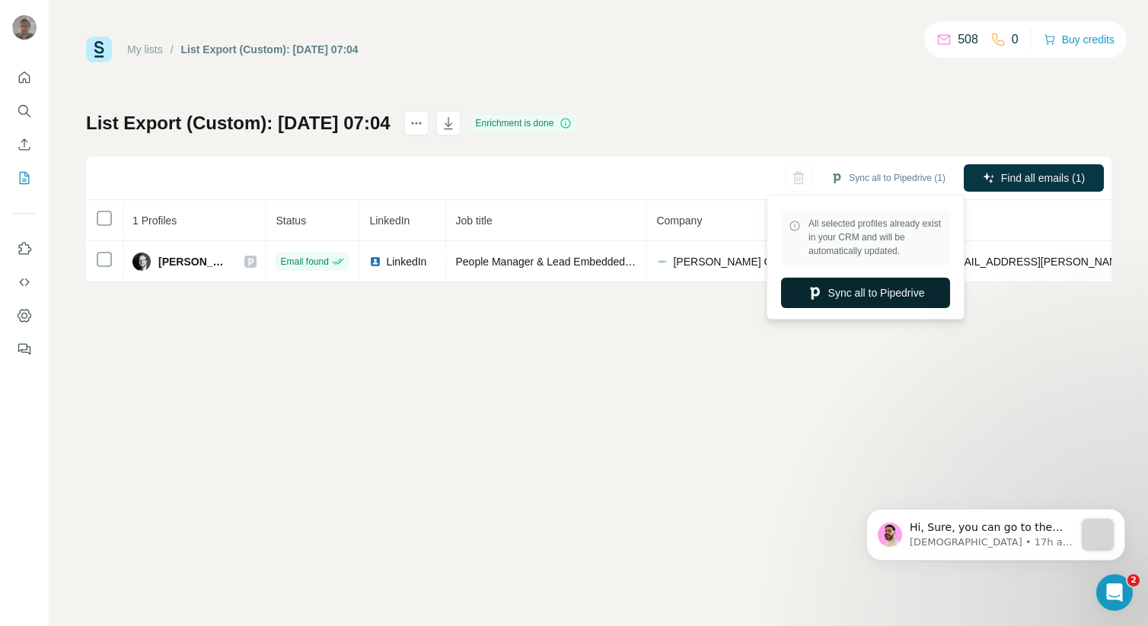
click at [872, 283] on button "Sync all to Pipedrive" at bounding box center [865, 293] width 169 height 30
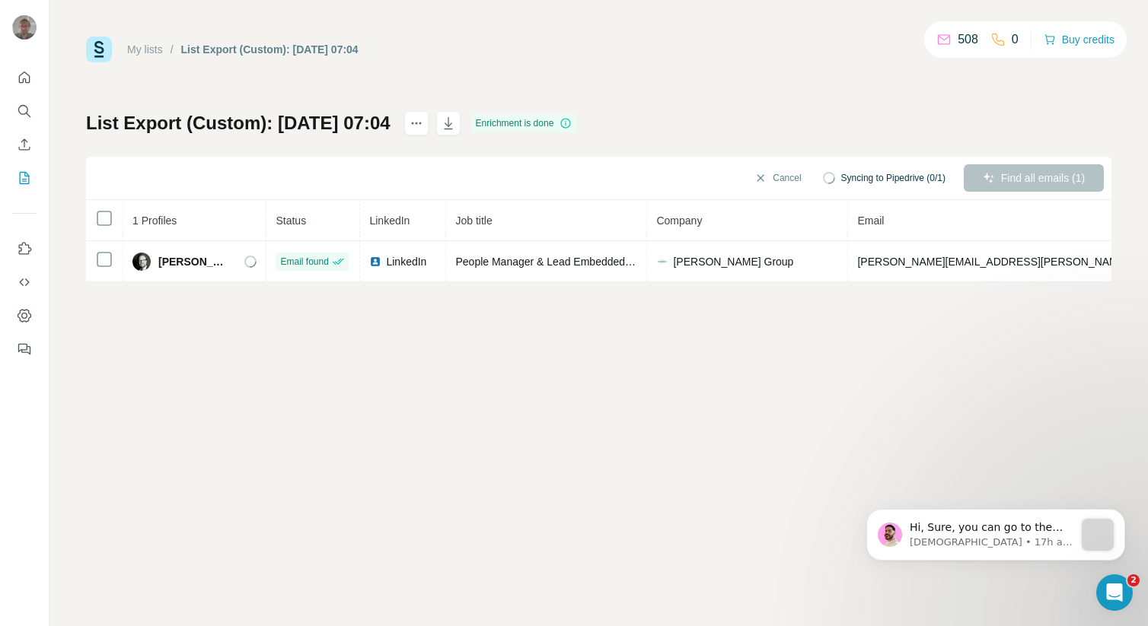
click at [161, 51] on link "My lists" at bounding box center [145, 49] width 36 height 12
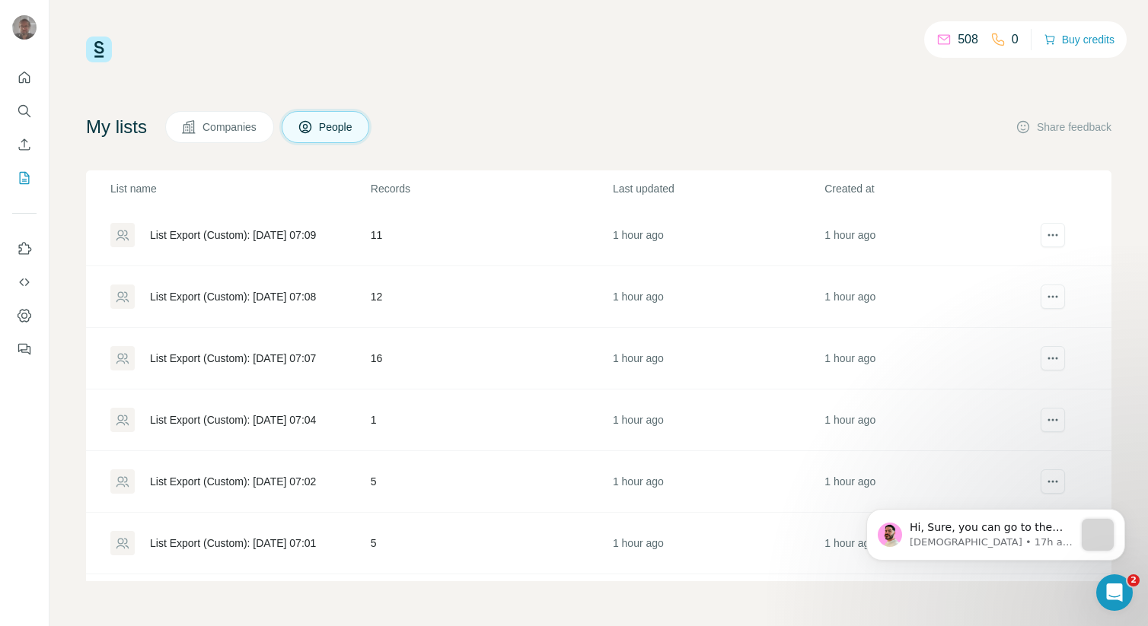
scroll to position [803, 0]
click at [307, 362] on div "List Export (Custom): [DATE] 07:07" at bounding box center [233, 359] width 166 height 15
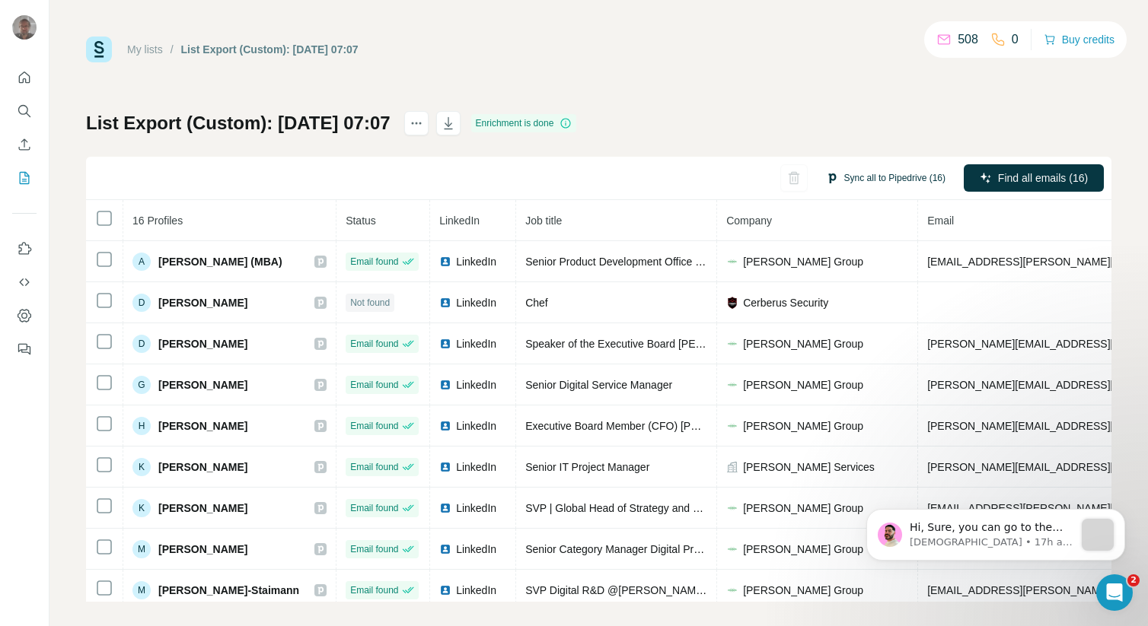
click at [865, 179] on button "Sync all to Pipedrive (16)" at bounding box center [885, 178] width 141 height 23
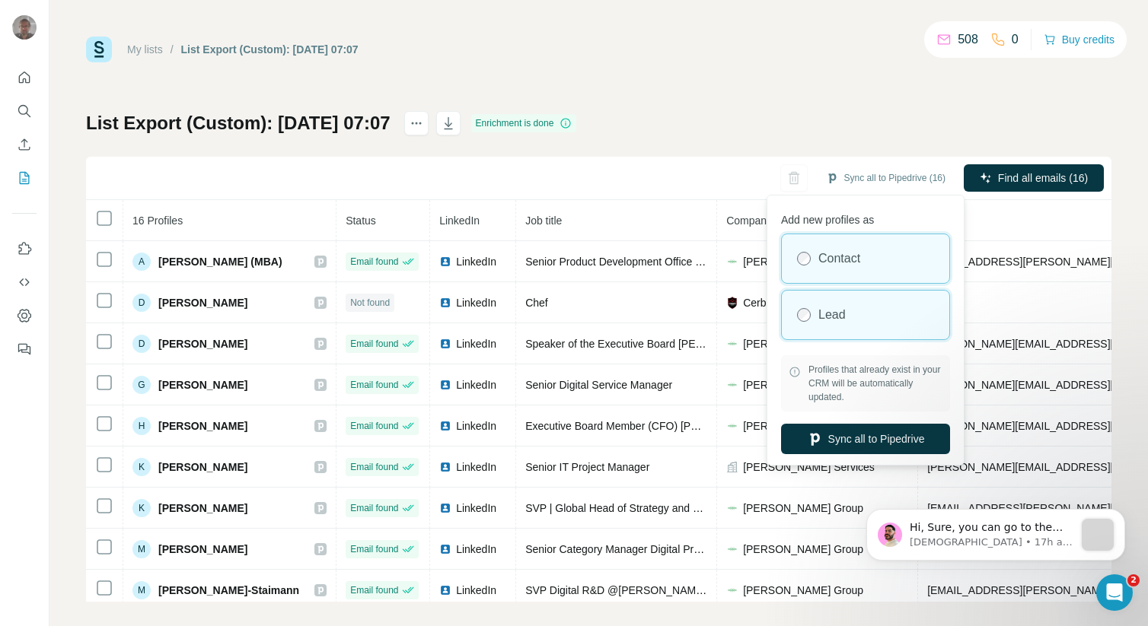
click at [838, 303] on div "Lead" at bounding box center [865, 315] width 167 height 49
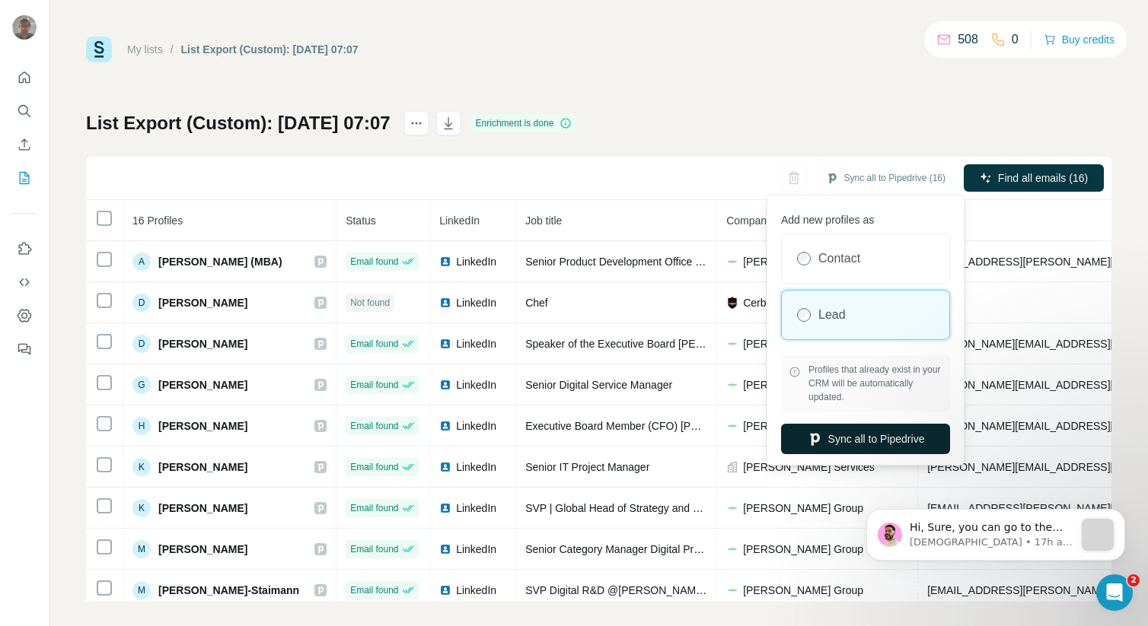
click at [859, 436] on button "Sync all to Pipedrive" at bounding box center [865, 439] width 169 height 30
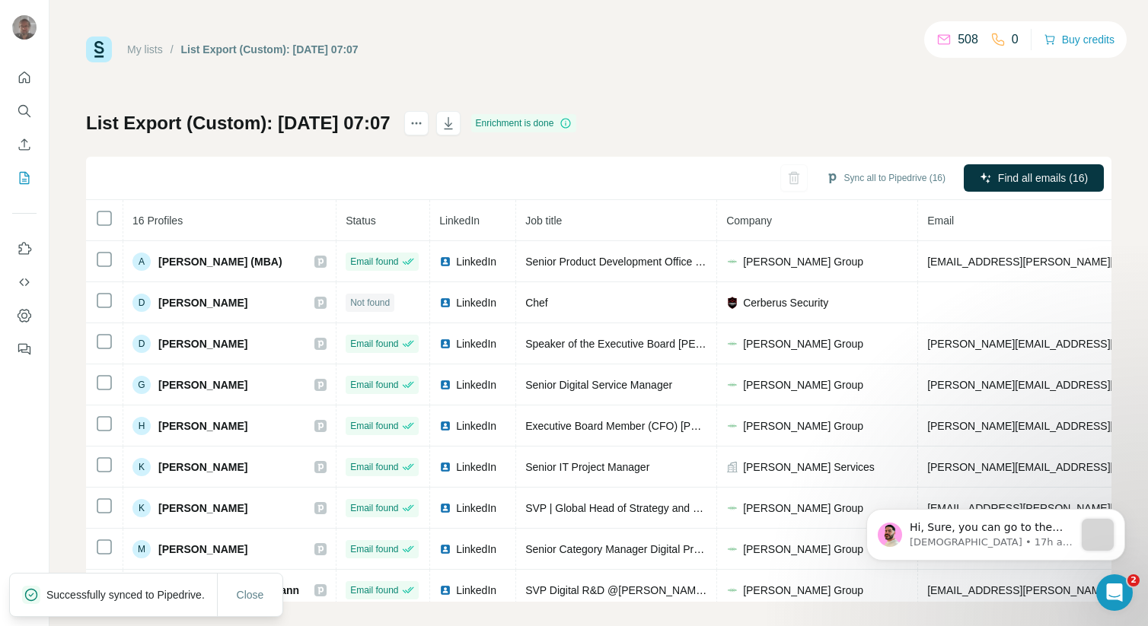
click at [150, 49] on link "My lists" at bounding box center [145, 49] width 36 height 12
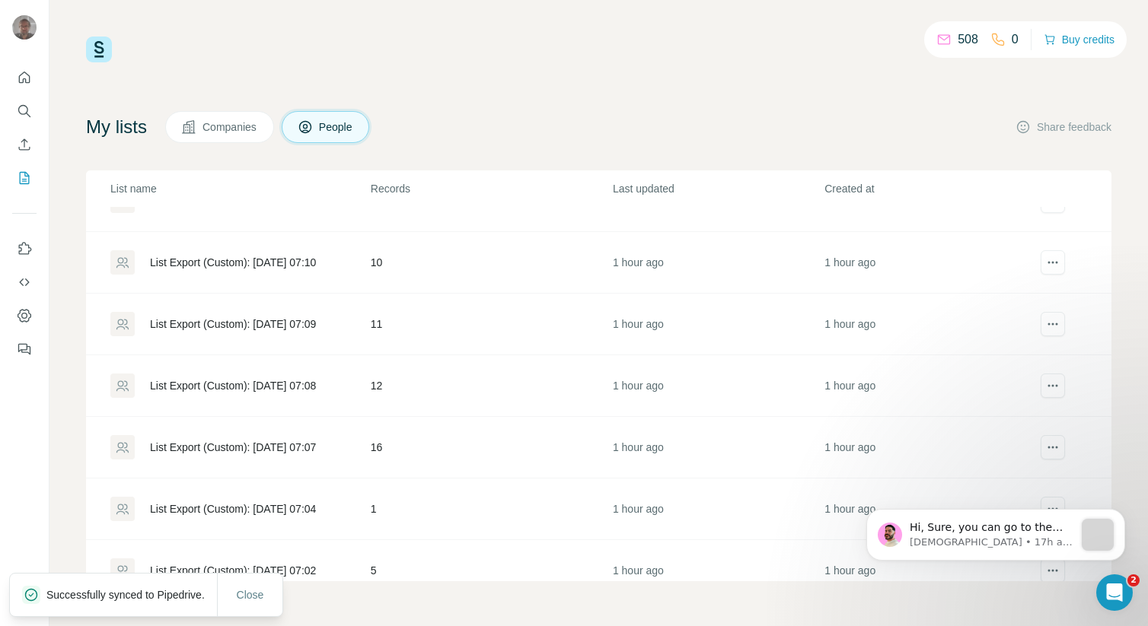
scroll to position [729, 0]
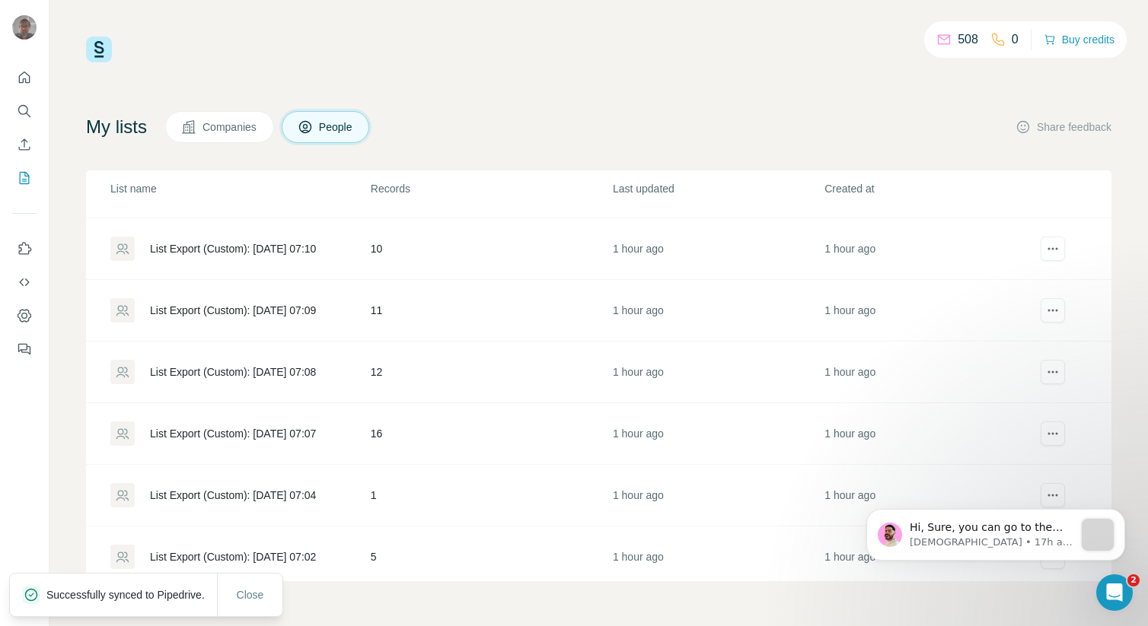
click at [284, 371] on div "List Export (Custom): [DATE] 07:08" at bounding box center [233, 372] width 166 height 15
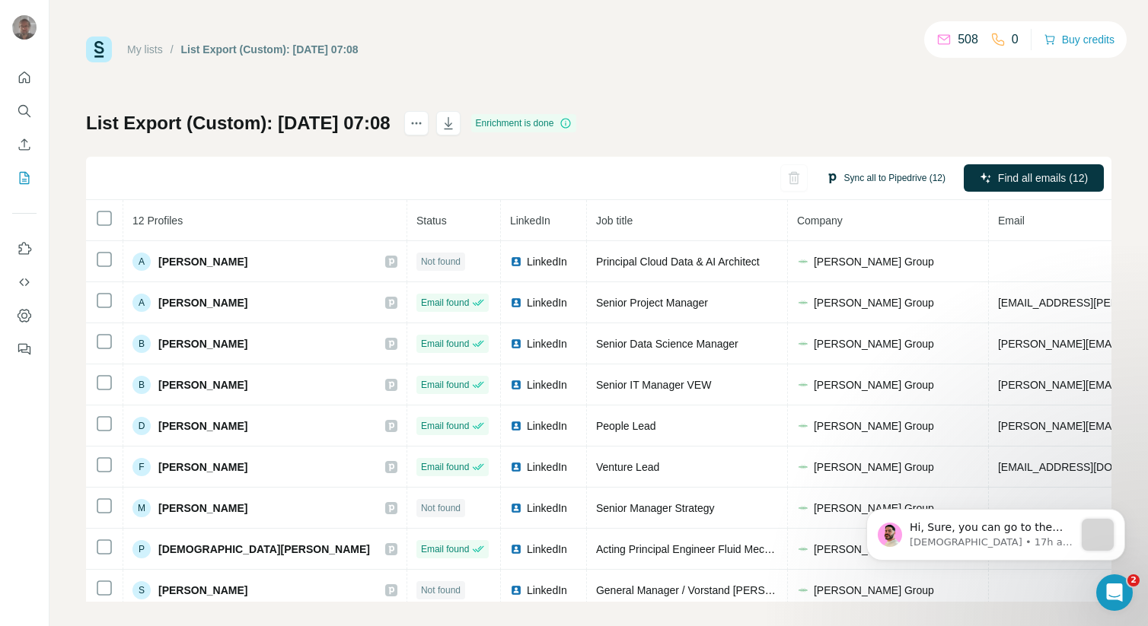
click at [852, 177] on button "Sync all to Pipedrive (12)" at bounding box center [885, 178] width 141 height 23
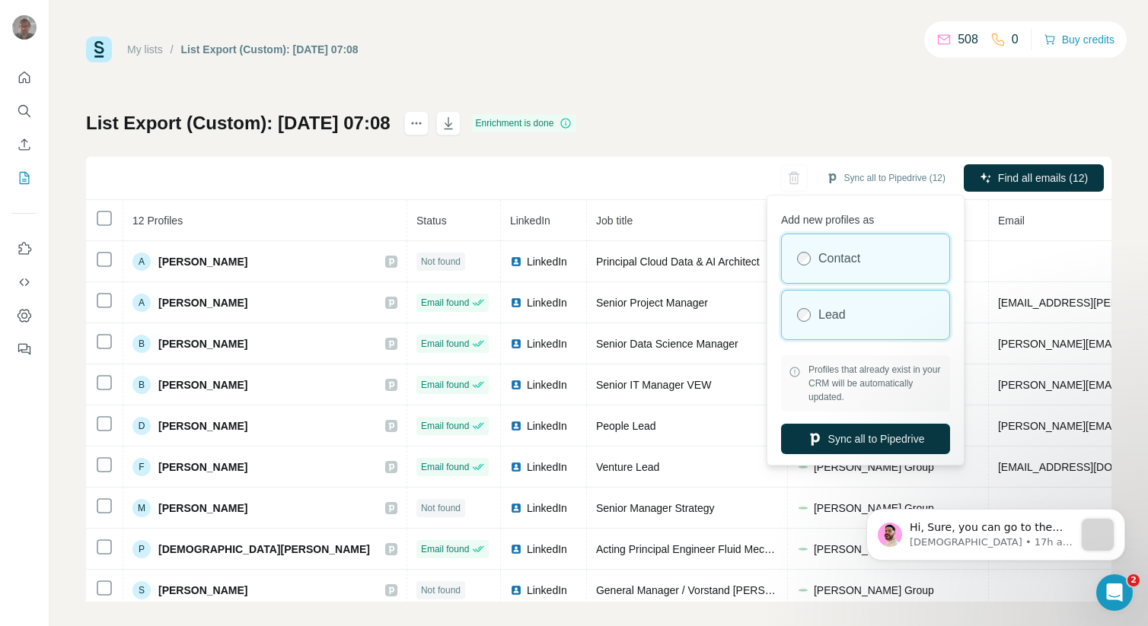
click at [812, 316] on div "Lead" at bounding box center [865, 315] width 167 height 49
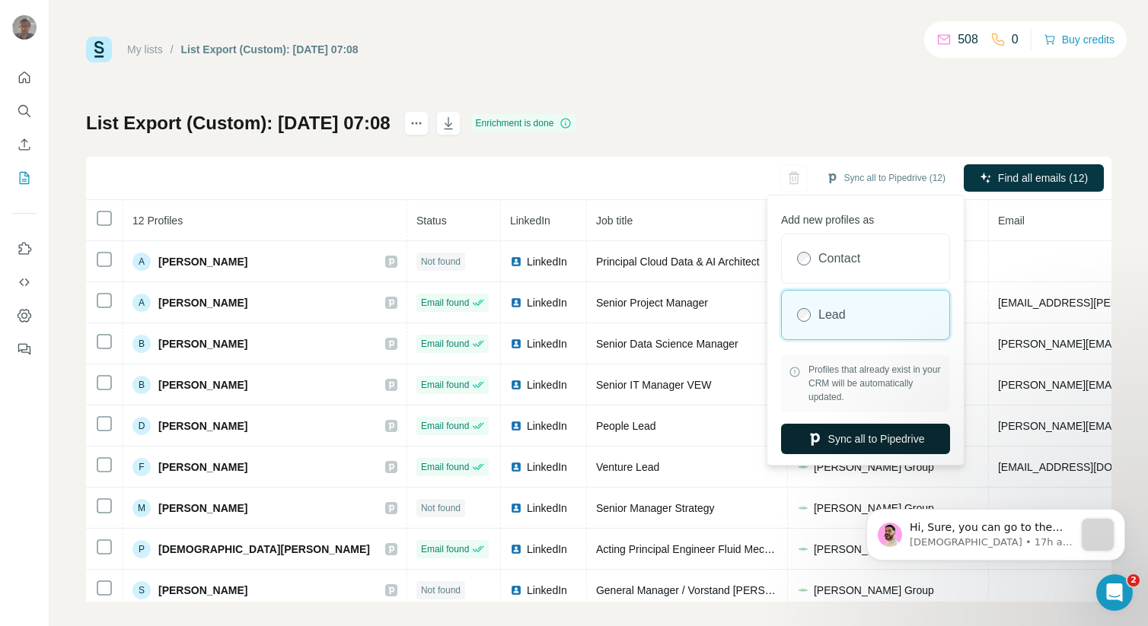
click at [839, 435] on button "Sync all to Pipedrive" at bounding box center [865, 439] width 169 height 30
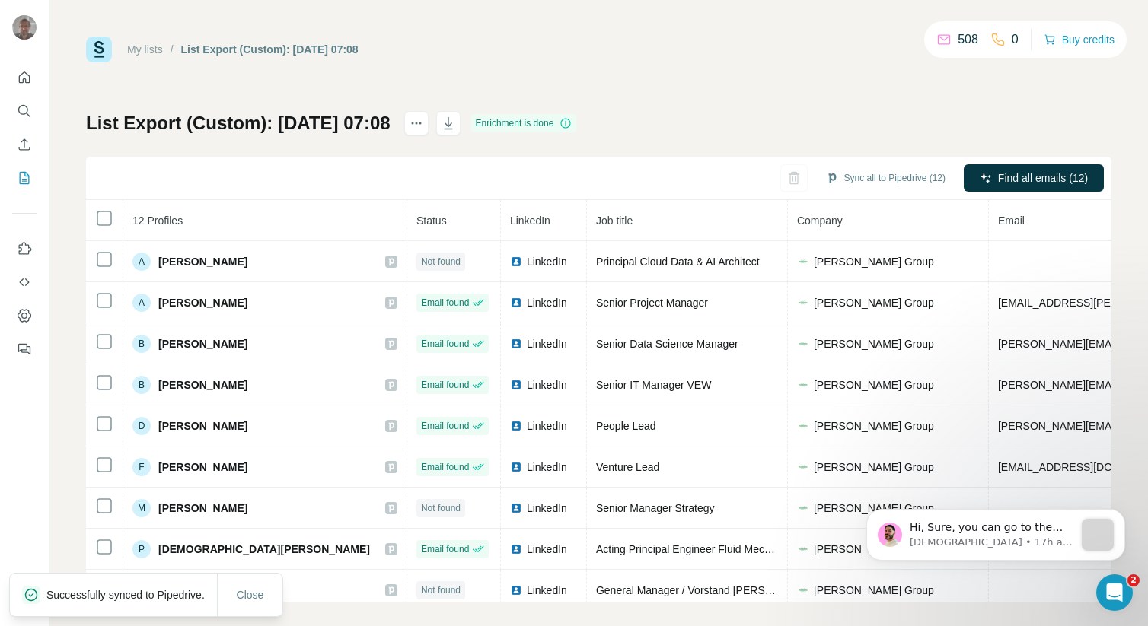
click at [149, 56] on link "My lists" at bounding box center [145, 49] width 36 height 12
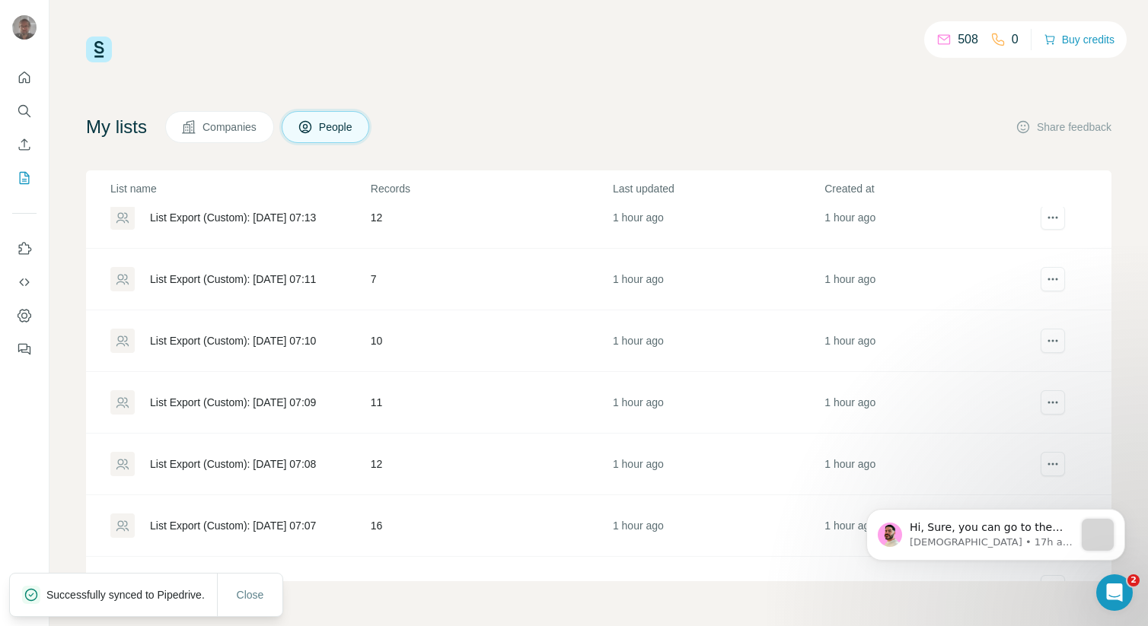
scroll to position [645, 0]
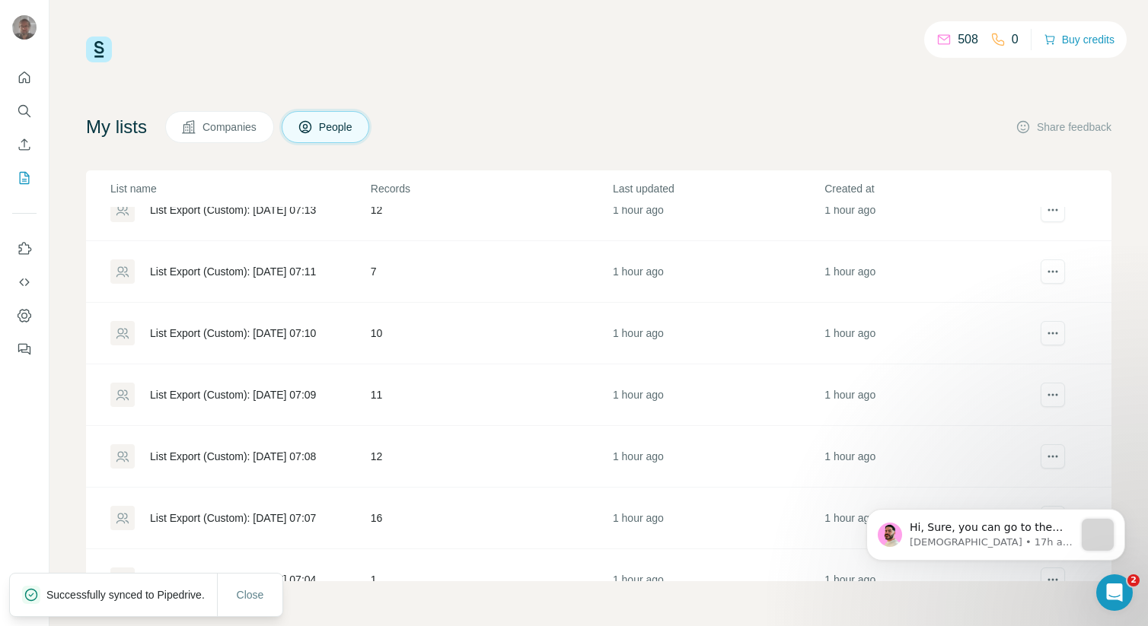
click at [308, 393] on div "List Export (Custom): [DATE] 07:09" at bounding box center [233, 394] width 166 height 15
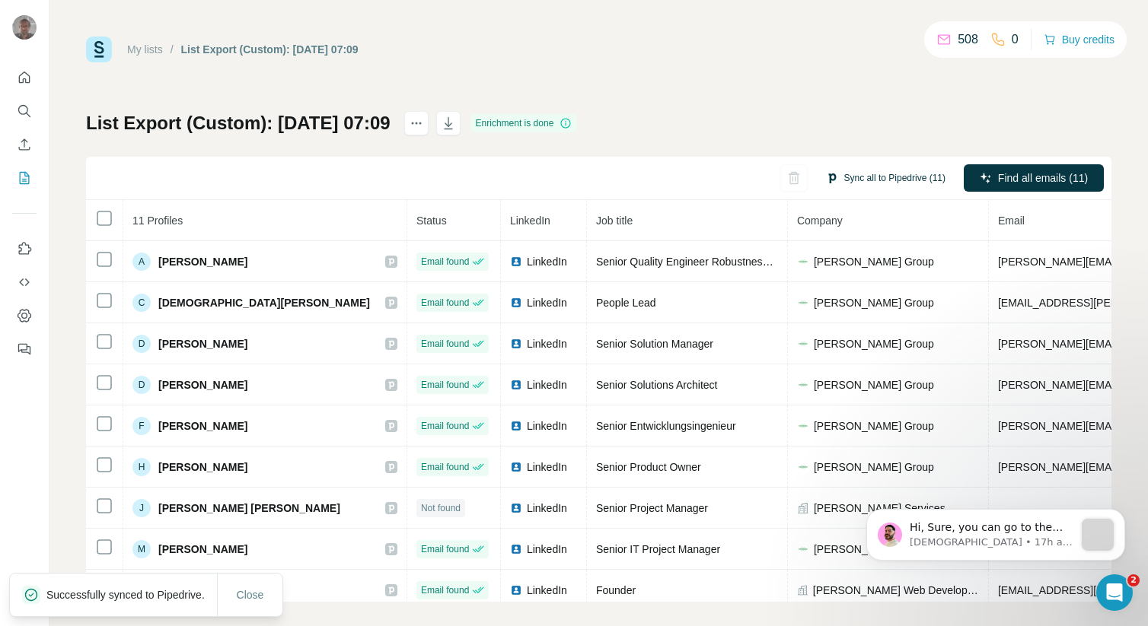
click at [856, 177] on button "Sync all to Pipedrive (11)" at bounding box center [885, 178] width 141 height 23
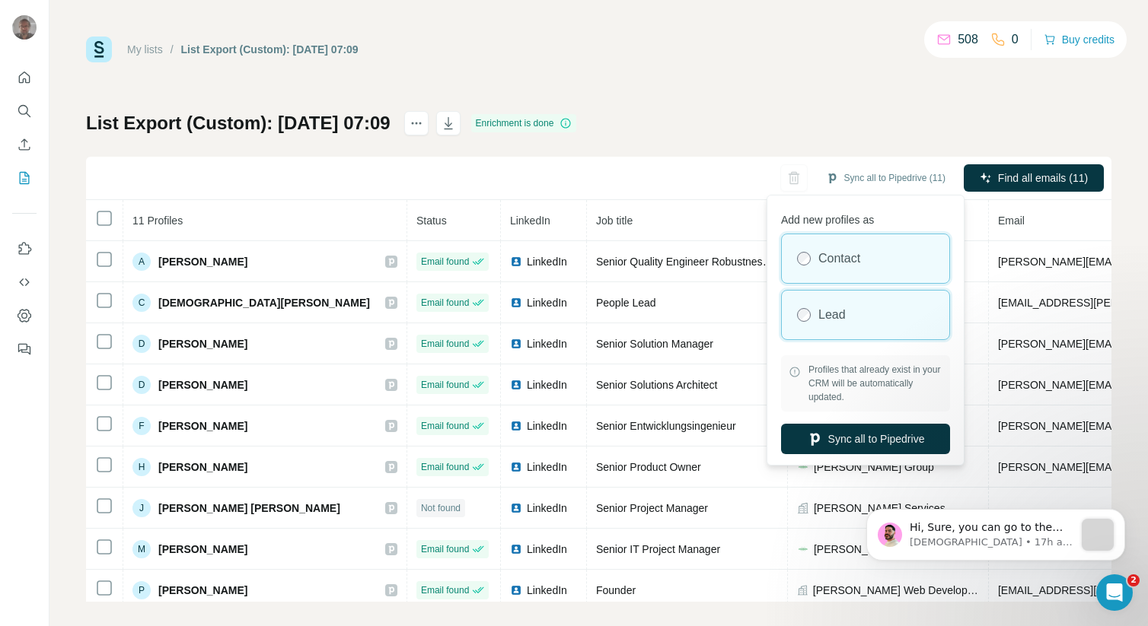
click at [826, 302] on div "Lead" at bounding box center [865, 315] width 167 height 49
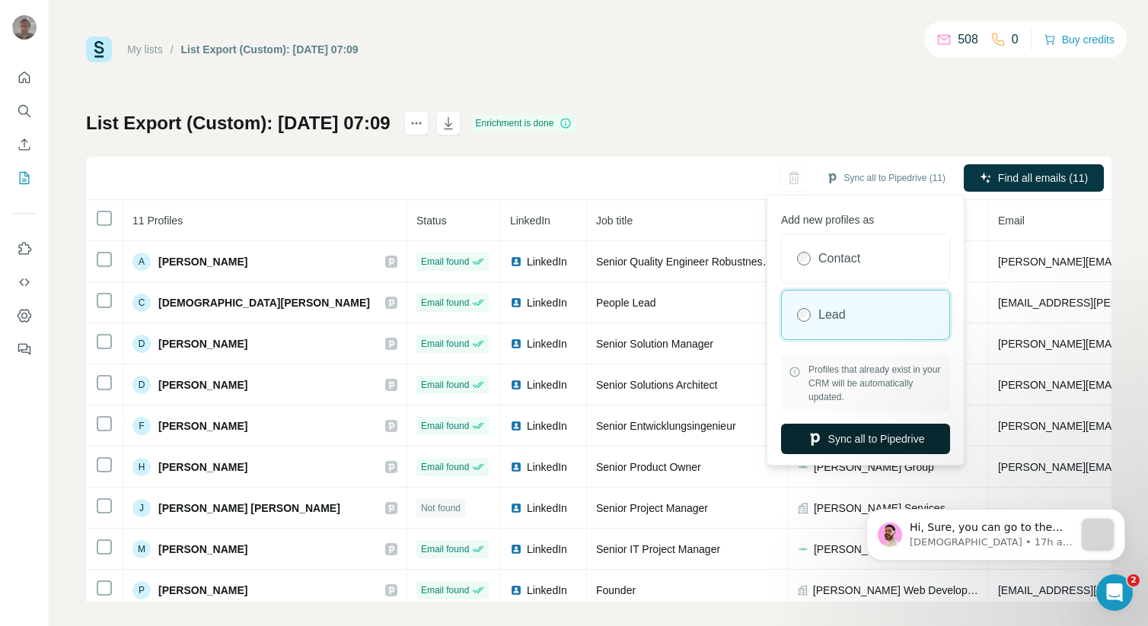
click at [844, 435] on button "Sync all to Pipedrive" at bounding box center [865, 439] width 169 height 30
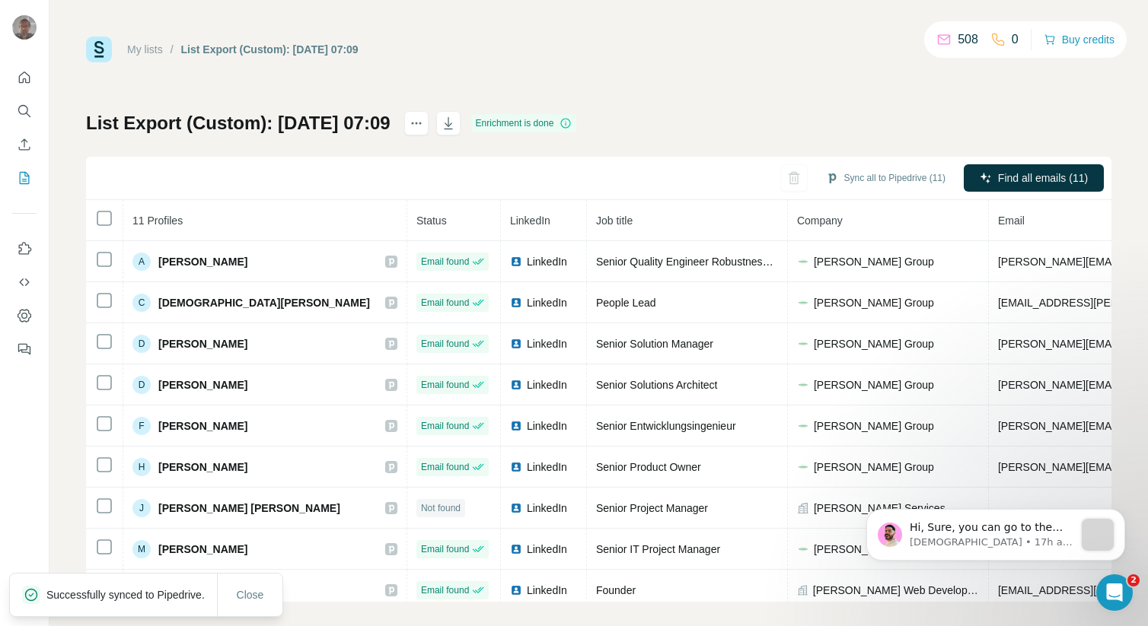
click at [150, 53] on link "My lists" at bounding box center [145, 49] width 36 height 12
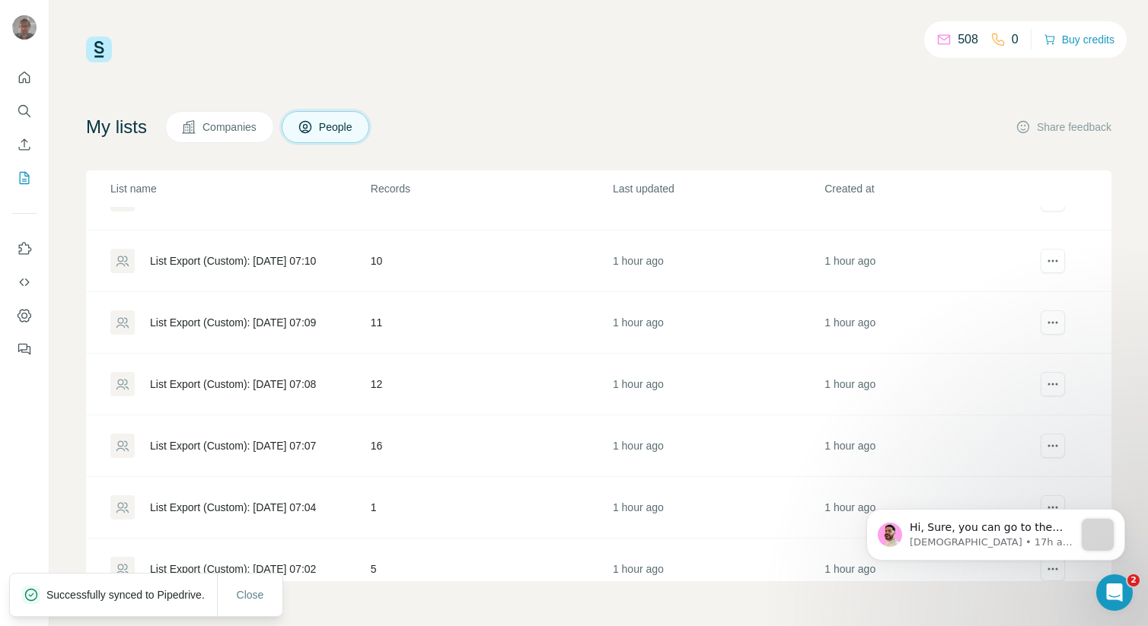
scroll to position [688, 0]
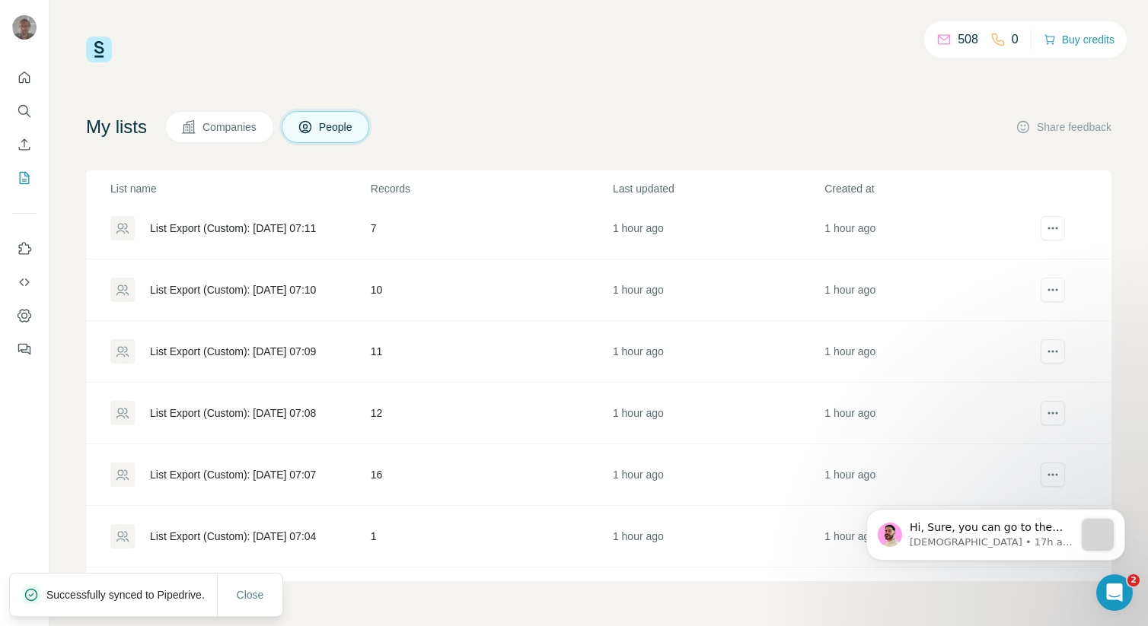
click at [269, 287] on div "List Export (Custom): [DATE] 07:10" at bounding box center [233, 289] width 166 height 15
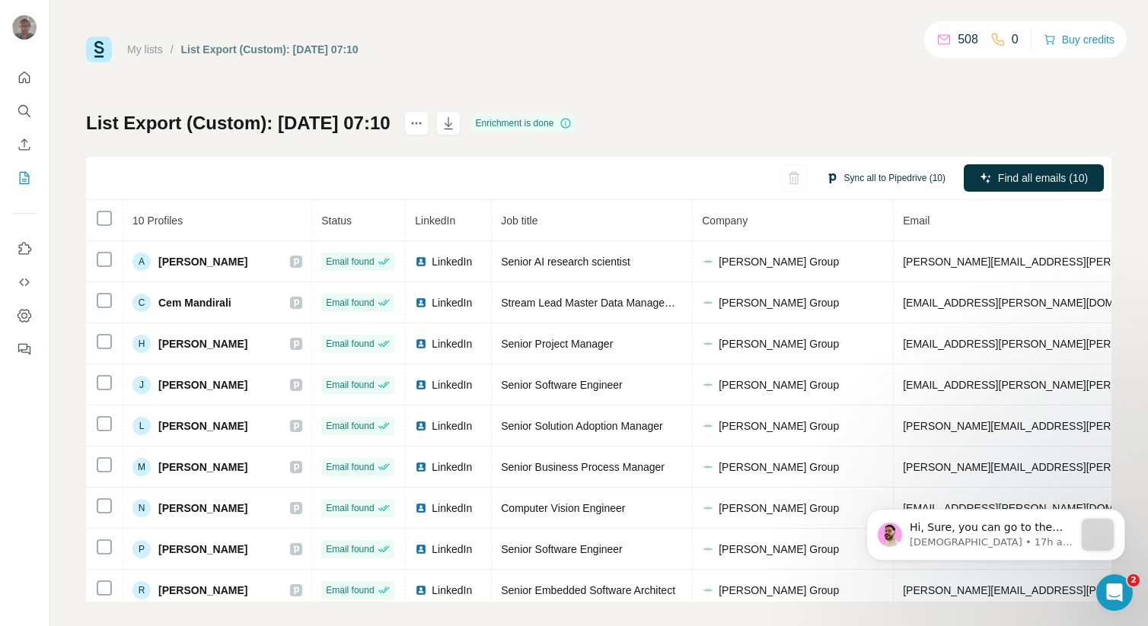
click at [849, 178] on button "Sync all to Pipedrive (10)" at bounding box center [885, 178] width 141 height 23
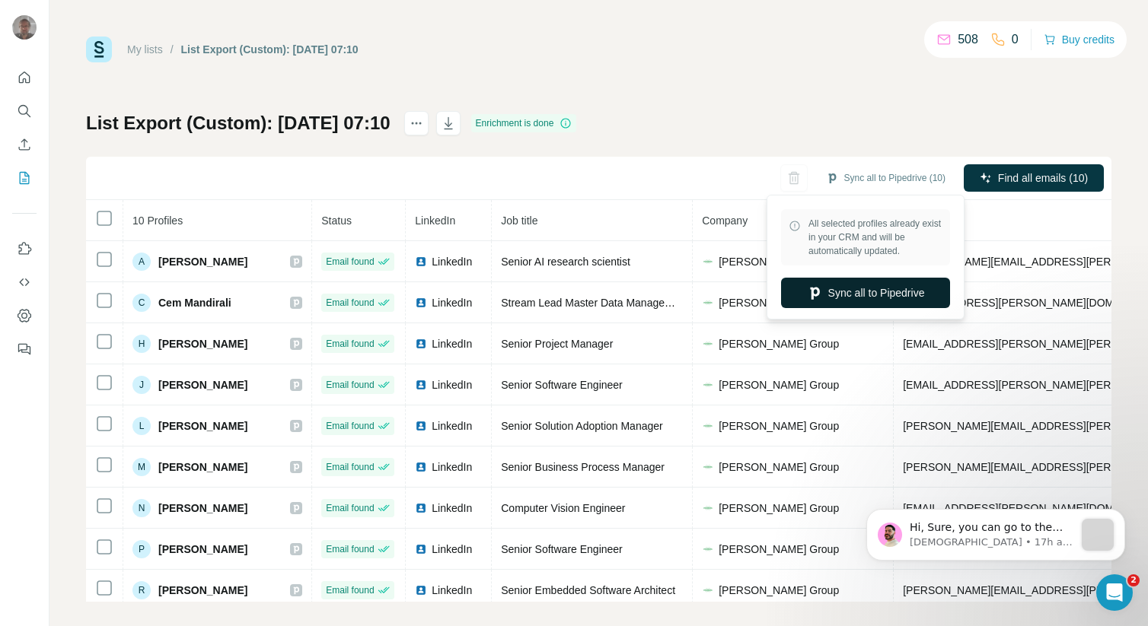
click at [814, 286] on icon "button" at bounding box center [814, 292] width 15 height 15
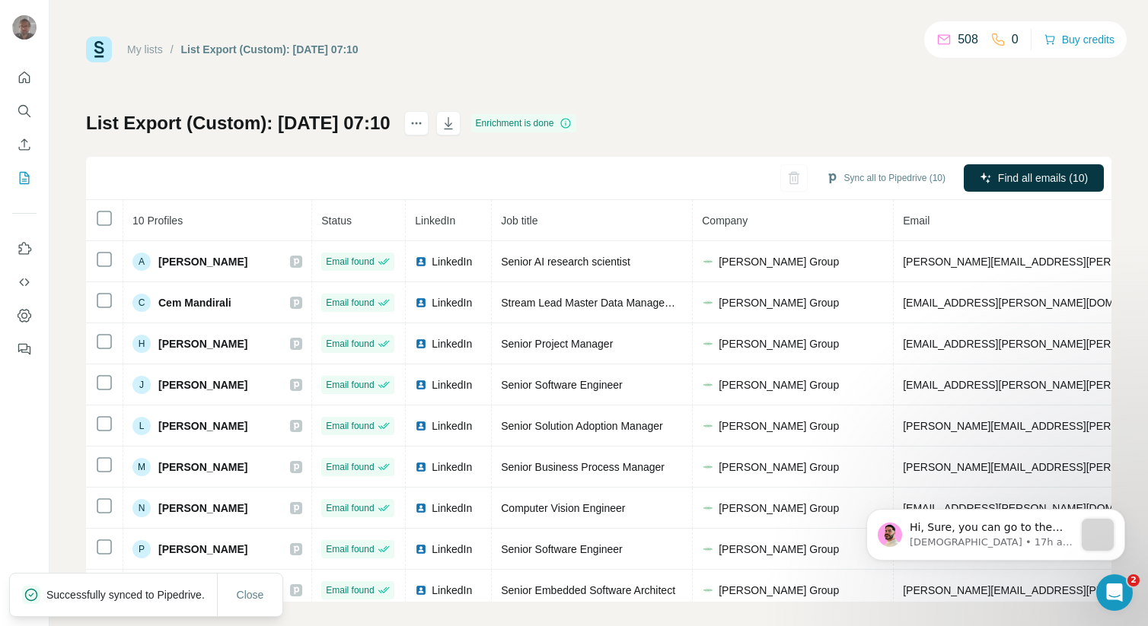
click at [142, 50] on link "My lists" at bounding box center [145, 49] width 36 height 12
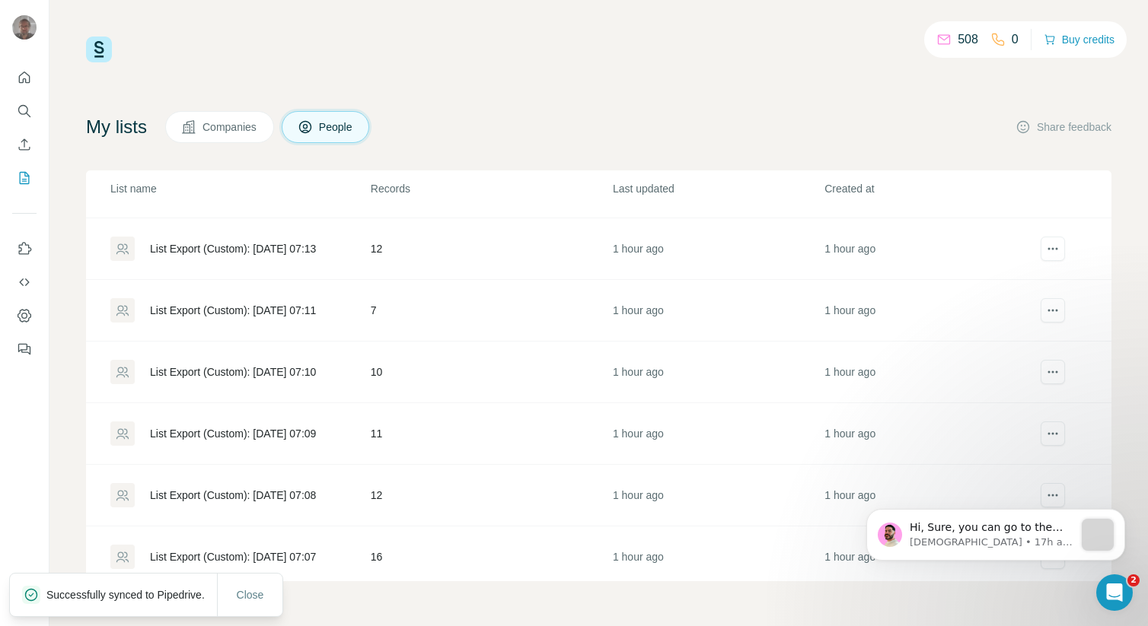
scroll to position [624, 0]
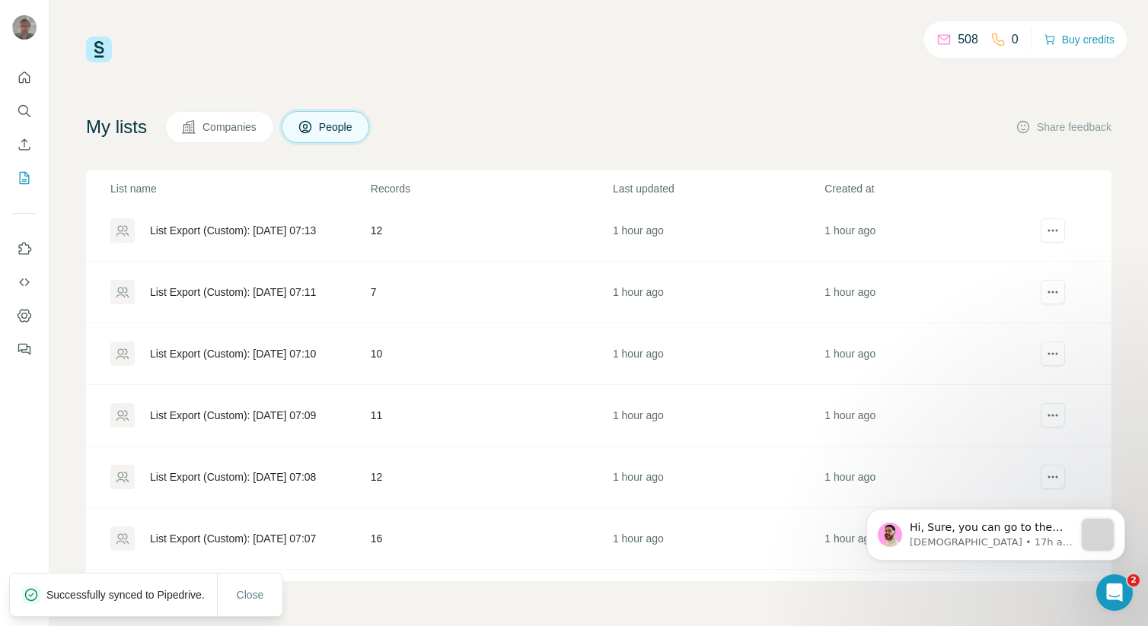
click at [270, 288] on div "List Export (Custom): [DATE] 07:11" at bounding box center [233, 292] width 166 height 15
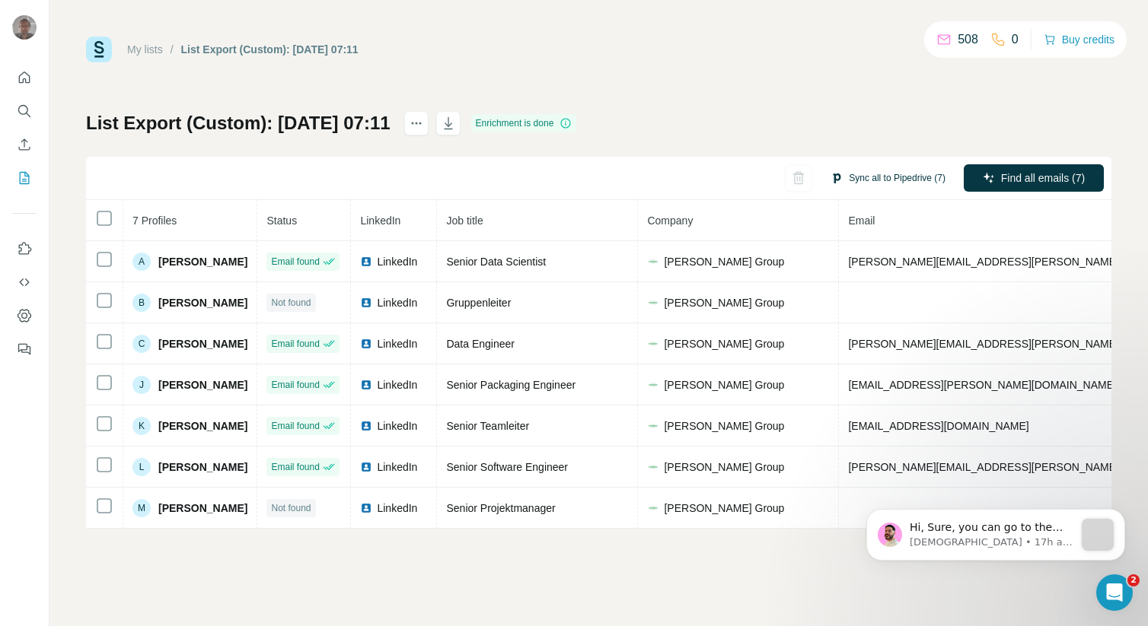
click at [853, 172] on button "Sync all to Pipedrive (7)" at bounding box center [888, 178] width 136 height 23
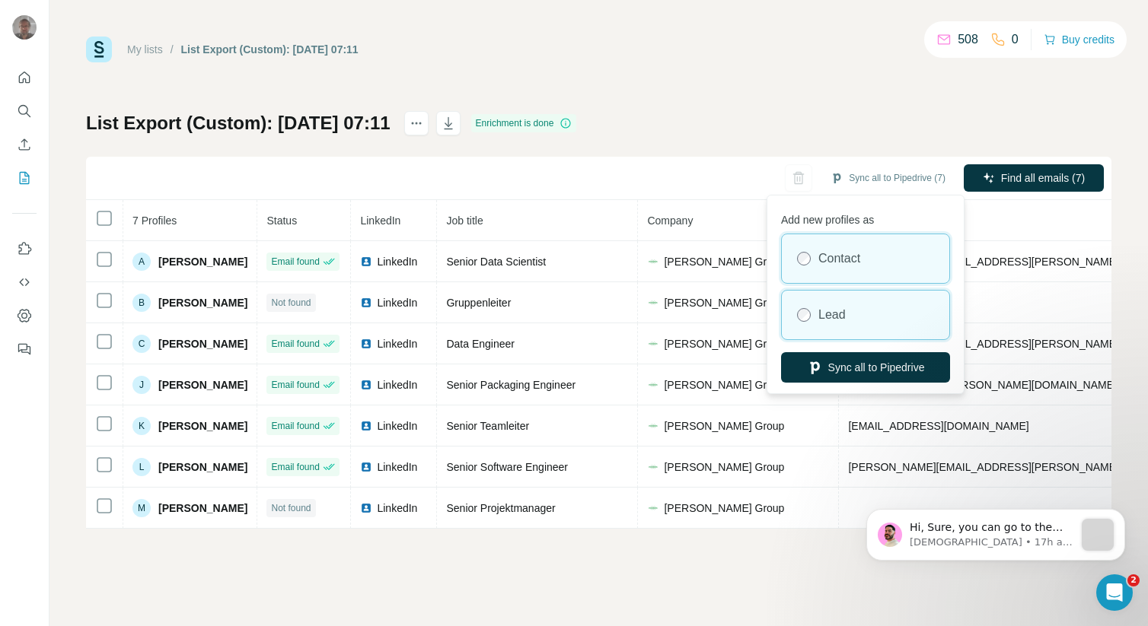
click at [825, 316] on label "Lead" at bounding box center [831, 315] width 27 height 18
click at [841, 386] on div "Add new profiles as Contact Lead Sync all to Pipedrive" at bounding box center [865, 295] width 190 height 192
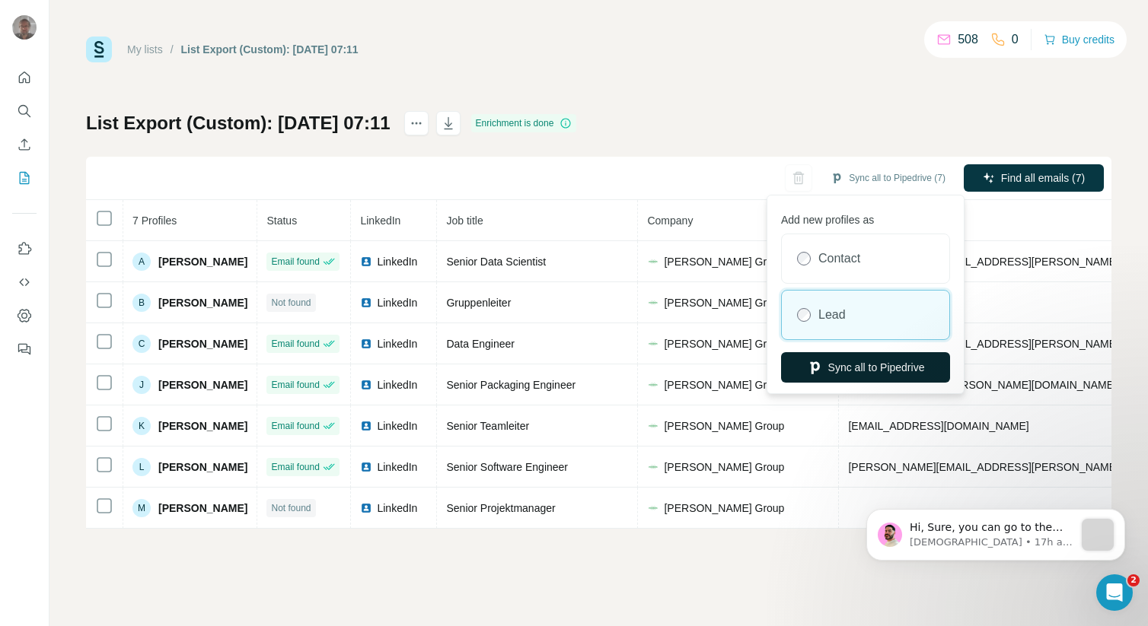
click at [842, 374] on button "Sync all to Pipedrive" at bounding box center [865, 367] width 169 height 30
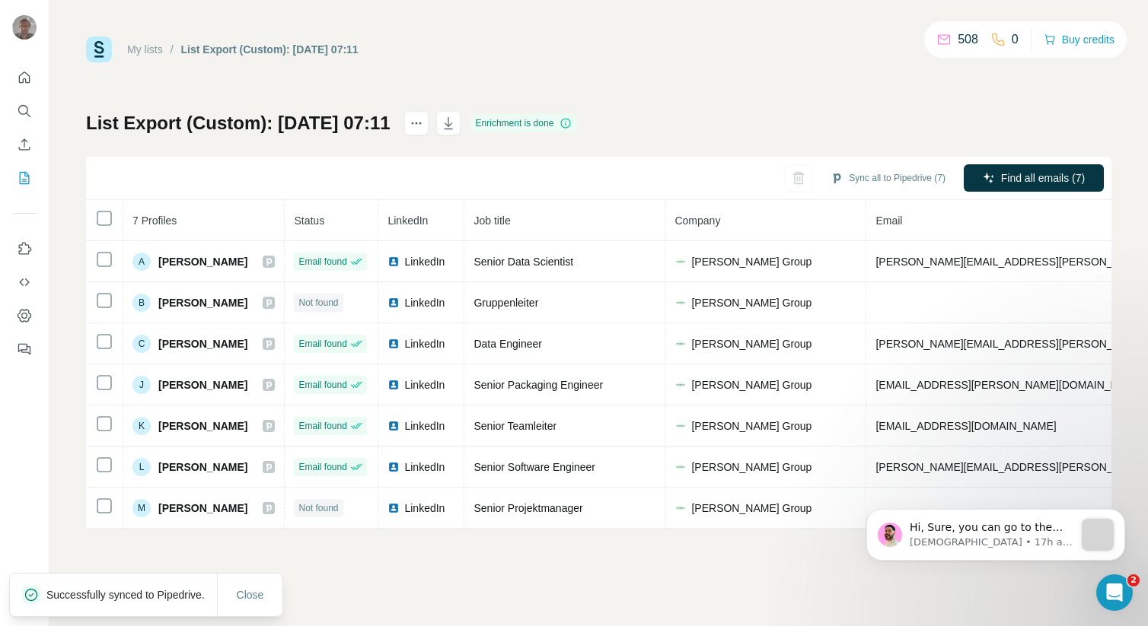
click at [156, 50] on link "My lists" at bounding box center [145, 49] width 36 height 12
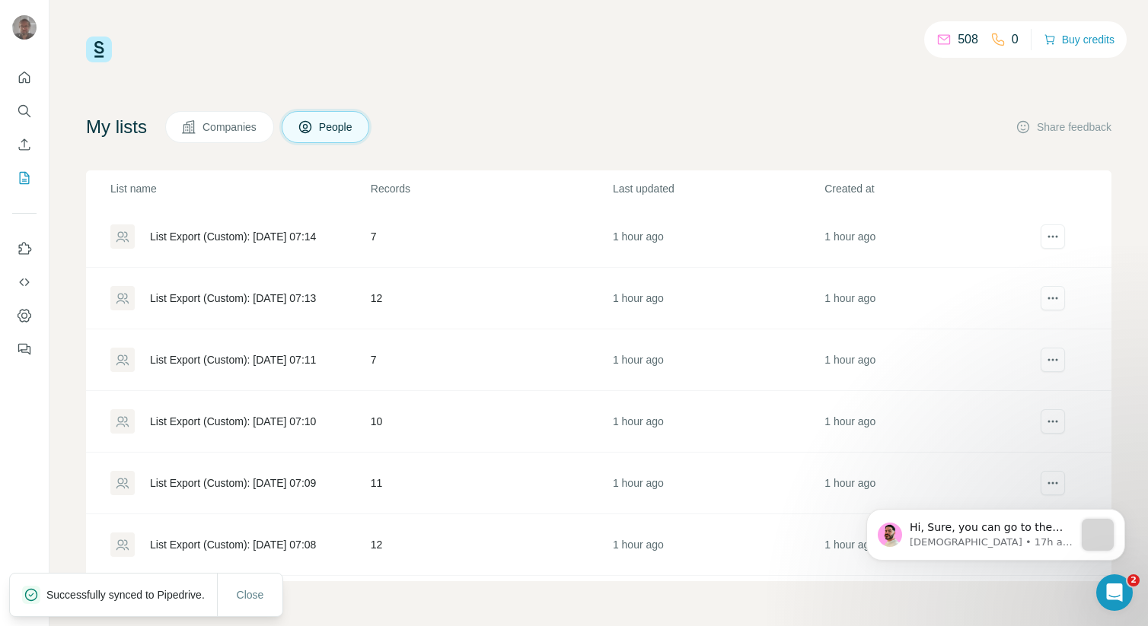
scroll to position [557, 0]
click at [263, 298] on div "List Export (Custom): [DATE] 07:13" at bounding box center [233, 297] width 166 height 15
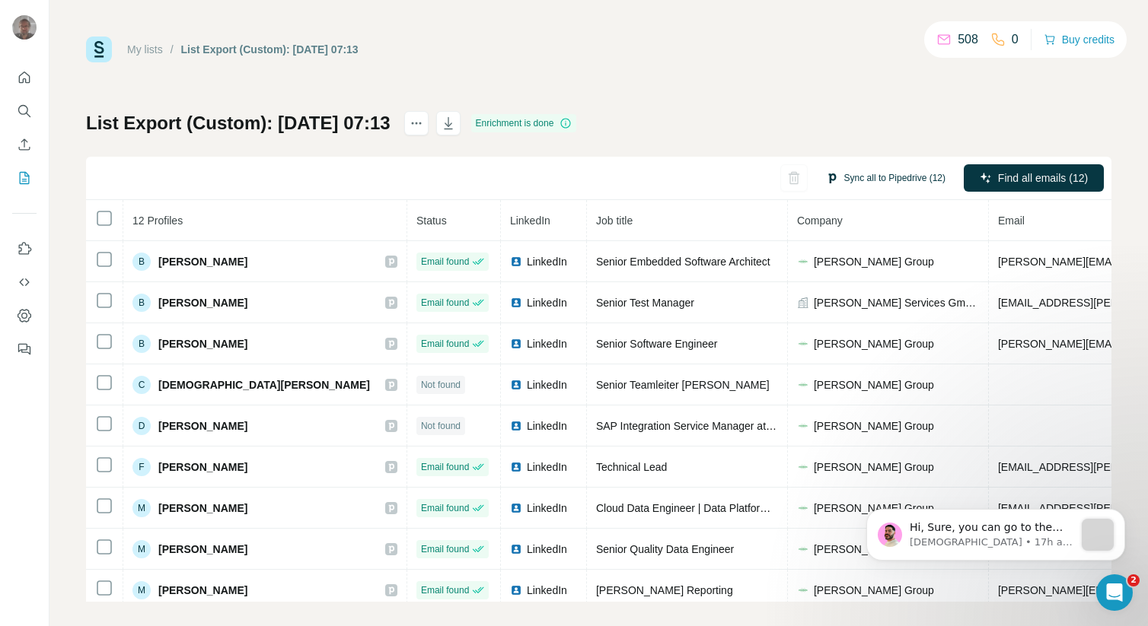
click at [859, 174] on button "Sync all to Pipedrive (12)" at bounding box center [885, 178] width 141 height 23
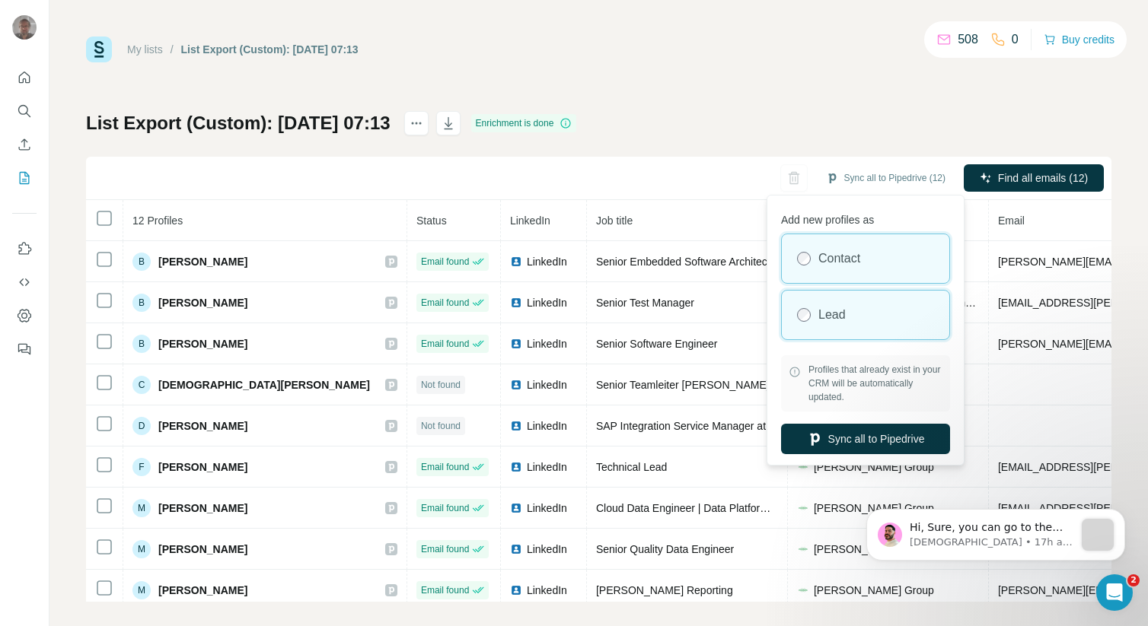
click at [824, 308] on label "Lead" at bounding box center [831, 315] width 27 height 18
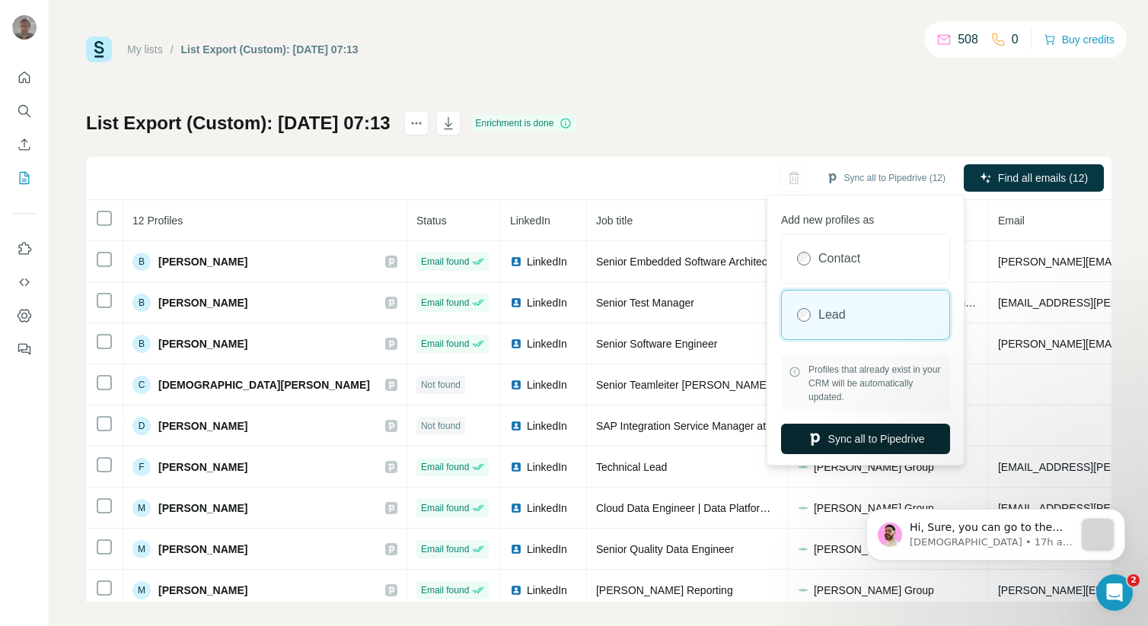
click at [842, 438] on button "Sync all to Pipedrive" at bounding box center [865, 439] width 169 height 30
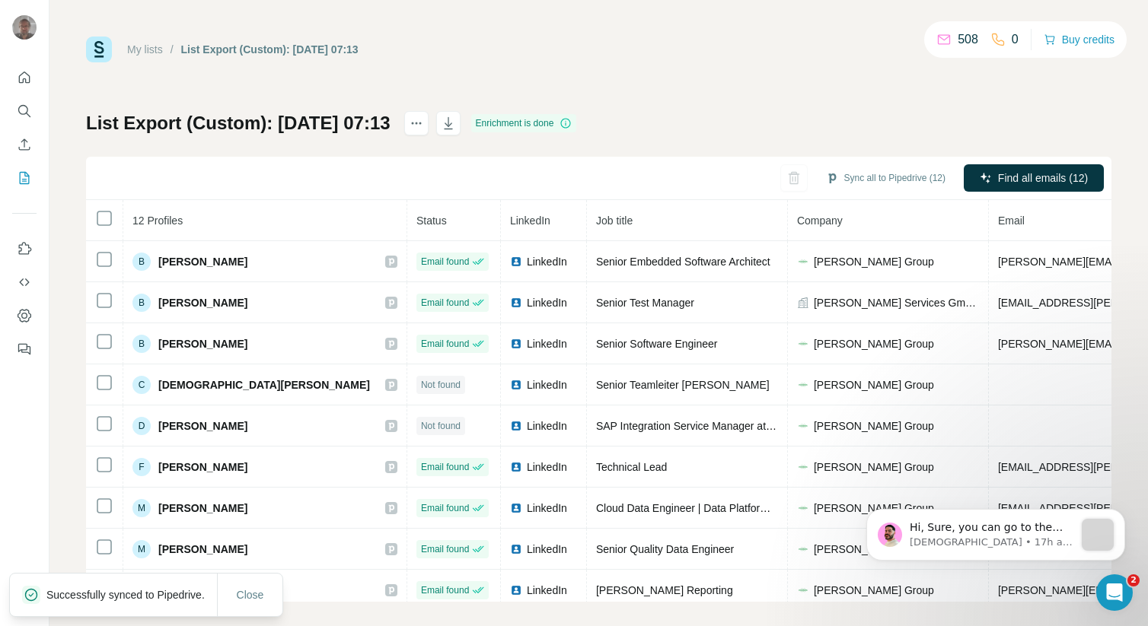
click at [144, 47] on link "My lists" at bounding box center [145, 49] width 36 height 12
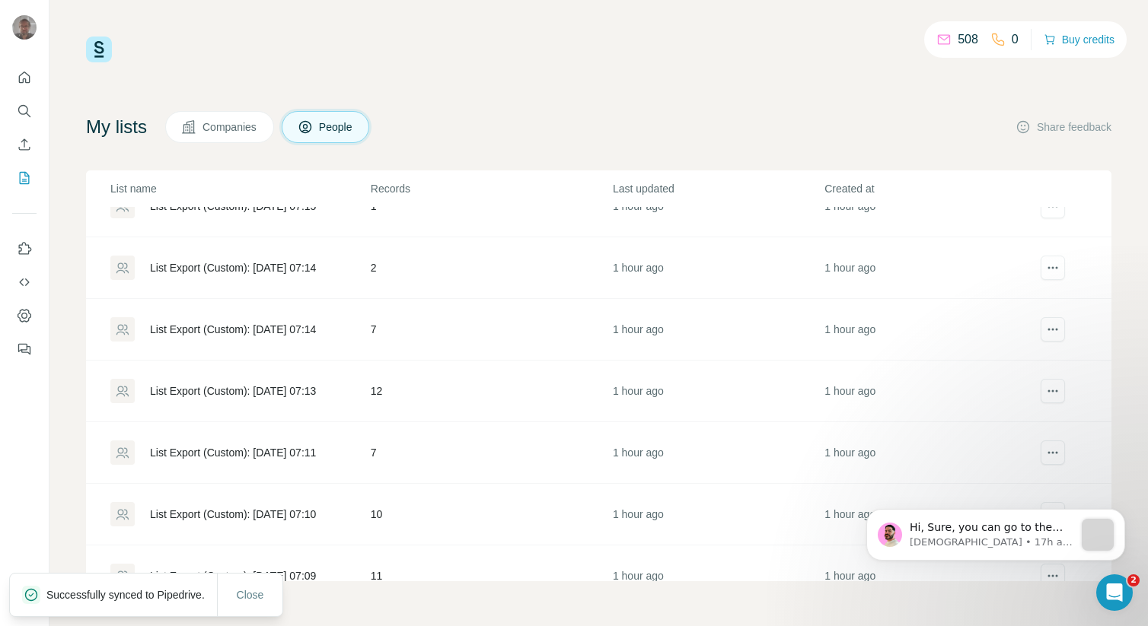
scroll to position [477, 0]
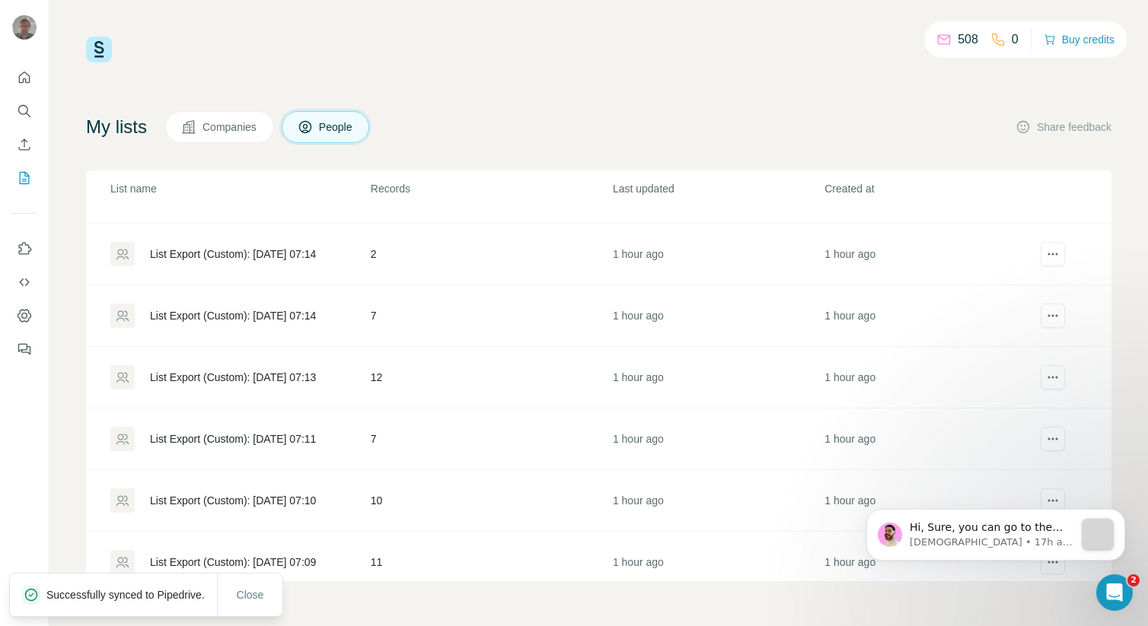
click at [255, 319] on div "List Export (Custom): [DATE] 07:14" at bounding box center [233, 315] width 166 height 15
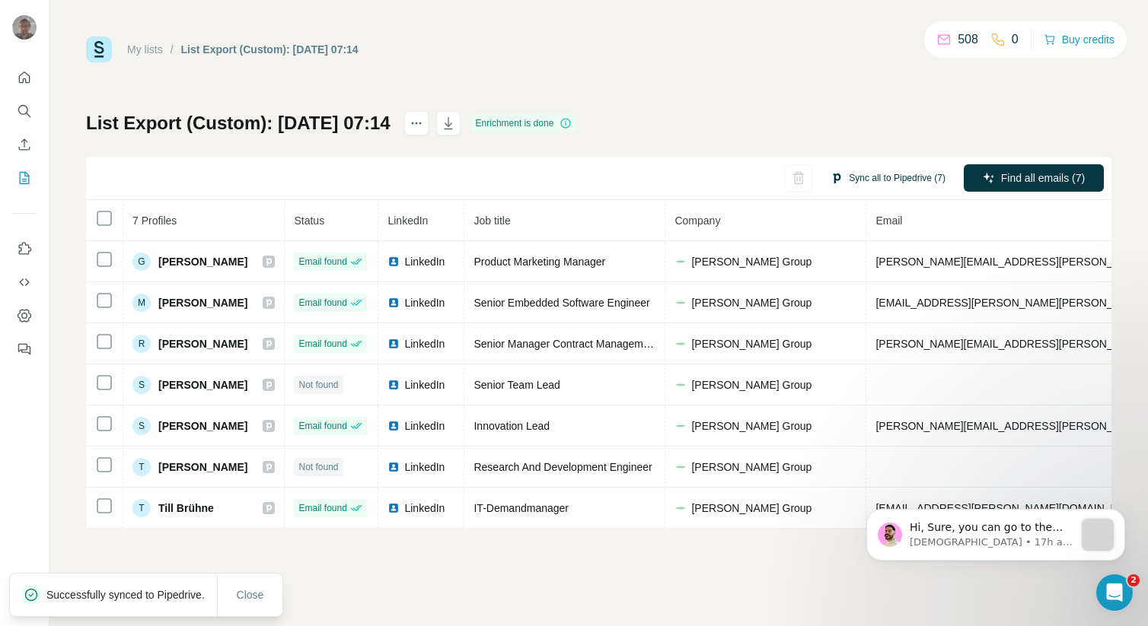
click at [893, 174] on button "Sync all to Pipedrive (7)" at bounding box center [888, 178] width 136 height 23
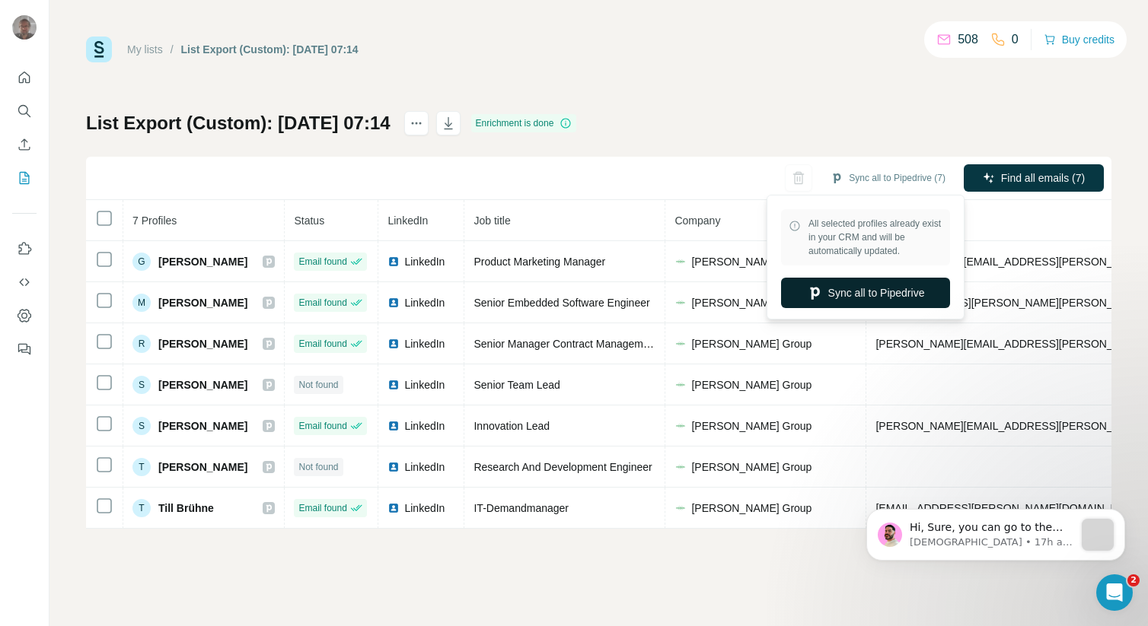
click at [830, 278] on button "Sync all to Pipedrive" at bounding box center [865, 293] width 169 height 30
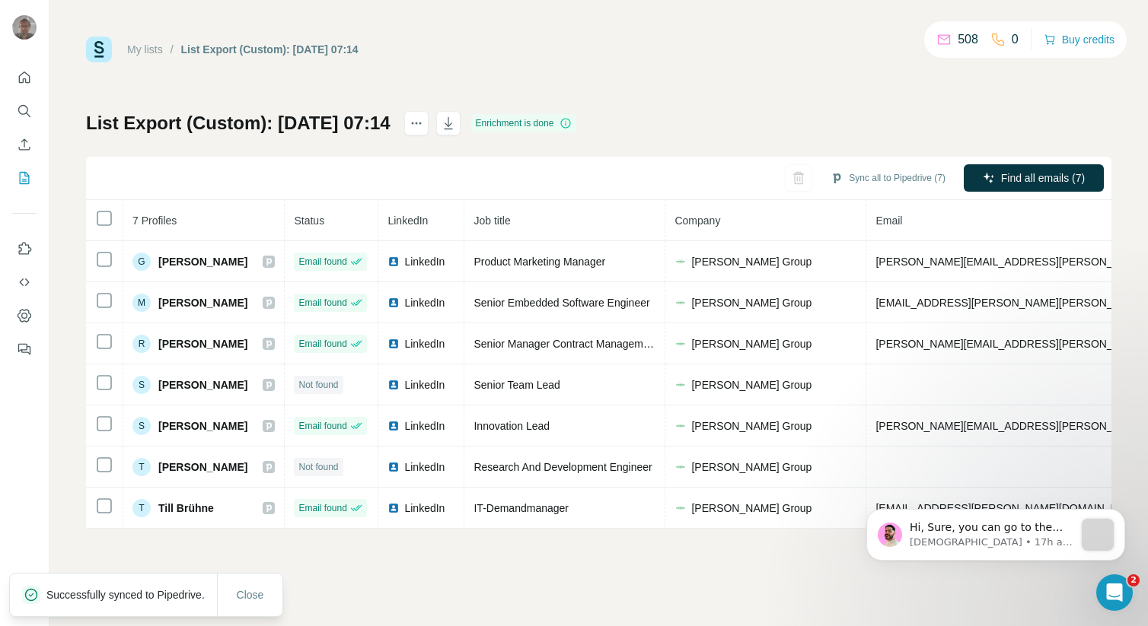
click at [151, 53] on link "My lists" at bounding box center [145, 49] width 36 height 12
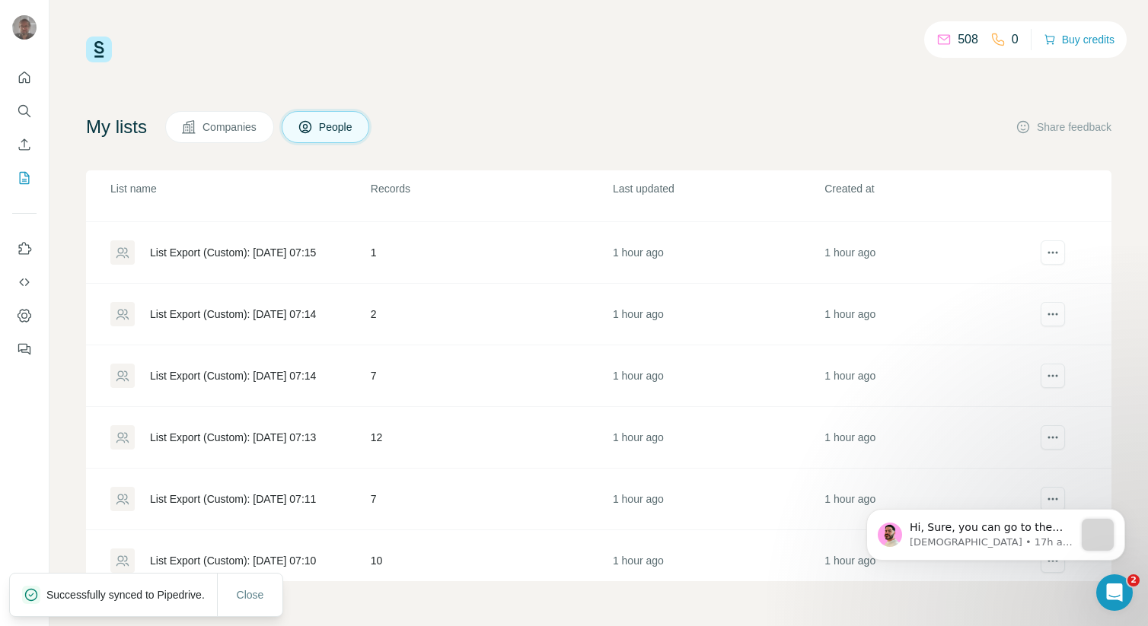
scroll to position [433, 0]
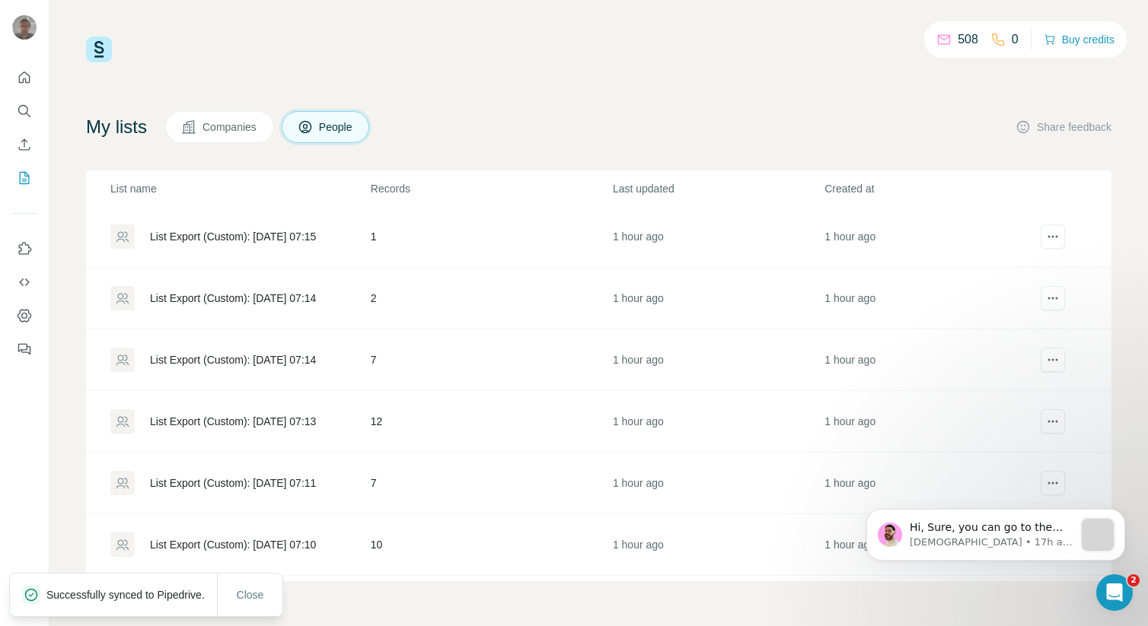
click at [239, 304] on div "List Export (Custom): [DATE] 07:14" at bounding box center [233, 298] width 166 height 15
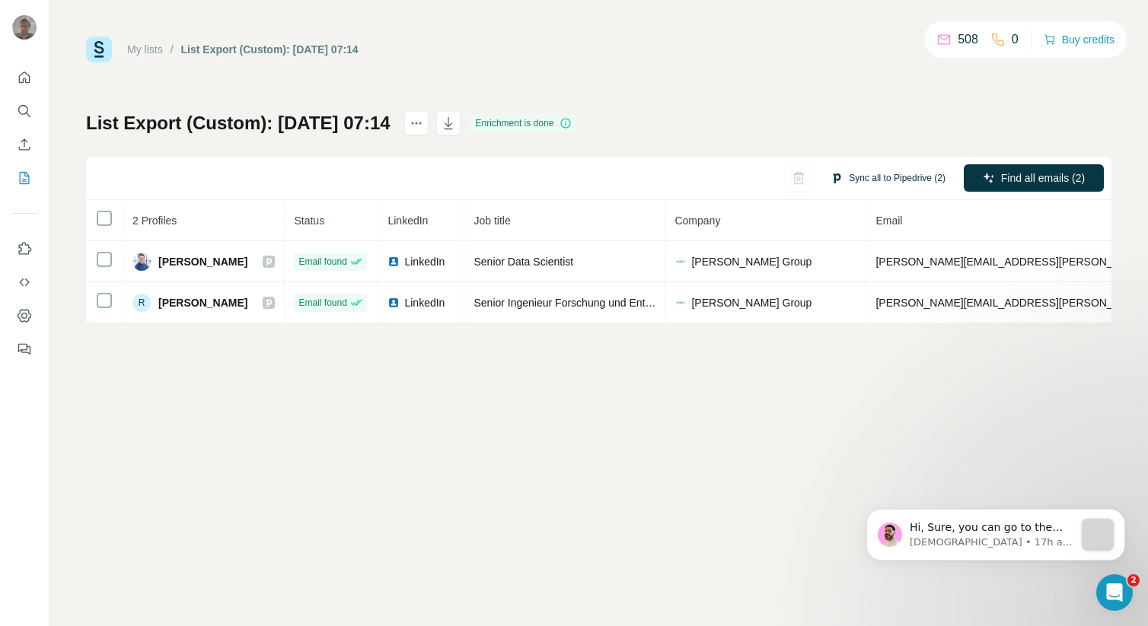
click at [858, 177] on button "Sync all to Pipedrive (2)" at bounding box center [888, 178] width 136 height 23
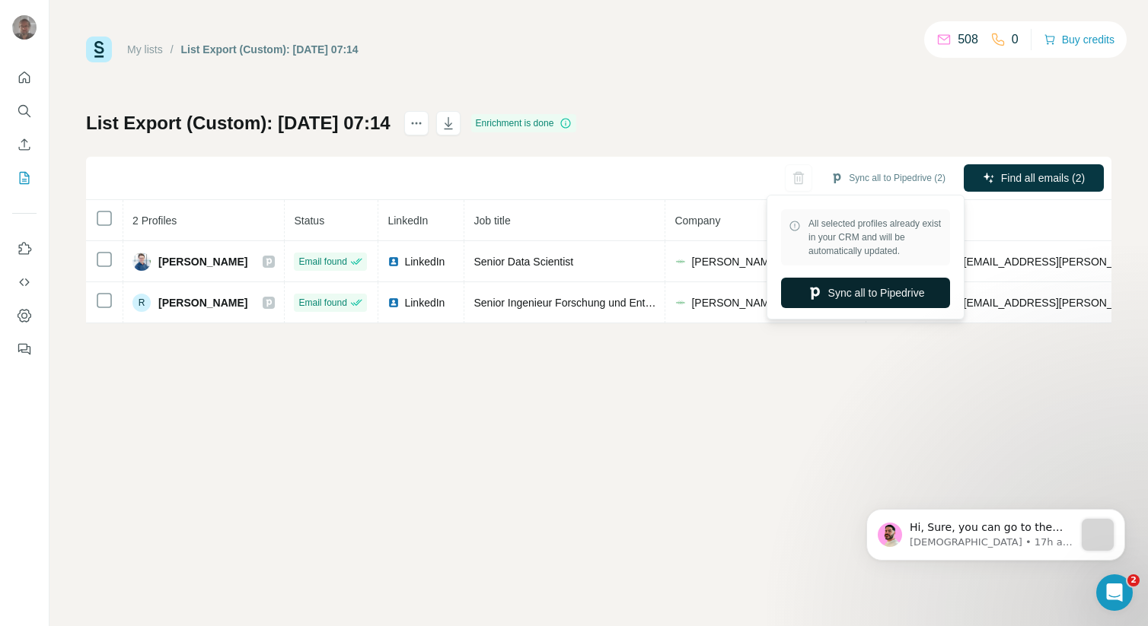
click at [859, 286] on button "Sync all to Pipedrive" at bounding box center [865, 293] width 169 height 30
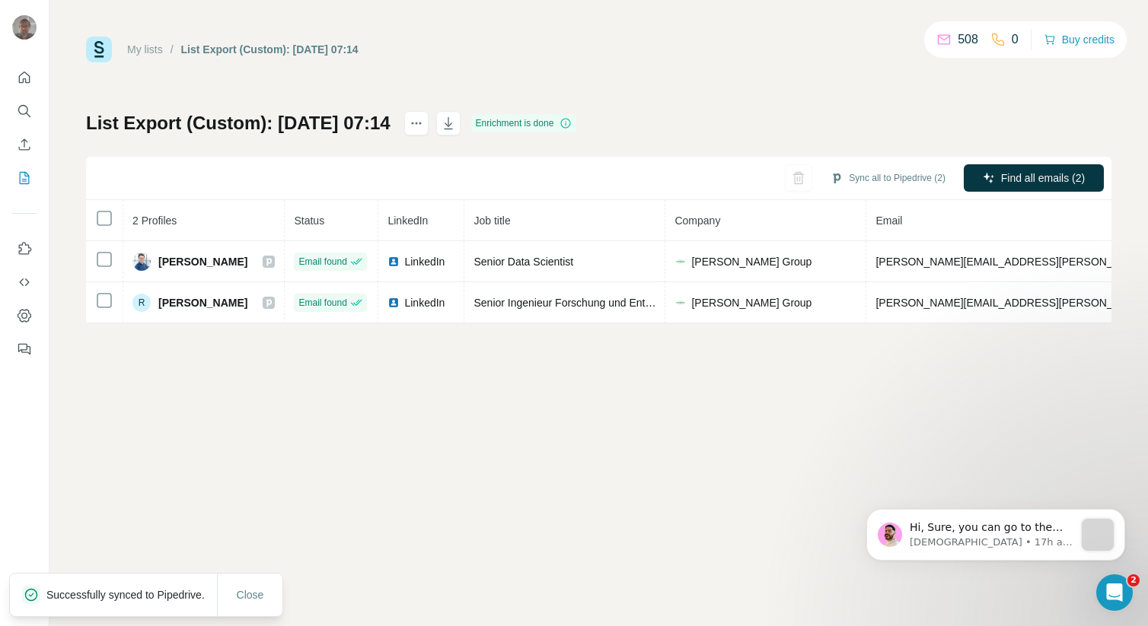
click at [158, 50] on link "My lists" at bounding box center [145, 49] width 36 height 12
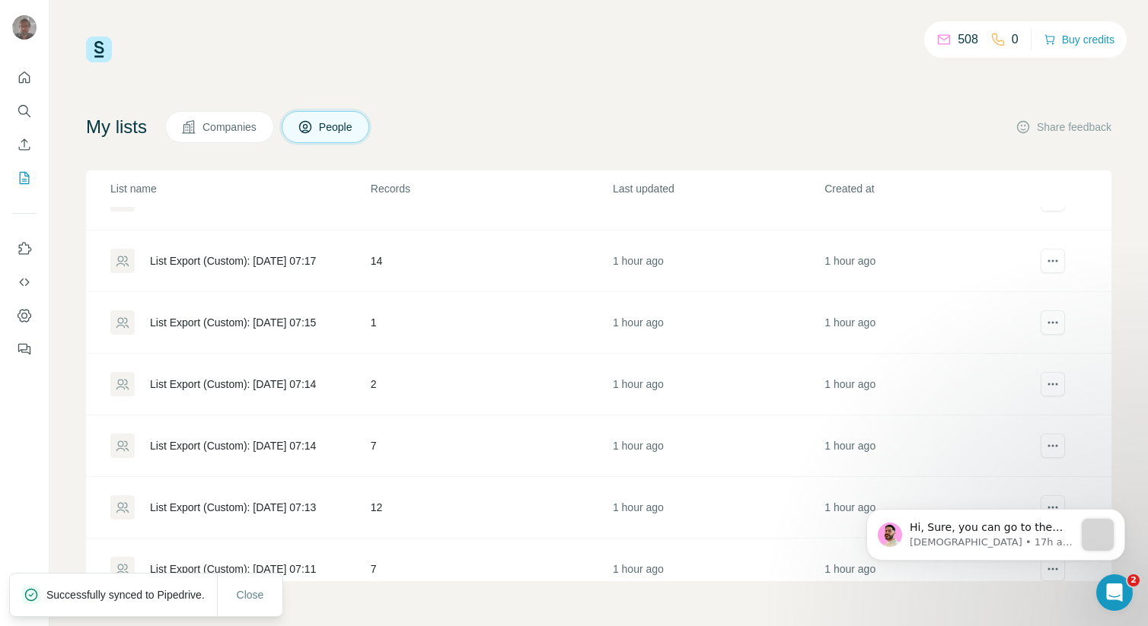
scroll to position [346, 0]
click at [234, 327] on div "List Export (Custom): [DATE] 07:15" at bounding box center [233, 324] width 166 height 15
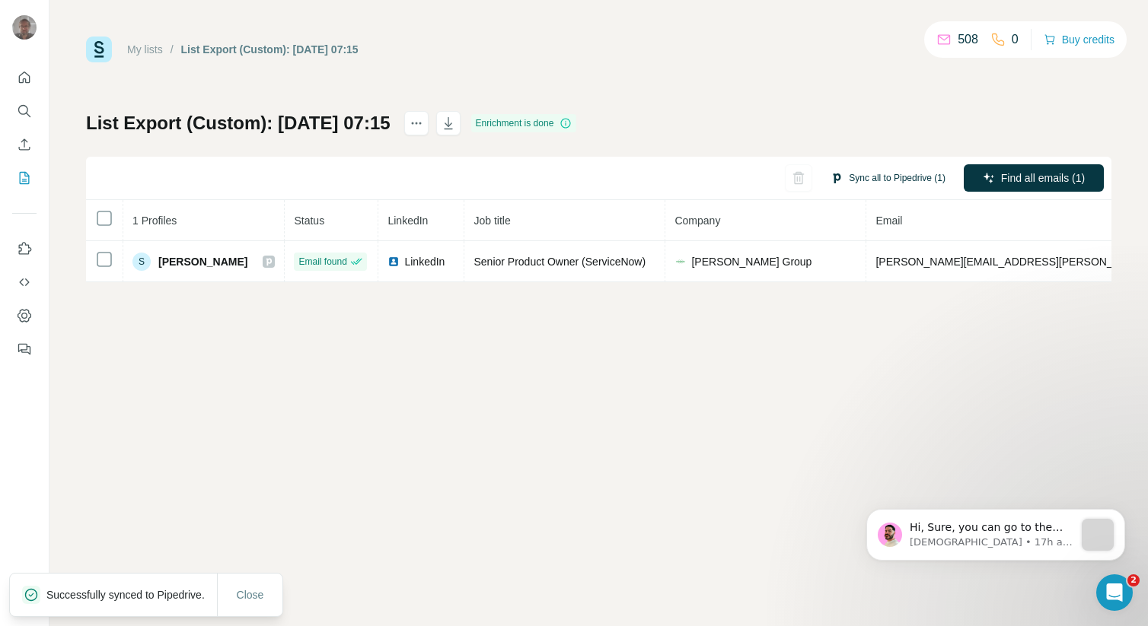
click at [873, 187] on button "Sync all to Pipedrive (1)" at bounding box center [888, 178] width 136 height 23
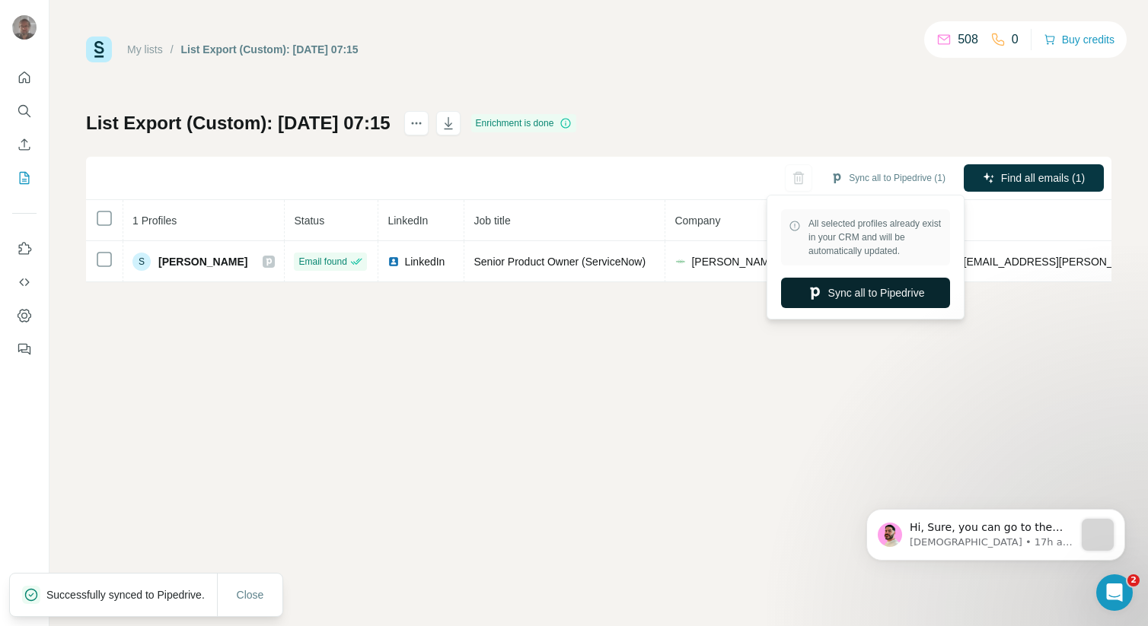
click at [846, 291] on button "Sync all to Pipedrive" at bounding box center [865, 293] width 169 height 30
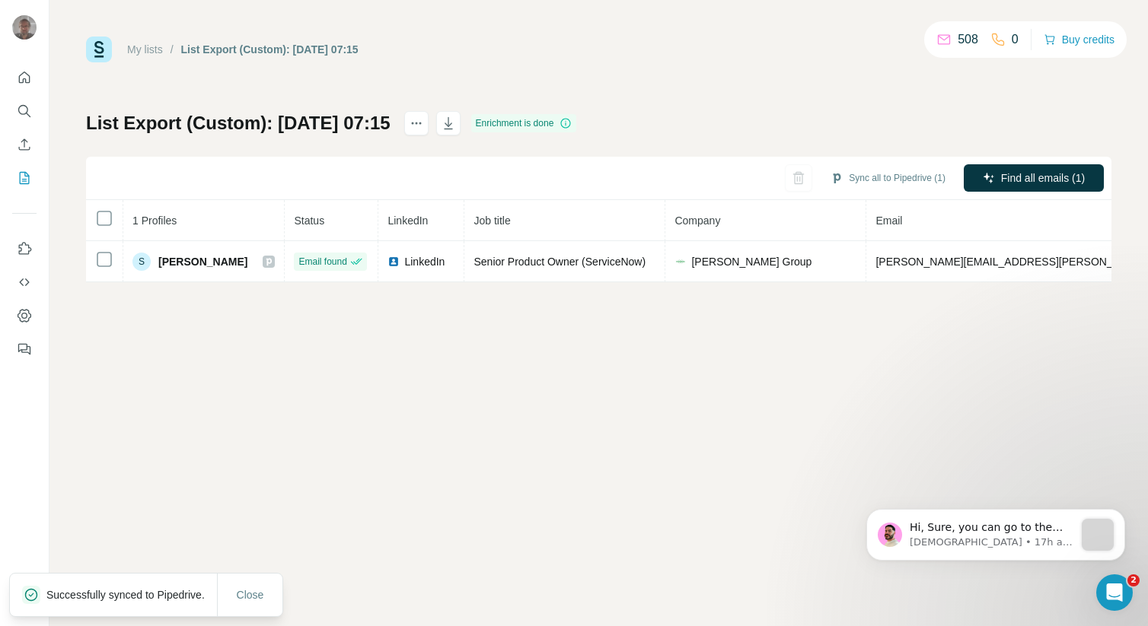
click at [145, 52] on link "My lists" at bounding box center [145, 49] width 36 height 12
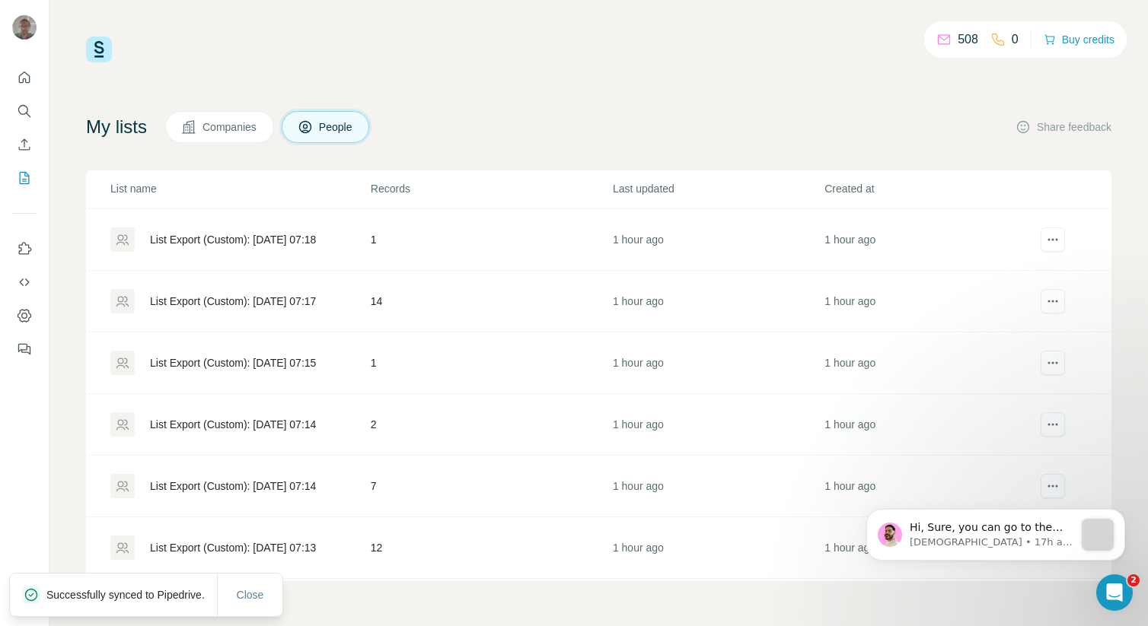
scroll to position [300, 0]
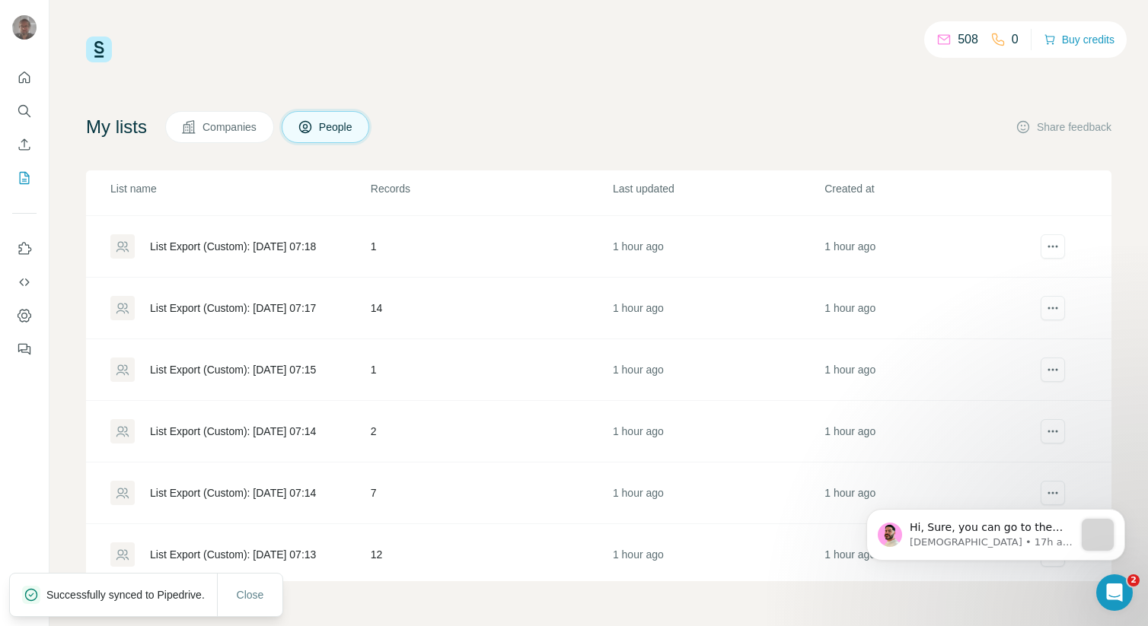
click at [258, 302] on div "List Export (Custom): [DATE] 07:17" at bounding box center [233, 308] width 166 height 15
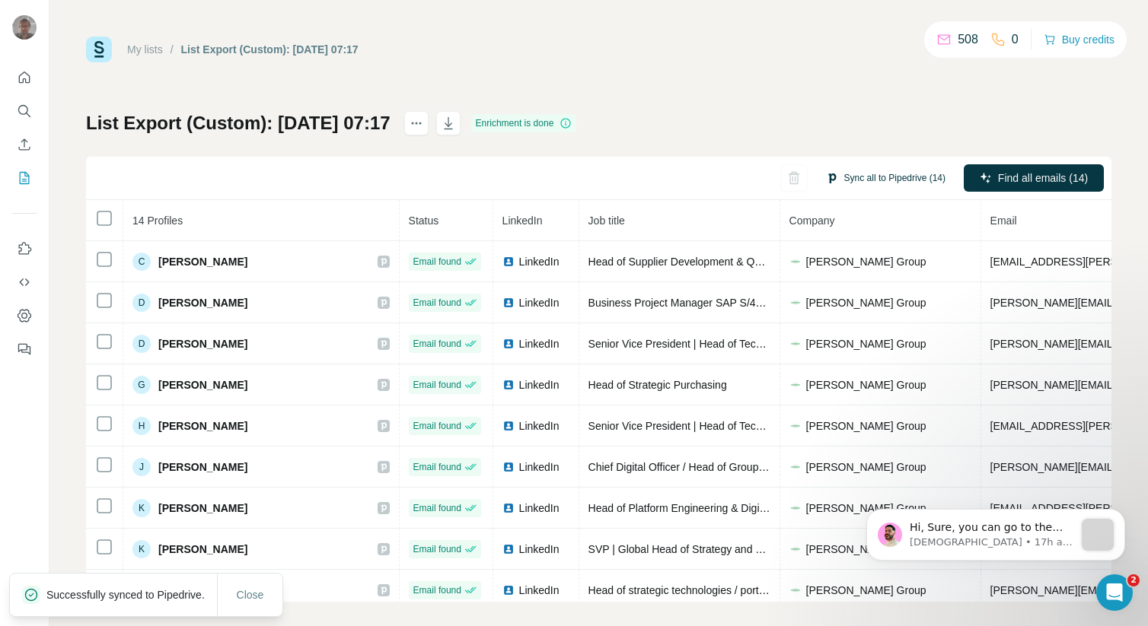
click at [873, 167] on button "Sync all to Pipedrive (14)" at bounding box center [885, 178] width 141 height 23
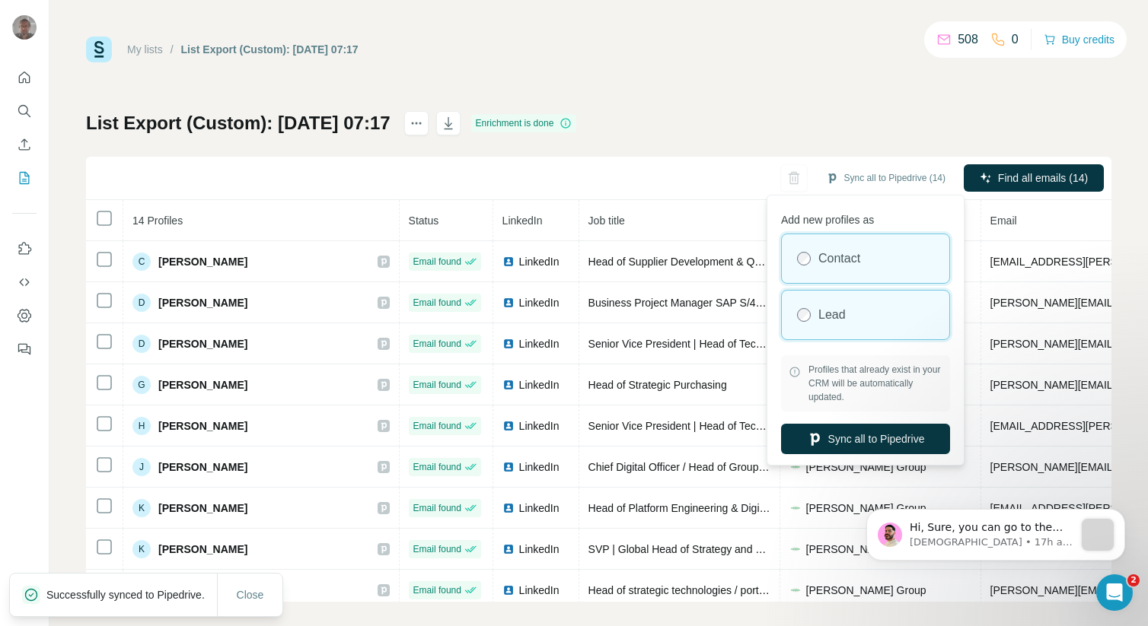
click at [825, 317] on label "Lead" at bounding box center [831, 315] width 27 height 18
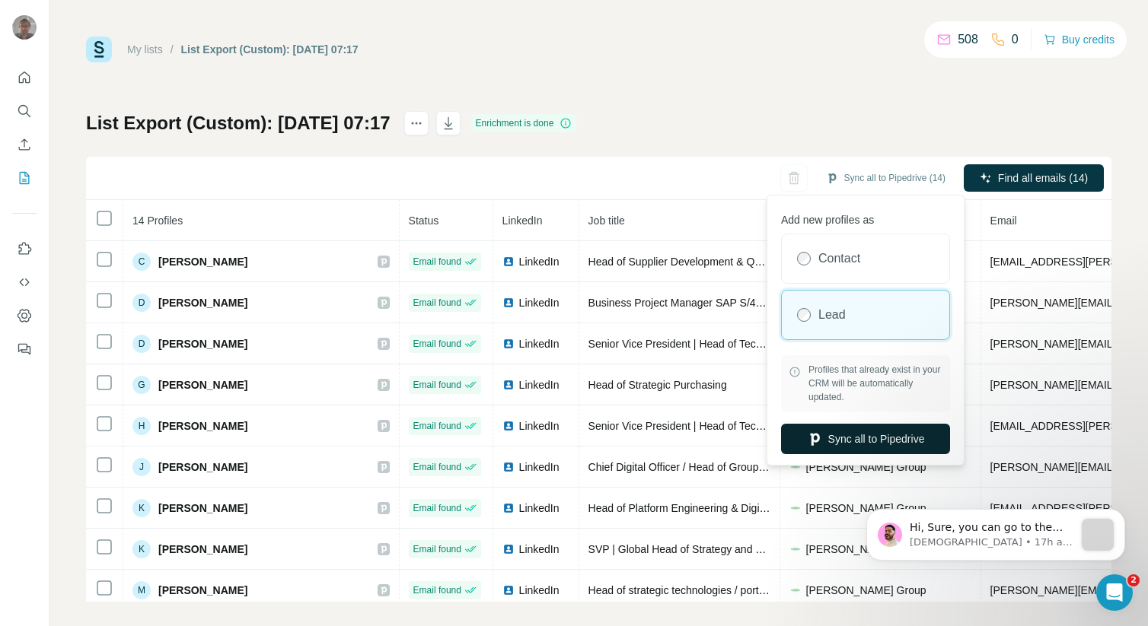
click at [850, 436] on button "Sync all to Pipedrive" at bounding box center [865, 439] width 169 height 30
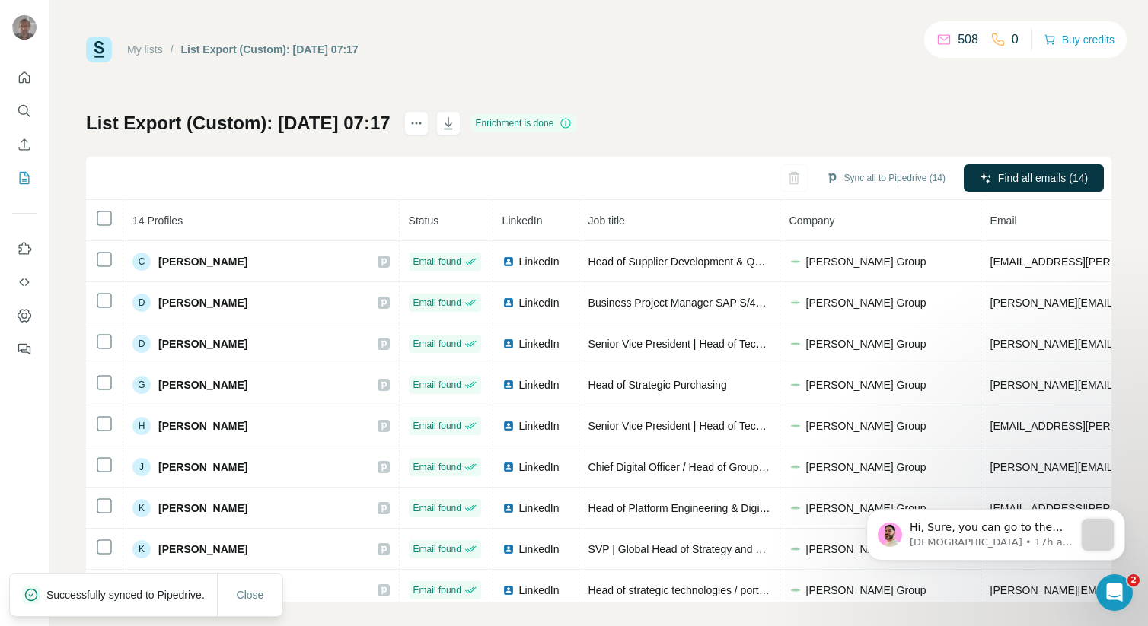
click at [147, 49] on link "My lists" at bounding box center [145, 49] width 36 height 12
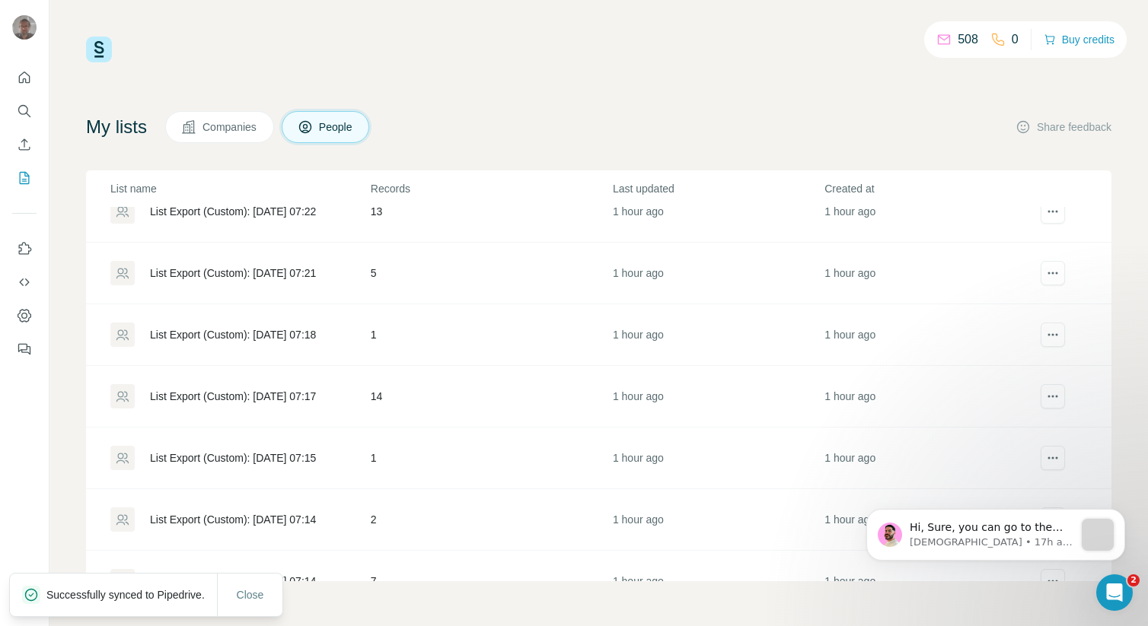
scroll to position [237, 0]
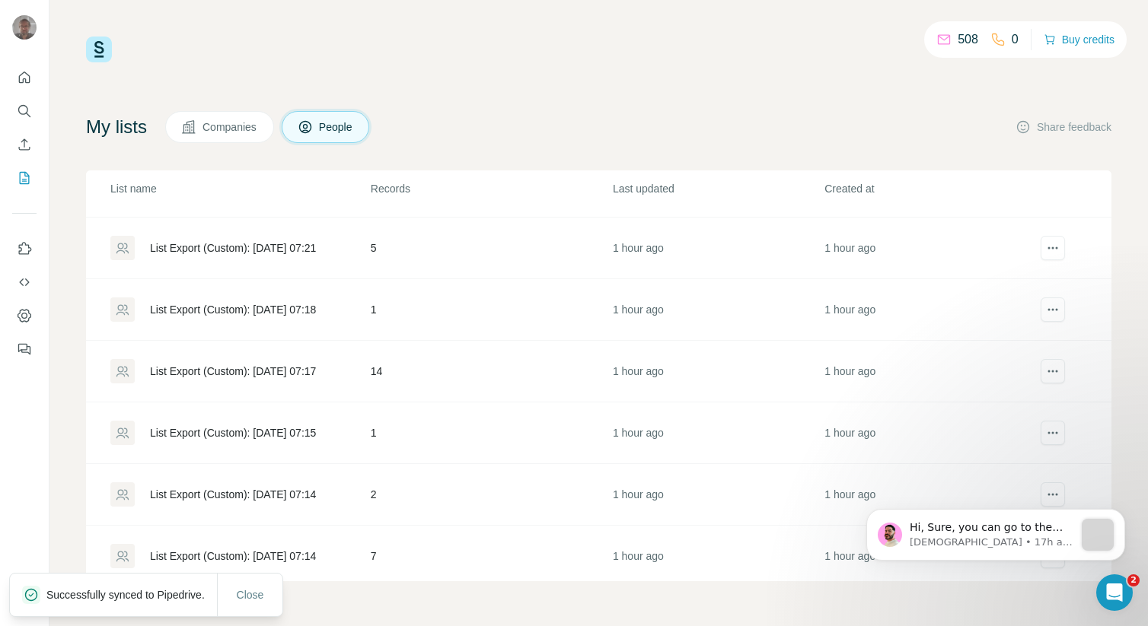
click at [212, 314] on div "List Export (Custom): [DATE] 07:18" at bounding box center [233, 309] width 166 height 15
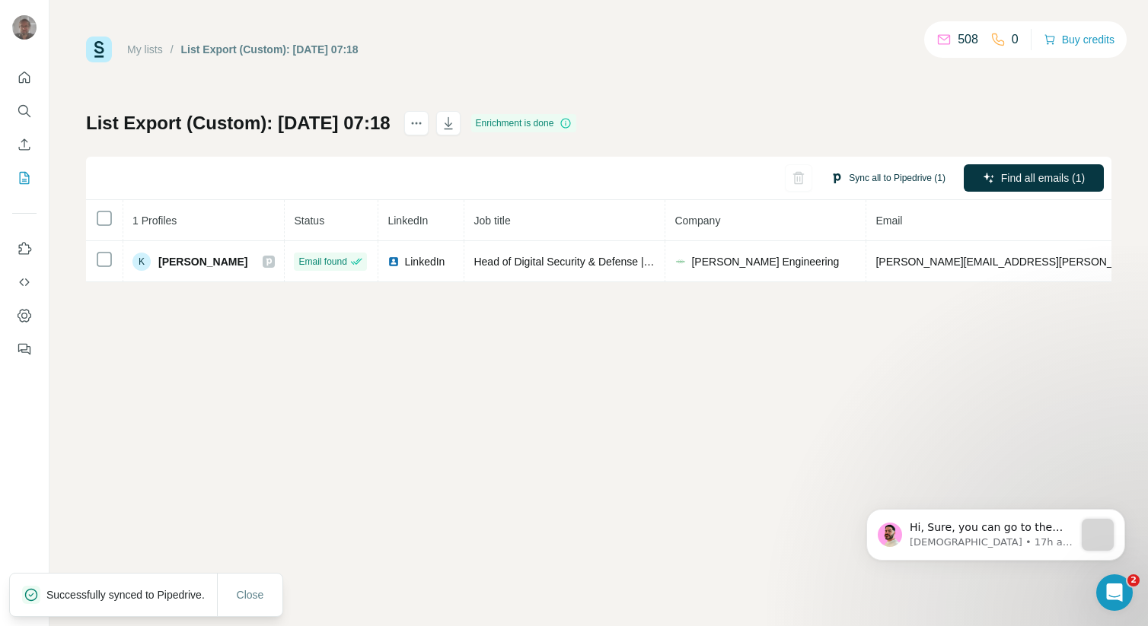
click at [866, 172] on button "Sync all to Pipedrive (1)" at bounding box center [888, 178] width 136 height 23
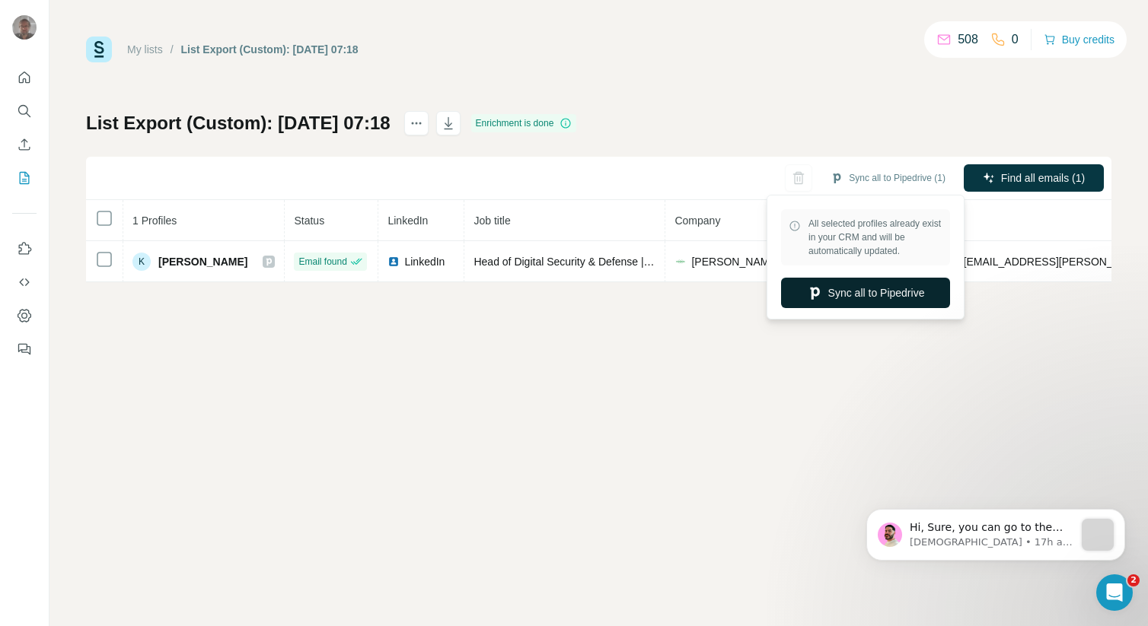
click at [846, 290] on button "Sync all to Pipedrive" at bounding box center [865, 293] width 169 height 30
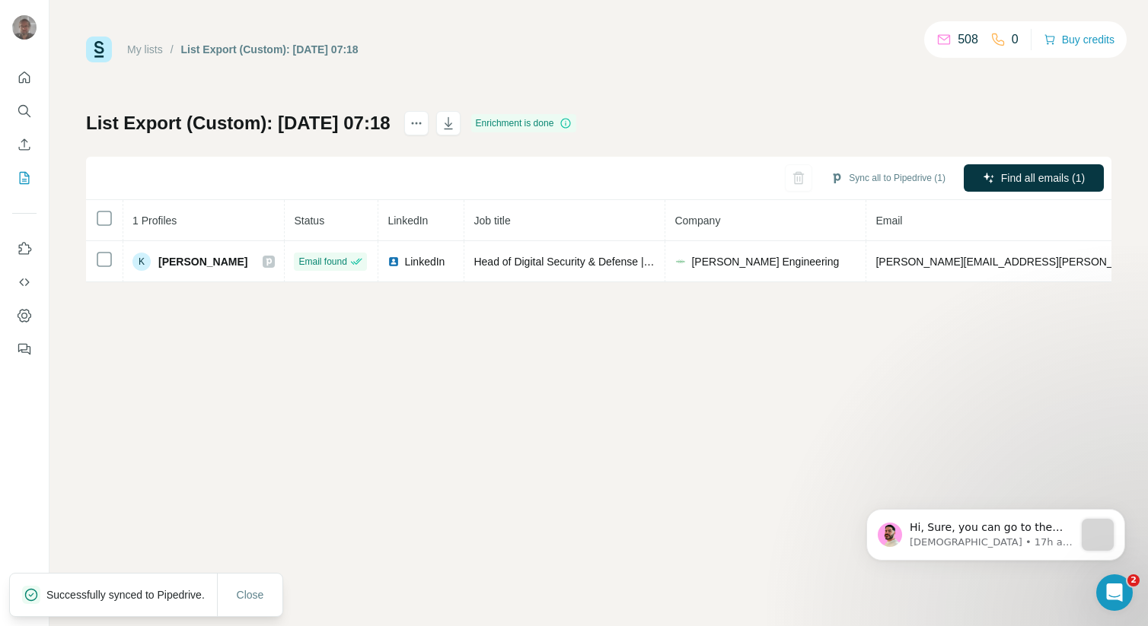
click at [148, 53] on link "My lists" at bounding box center [145, 49] width 36 height 12
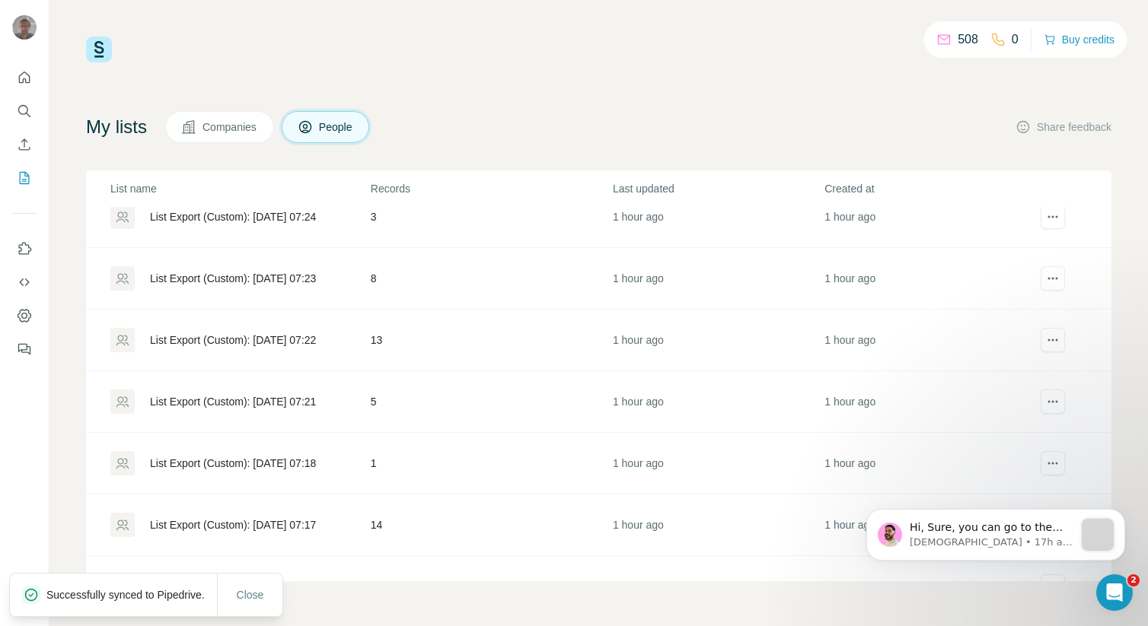
scroll to position [53, 0]
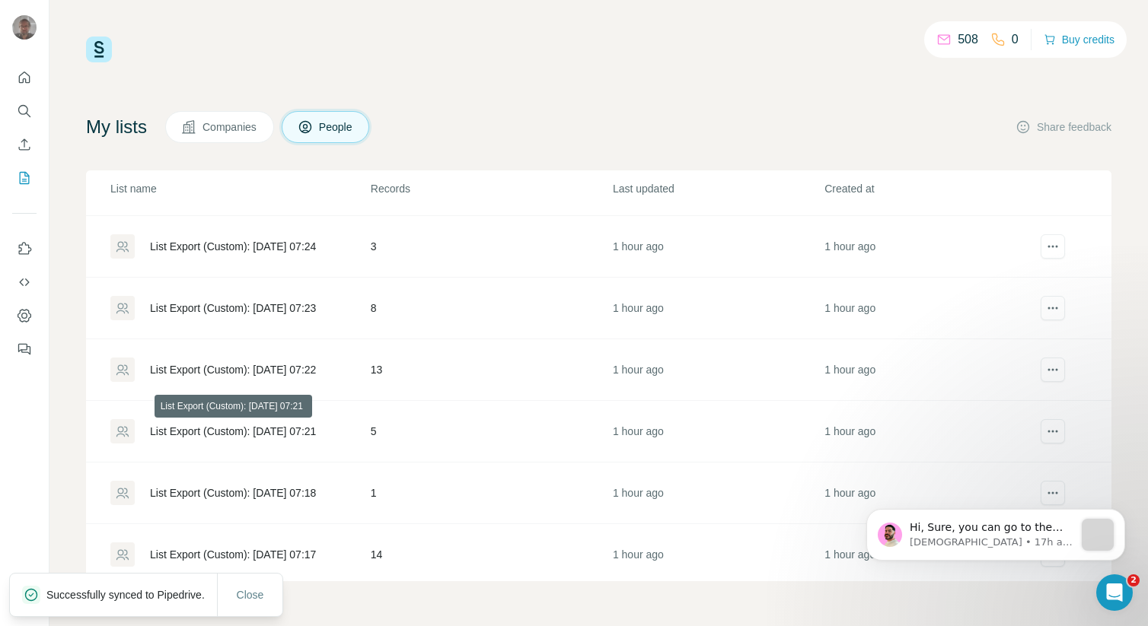
click at [255, 435] on div "List Export (Custom): [DATE] 07:21" at bounding box center [233, 431] width 166 height 15
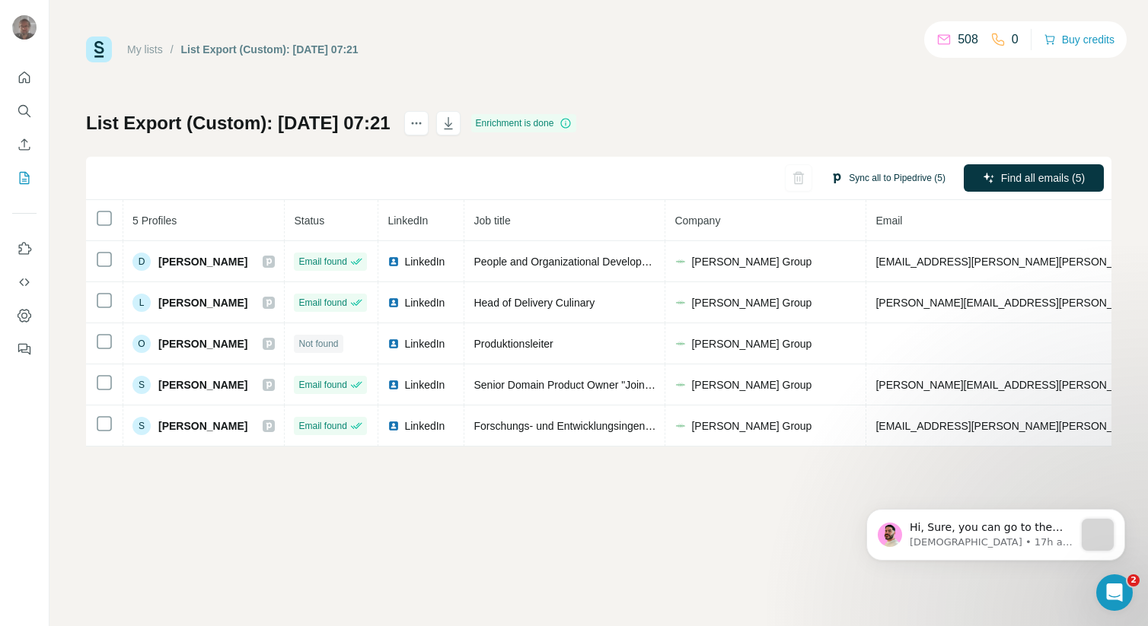
click at [842, 180] on button "Sync all to Pipedrive (5)" at bounding box center [888, 178] width 136 height 23
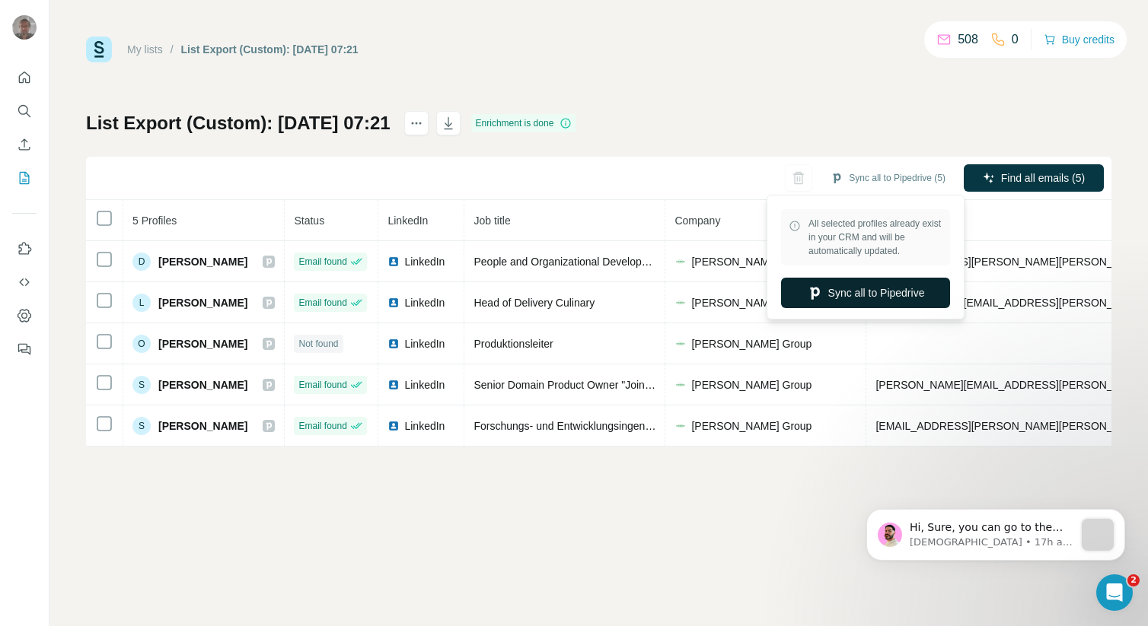
click at [834, 287] on button "Sync all to Pipedrive" at bounding box center [865, 293] width 169 height 30
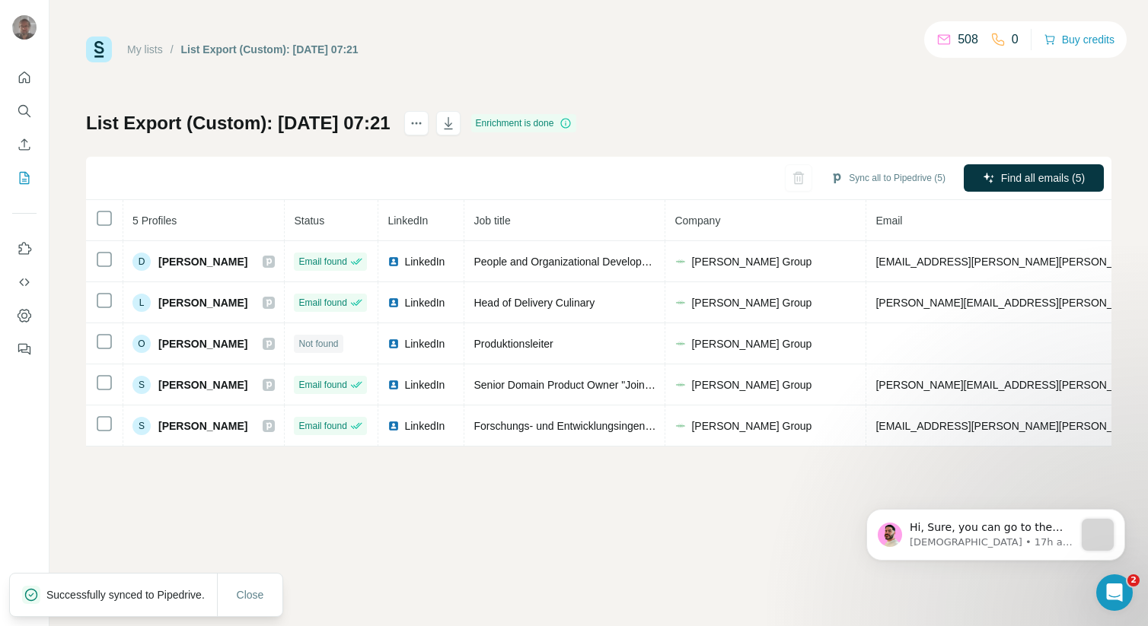
click at [148, 53] on link "My lists" at bounding box center [145, 49] width 36 height 12
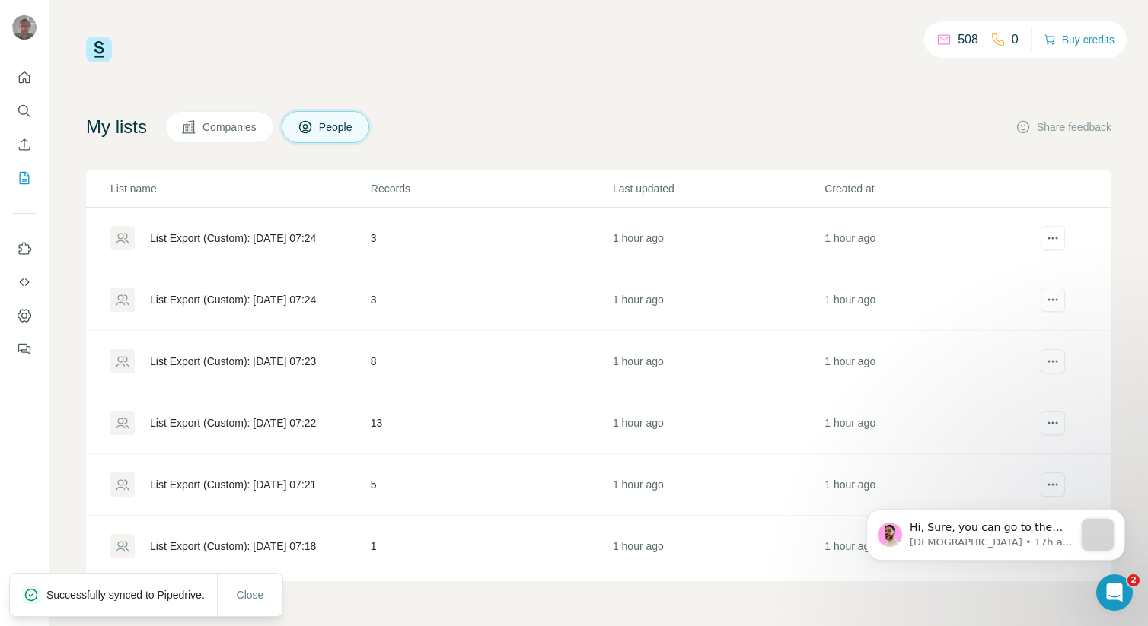
click at [261, 428] on div "List Export (Custom): [DATE] 07:22" at bounding box center [233, 423] width 166 height 15
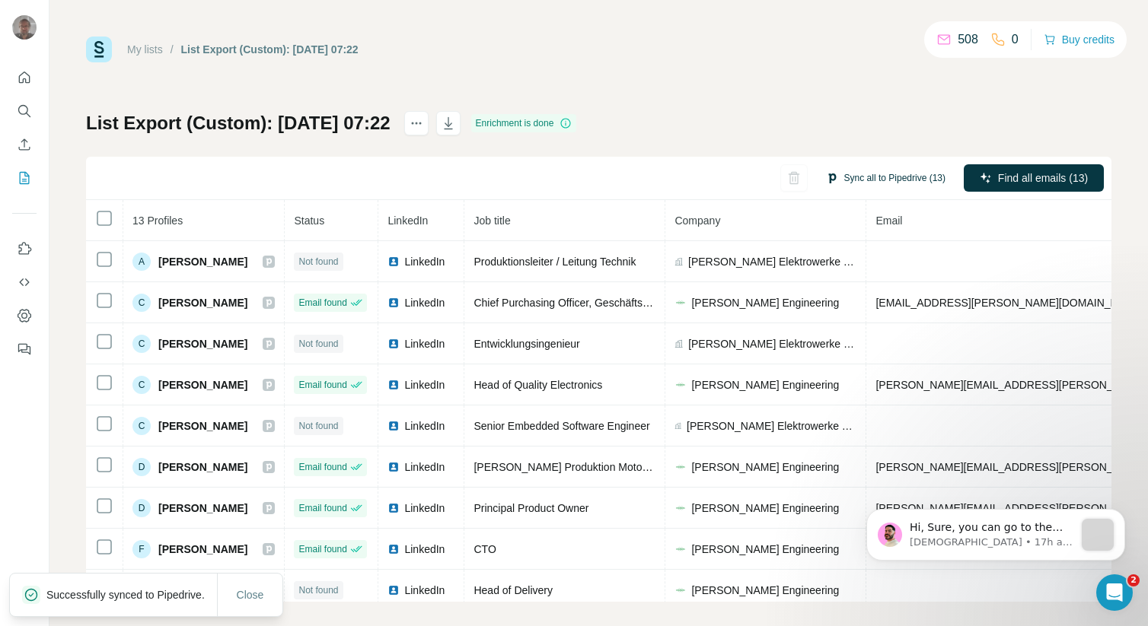
click at [873, 186] on button "Sync all to Pipedrive (13)" at bounding box center [885, 178] width 141 height 23
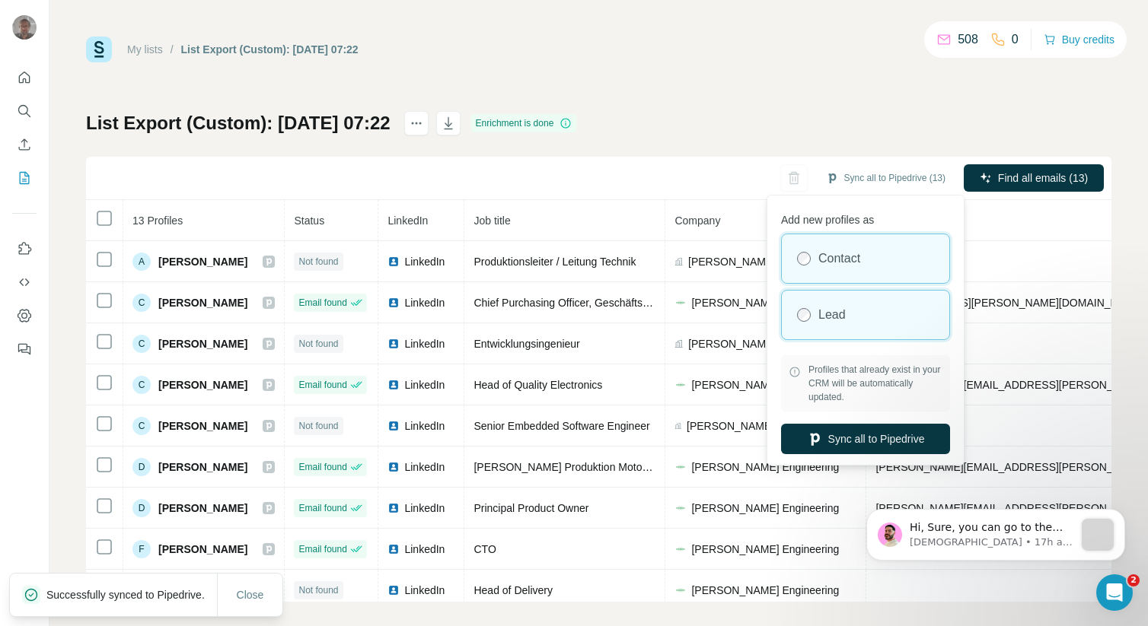
click at [844, 293] on div "Lead" at bounding box center [865, 315] width 167 height 49
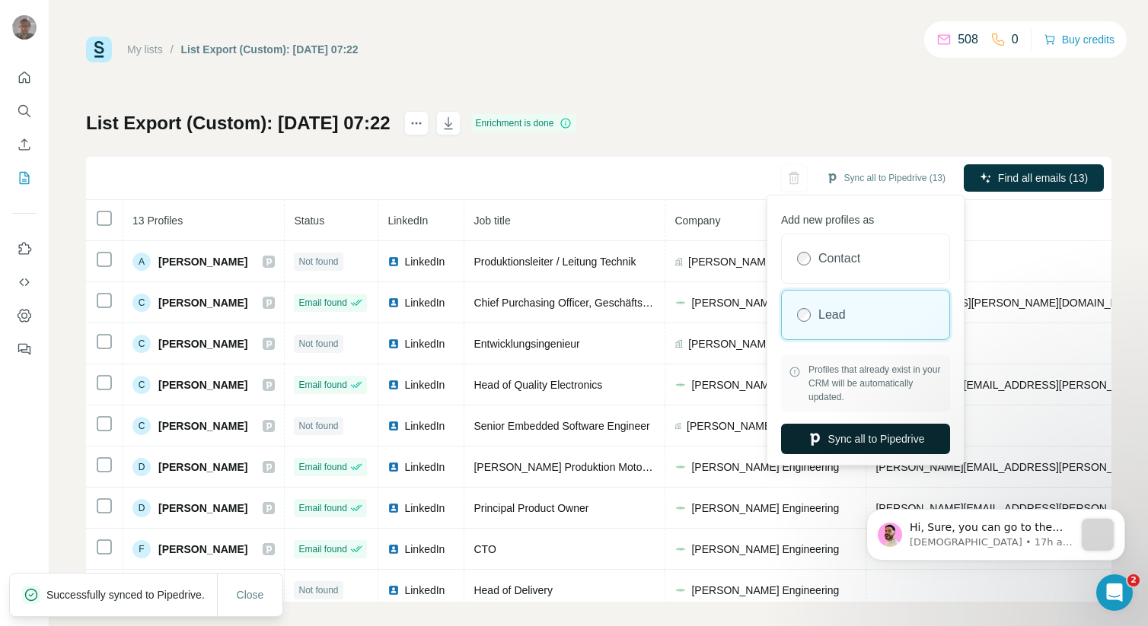
click at [845, 428] on button "Sync all to Pipedrive" at bounding box center [865, 439] width 169 height 30
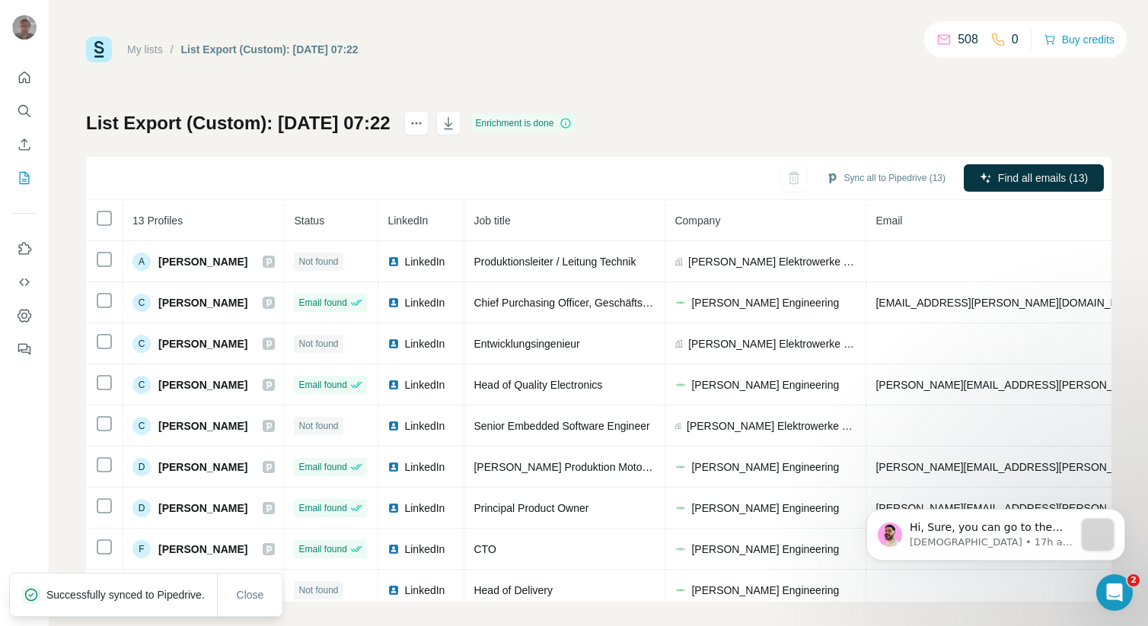
click at [144, 51] on link "My lists" at bounding box center [145, 49] width 36 height 12
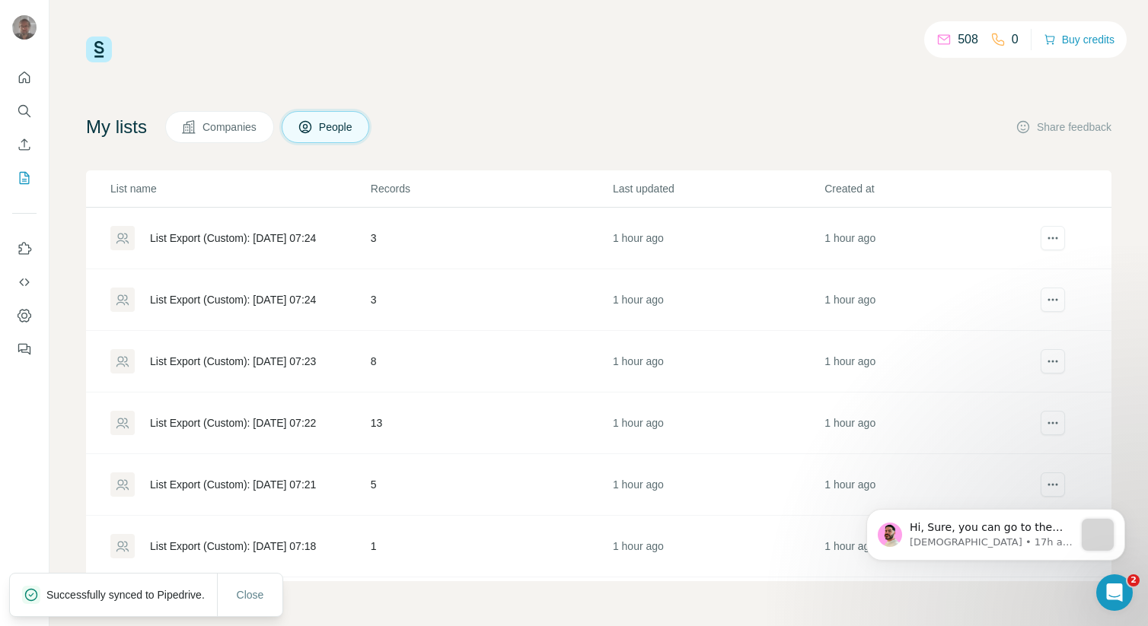
click at [240, 361] on div "List Export (Custom): [DATE] 07:23" at bounding box center [233, 361] width 166 height 15
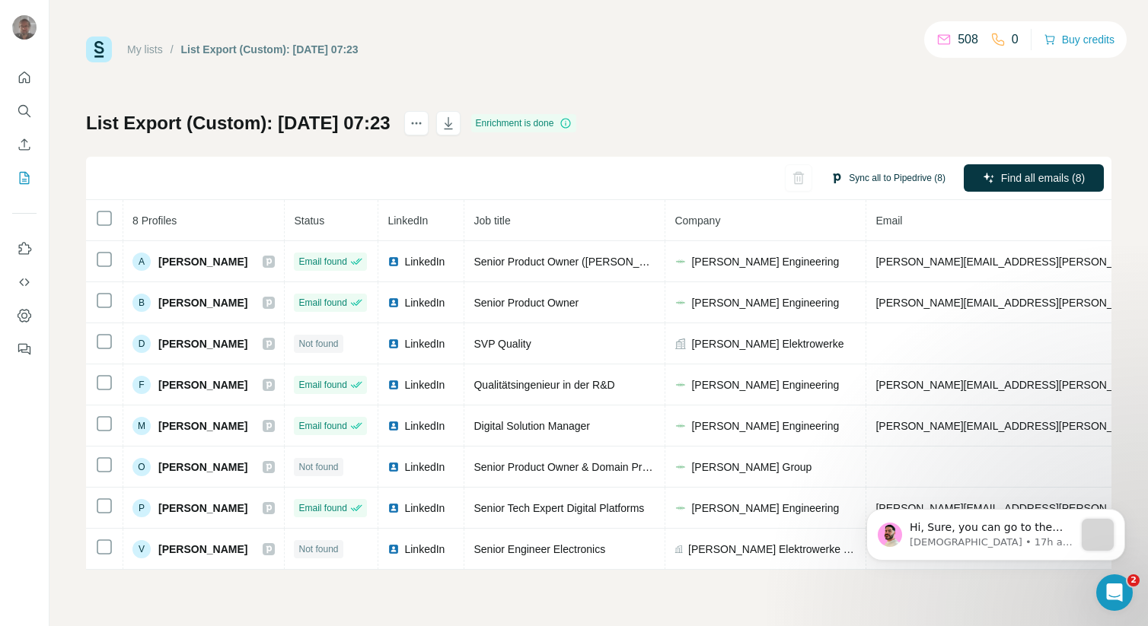
click at [859, 171] on button "Sync all to Pipedrive (8)" at bounding box center [888, 178] width 136 height 23
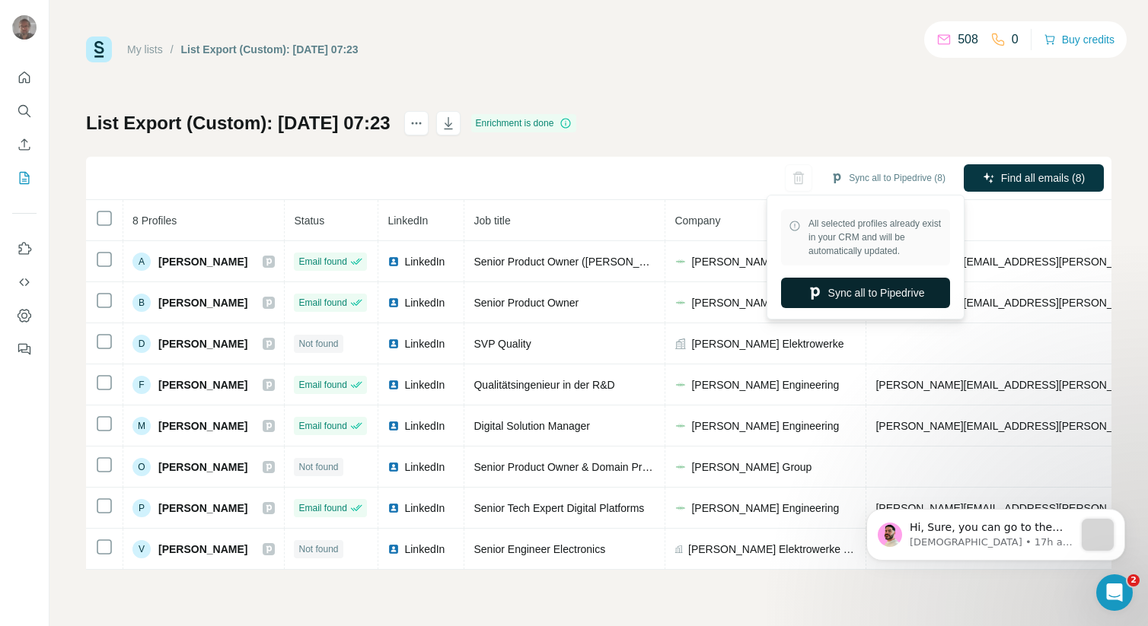
click at [836, 294] on button "Sync all to Pipedrive" at bounding box center [865, 293] width 169 height 30
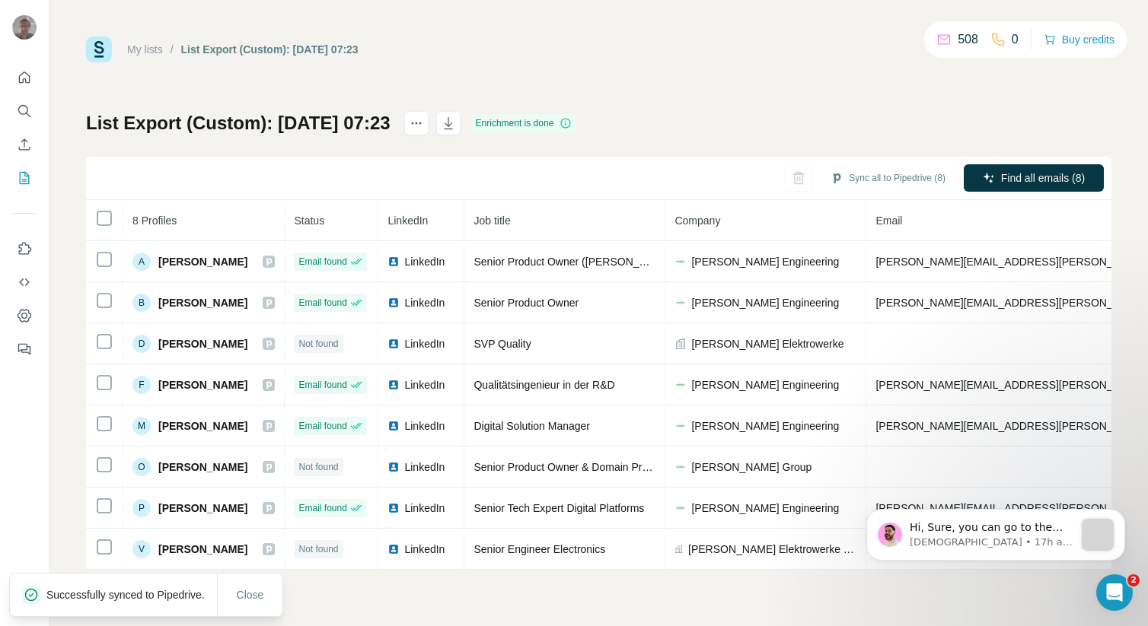
click at [136, 56] on link "My lists" at bounding box center [145, 49] width 36 height 12
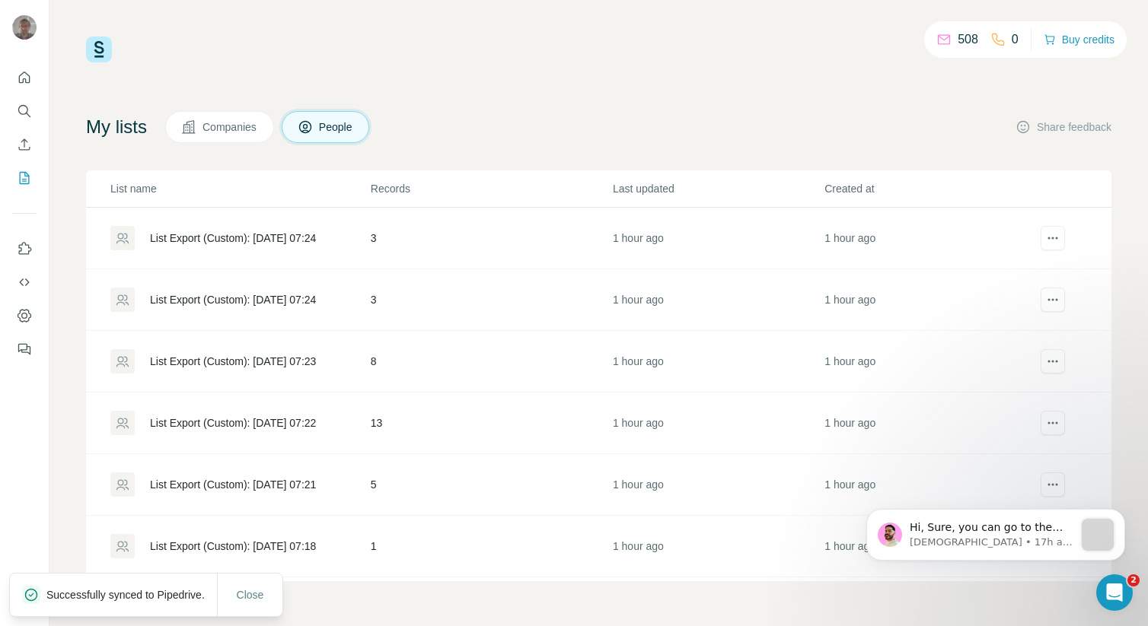
click at [209, 307] on div "List Export (Custom): [DATE] 07:24" at bounding box center [233, 299] width 166 height 15
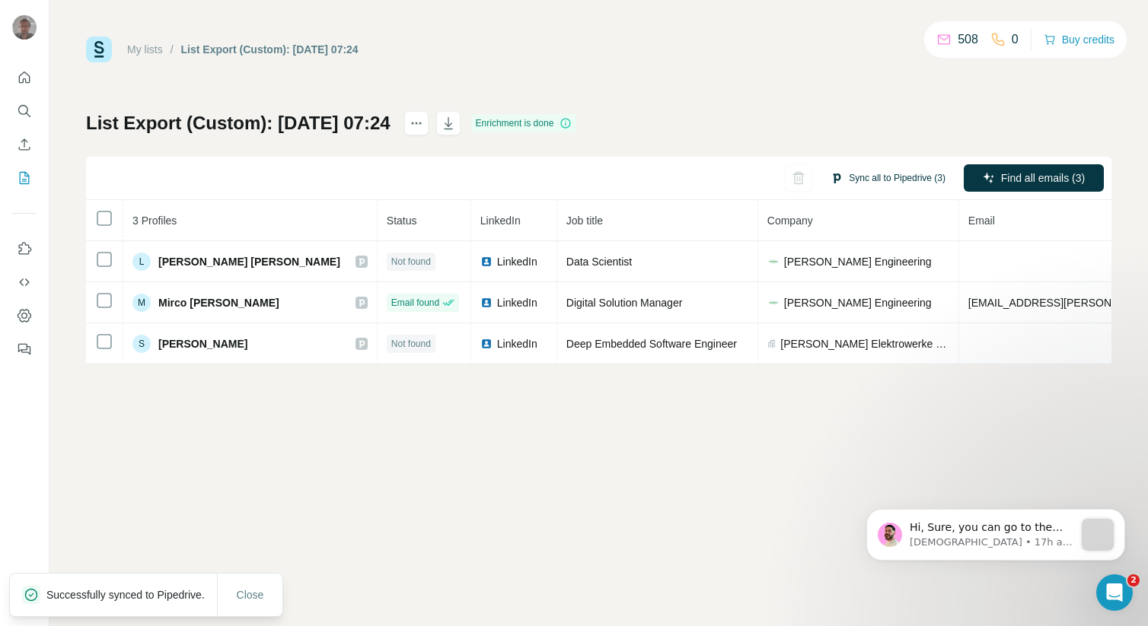
click at [873, 172] on button "Sync all to Pipedrive (3)" at bounding box center [888, 178] width 136 height 23
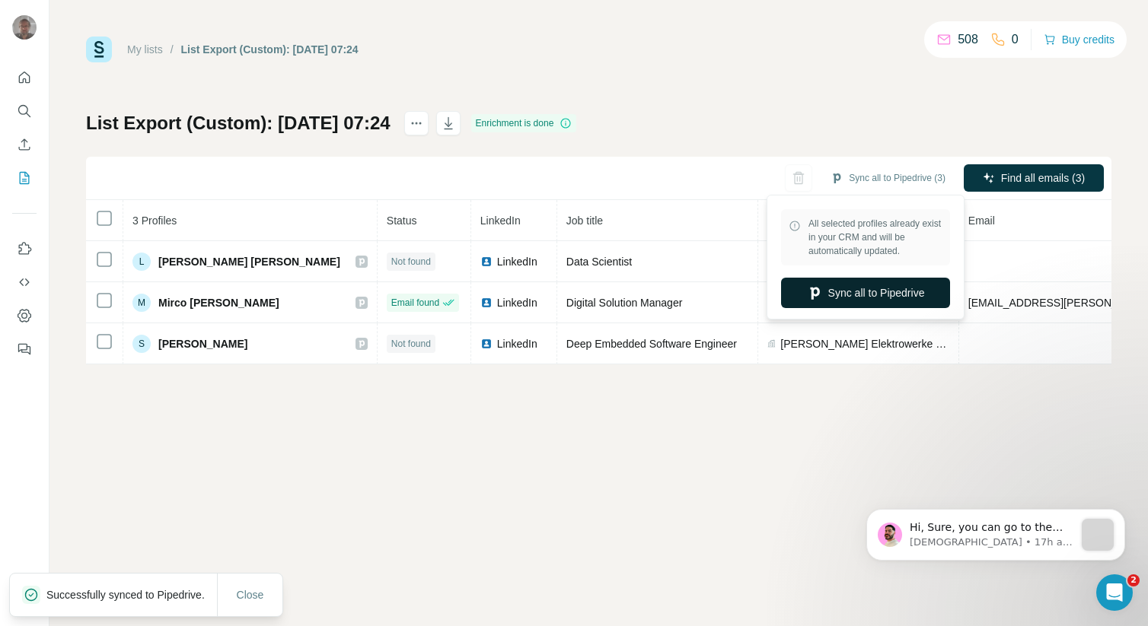
click at [877, 288] on button "Sync all to Pipedrive" at bounding box center [865, 293] width 169 height 30
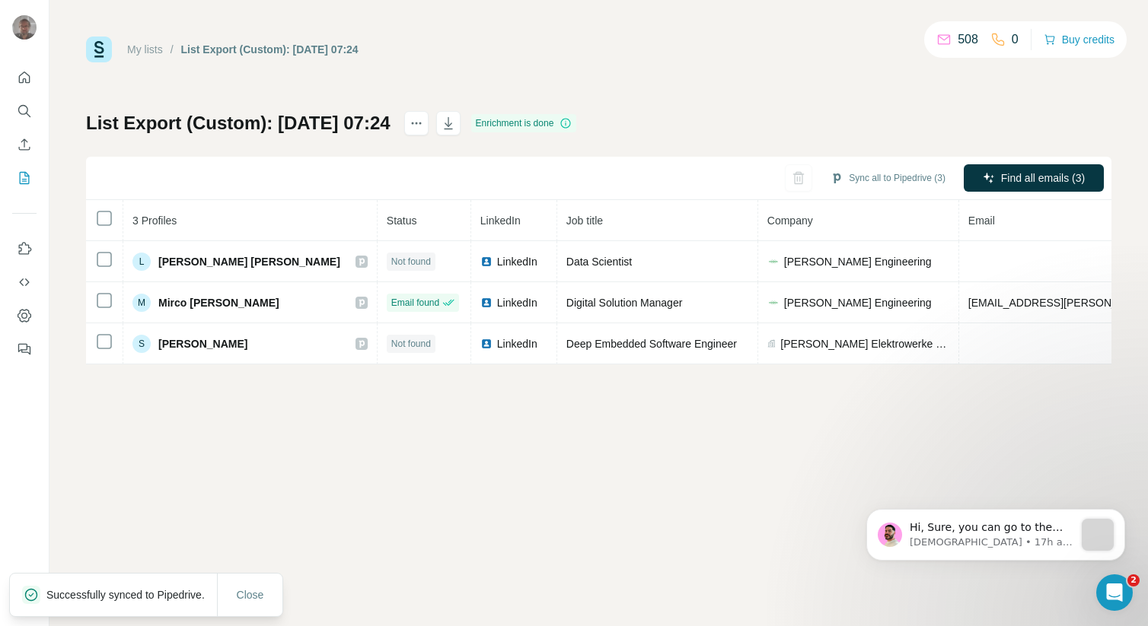
click at [145, 50] on link "My lists" at bounding box center [145, 49] width 36 height 12
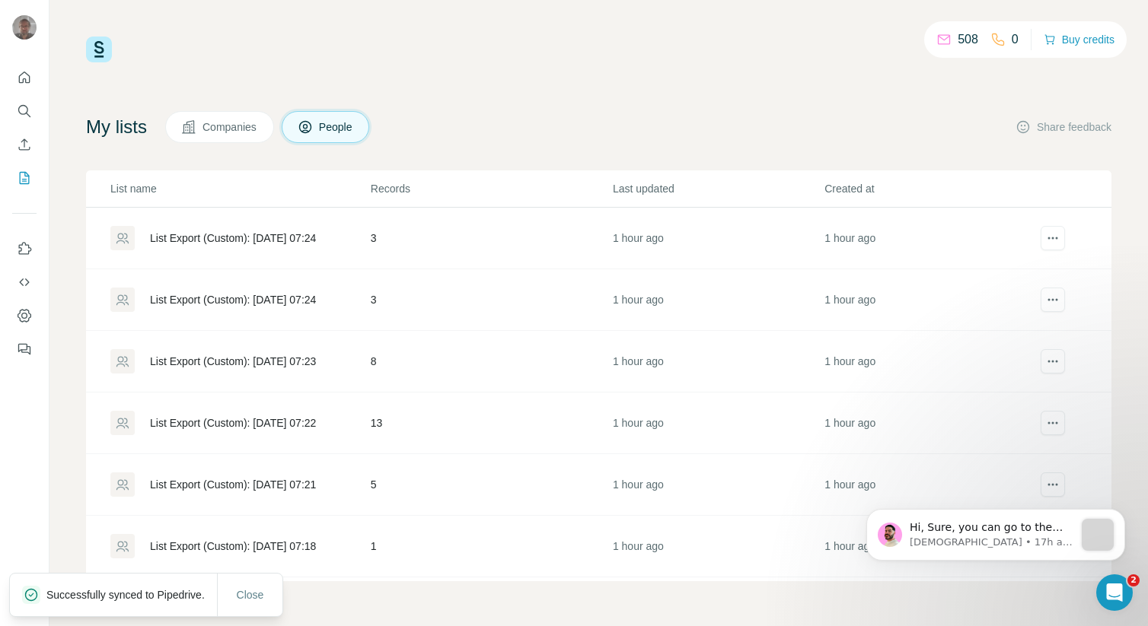
click at [226, 240] on div "List Export (Custom): [DATE] 07:24" at bounding box center [233, 238] width 166 height 15
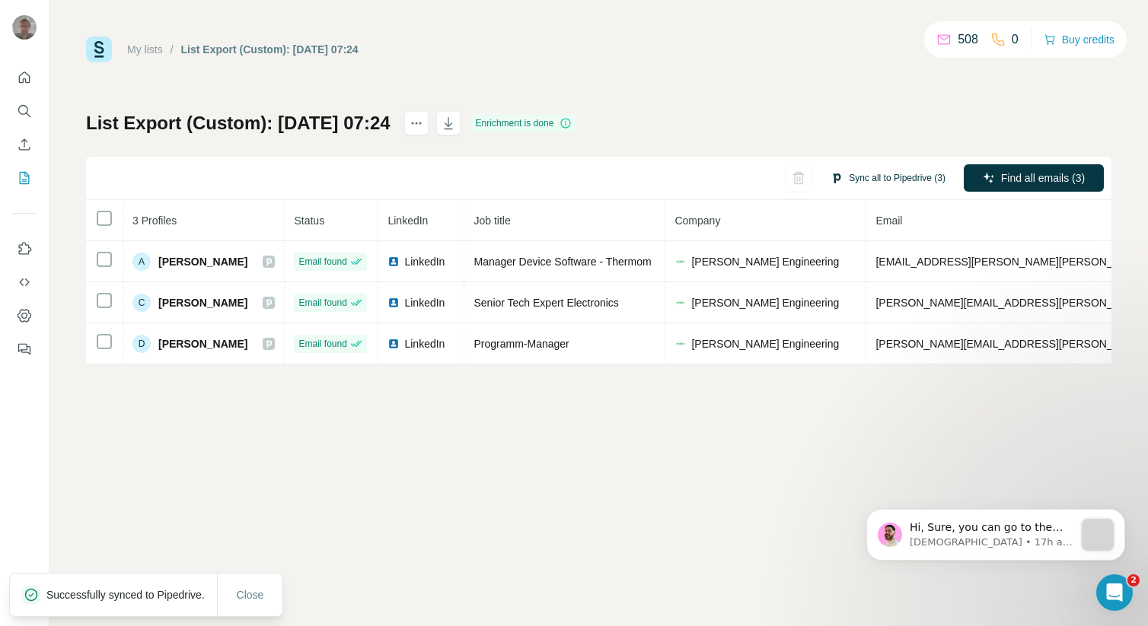
click at [879, 187] on button "Sync all to Pipedrive (3)" at bounding box center [888, 178] width 136 height 23
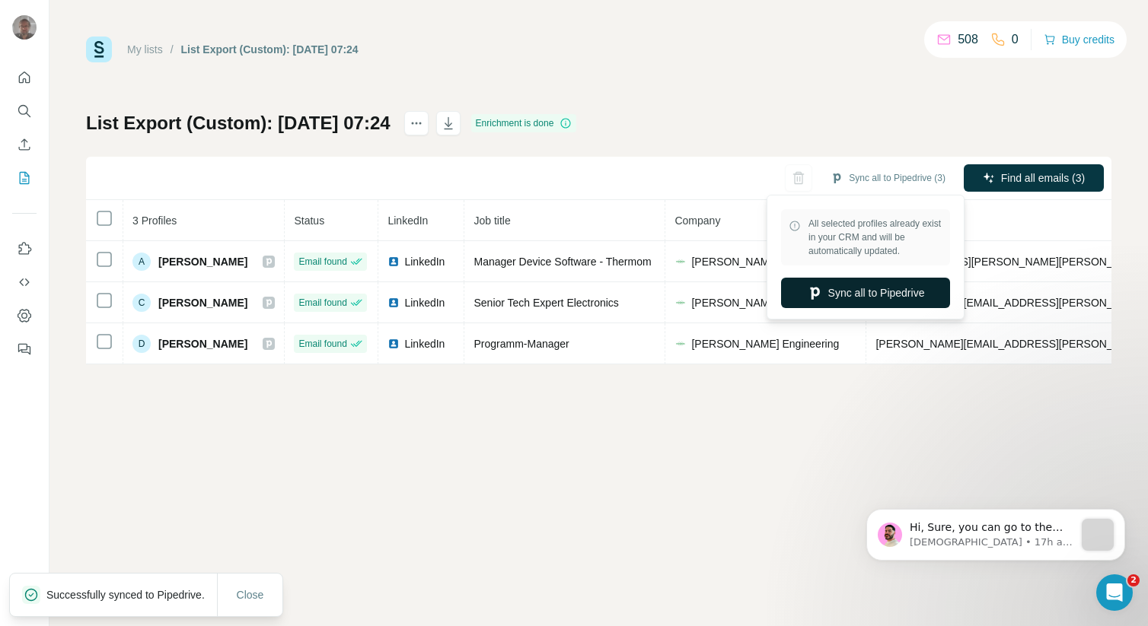
click at [838, 292] on button "Sync all to Pipedrive" at bounding box center [865, 293] width 169 height 30
